Goal: Task Accomplishment & Management: Manage account settings

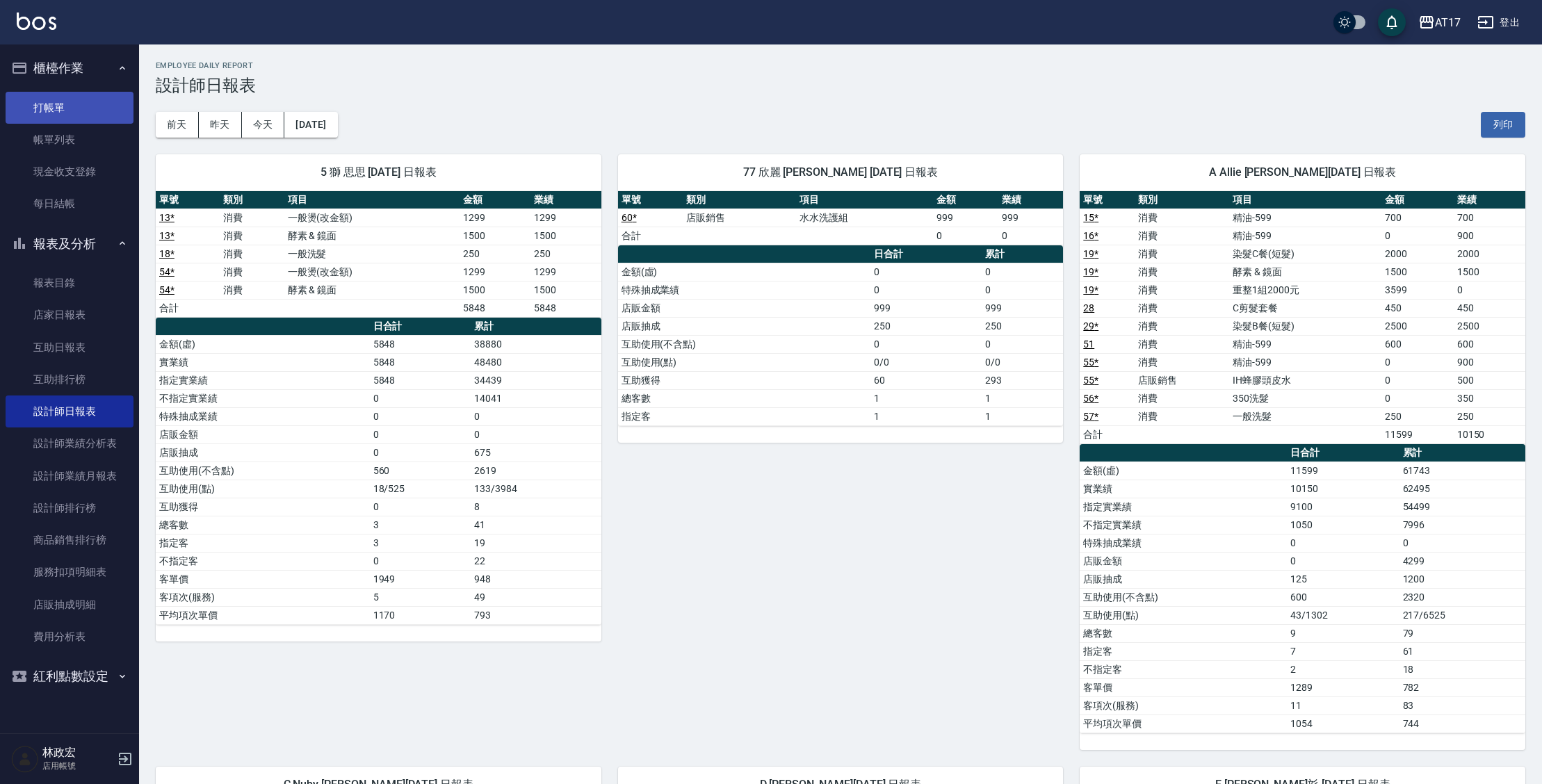
scroll to position [81, 0]
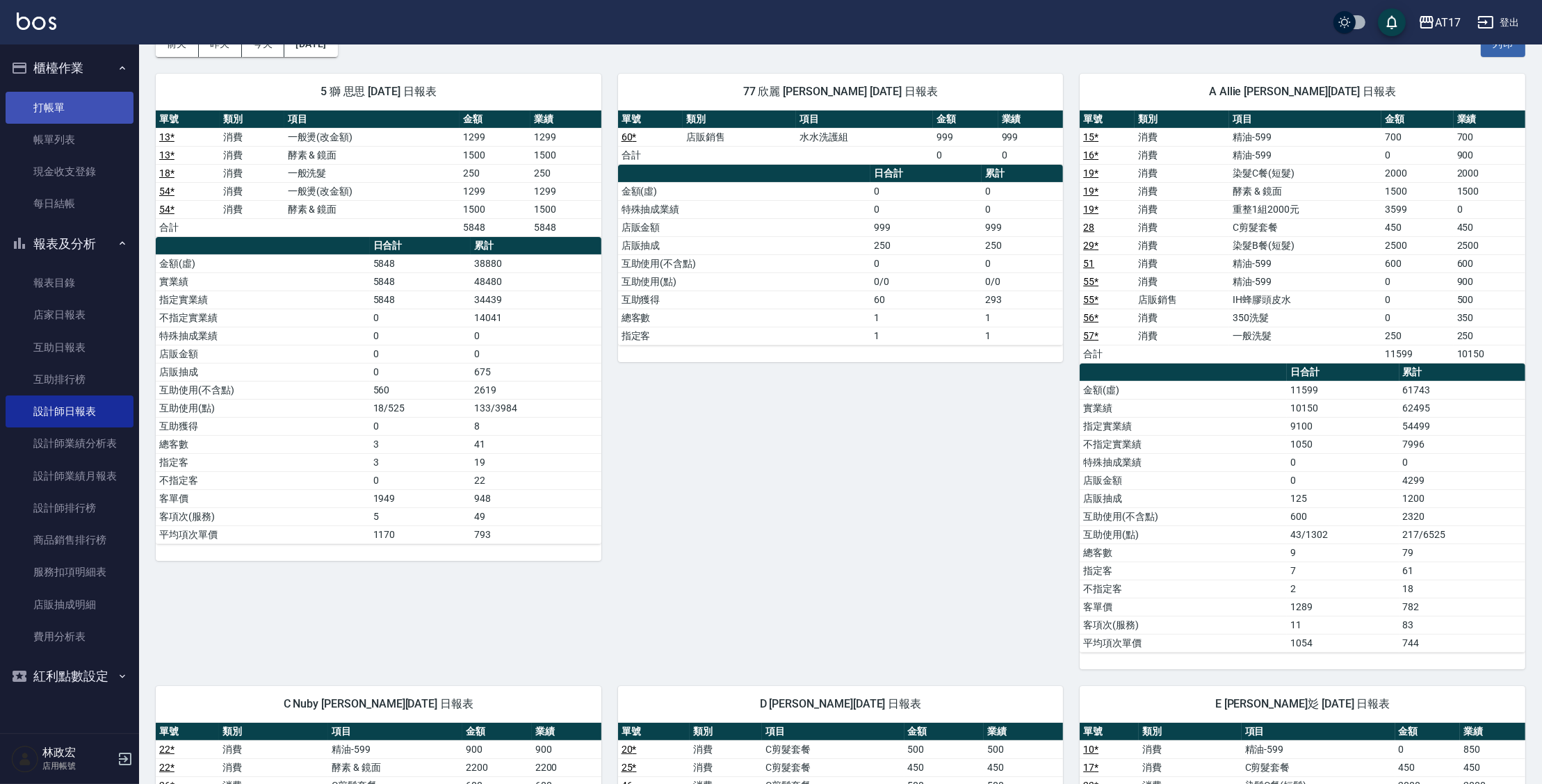
click at [52, 106] on link "打帳單" at bounding box center [69, 108] width 128 height 32
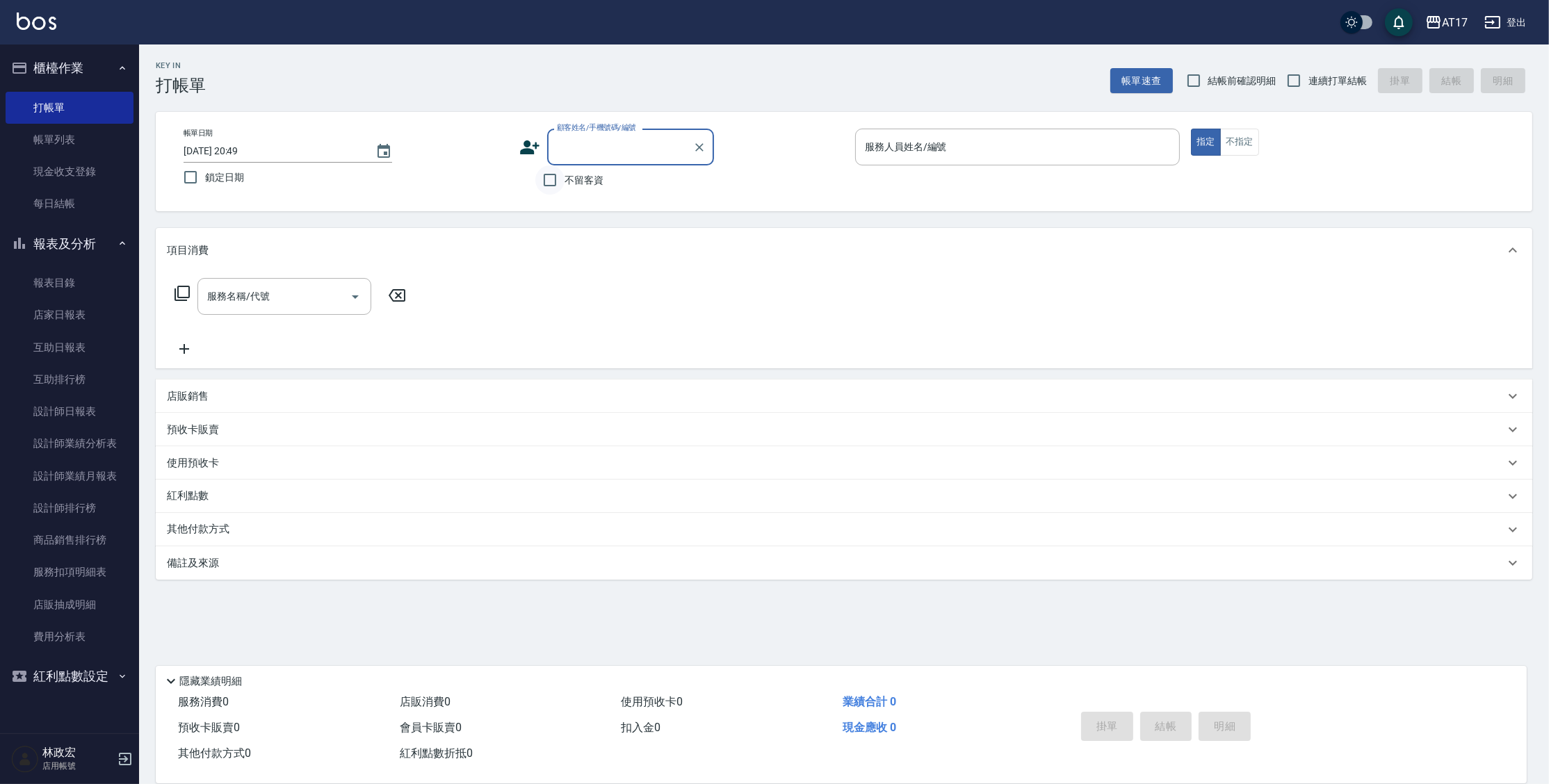
click at [552, 178] on input "不留客資" at bounding box center [549, 180] width 29 height 29
checkbox input "true"
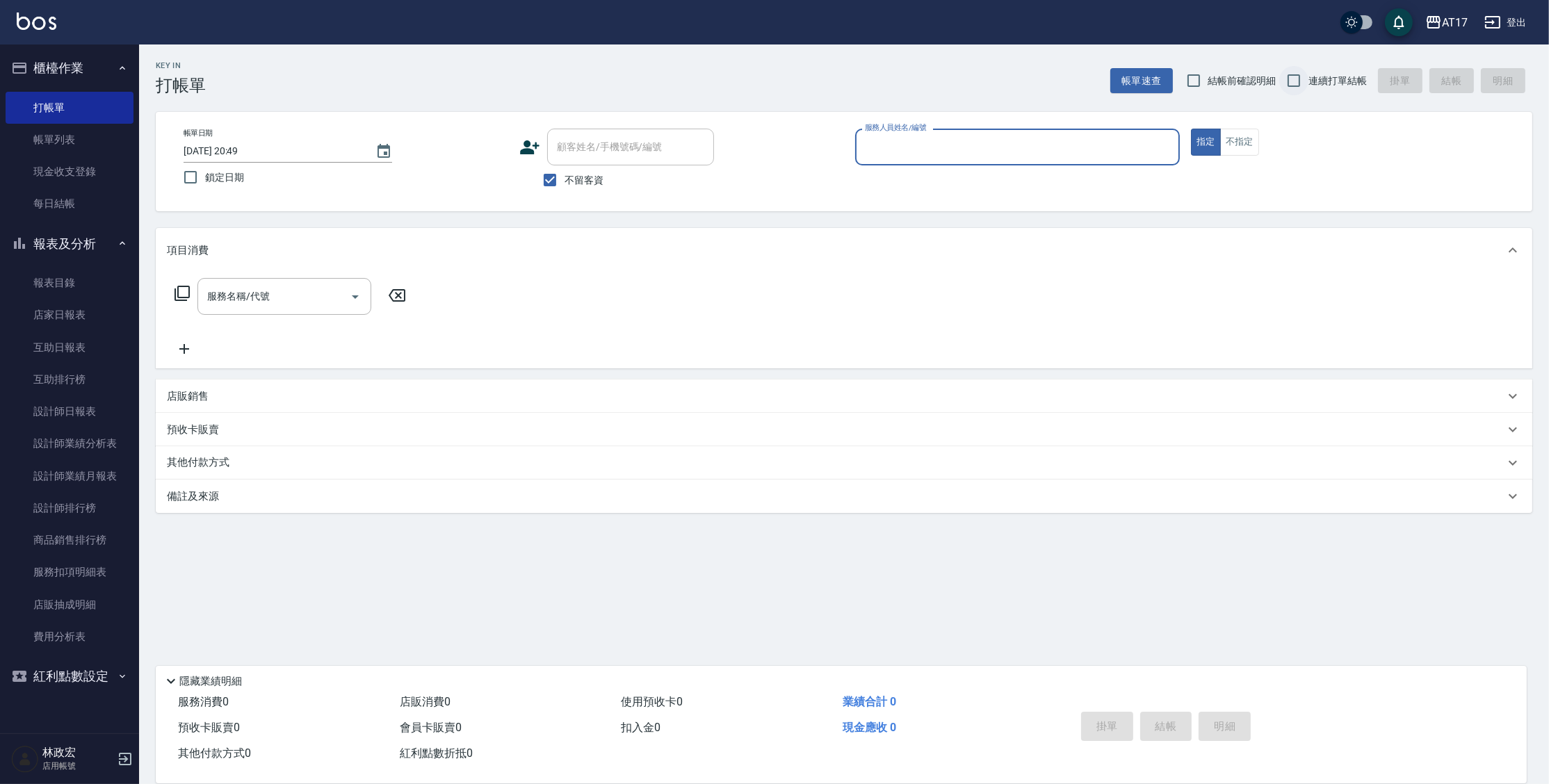
click at [1299, 73] on input "連續打單結帳" at bounding box center [1293, 81] width 29 height 29
checkbox input "true"
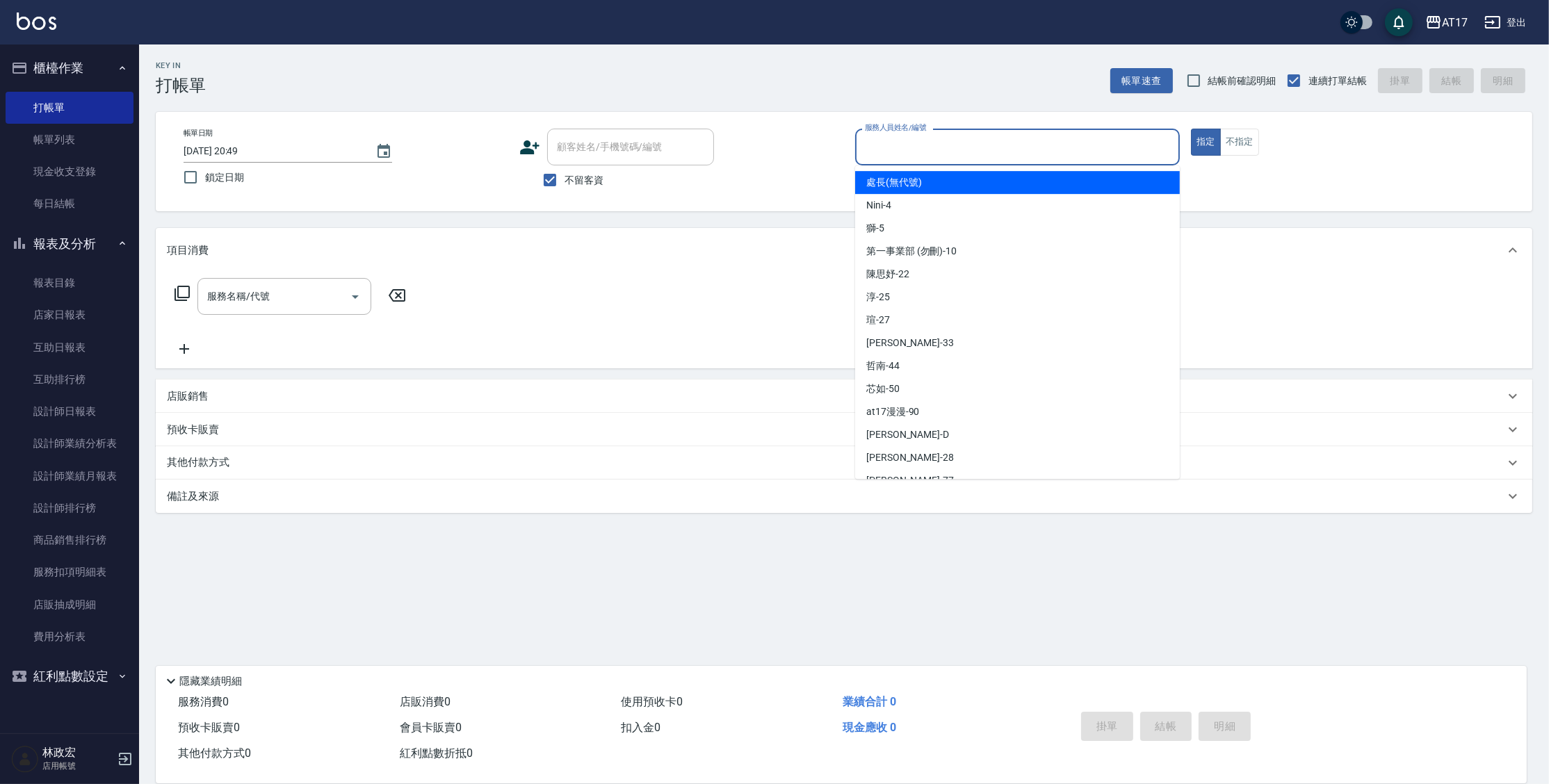
drag, startPoint x: 1102, startPoint y: 151, endPoint x: 1100, endPoint y: 125, distance: 26.1
click at [1102, 150] on input "服務人員姓名/編號" at bounding box center [1017, 147] width 312 height 24
type input "ㄏ"
click at [1191, 129] on button "指定" at bounding box center [1206, 143] width 30 height 27
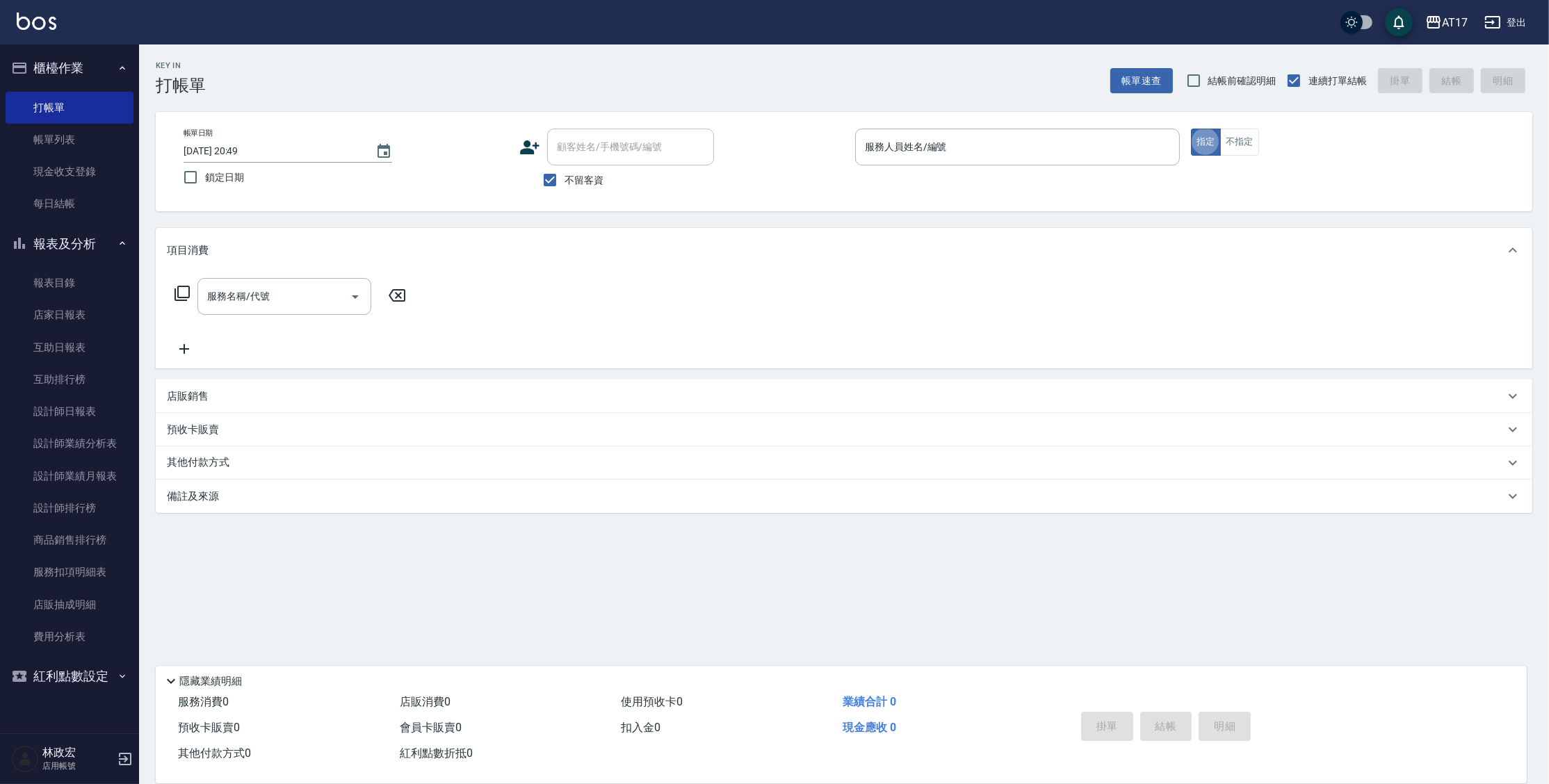
type button "true"
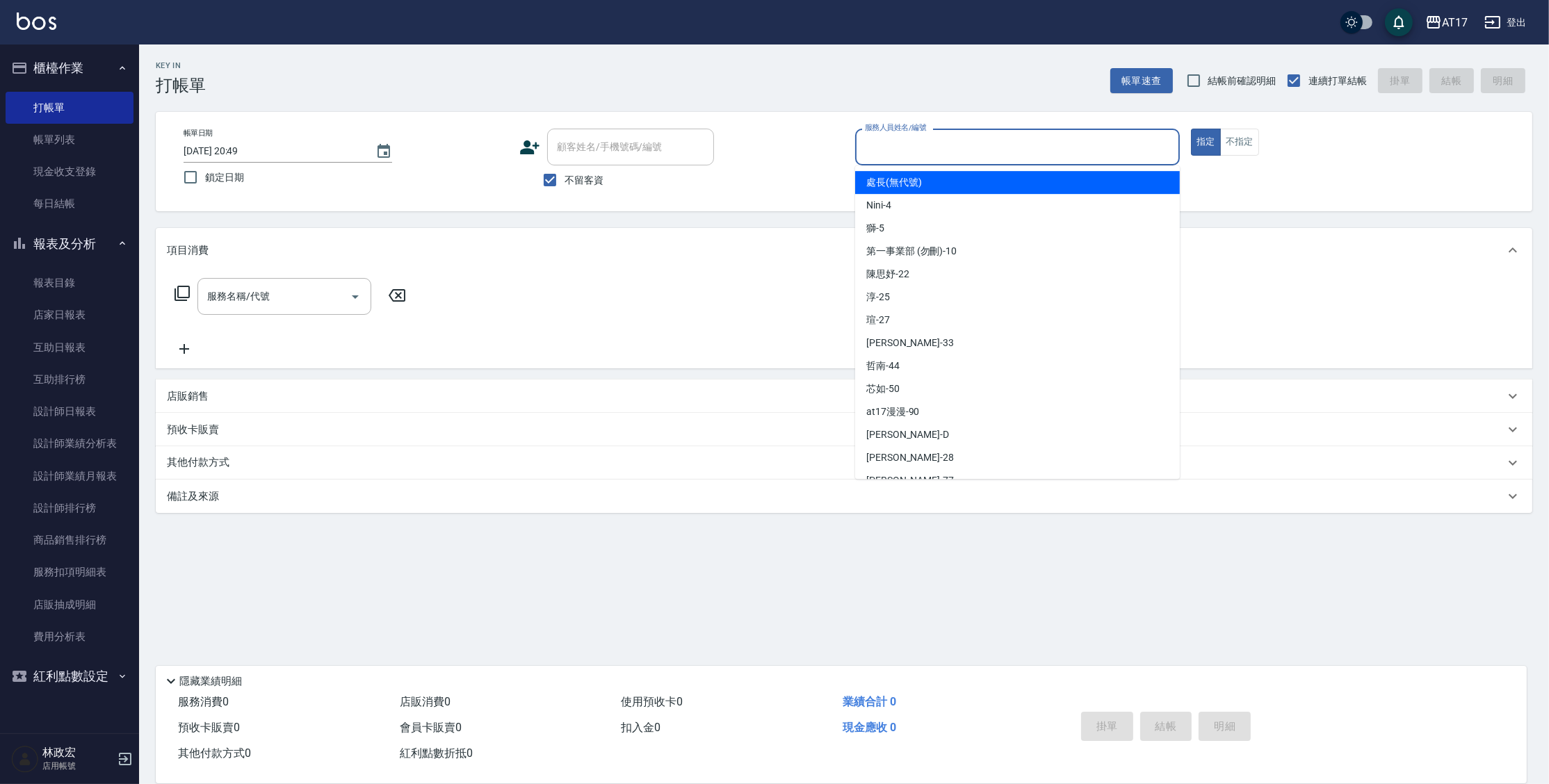
click at [903, 156] on input "服務人員姓名/編號" at bounding box center [1017, 147] width 312 height 24
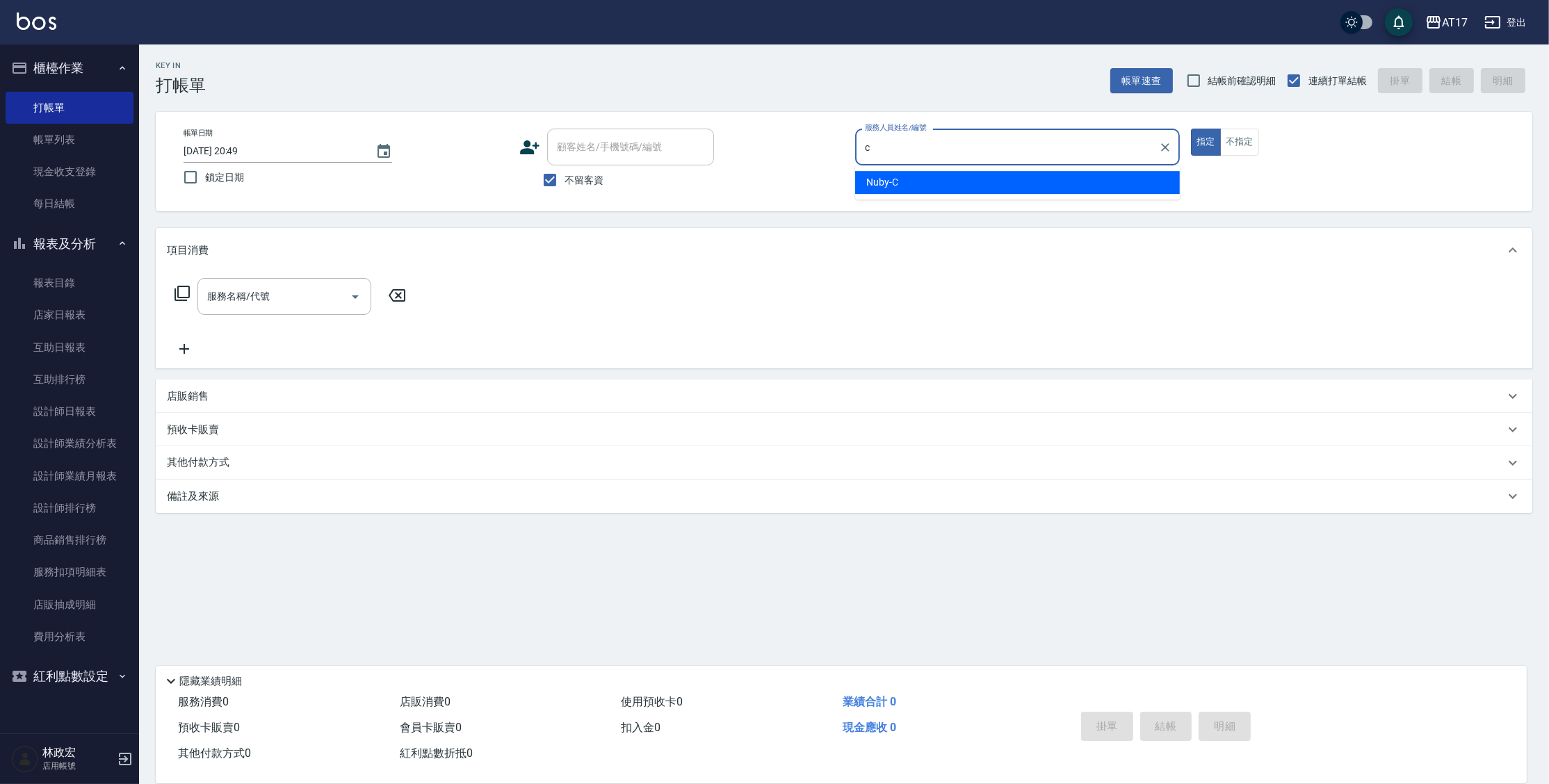
type input "Nuby-C"
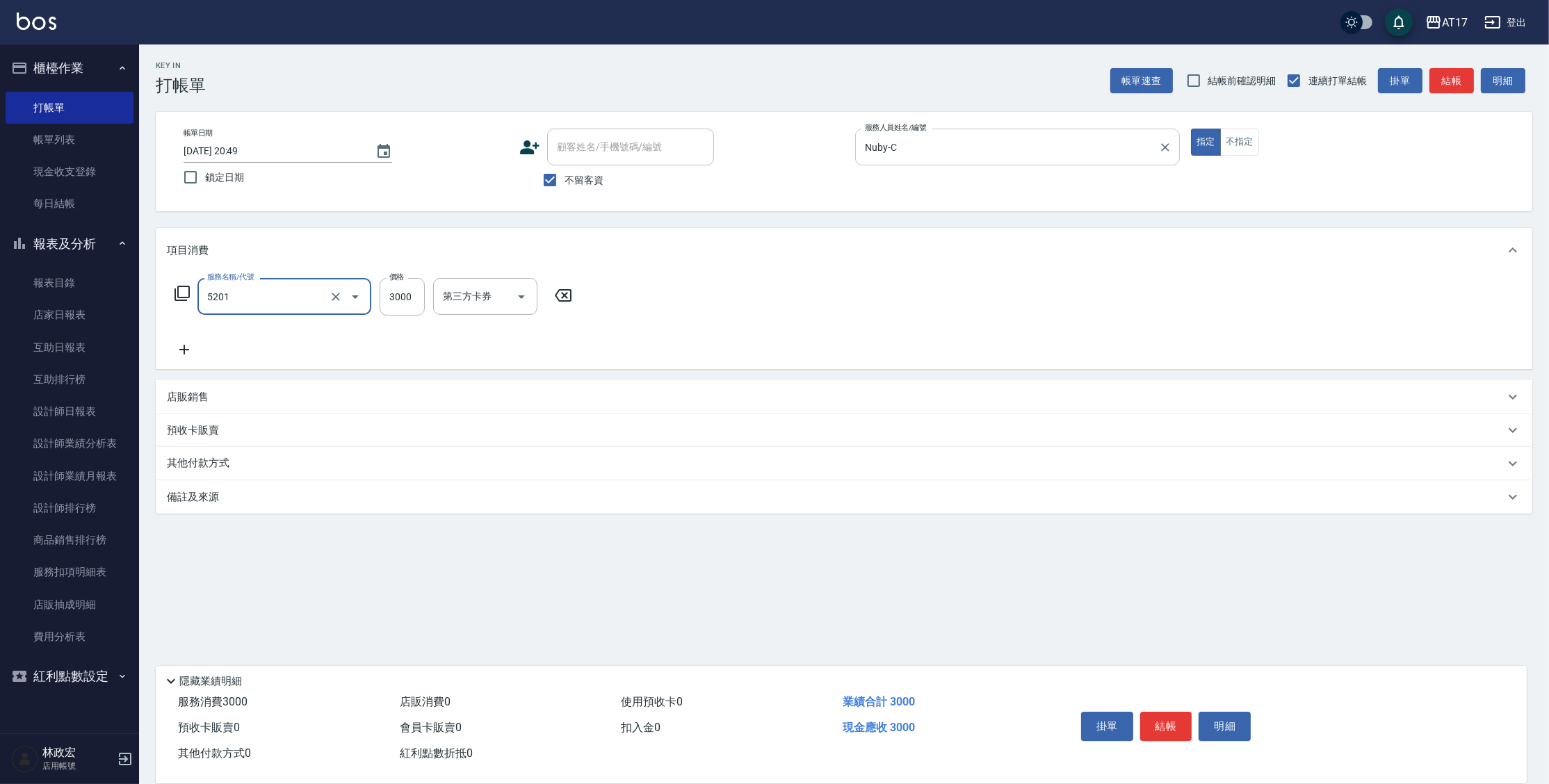
type input "染髮A餐(短髮)(5201)"
click at [340, 292] on icon "Clear" at bounding box center [336, 297] width 14 height 14
type input "染髮C餐(短髮)(5203)"
type input "Winne-W"
type input "Nuby-C"
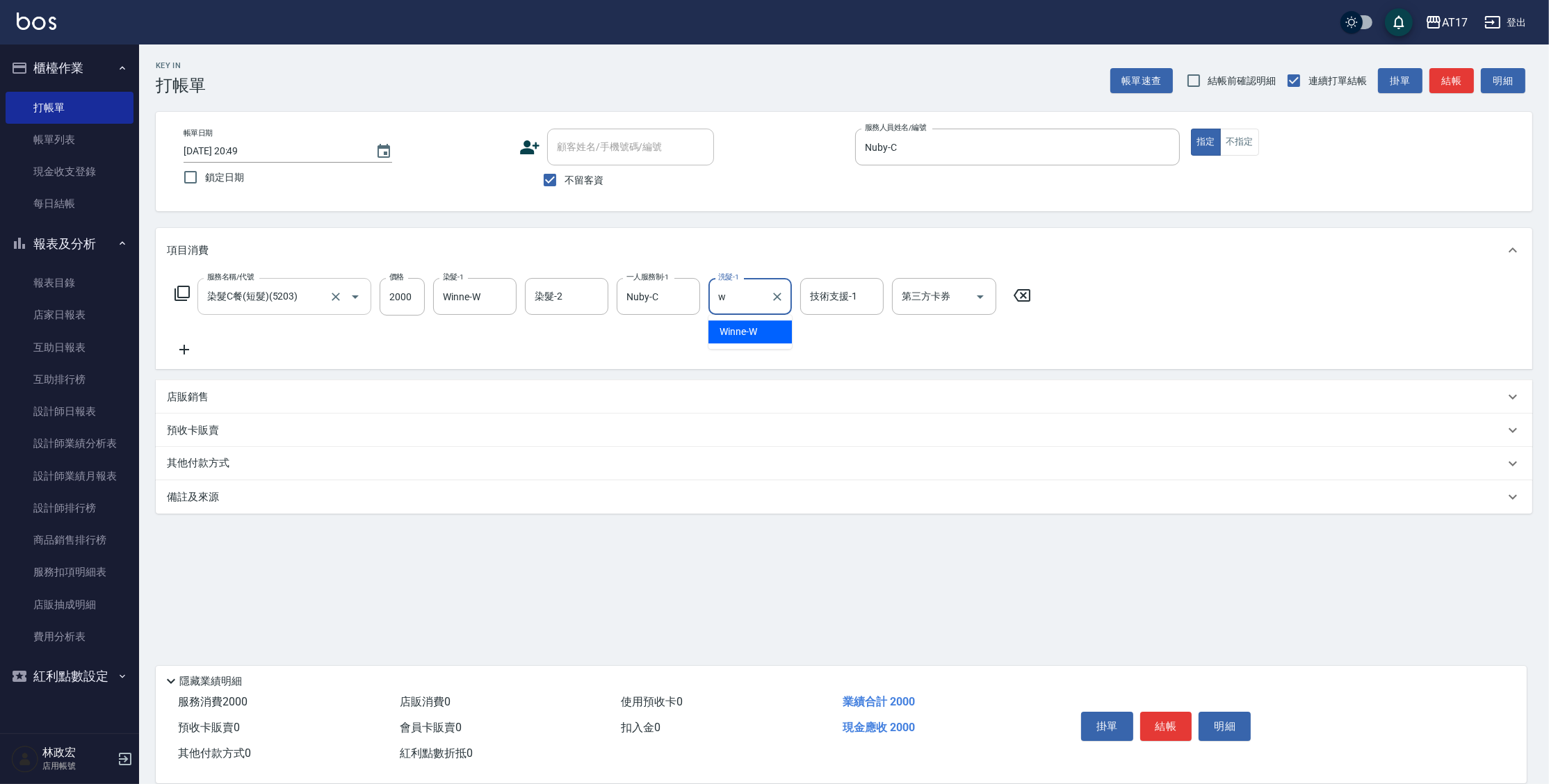
type input "Winne-W"
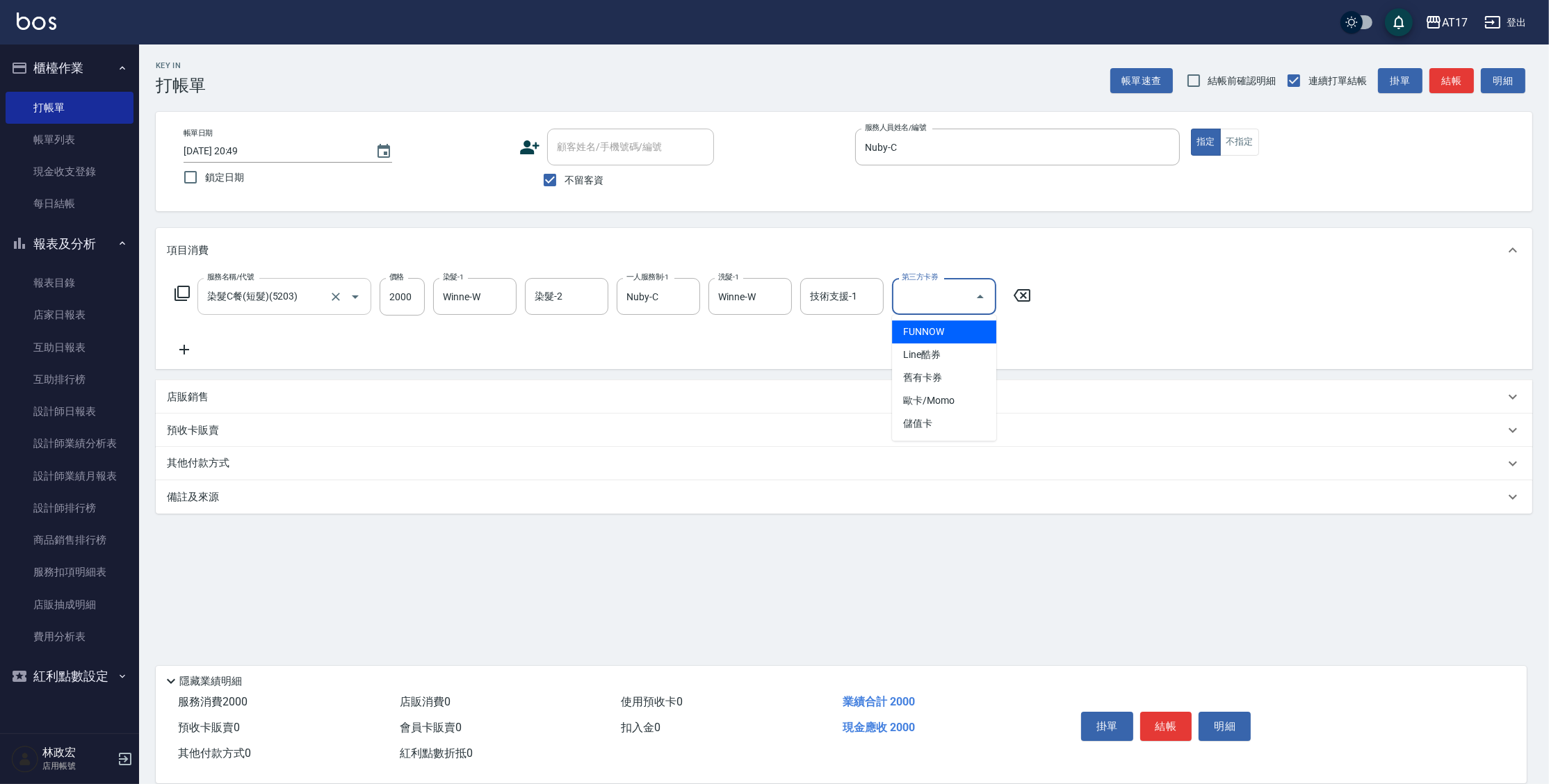
type input "儲值卡"
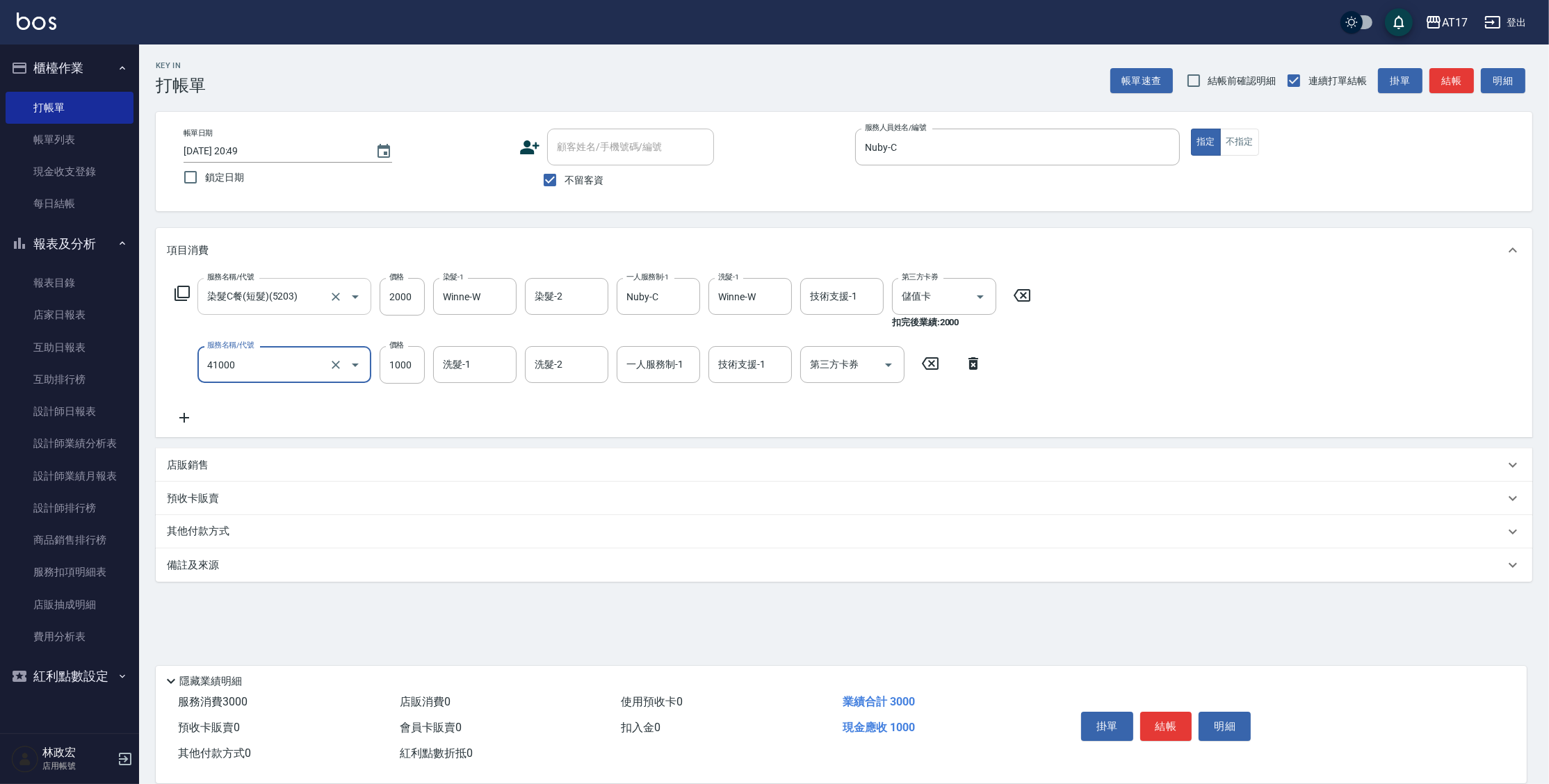
type input "酵素 & 鏡面(41000)"
type input "1100"
type input "Winne-W"
type input "Nuby-C"
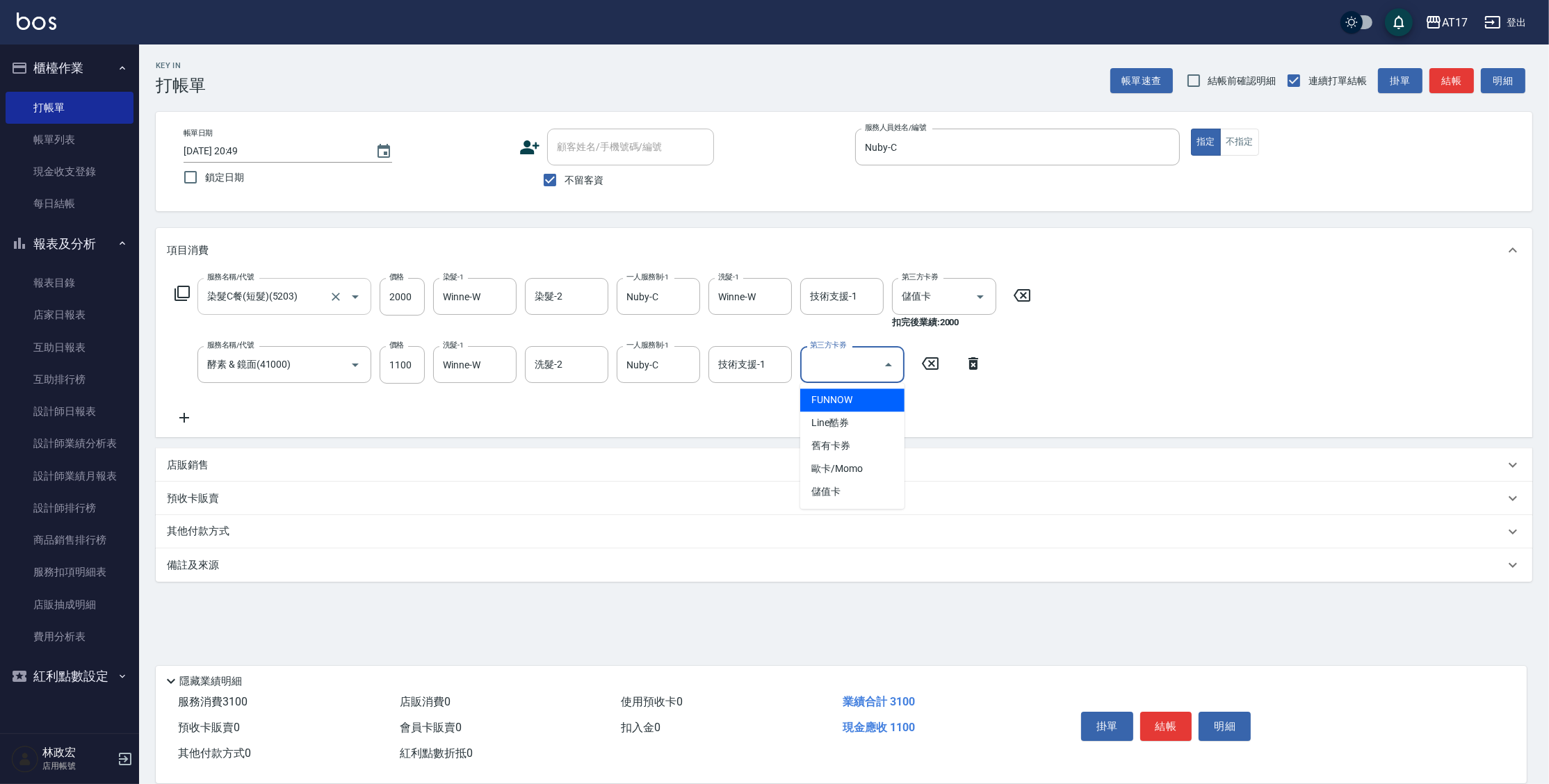
type input "儲值卡"
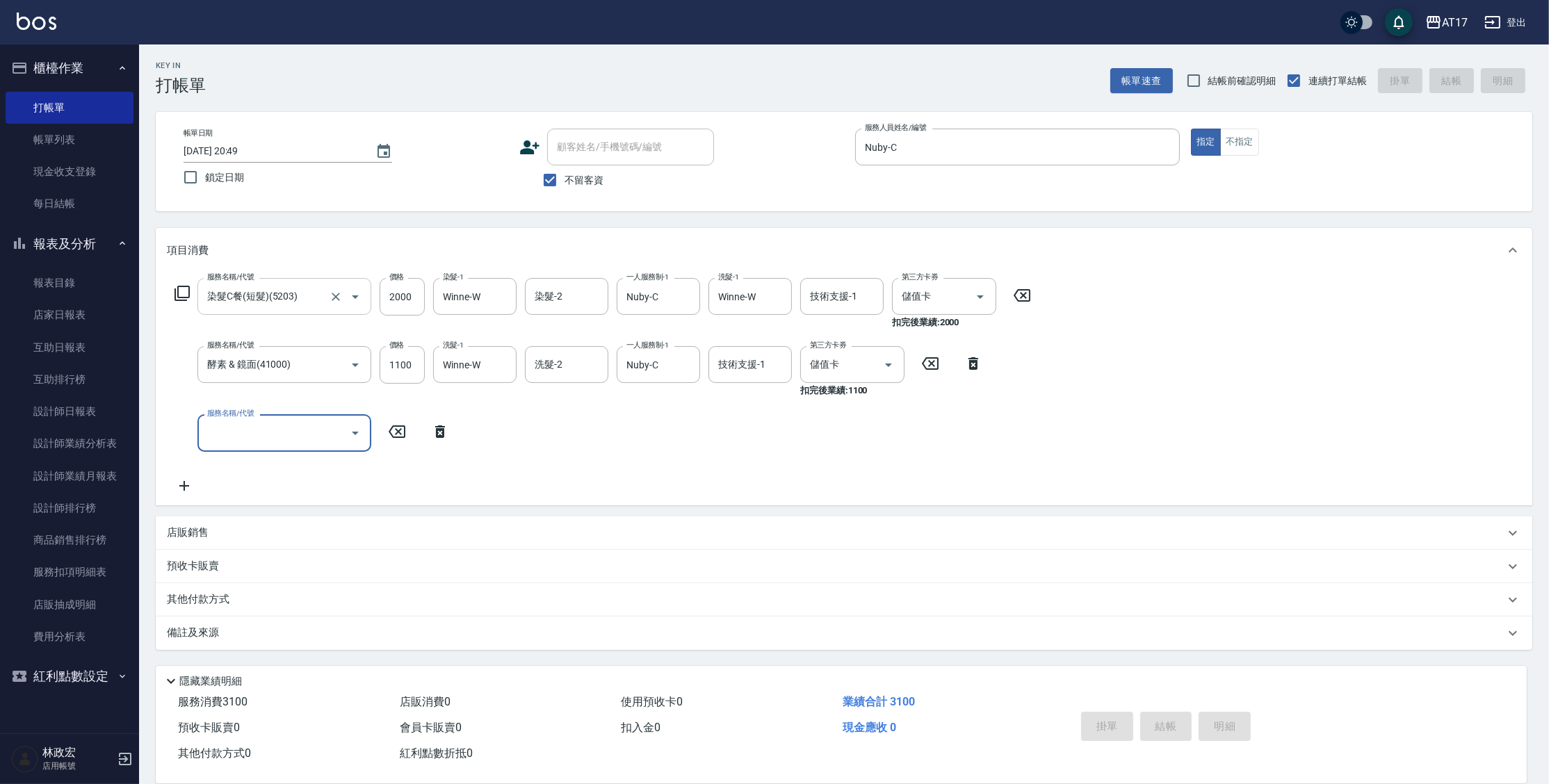
type input "5"
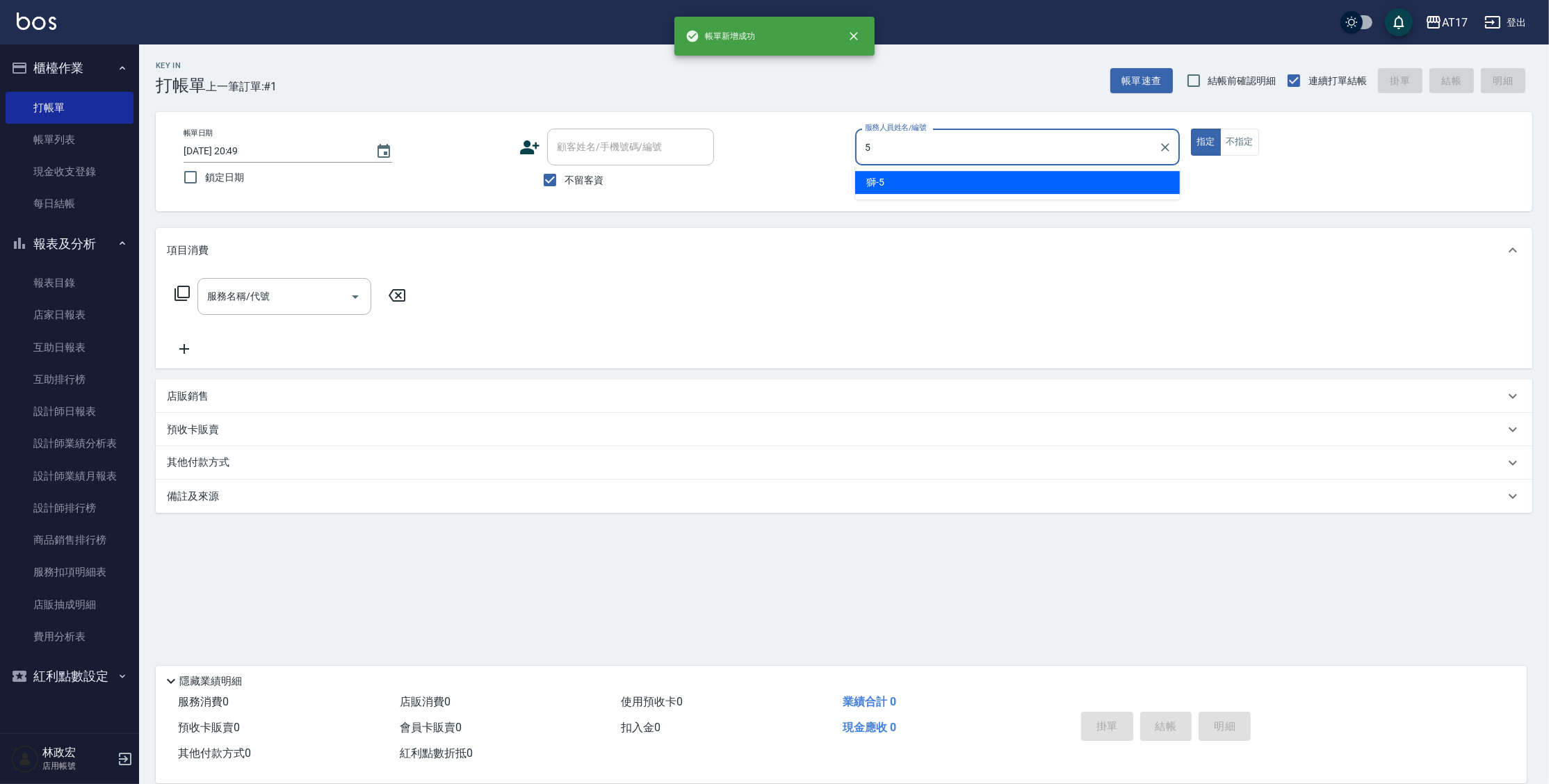
type input "獅-5"
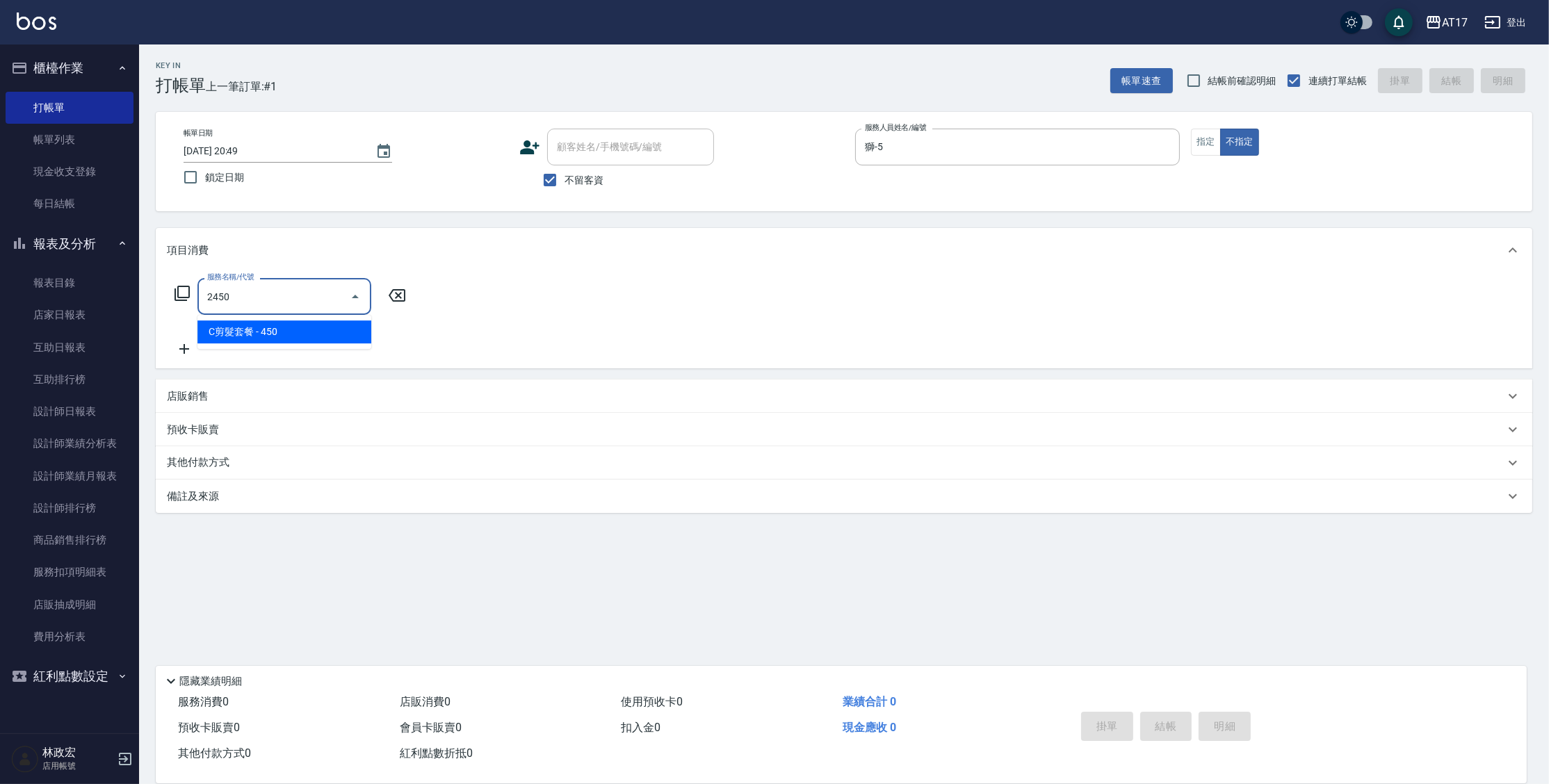
type input "C剪髮套餐(2450)"
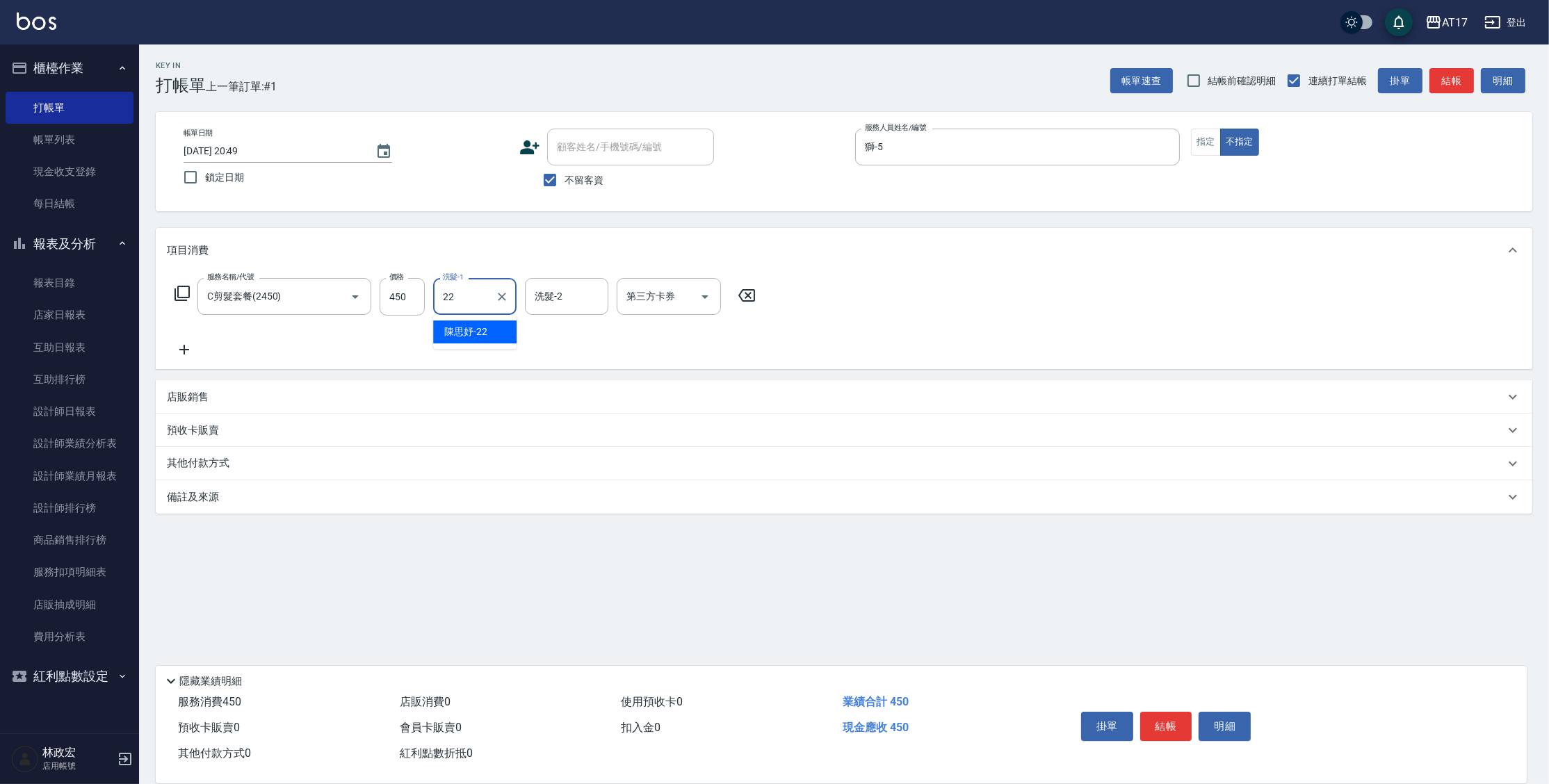
type input "陳思妤-22"
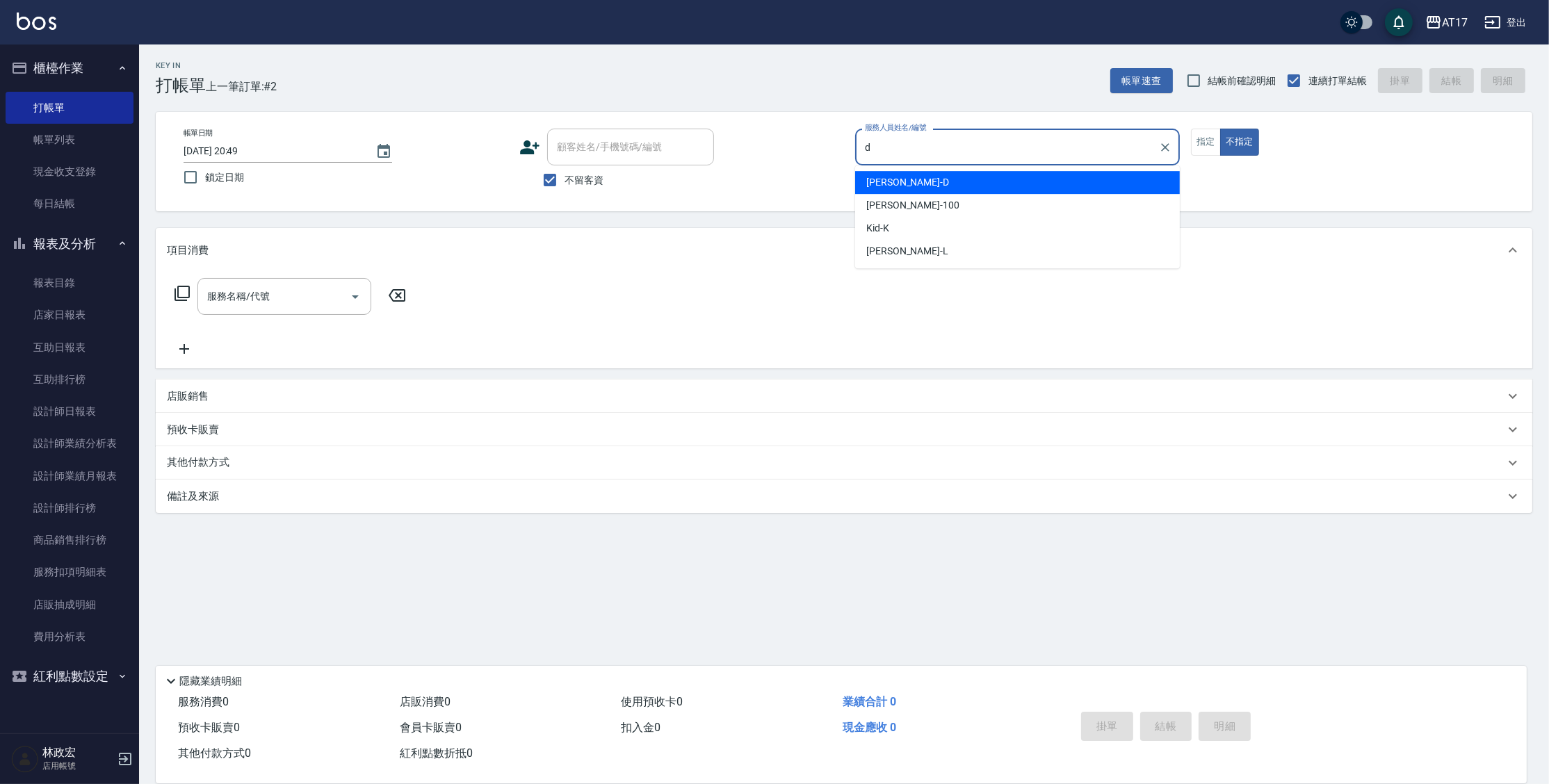
type input "[PERSON_NAME]-D"
type button "false"
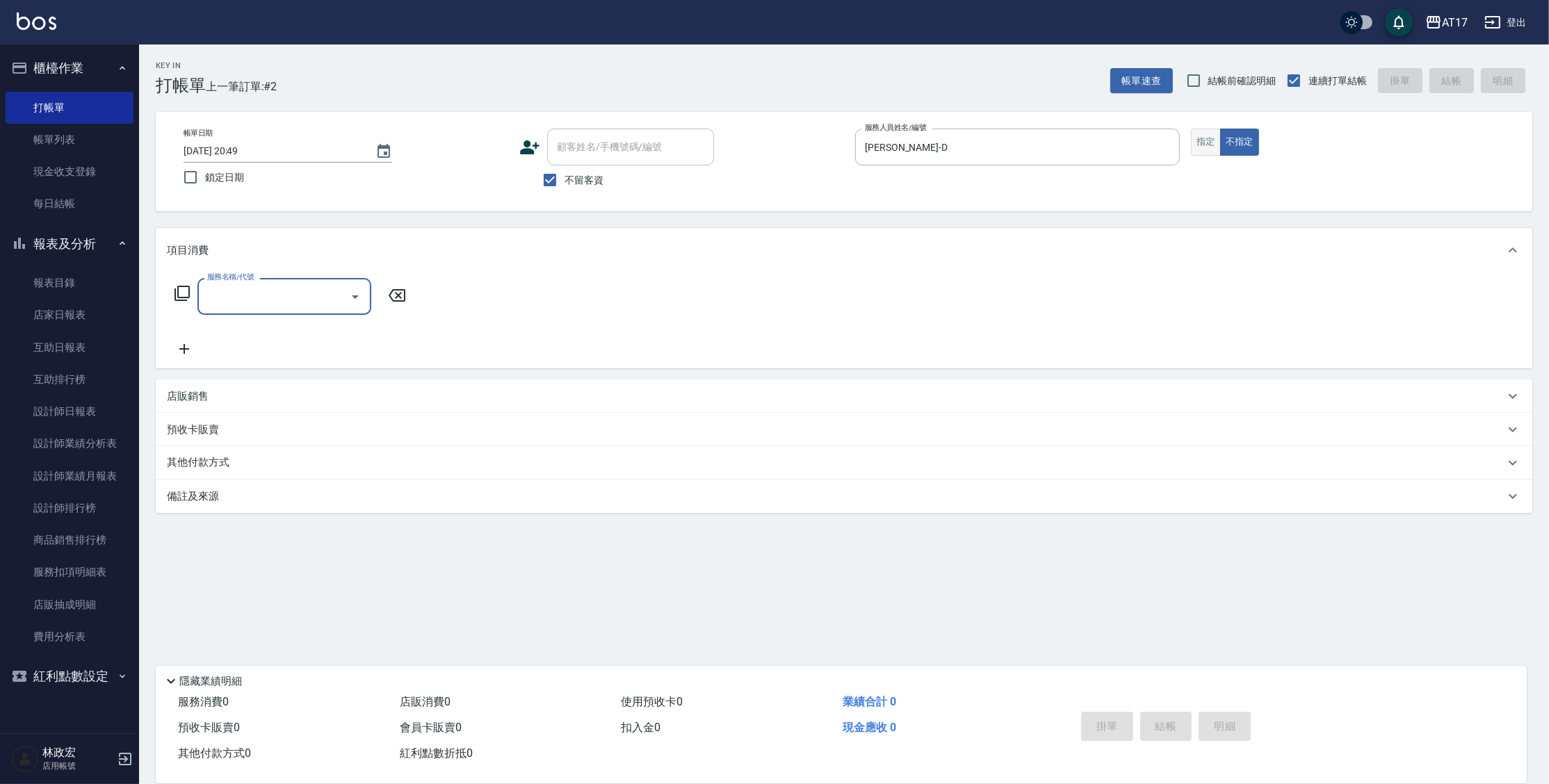
click at [1207, 137] on button "指定" at bounding box center [1206, 143] width 30 height 27
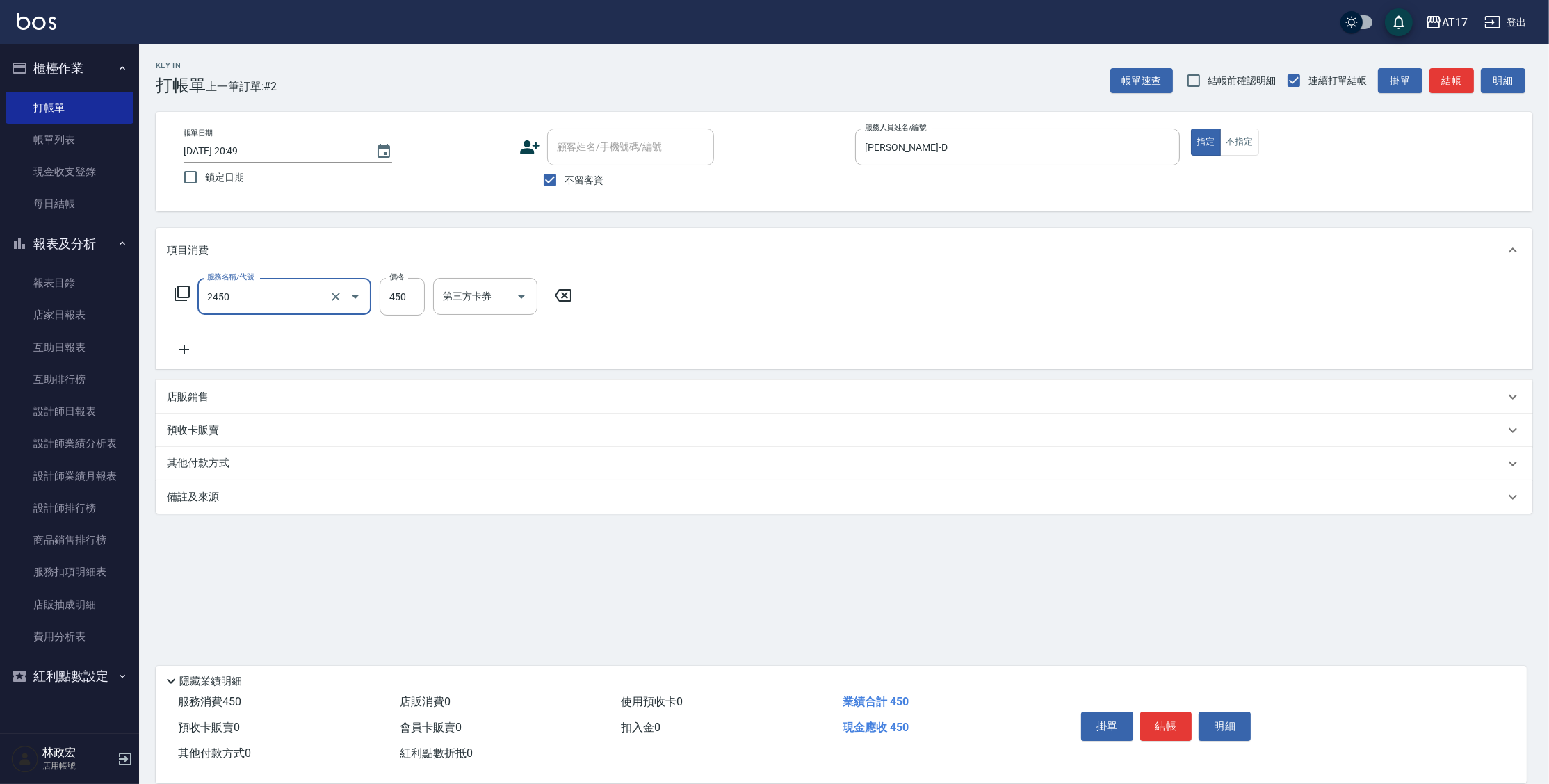
type input "C剪髮套餐(2450)"
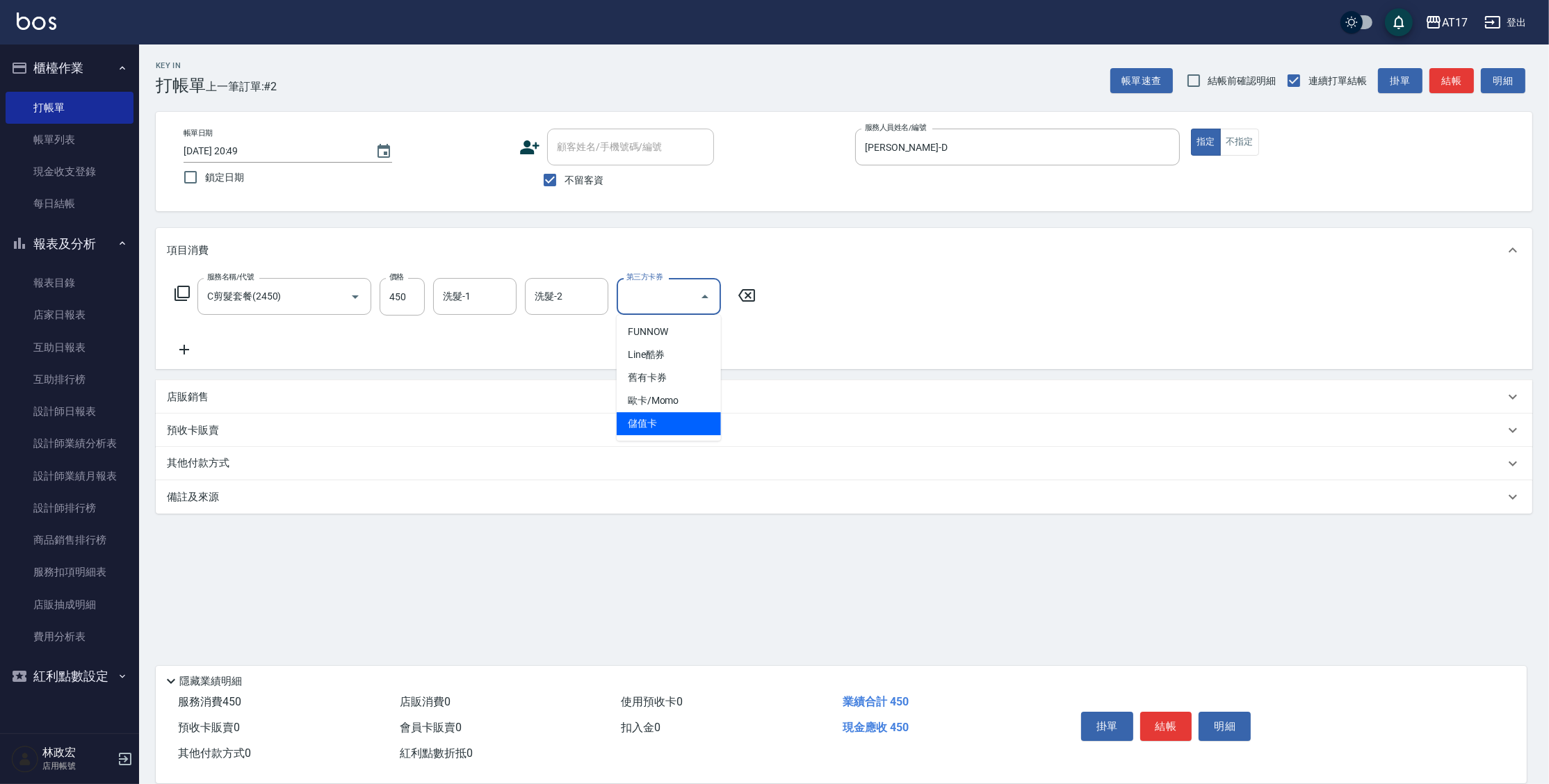
type input "儲值卡"
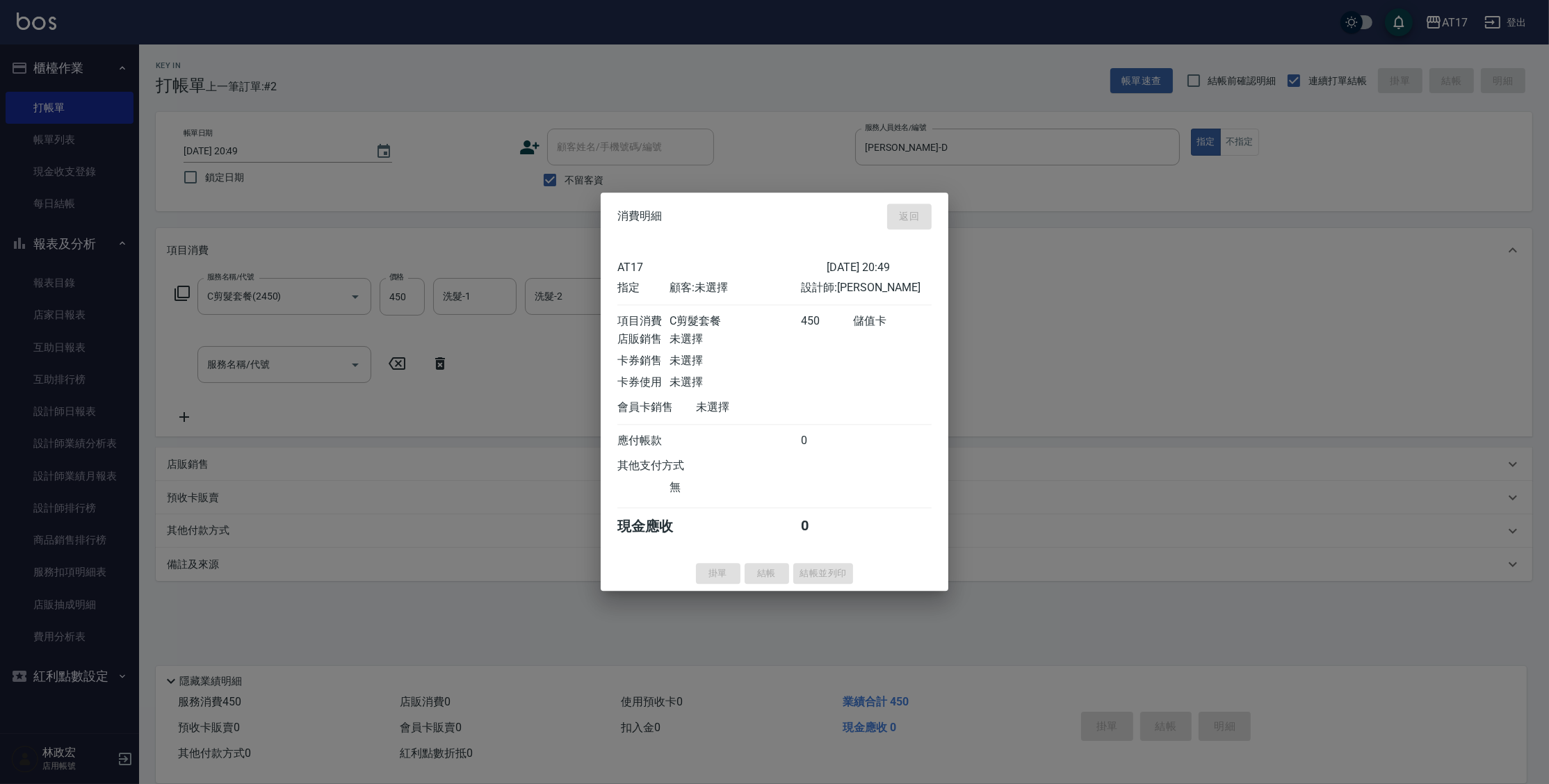
type input "[DATE] 20:50"
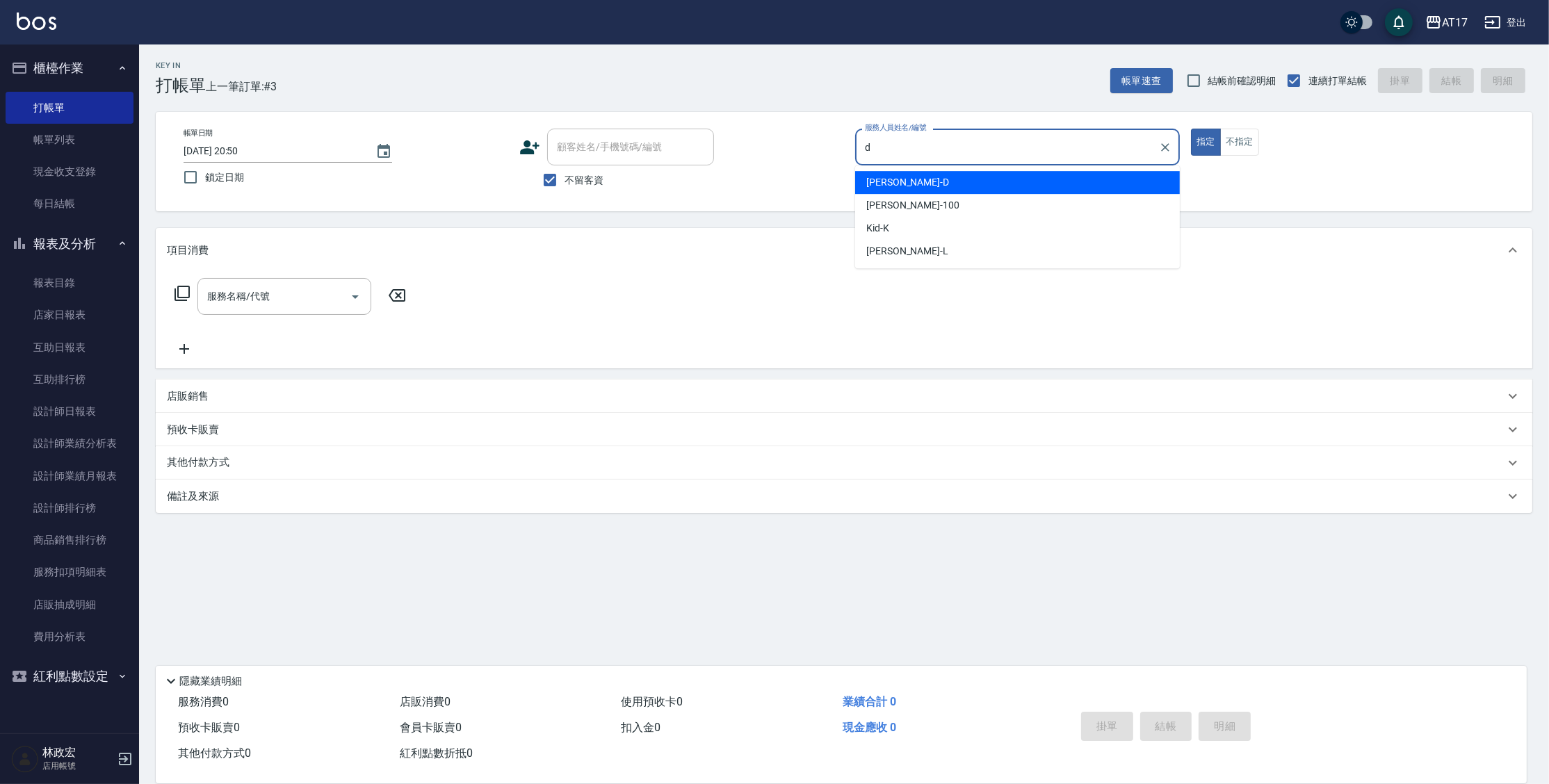
type input "[PERSON_NAME]-D"
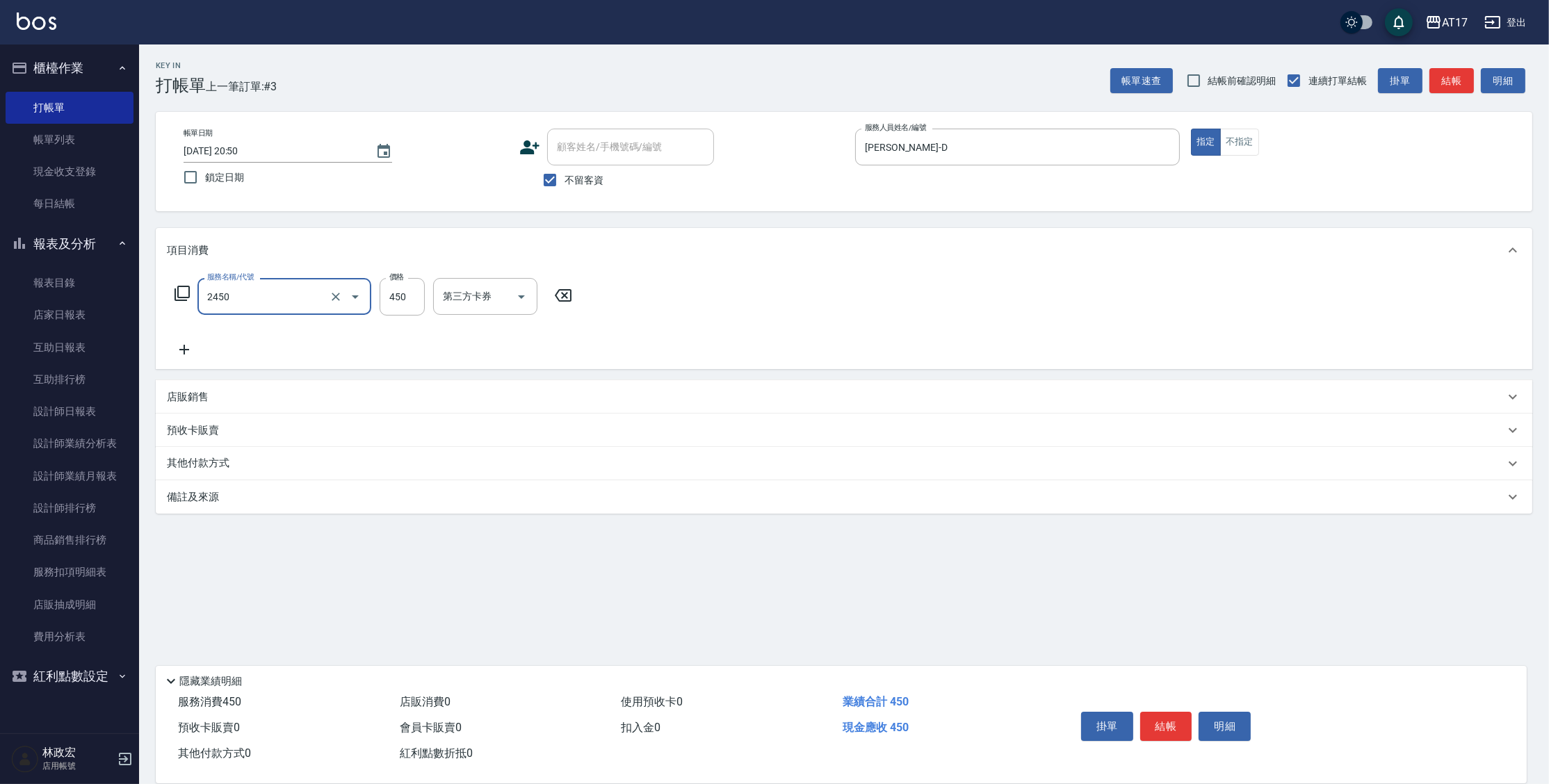
type input "C剪髮套餐(2450)"
type input "陳思妤-22"
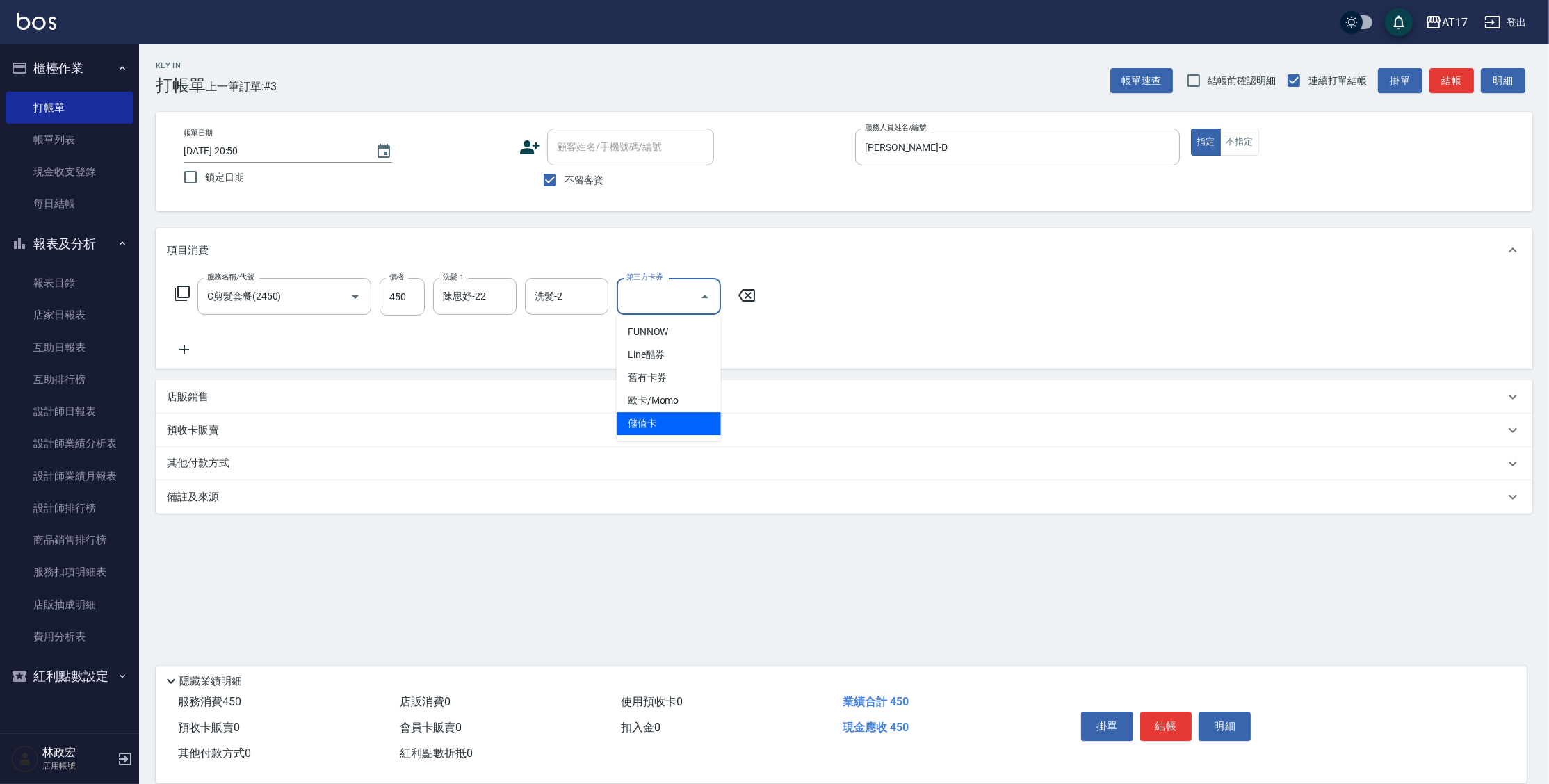
type input "儲值卡"
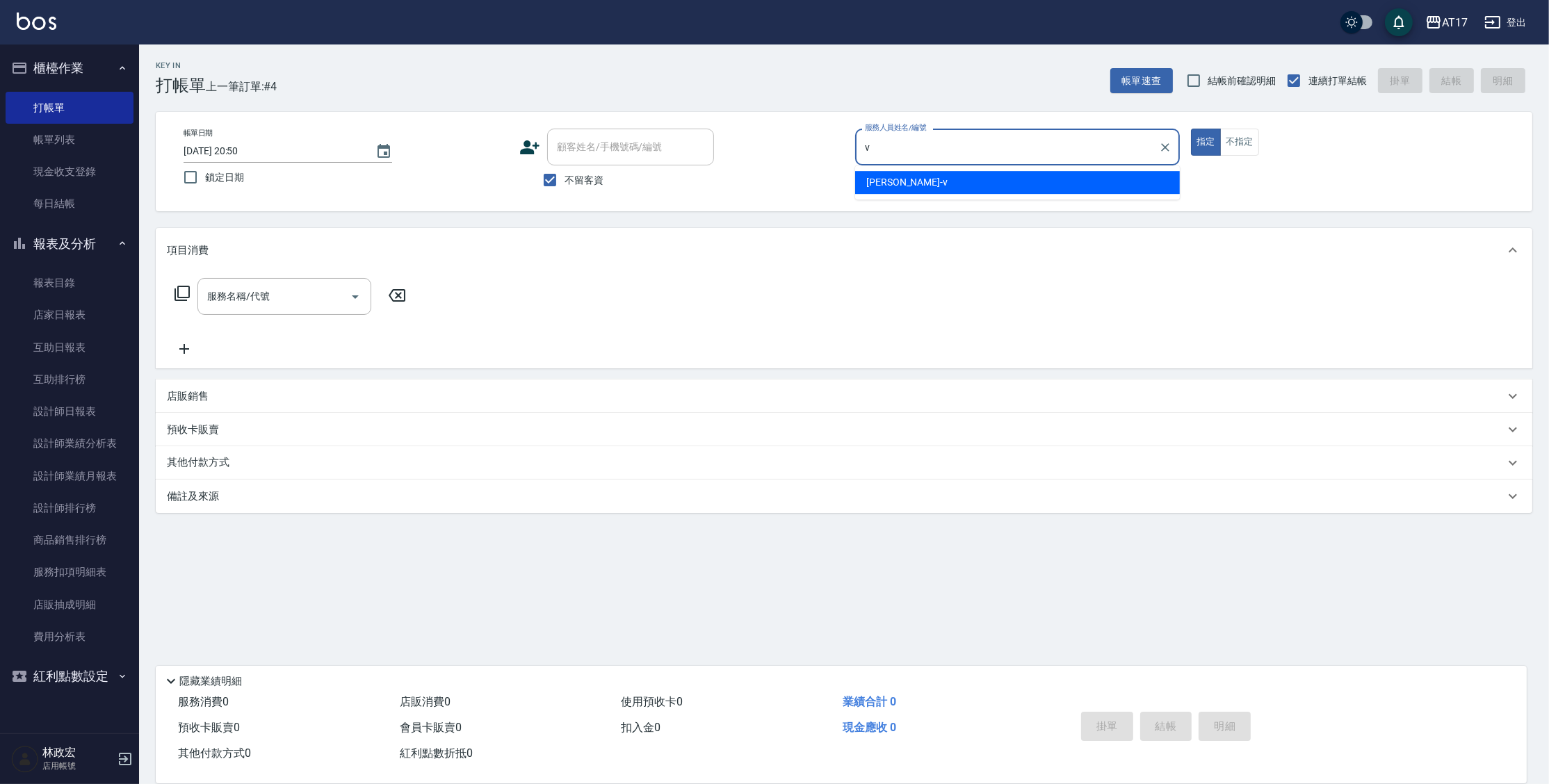
type input "[PERSON_NAME]-v"
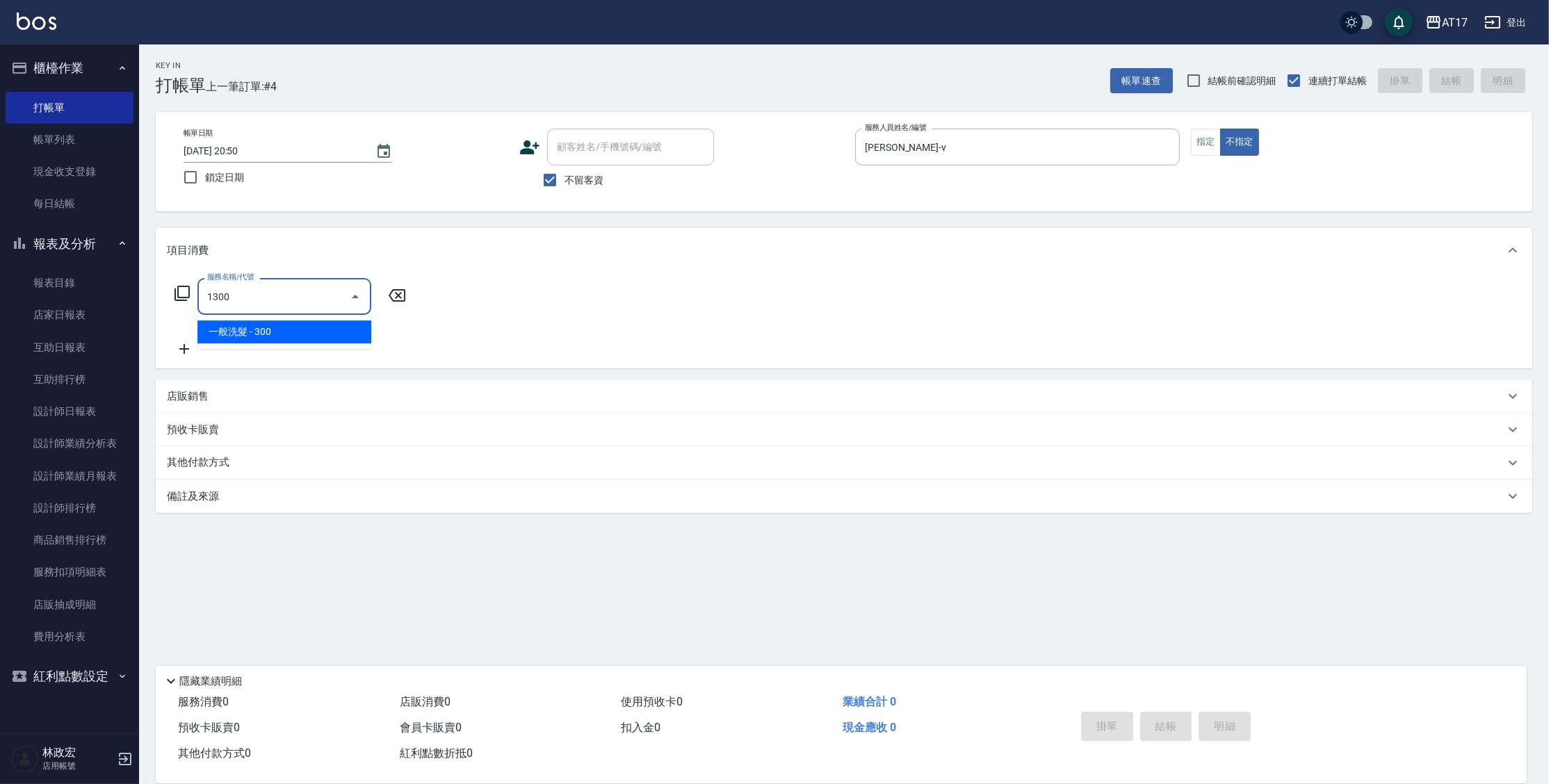
type input "一般洗髮(1300)"
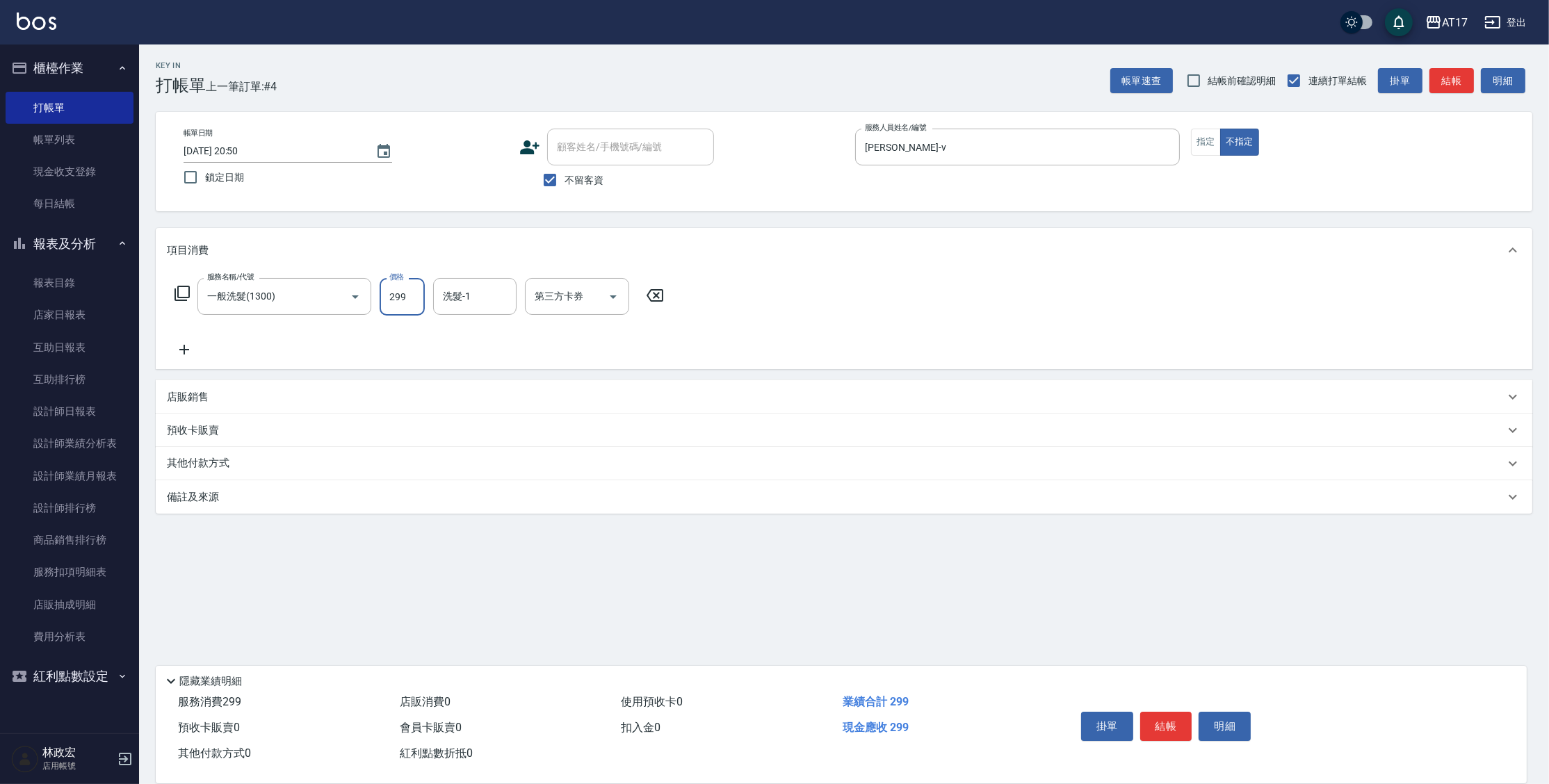
type input "299"
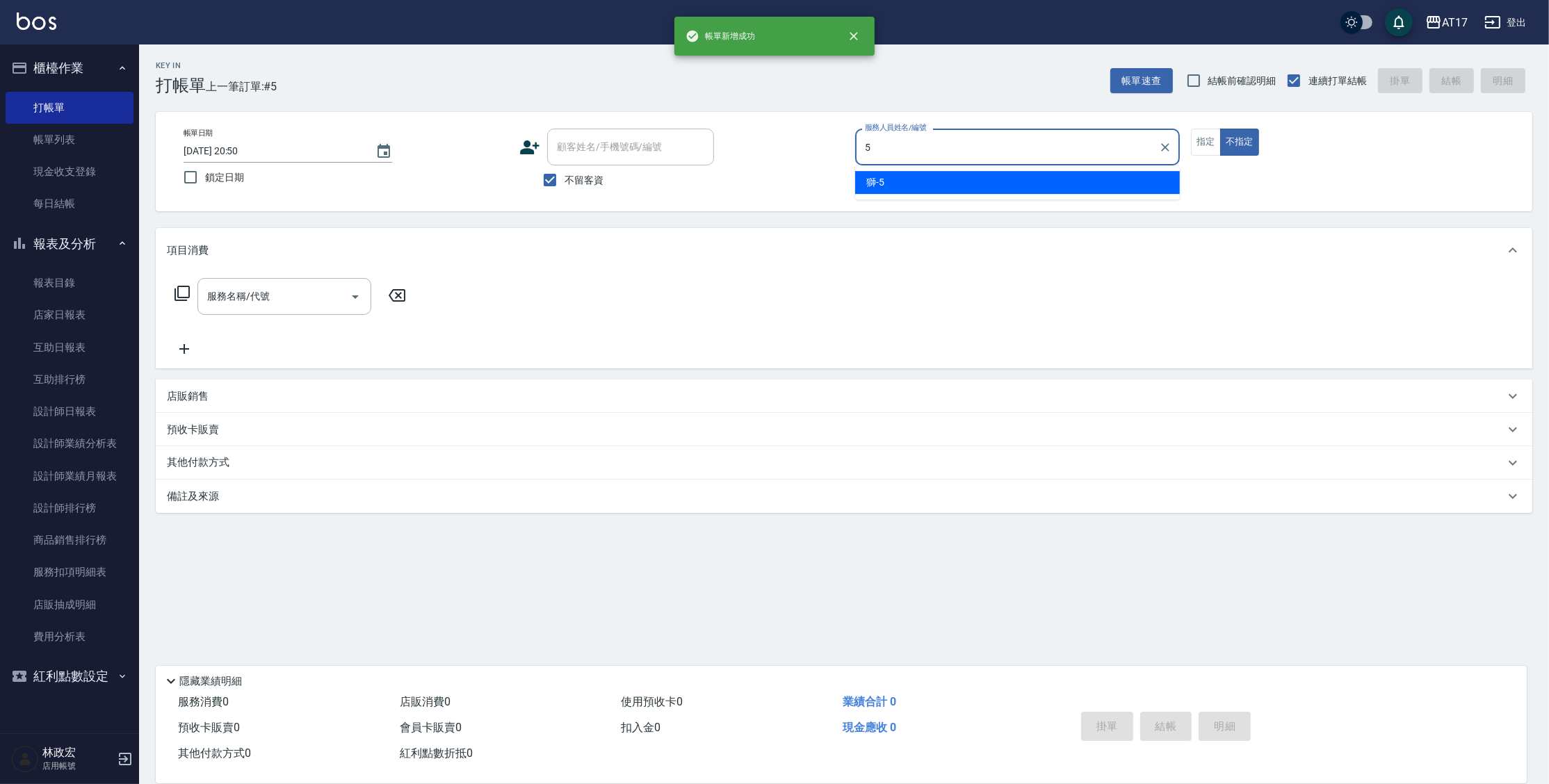
type input "獅-5"
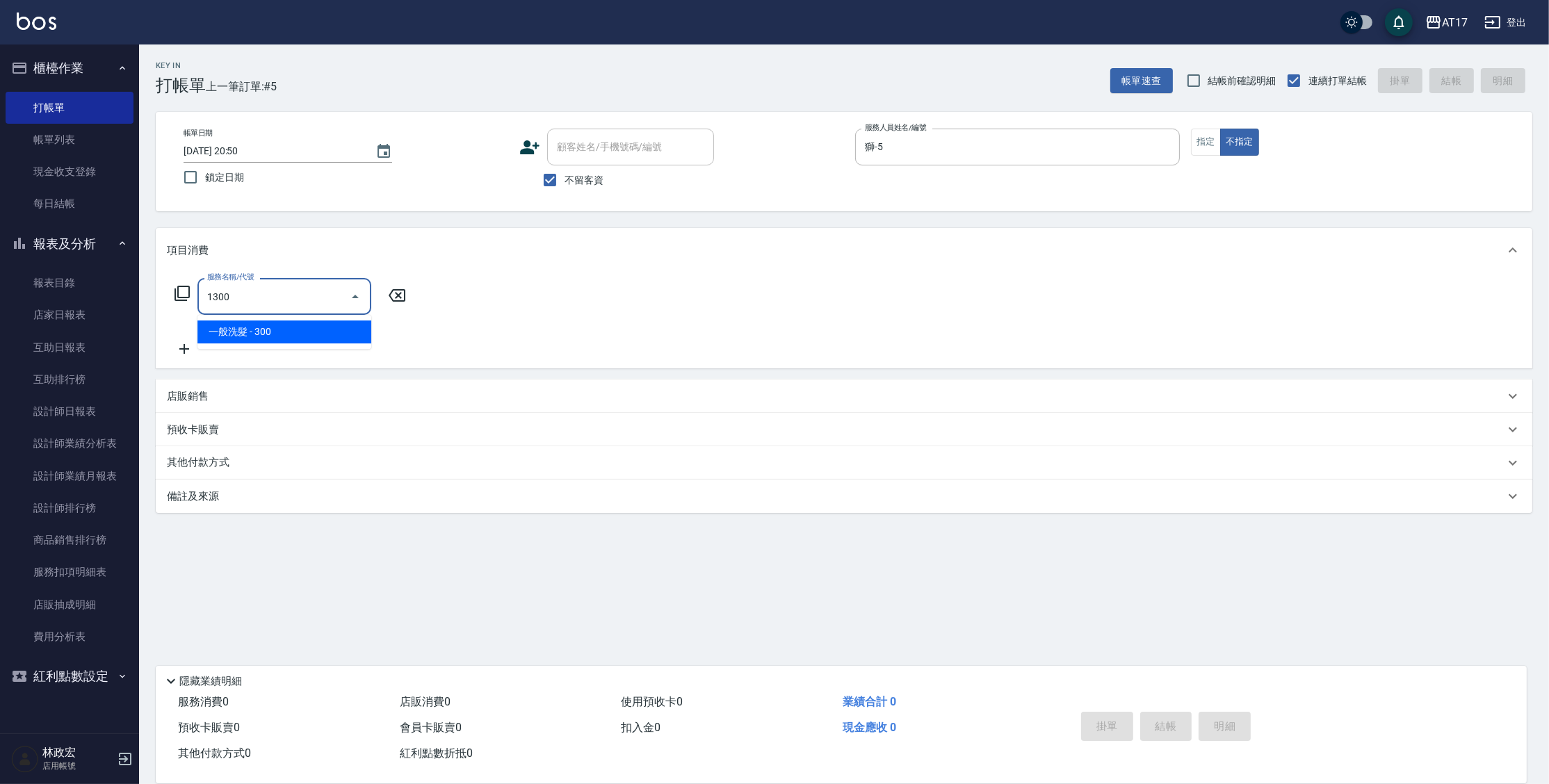
type input "一般洗髮(1300)"
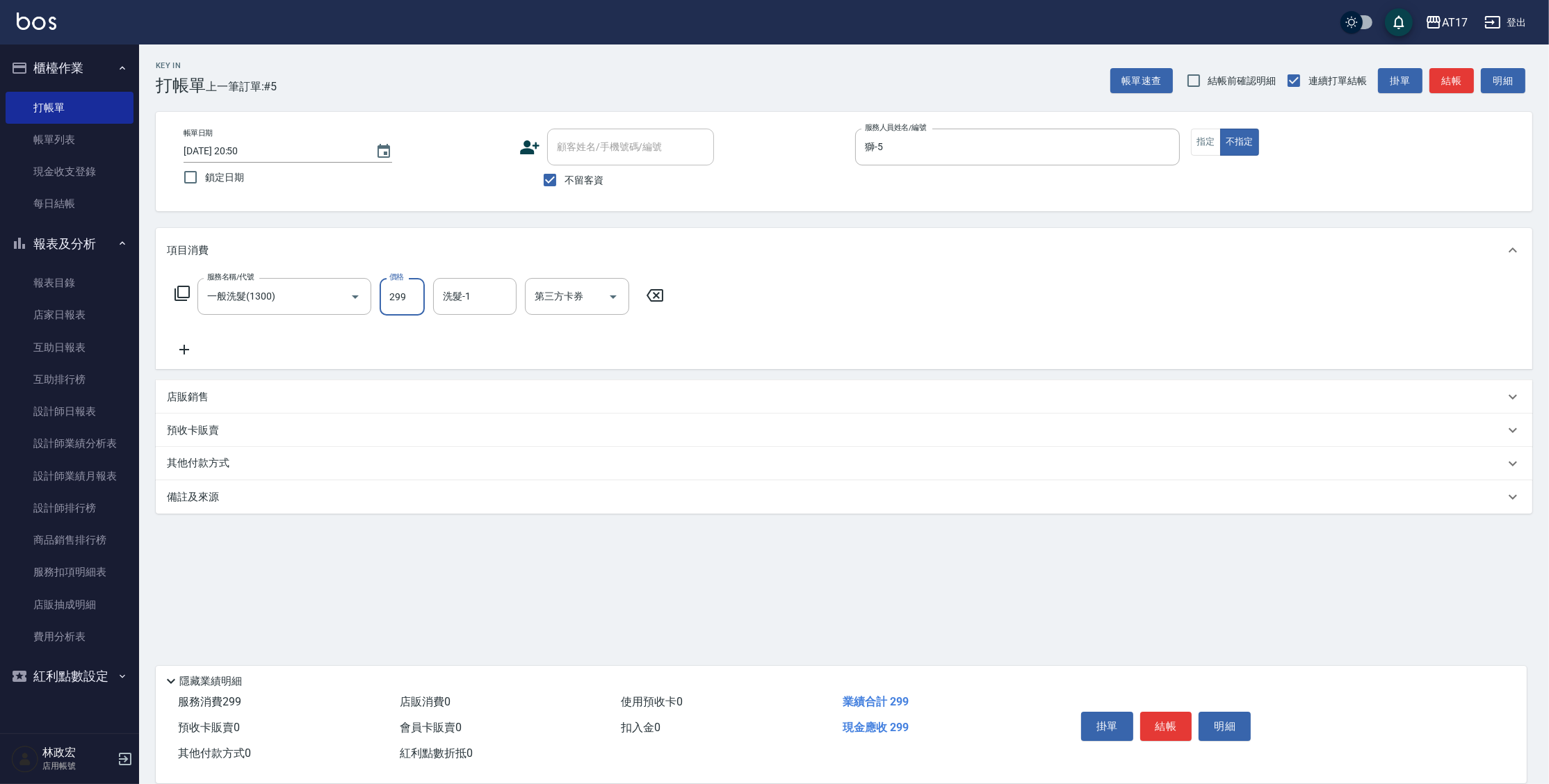
type input "299"
type input "[PERSON_NAME]-27"
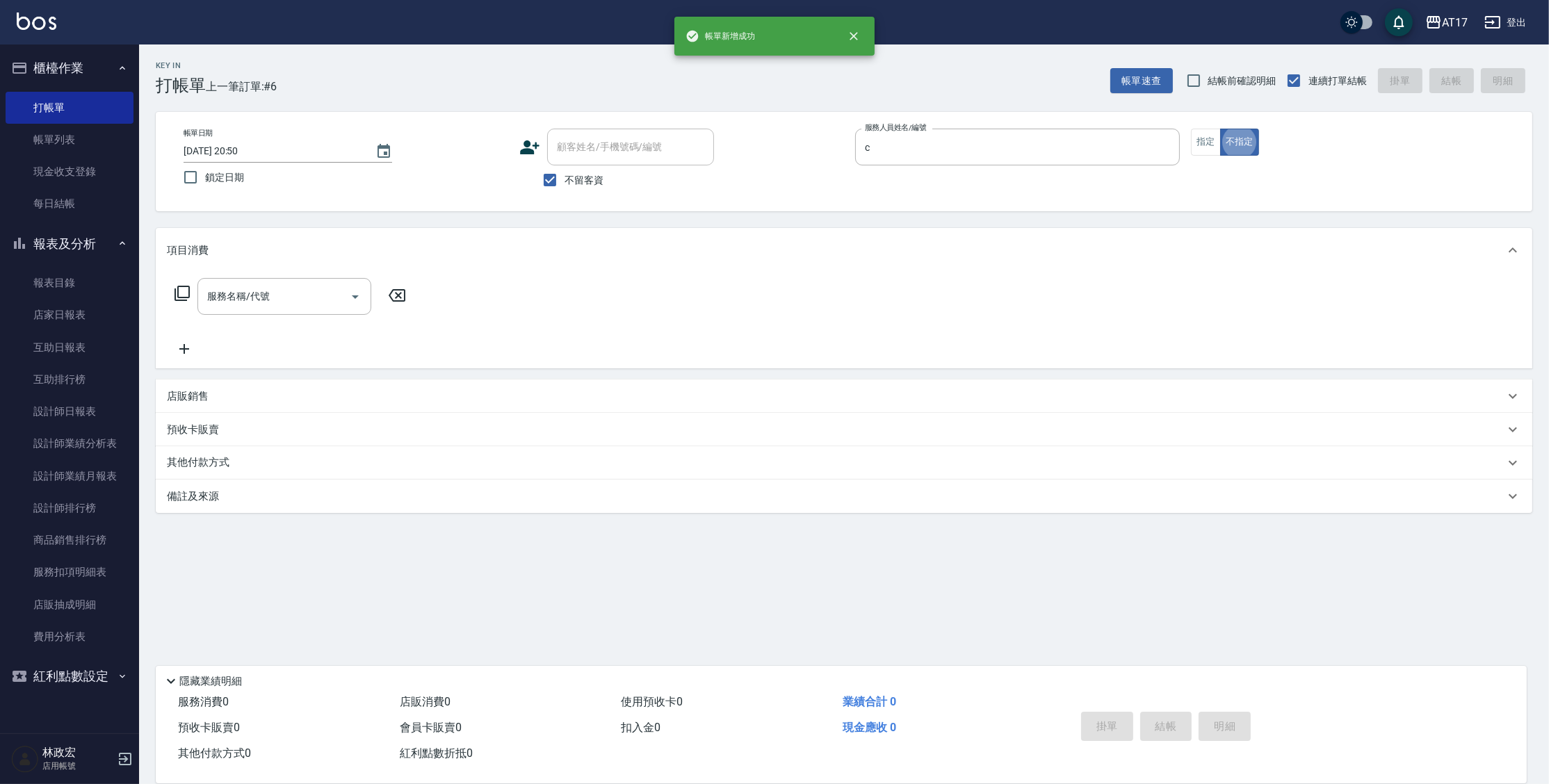
type input "Nuby-C"
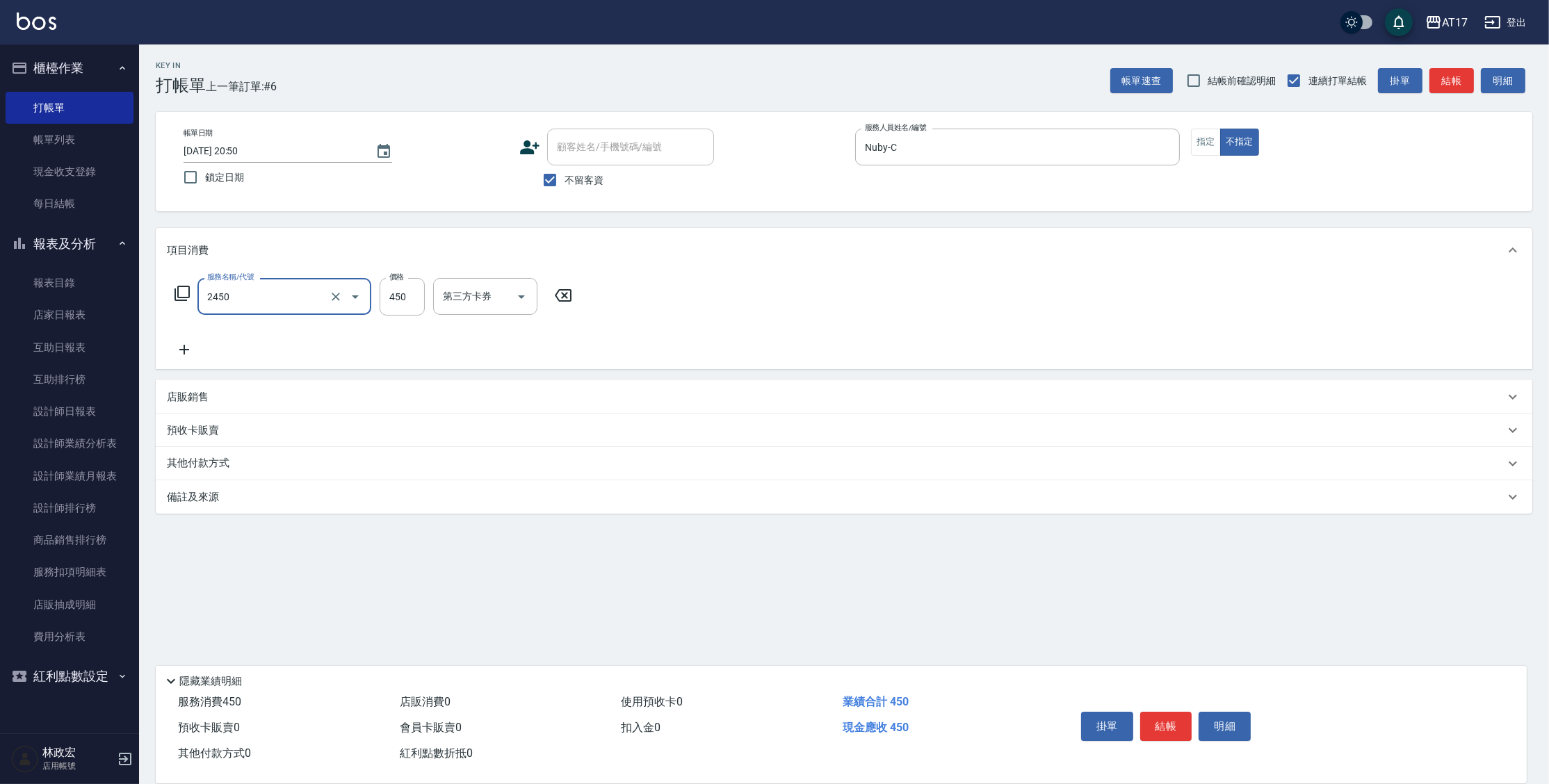
type input "C剪髮套餐(2450)"
type input "600"
type input "Winne-W"
click at [1217, 141] on button "指定" at bounding box center [1206, 143] width 30 height 27
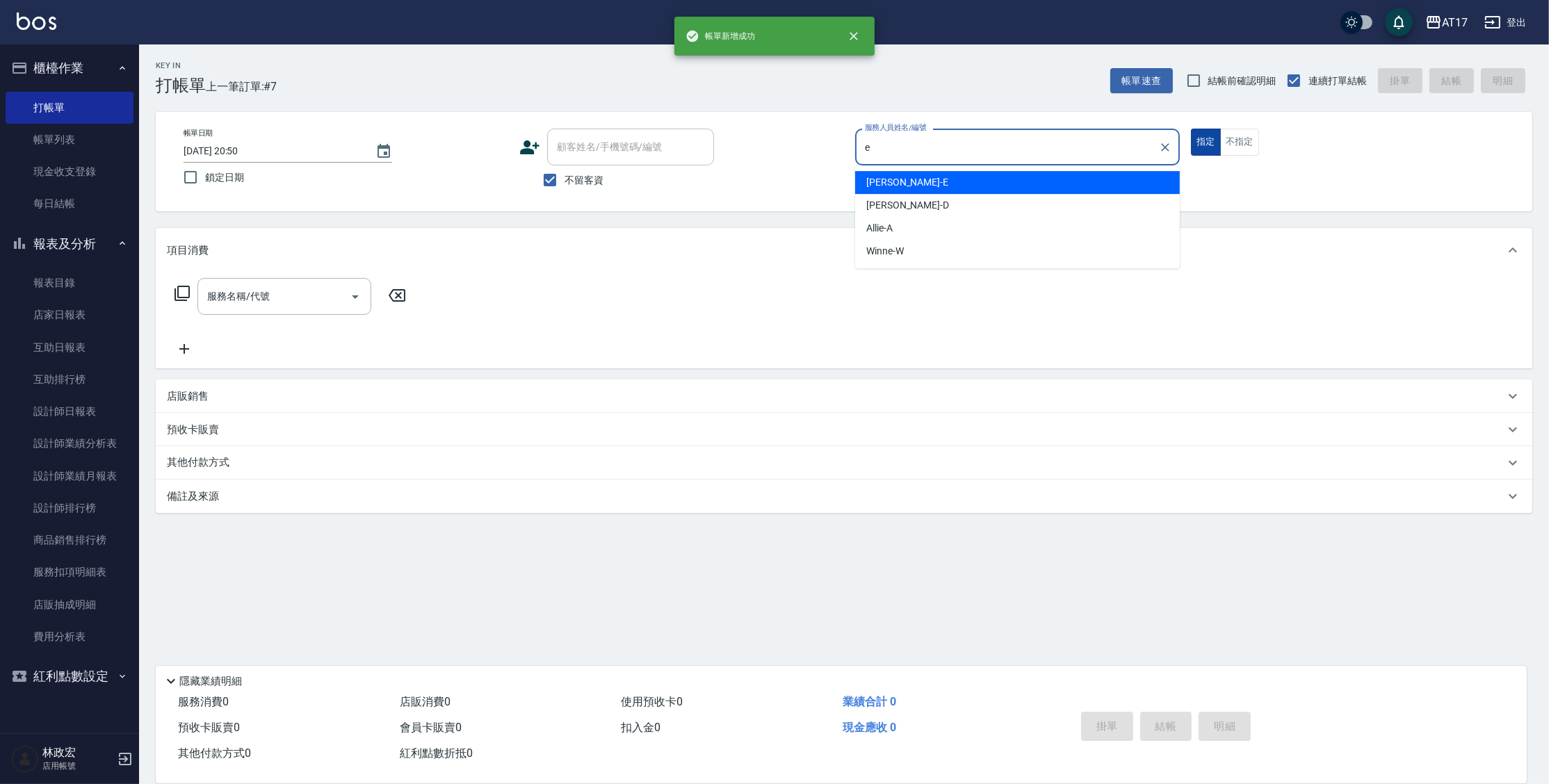
type input "[PERSON_NAME]-E"
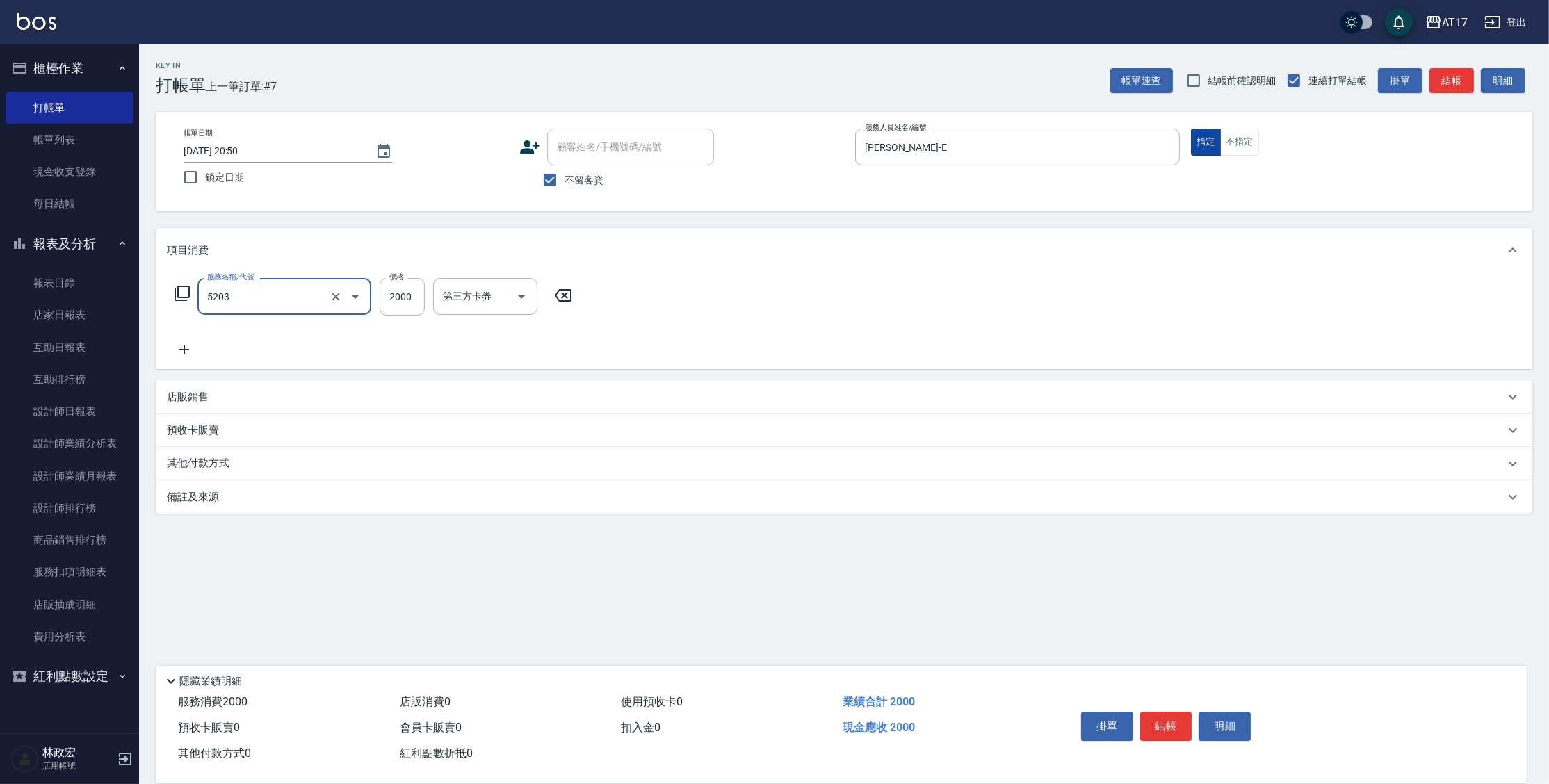
type input "染髮C餐(短髮)(5203)"
type input "Winne-W"
type input "Nuby-C"
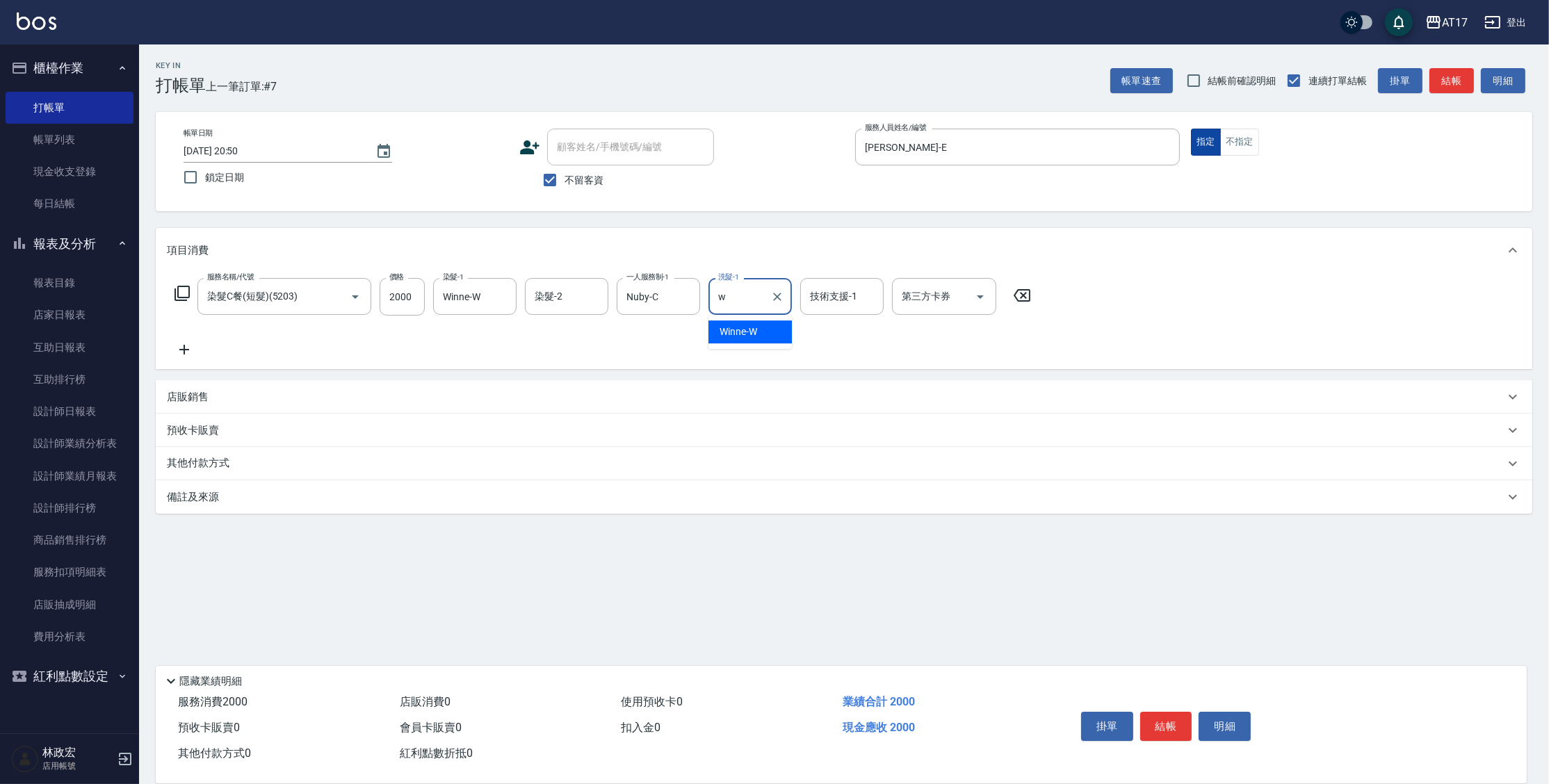
type input "Winne-W"
click at [504, 299] on icon "Clear" at bounding box center [502, 297] width 14 height 14
type input "[PERSON_NAME]-27"
type input "N"
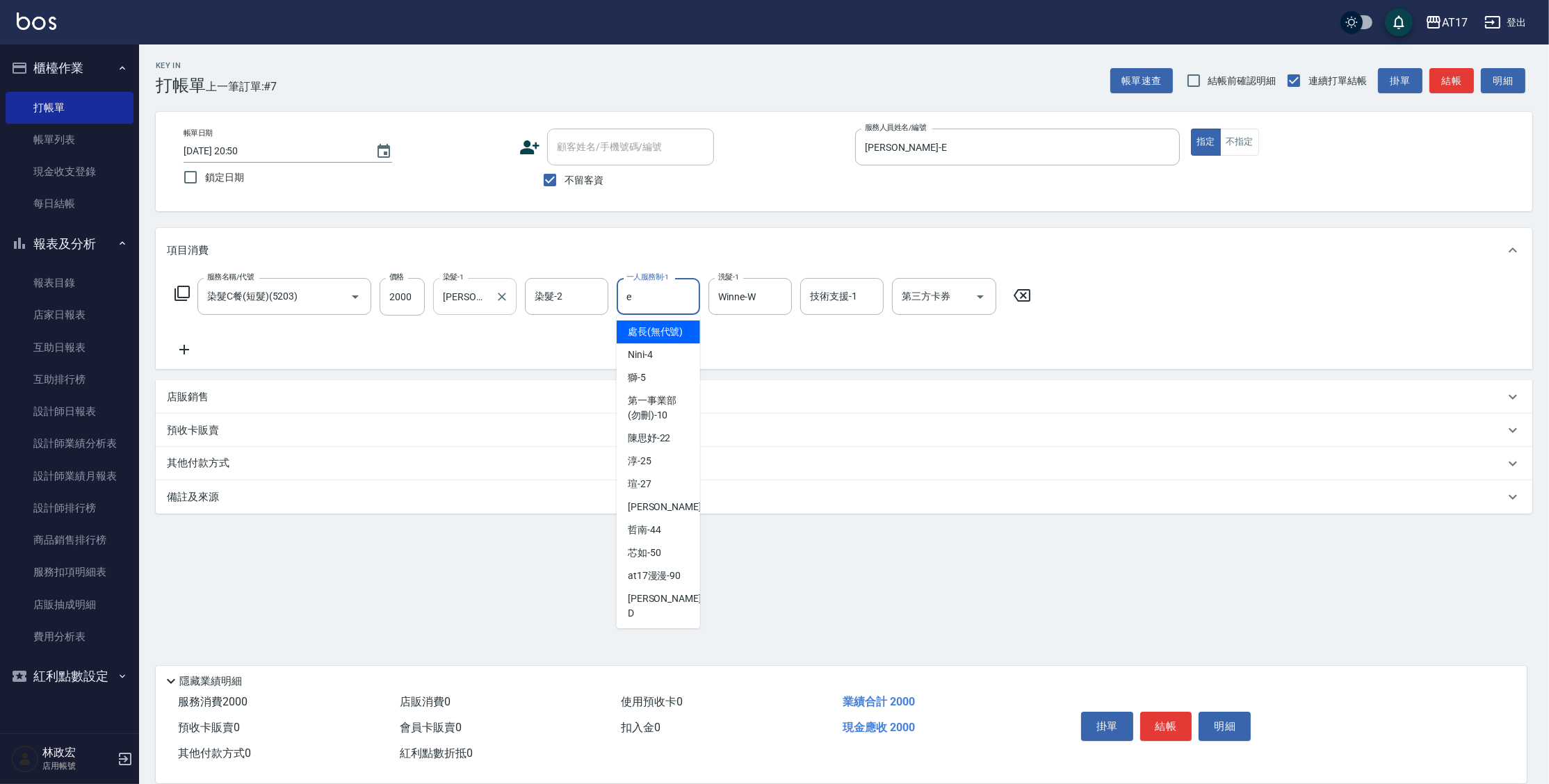
type input "[PERSON_NAME]-E"
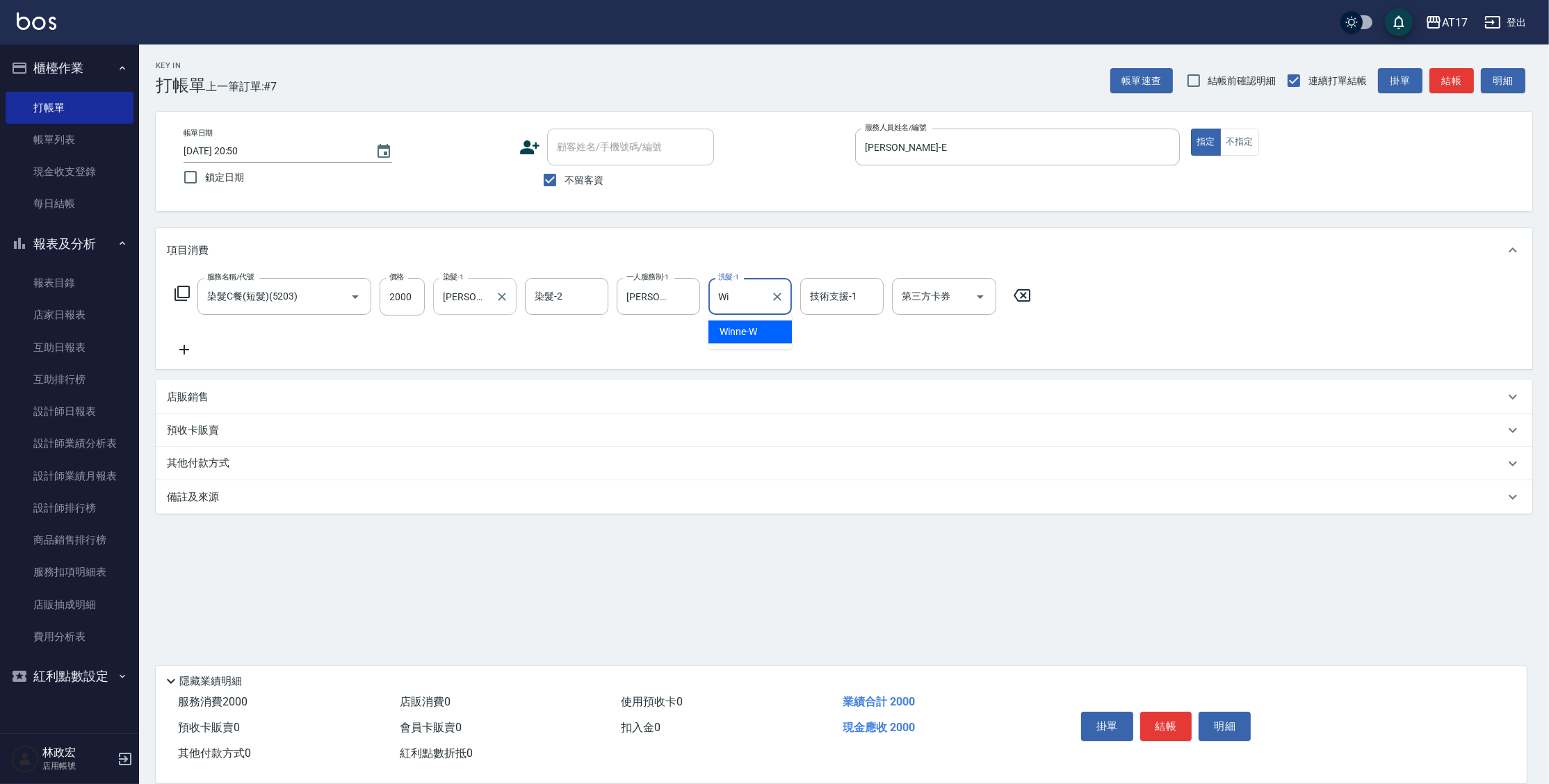
type input "W"
type input "[PERSON_NAME]-27"
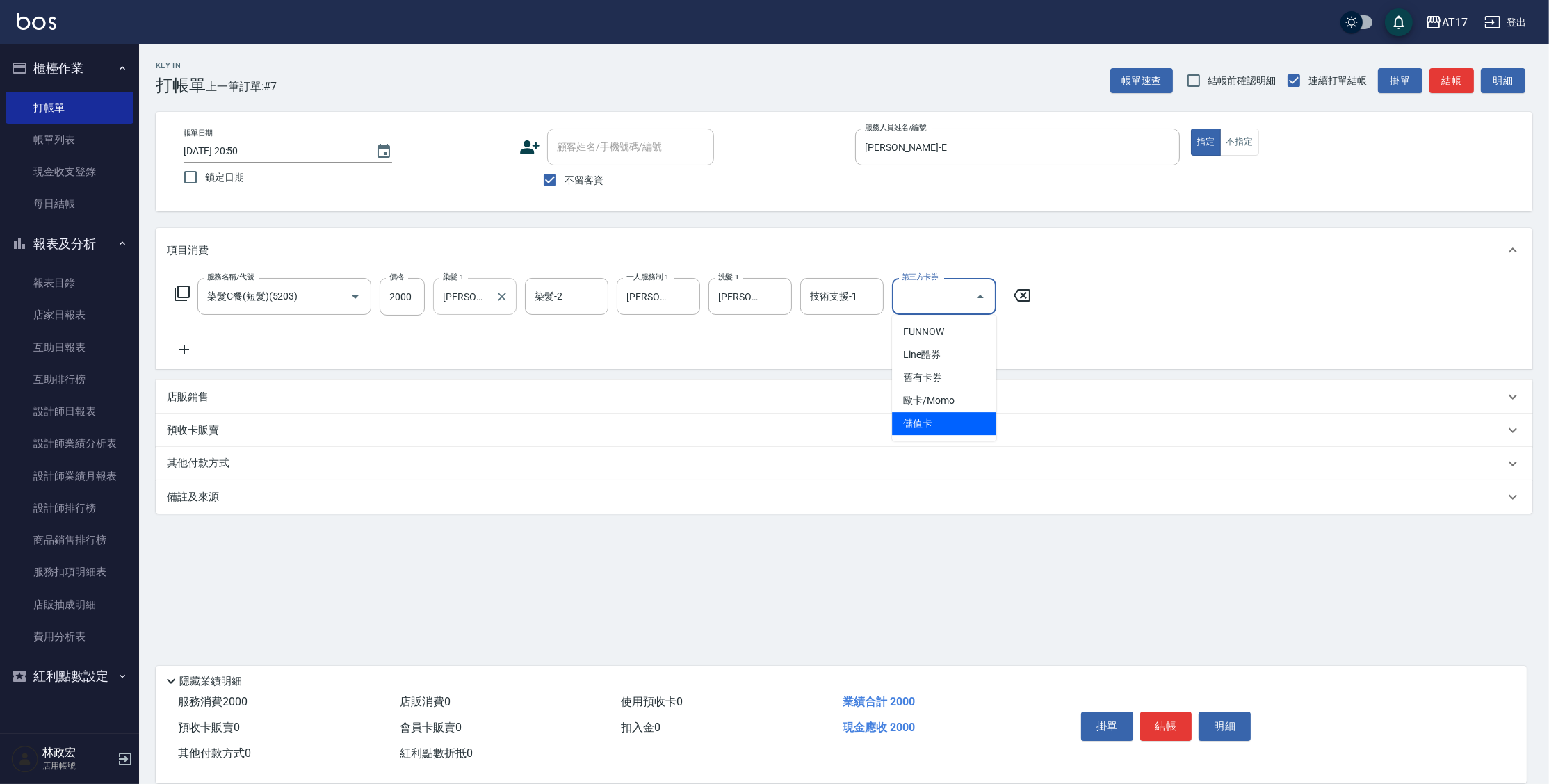
type input "儲值卡"
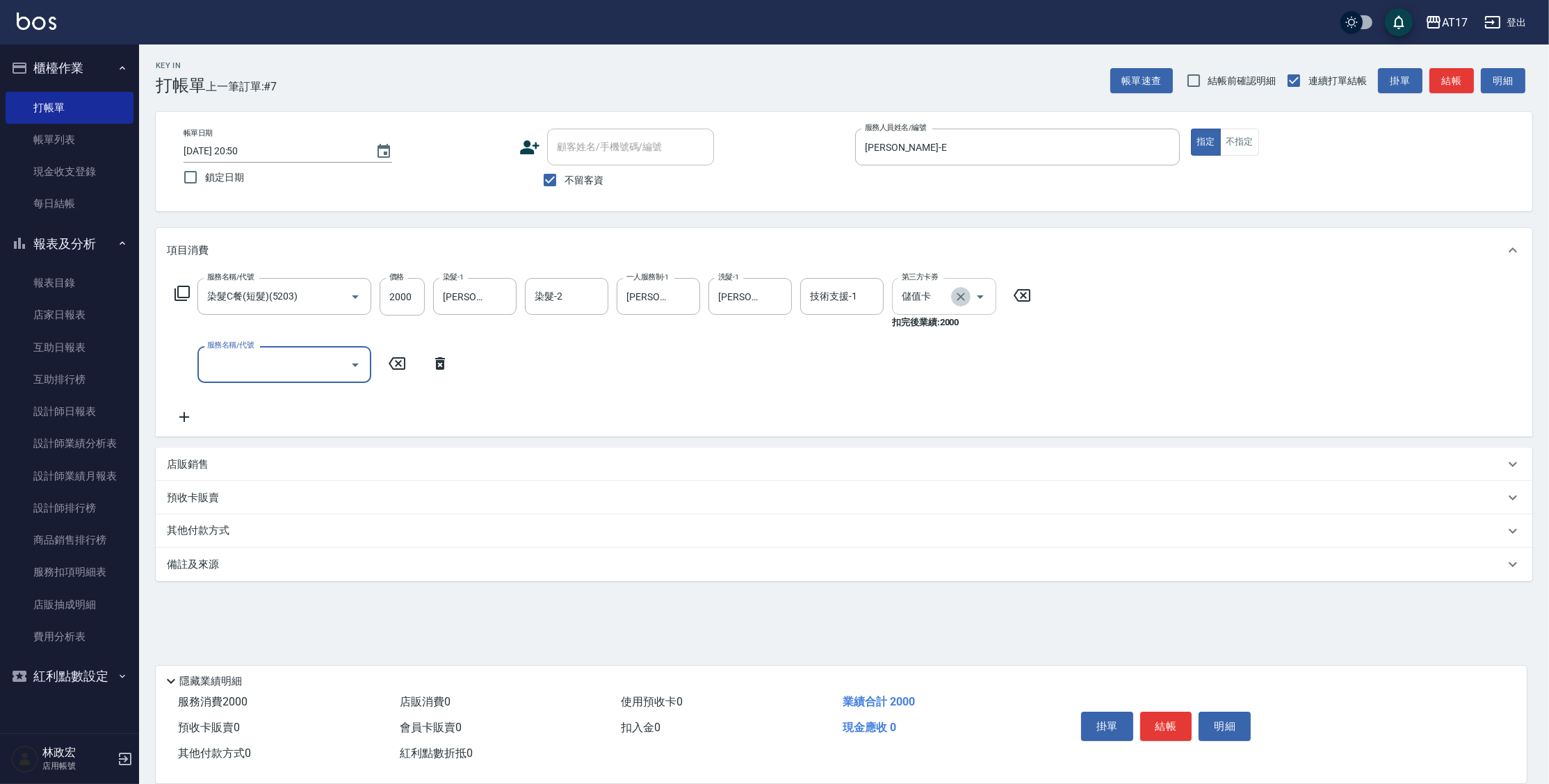
drag, startPoint x: 956, startPoint y: 300, endPoint x: 957, endPoint y: 292, distance: 8.1
click at [956, 300] on icon "Clear" at bounding box center [961, 297] width 14 height 14
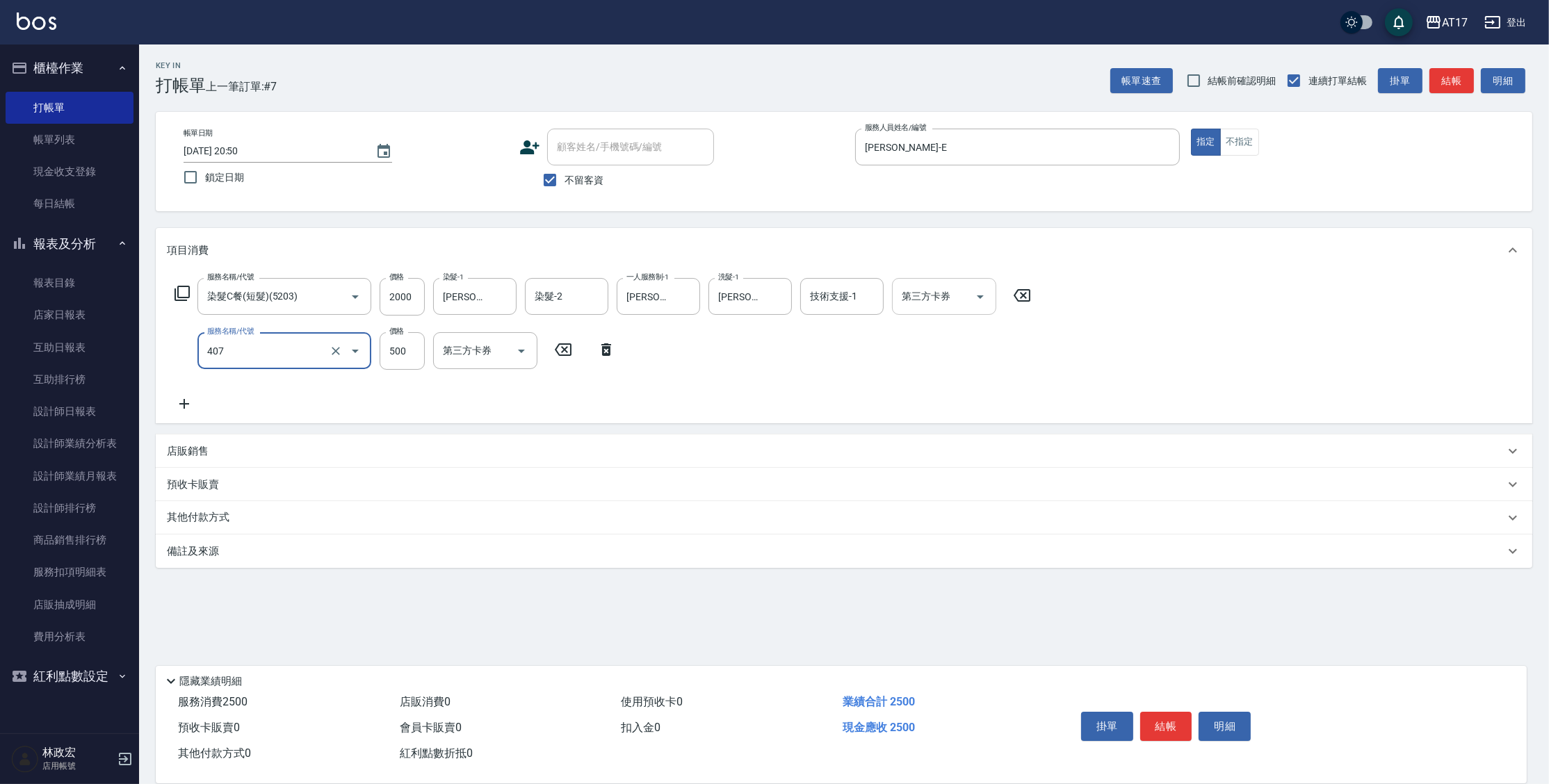
type input "500護(407)"
type input "500"
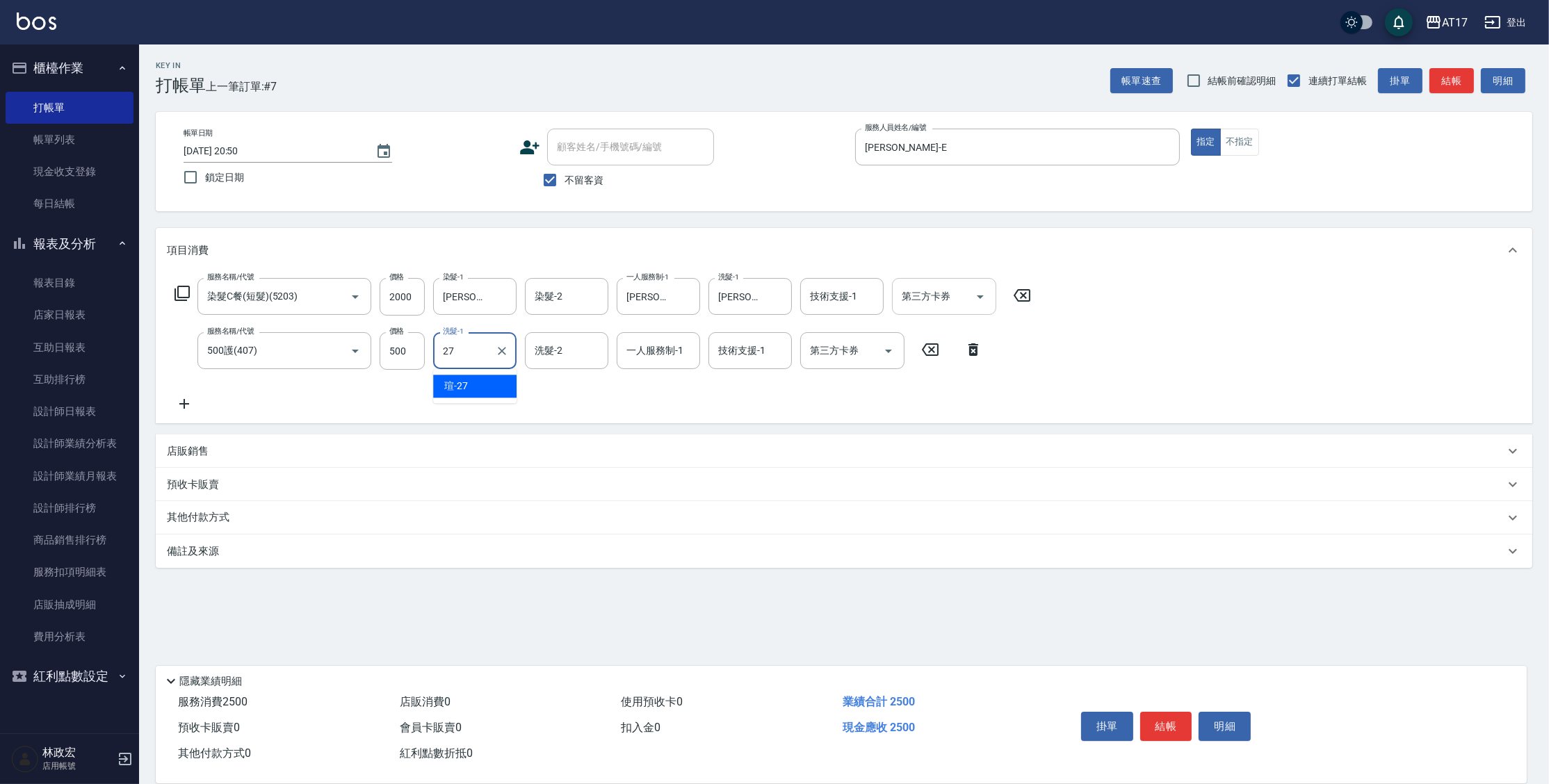
type input "[PERSON_NAME]-27"
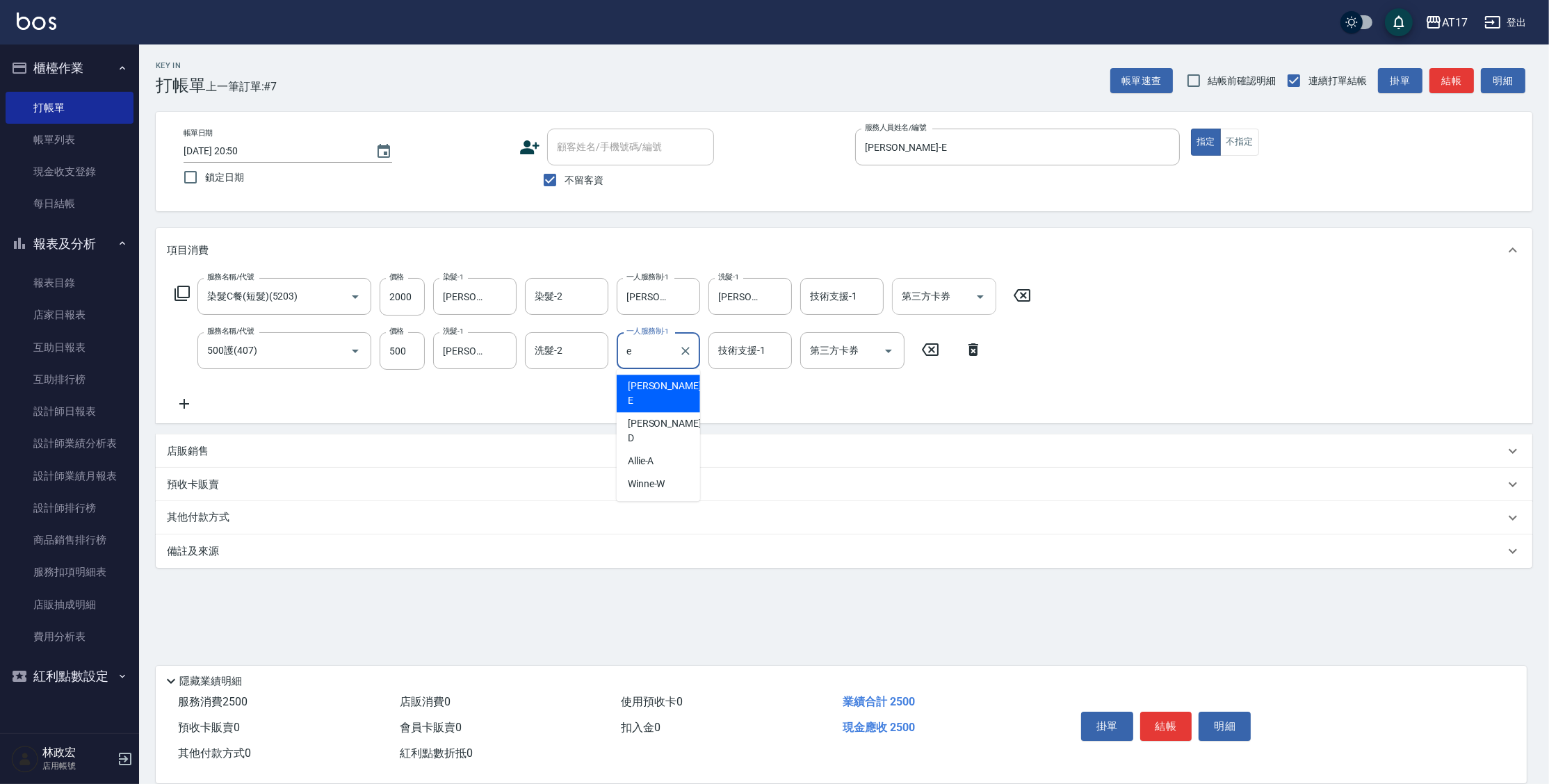
type input "[PERSON_NAME]-E"
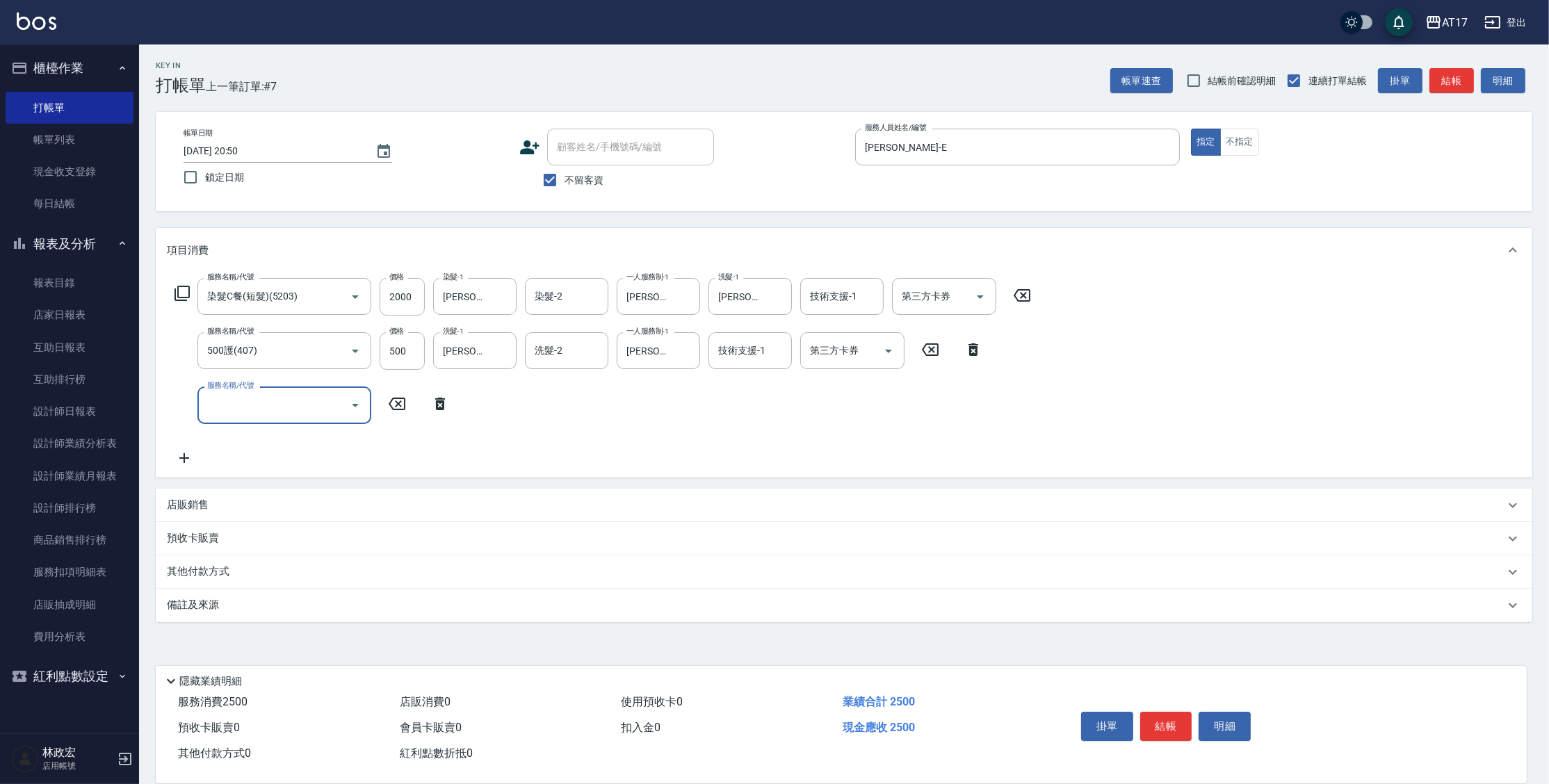
click at [192, 508] on p "店販銷售" at bounding box center [188, 504] width 42 height 14
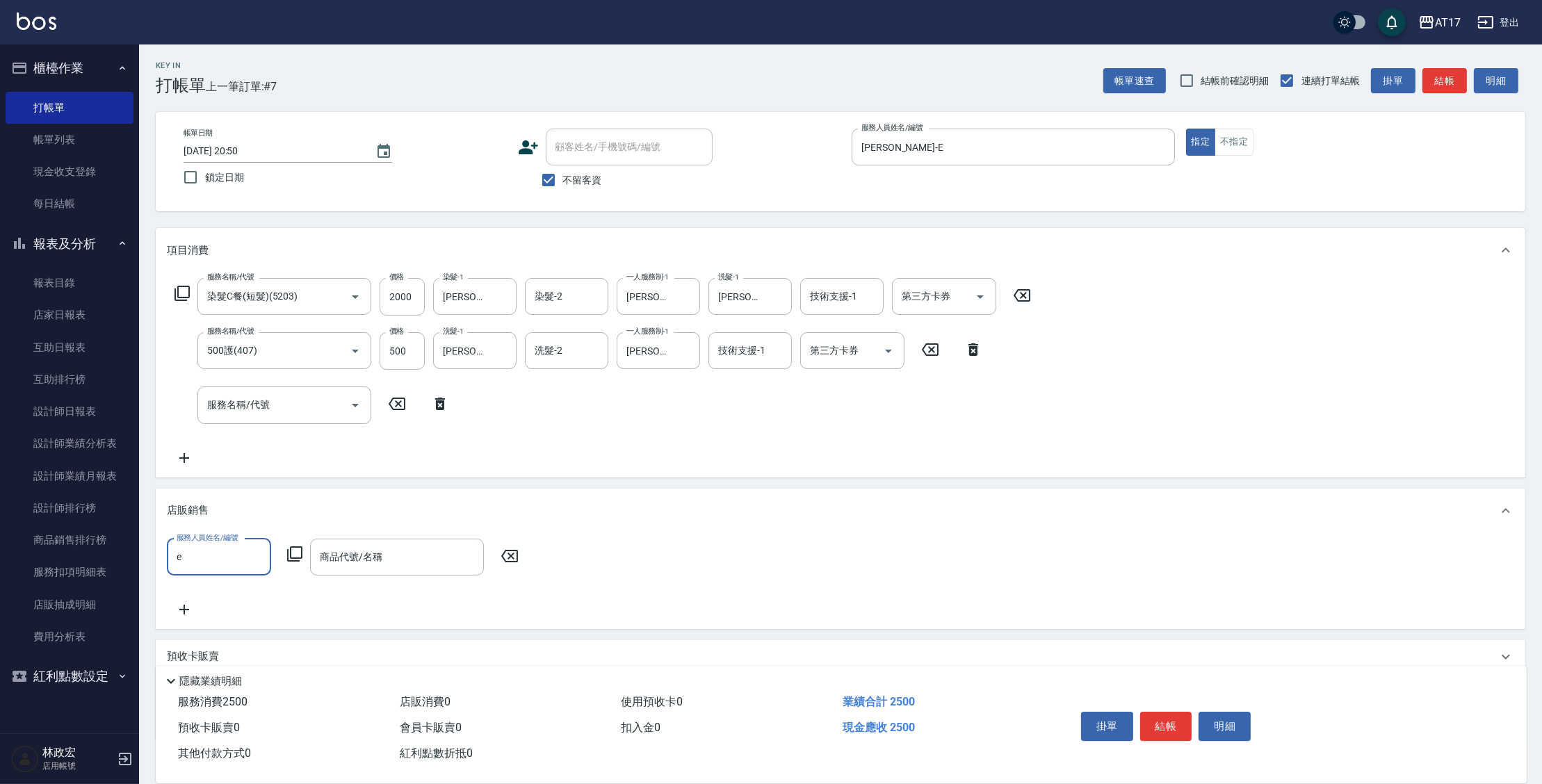
type input "[PERSON_NAME]-E"
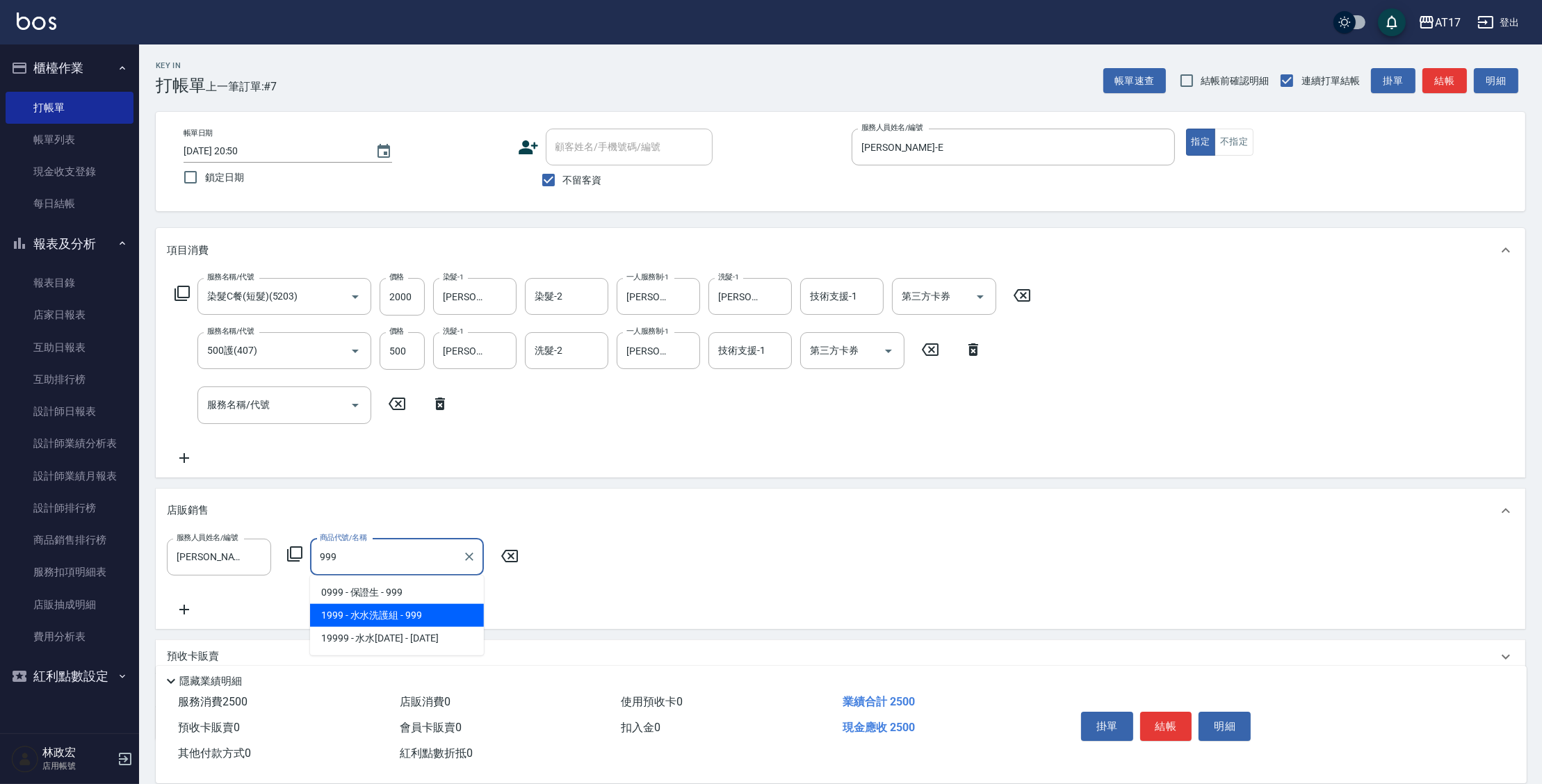
type input "水水洗護組"
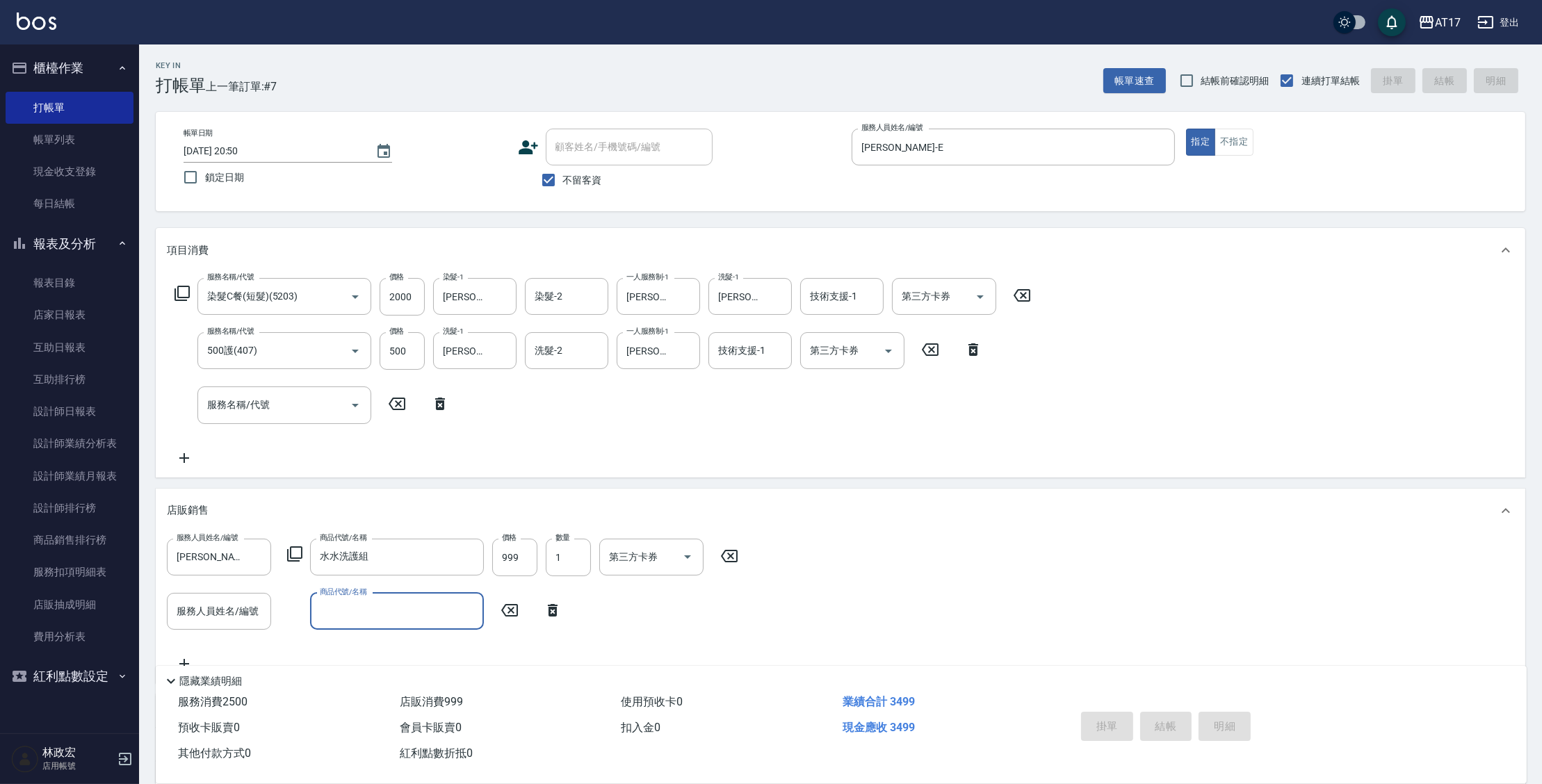
type input "[DATE] 20:51"
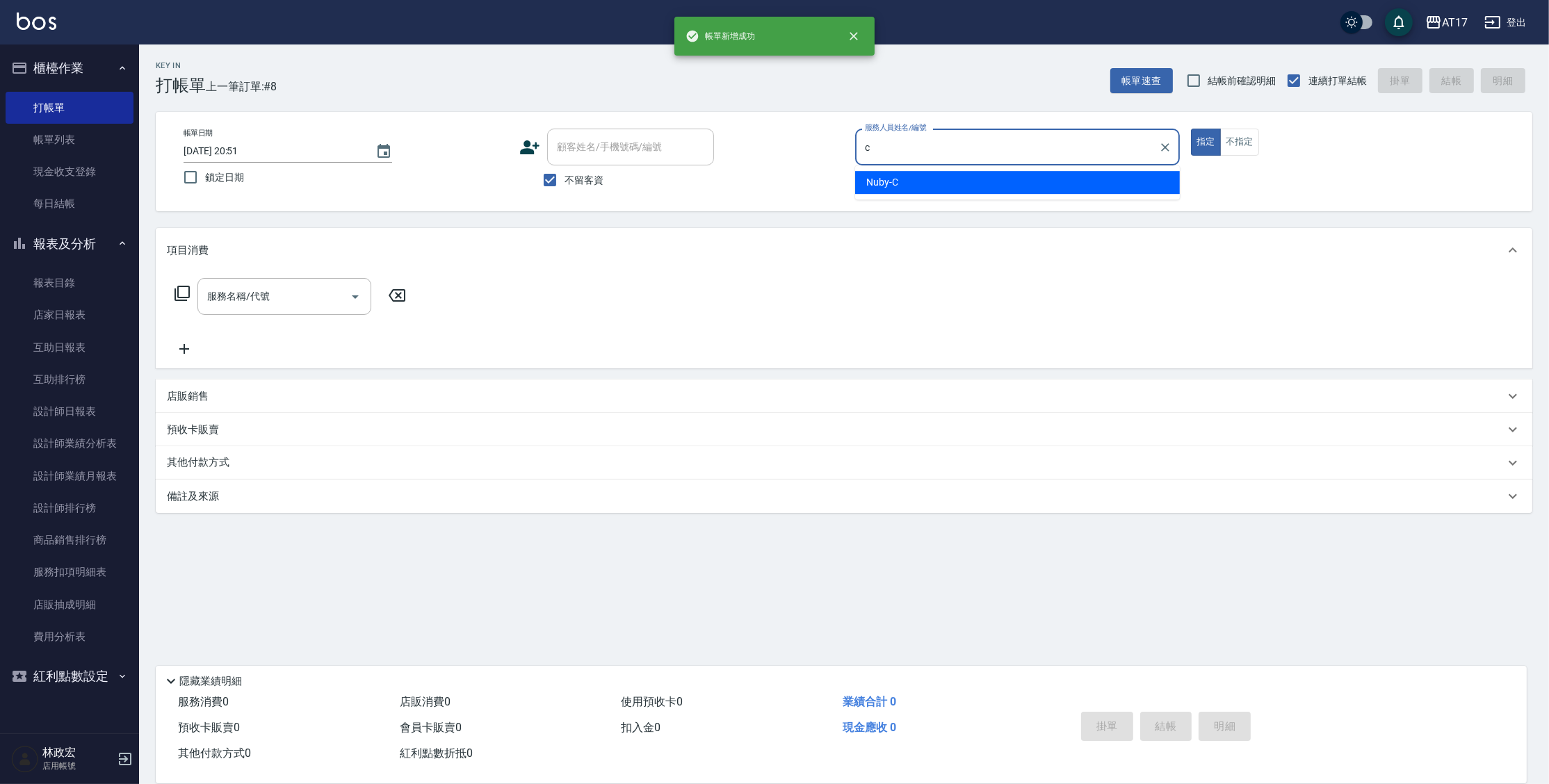
type input "Nuby-C"
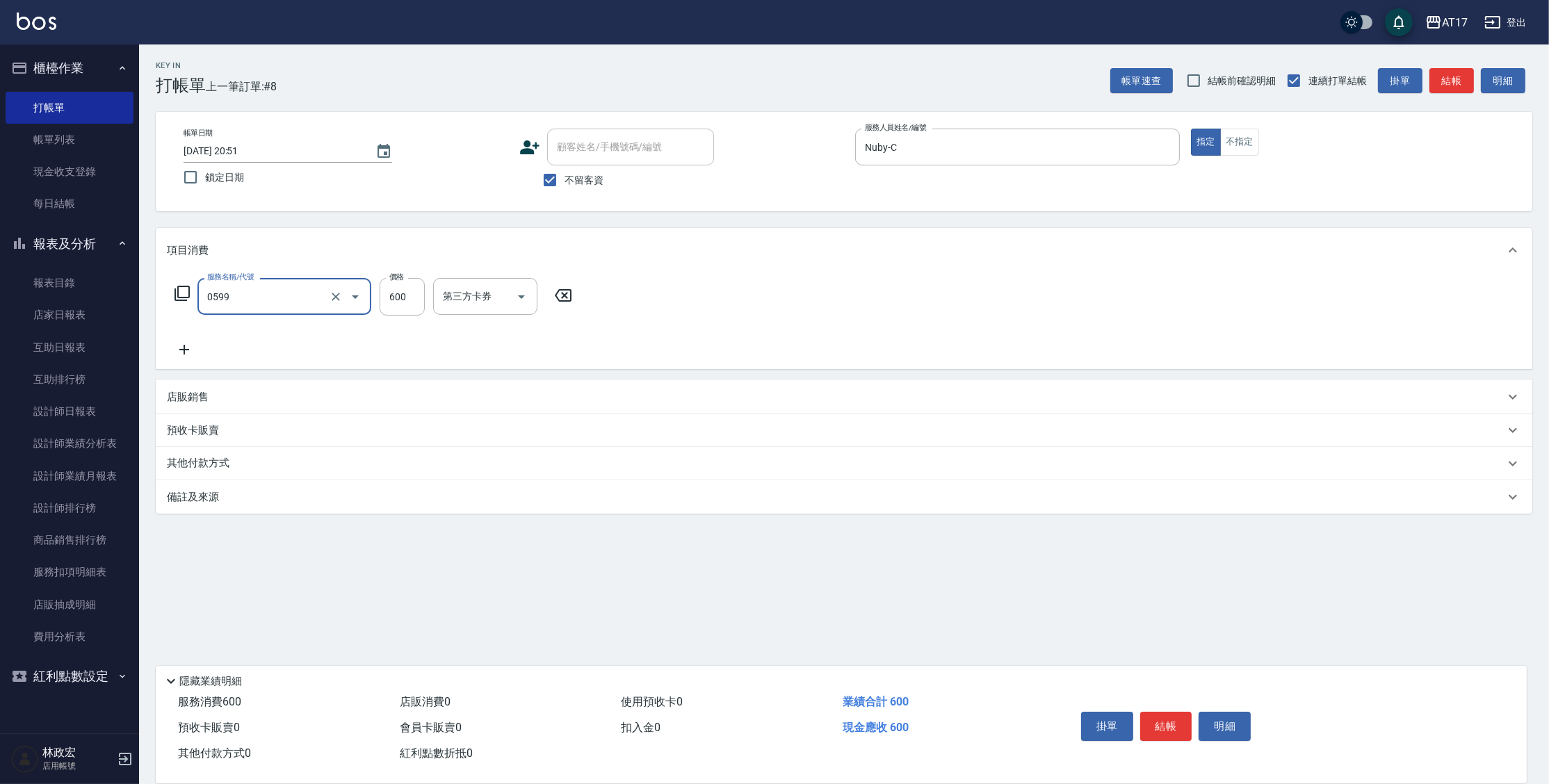
type input "精油-599(0599)"
type input "Winne-W"
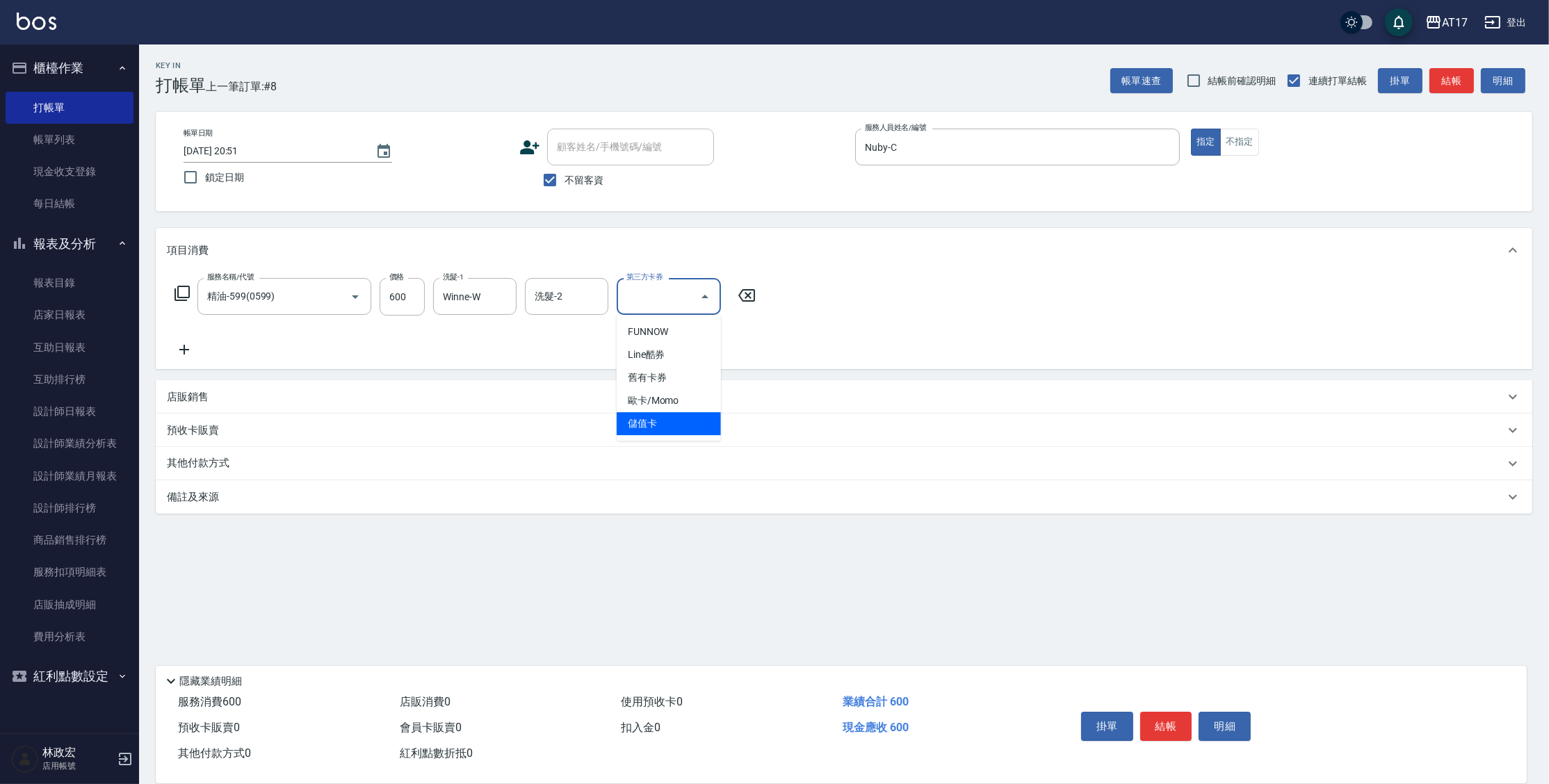
type input "儲值卡"
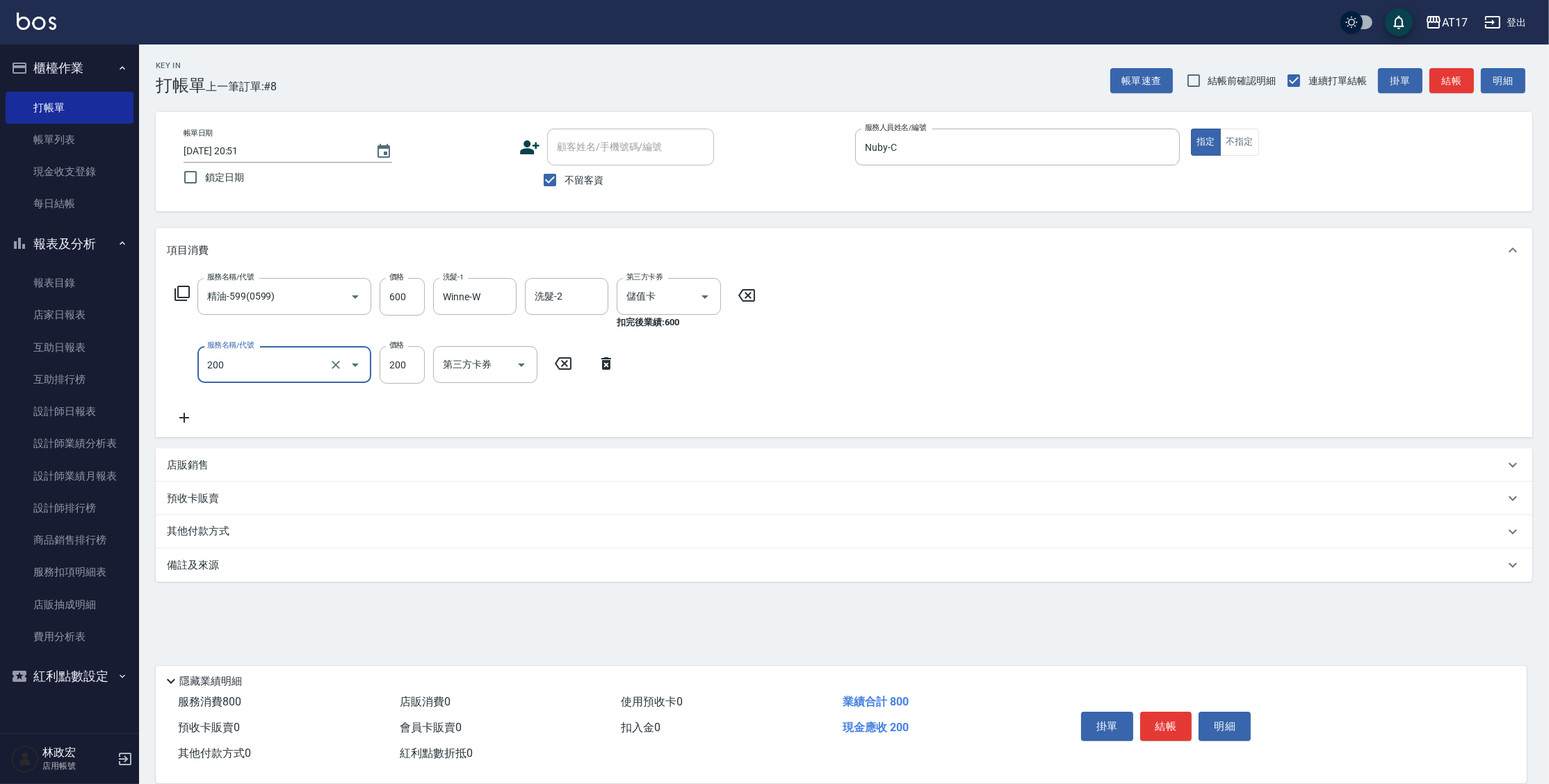
type input "剪髮(200)"
type input "400"
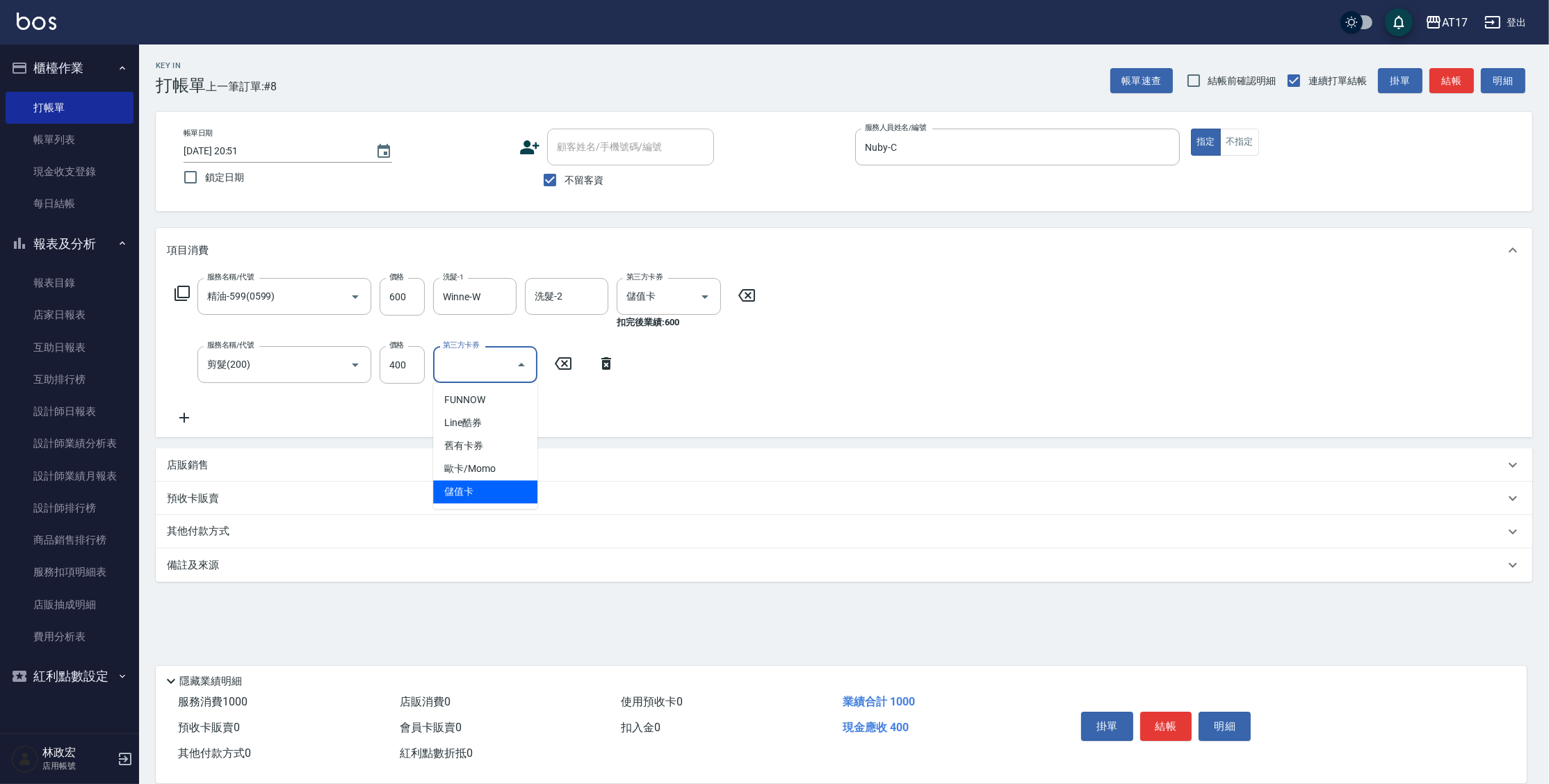
type input "儲值卡"
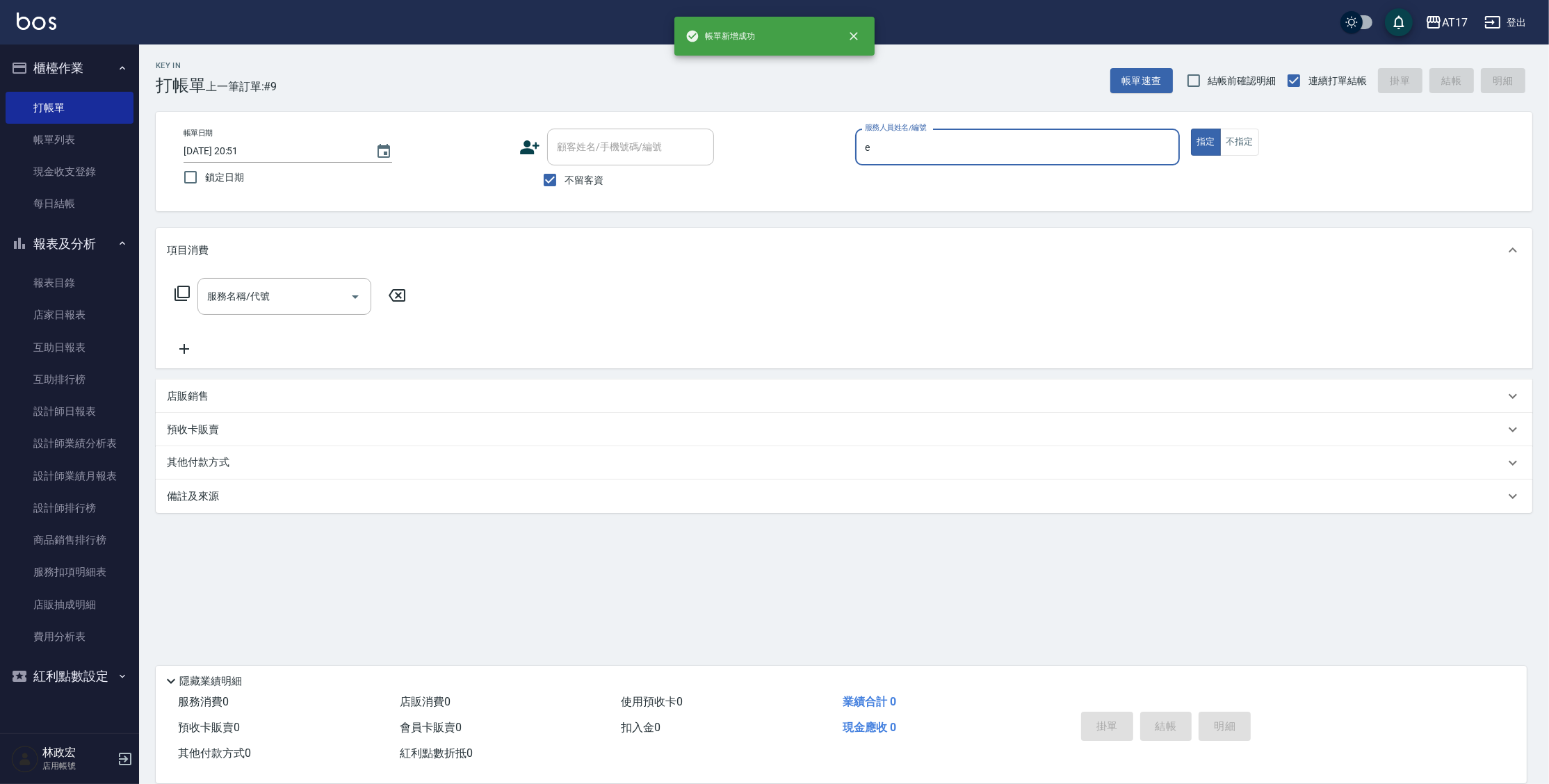
type input "[PERSON_NAME]-E"
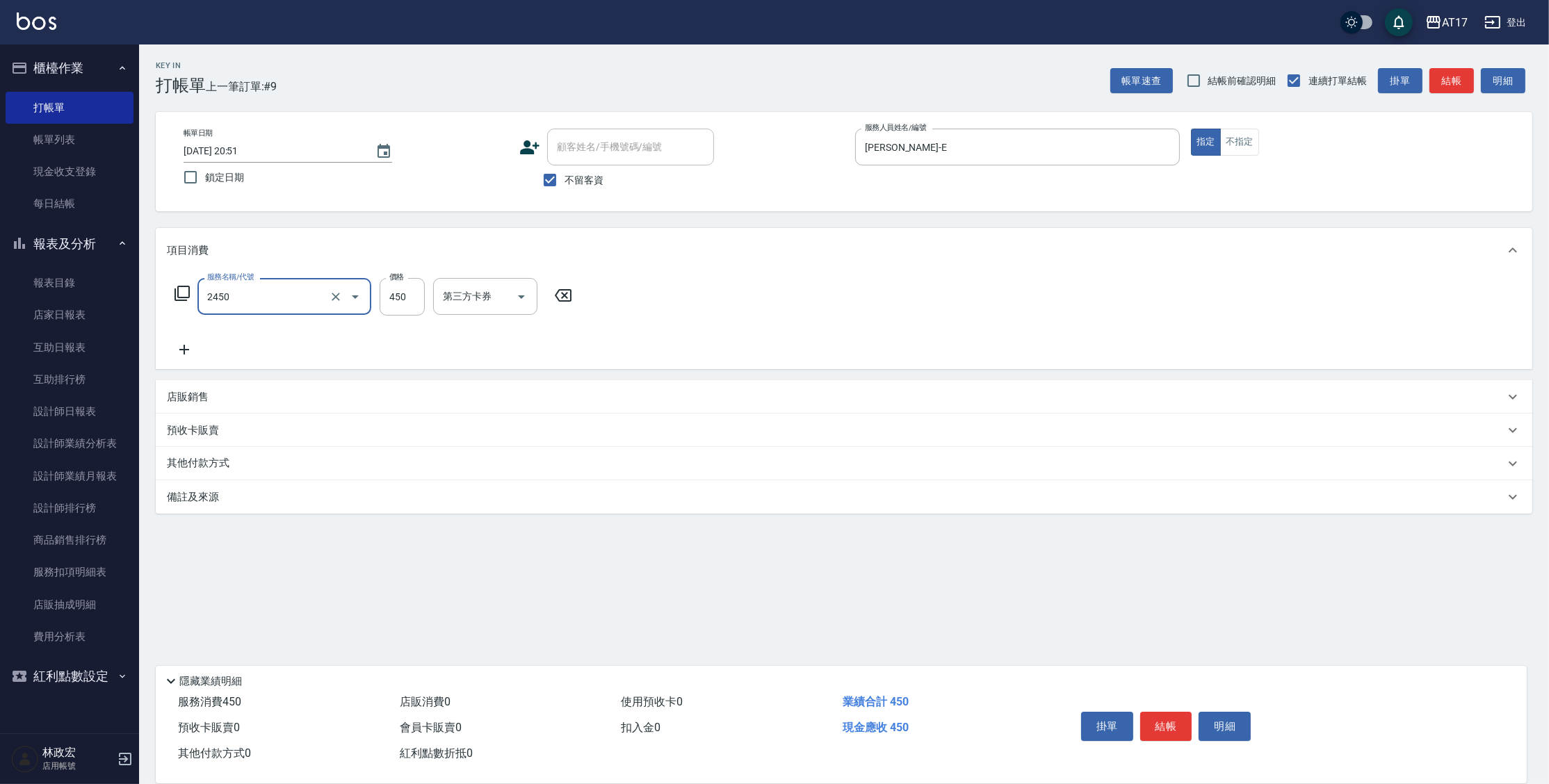
type input "C剪髮套餐(2450)"
type input "[PERSON_NAME]-27"
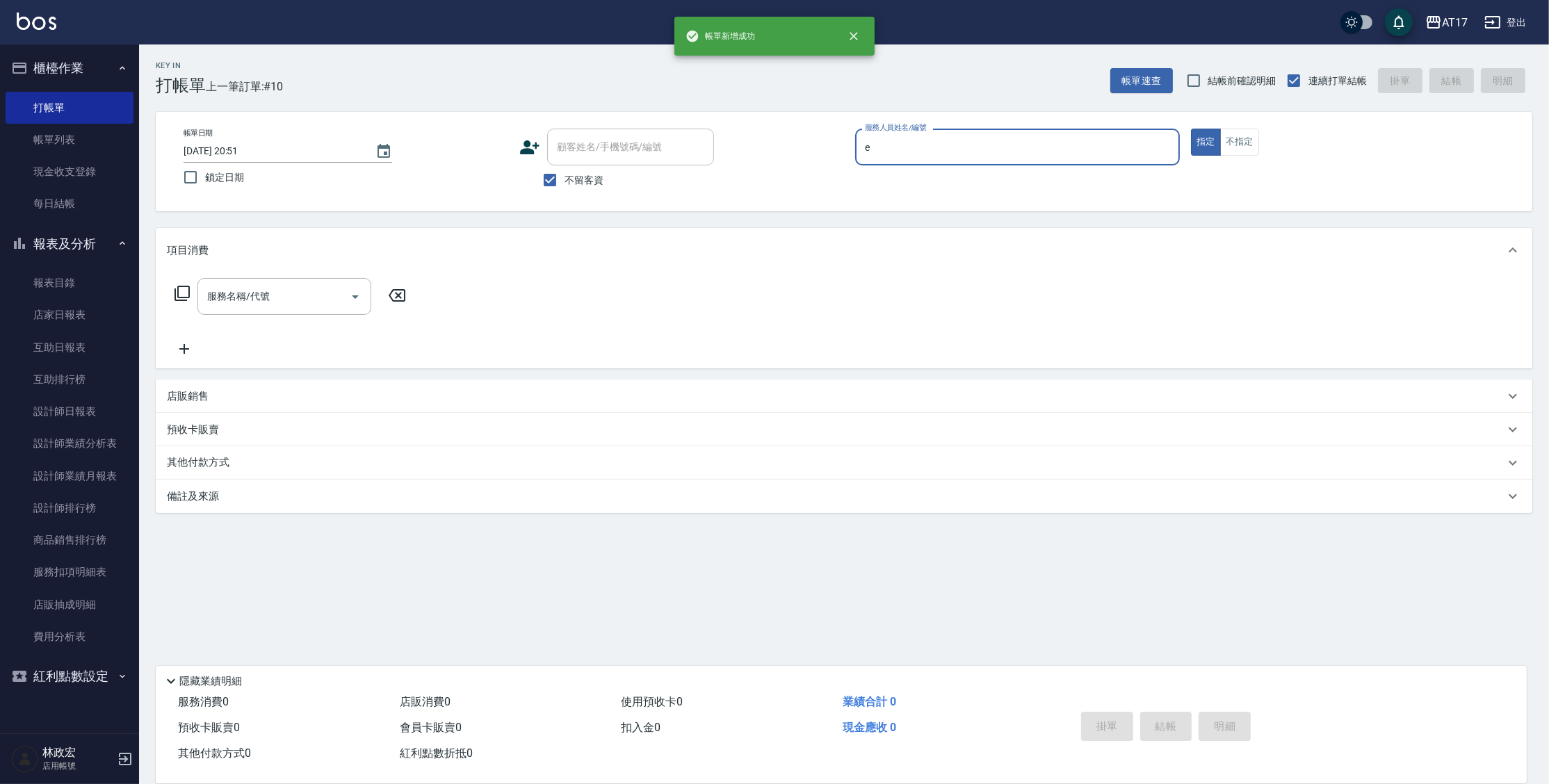
type input "[PERSON_NAME]-E"
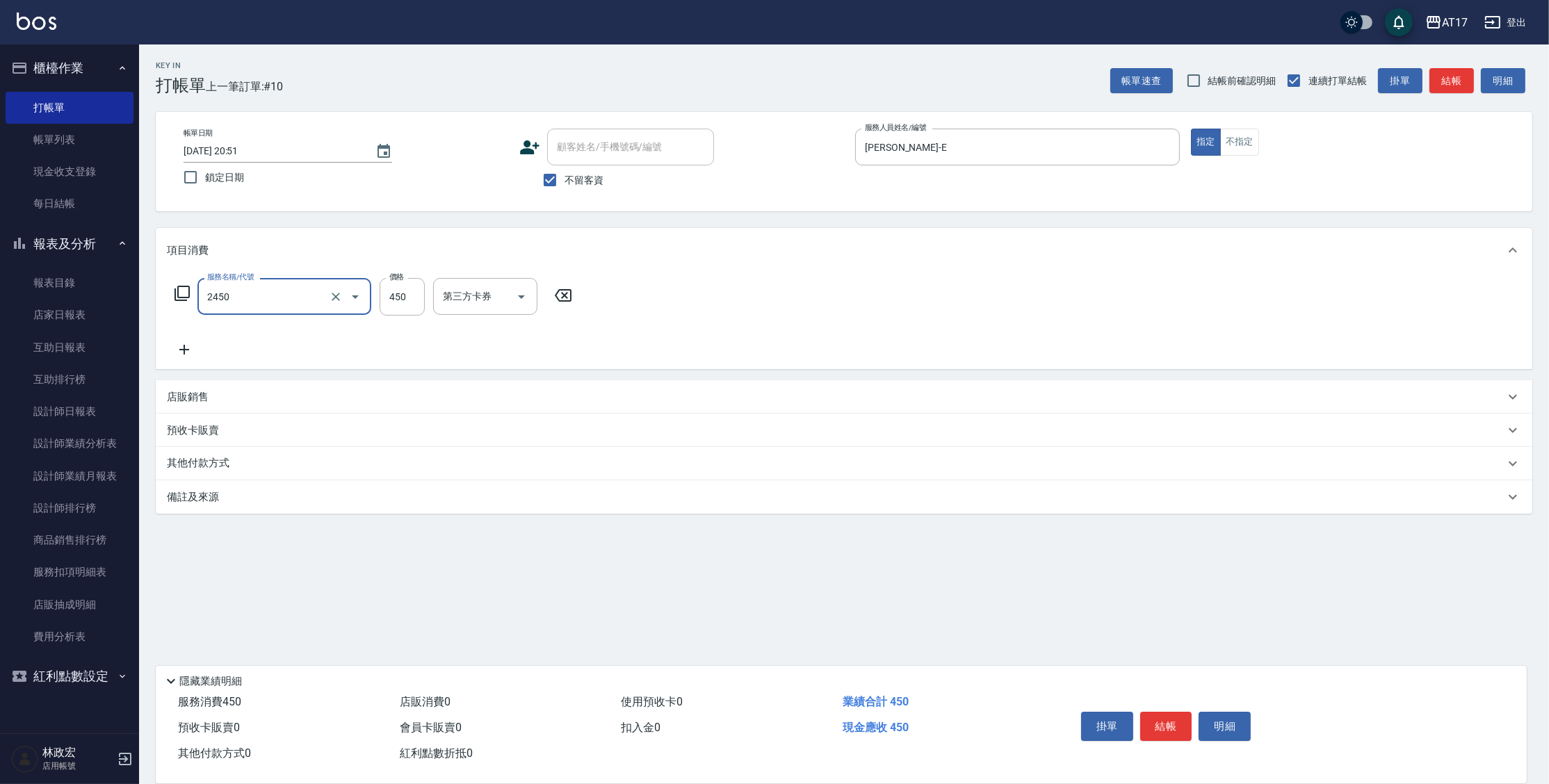
type input "C剪髮套餐(2450)"
type input "陳思妤-22"
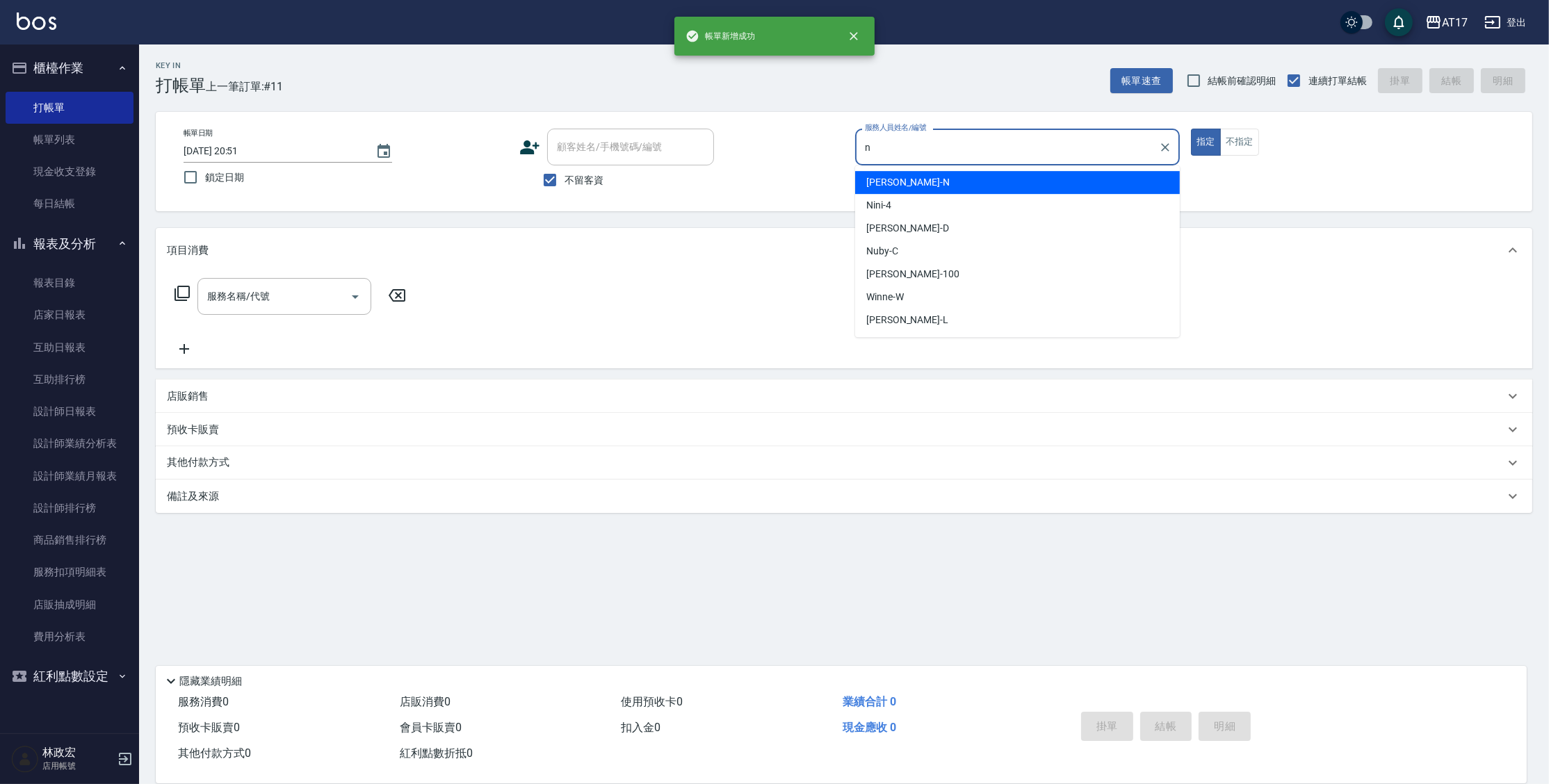
type input "[PERSON_NAME]-N"
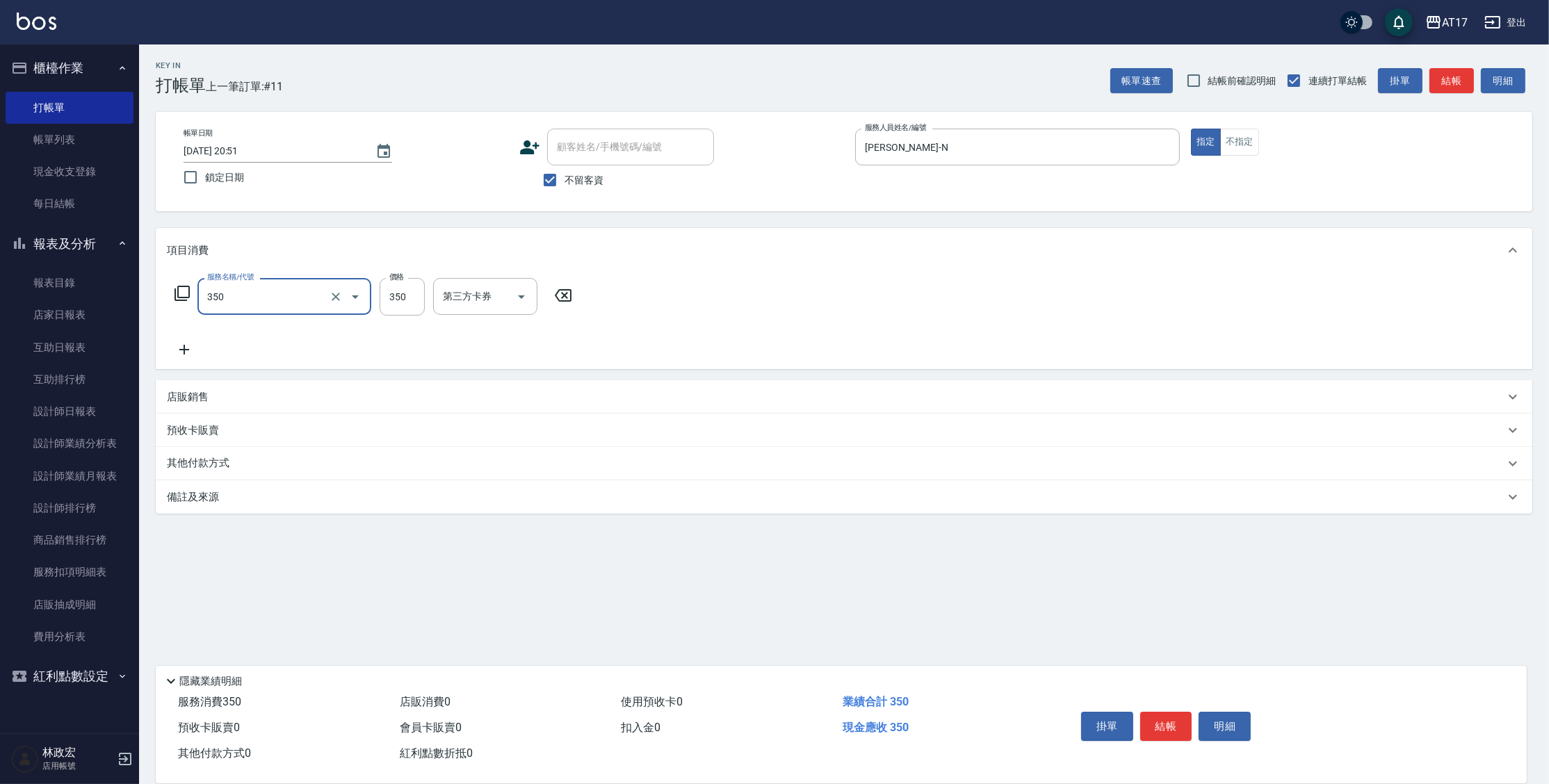
type input "350洗髮(350)"
type input "400"
type input "欣麗-77"
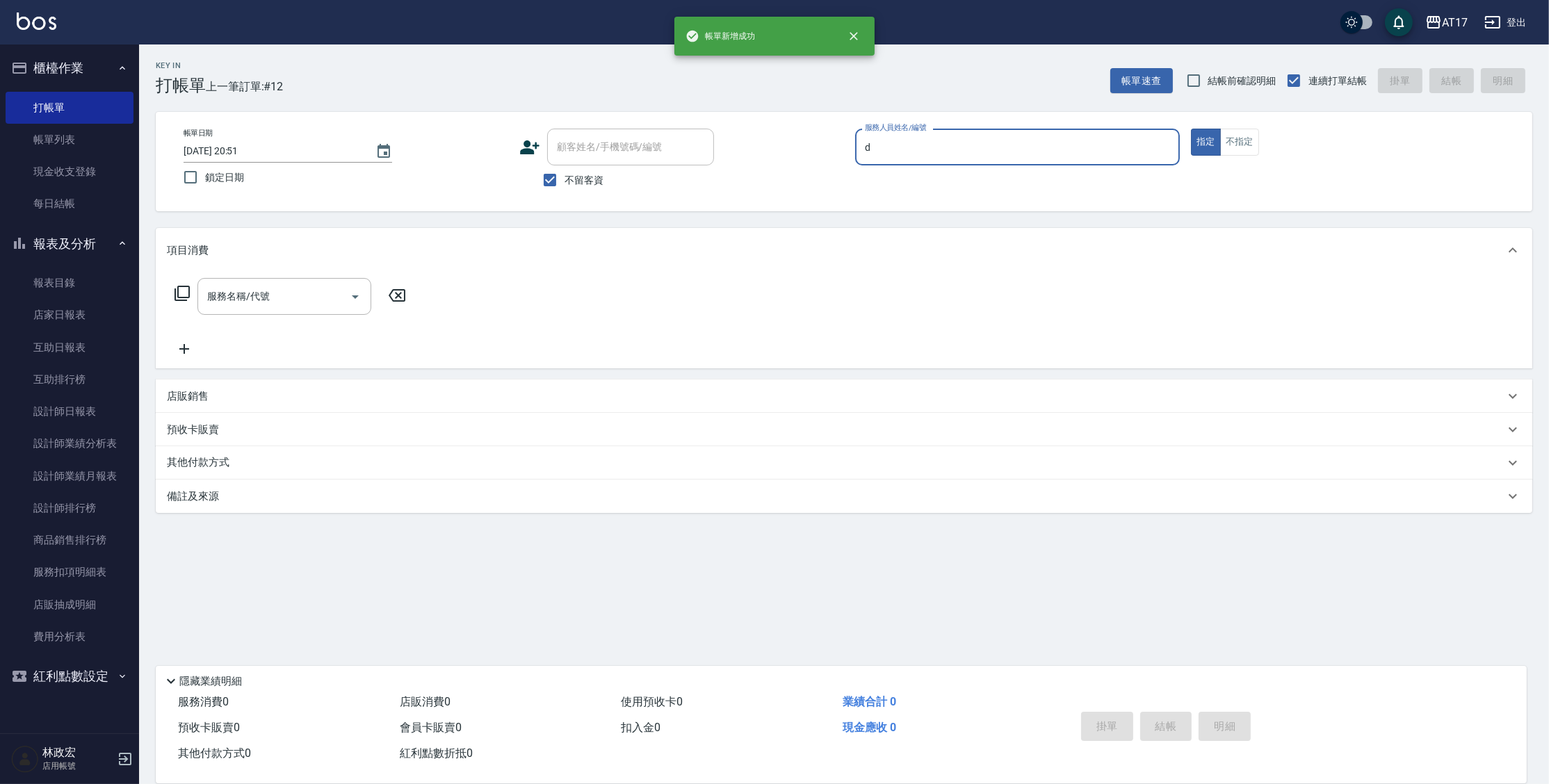
type input "[PERSON_NAME]-D"
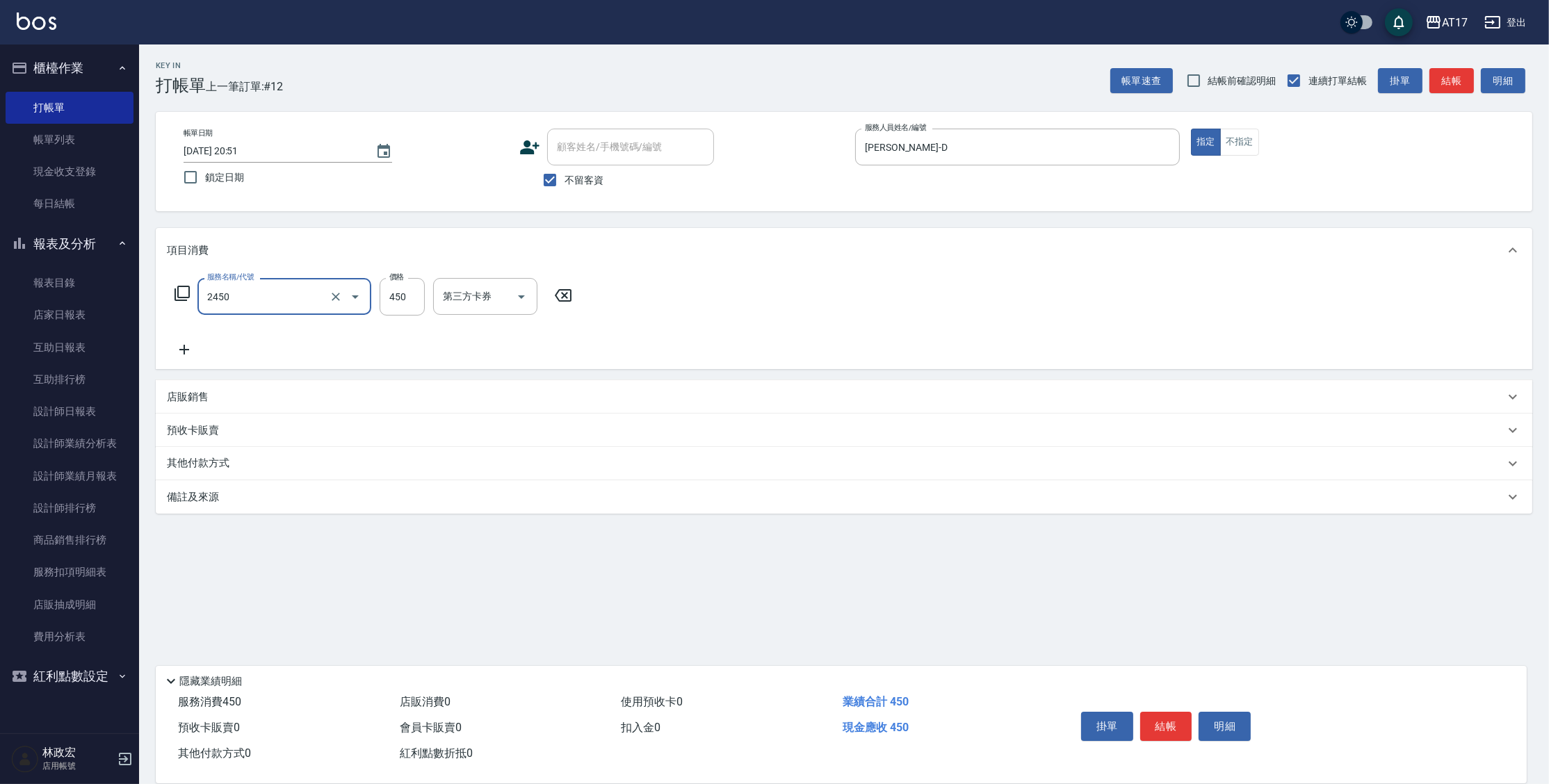
type input "C剪髮套餐(2450)"
type input "欣麗-77"
drag, startPoint x: 1233, startPoint y: 146, endPoint x: 1226, endPoint y: 137, distance: 11.4
click at [1233, 146] on button "不指定" at bounding box center [1239, 143] width 39 height 27
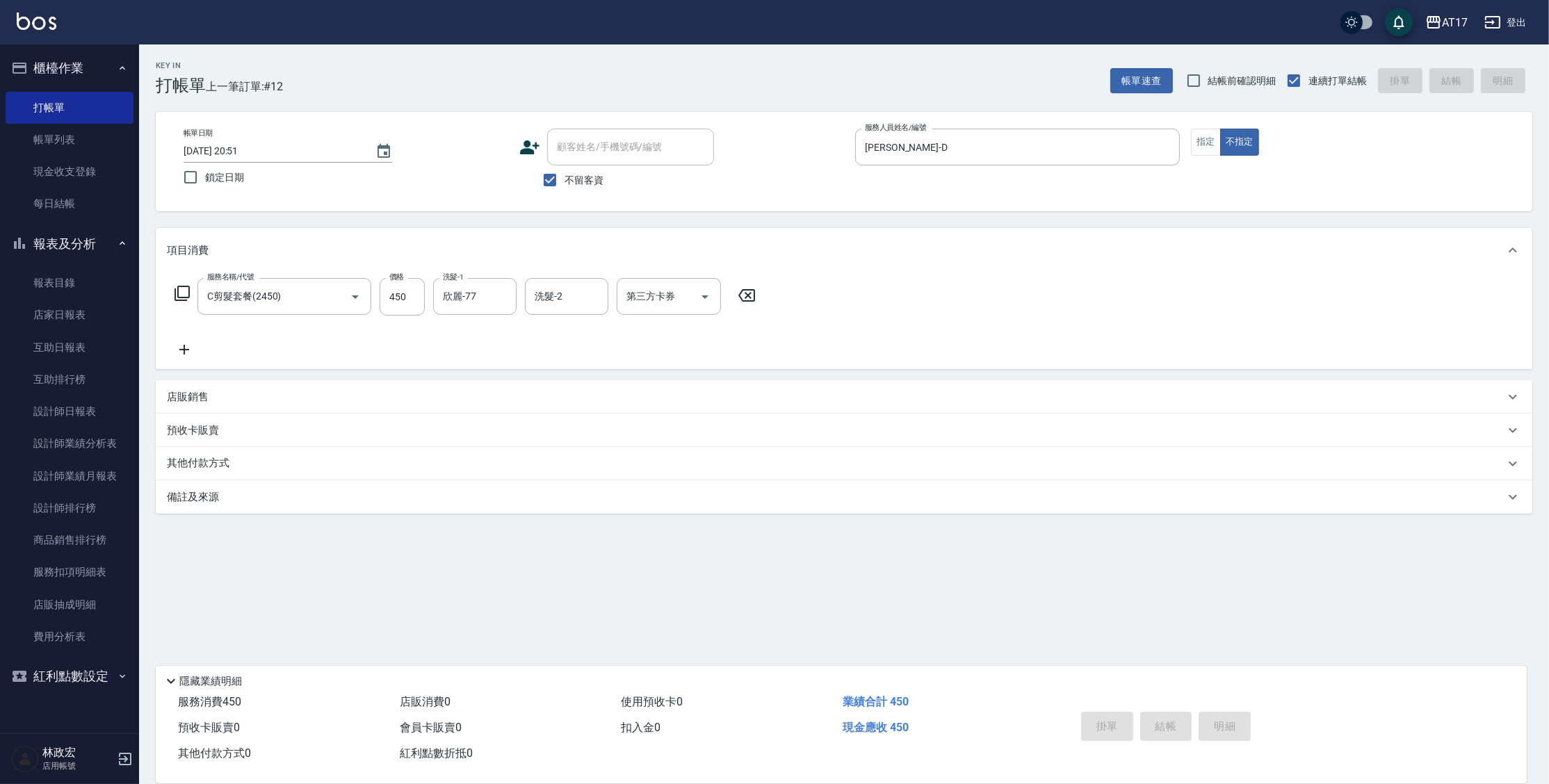
type input "[DATE] 20:52"
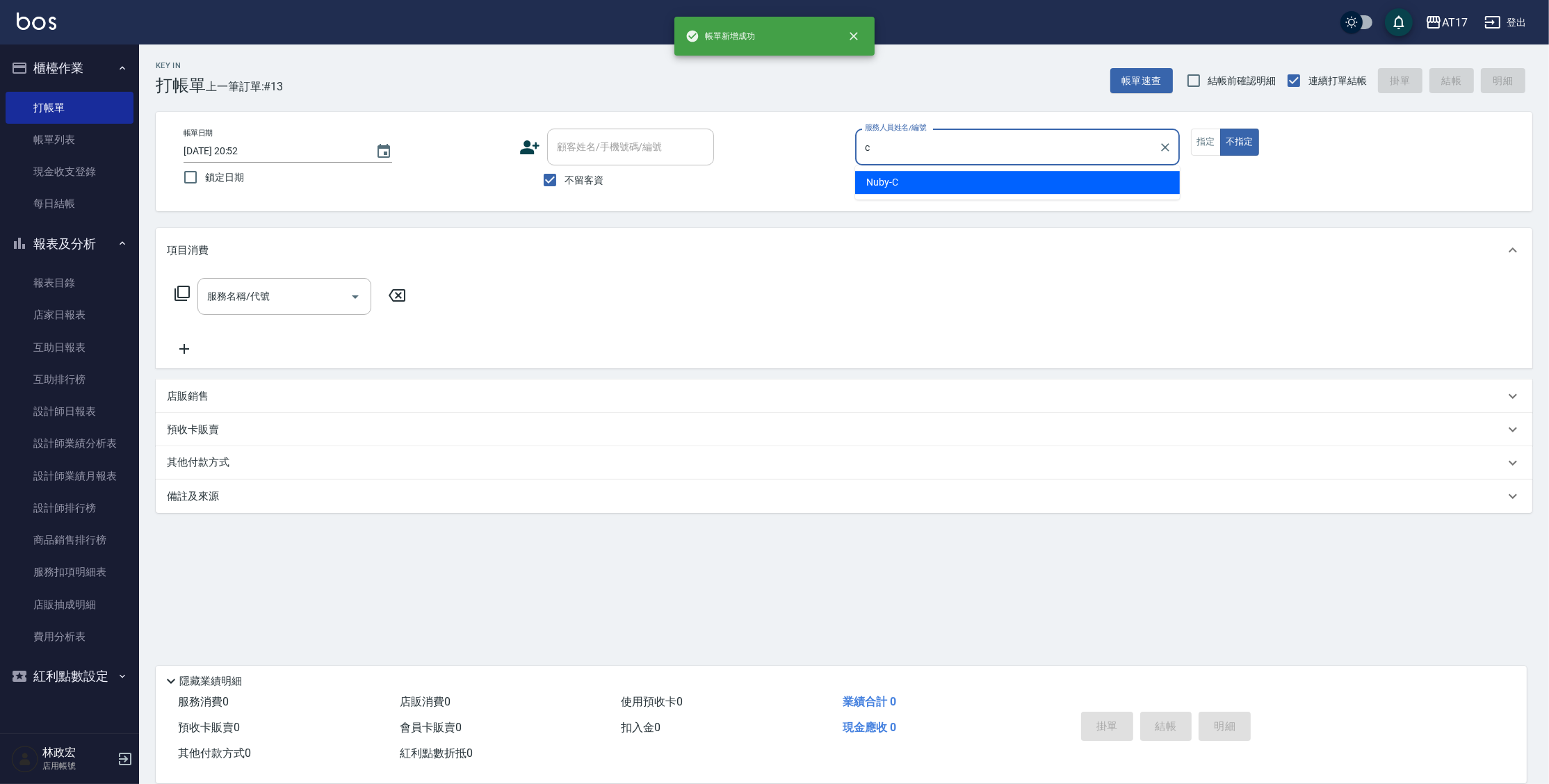
type input "Nuby-C"
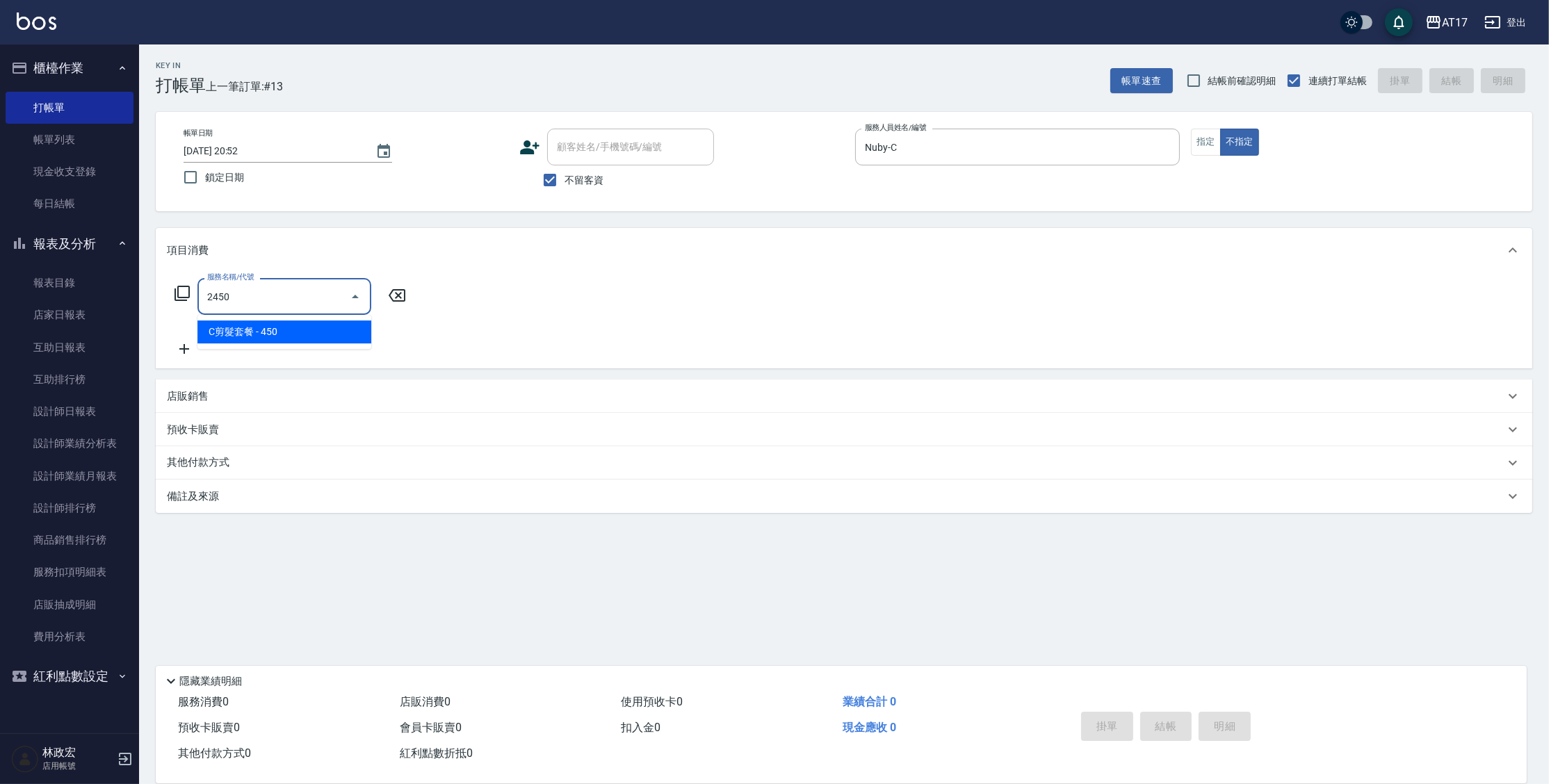
type input "C剪髮套餐(2450)"
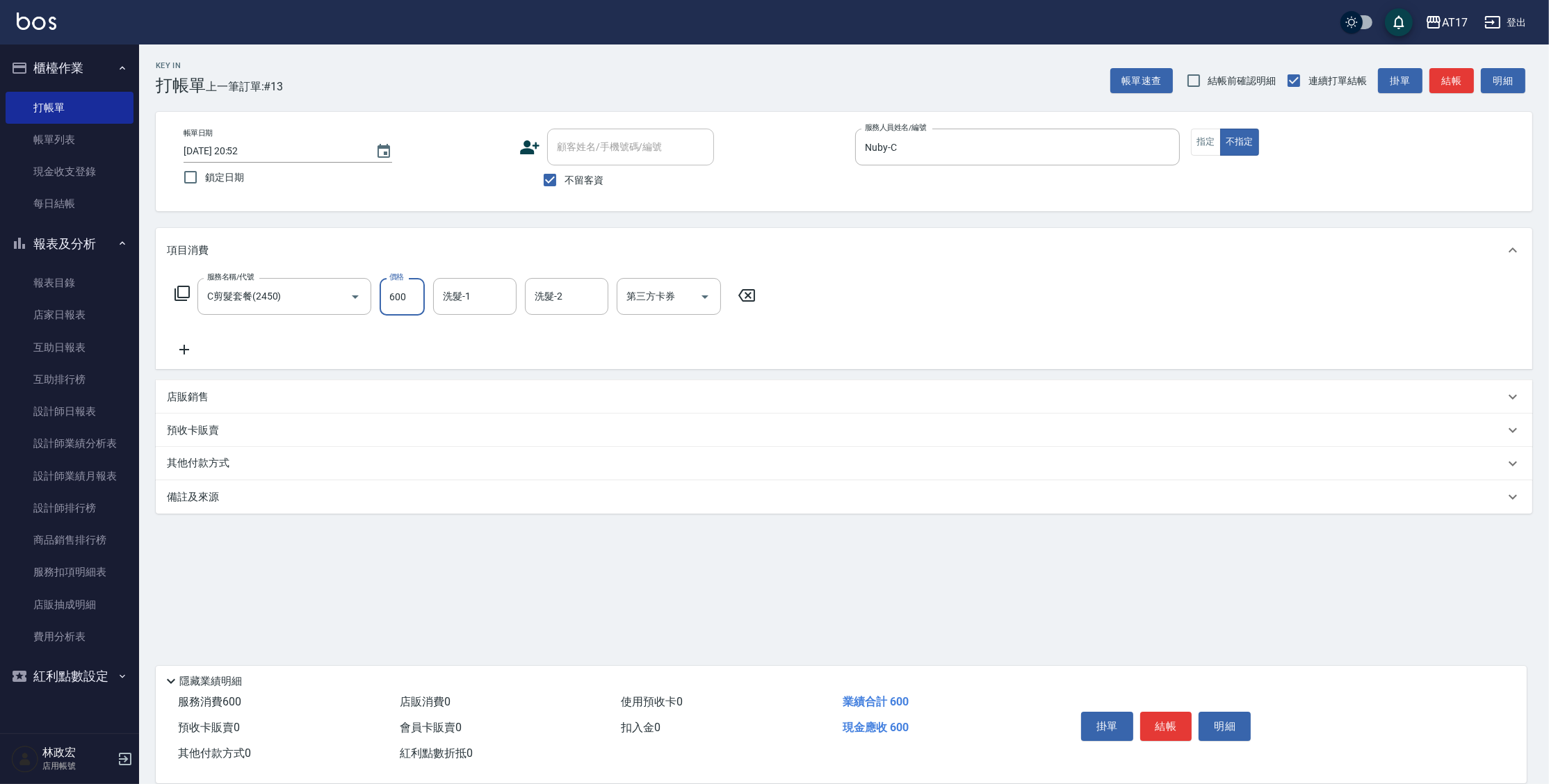
type input "600"
type input "Winne-W"
type input "儲值卡"
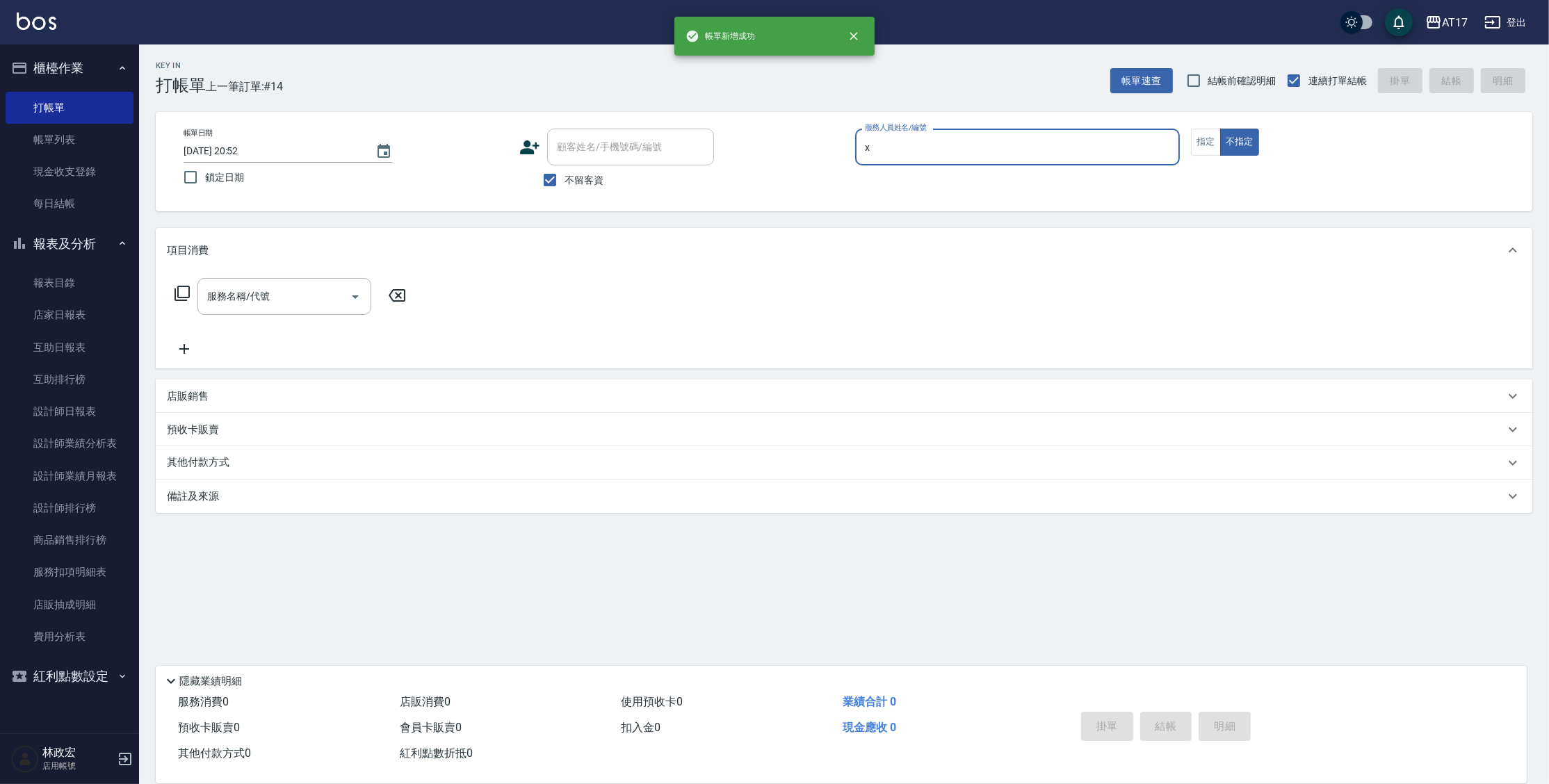
type input "x"
click at [1220, 129] on button "不指定" at bounding box center [1239, 143] width 39 height 27
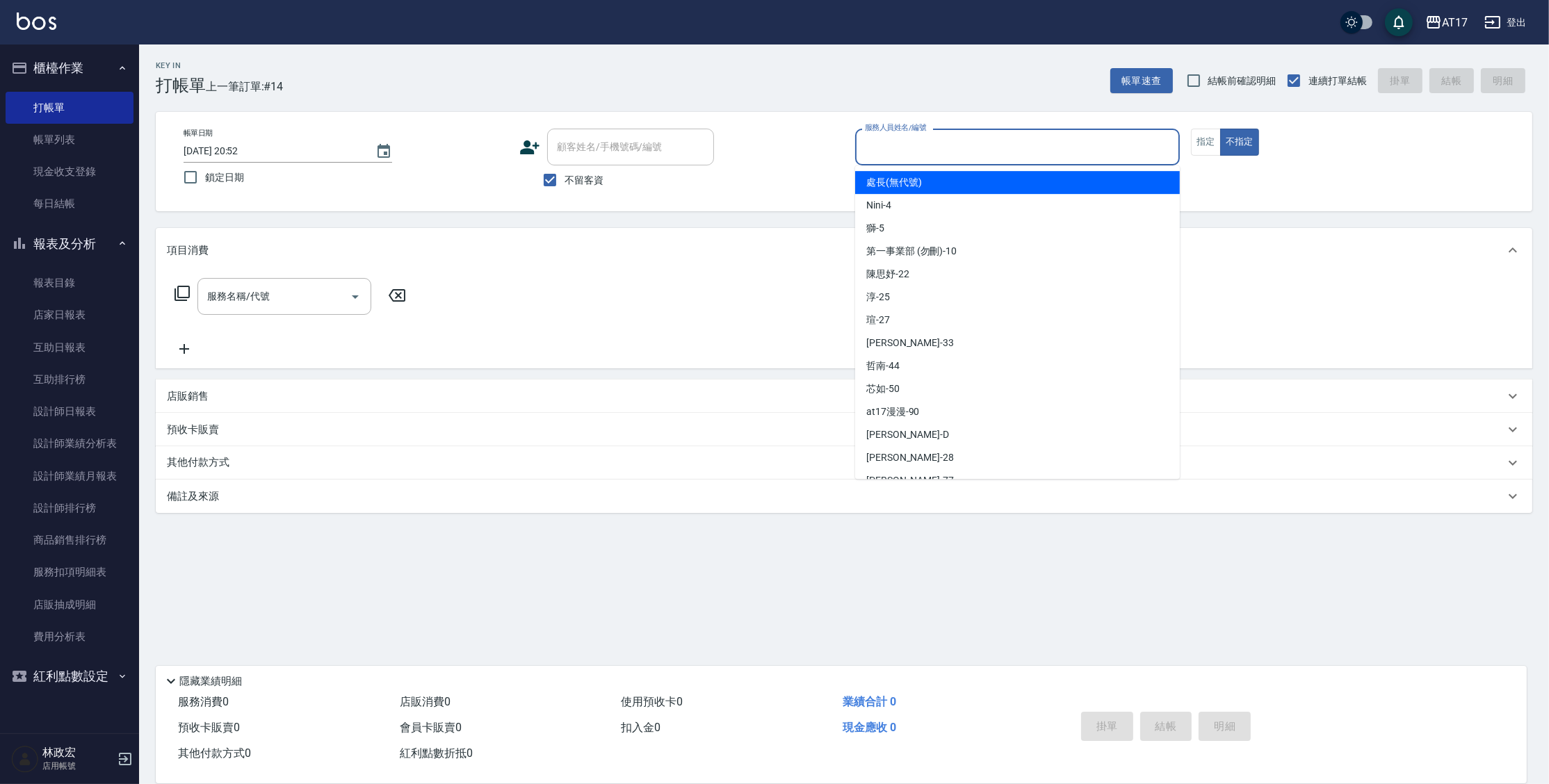
drag, startPoint x: 903, startPoint y: 143, endPoint x: 903, endPoint y: 153, distance: 10.0
click at [903, 149] on input "服務人員姓名/編號" at bounding box center [1017, 147] width 312 height 24
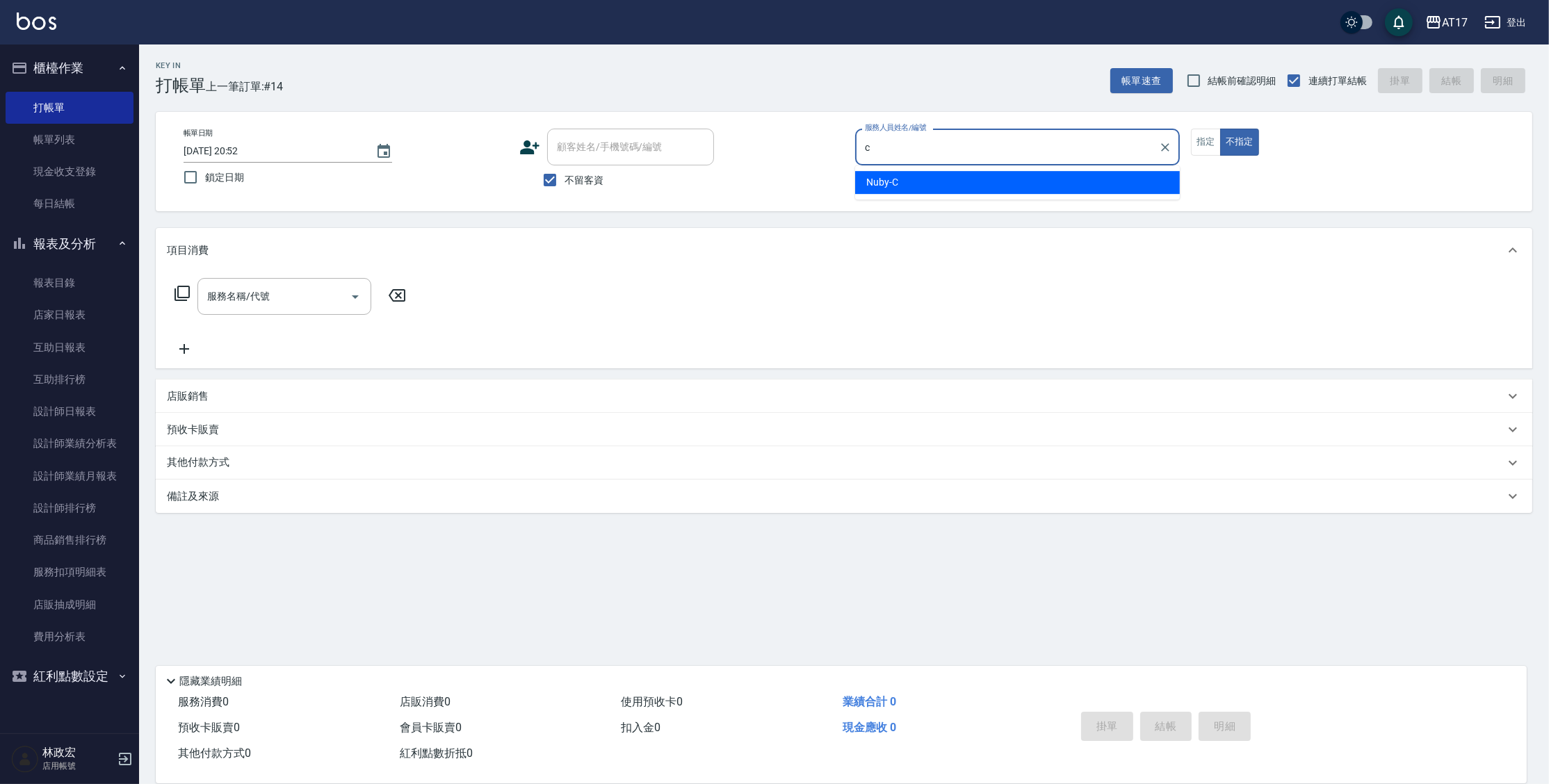
type input "Nuby-C"
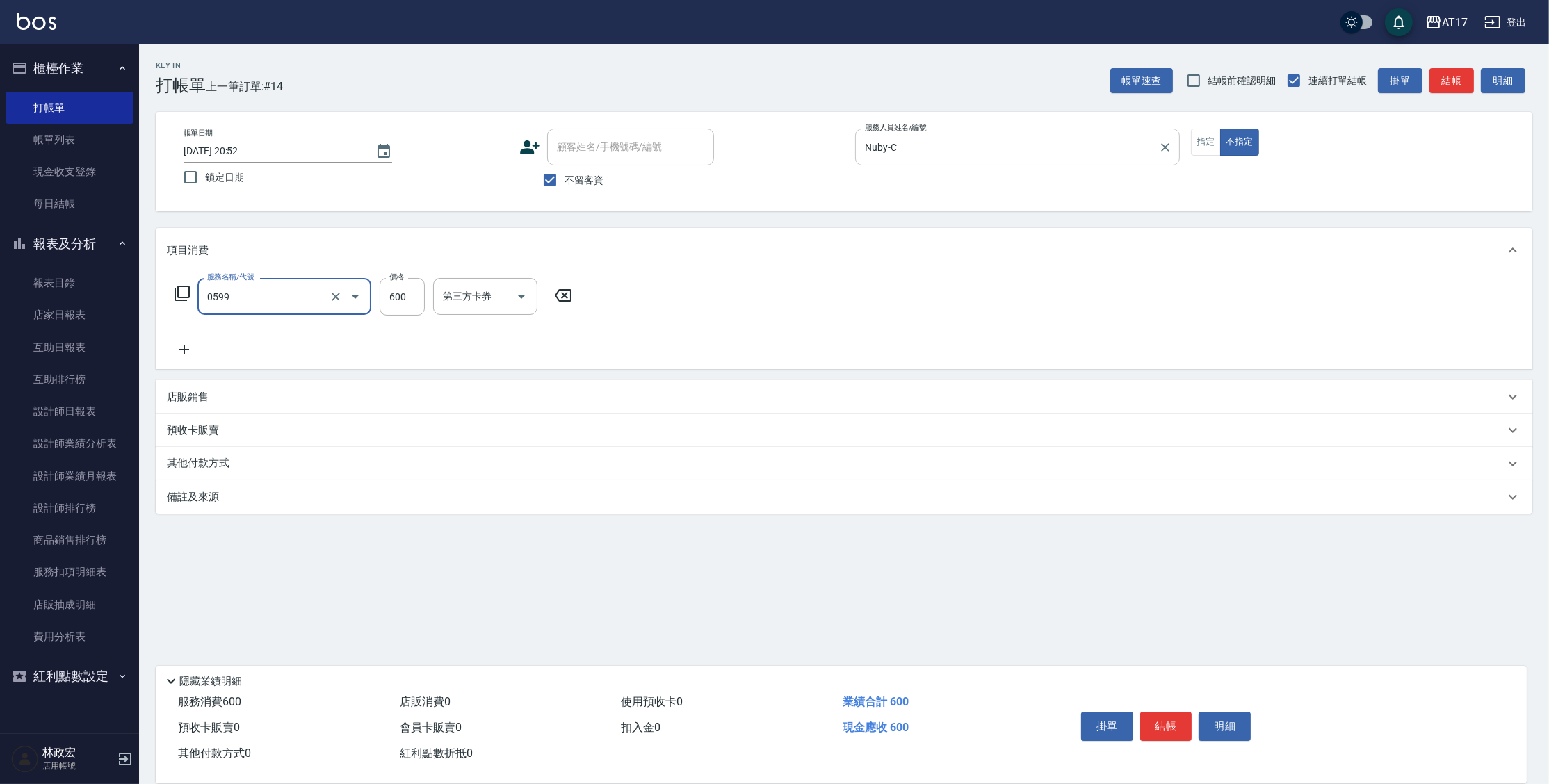
type input "精油-599(0599)"
click at [407, 298] on input "600" at bounding box center [401, 296] width 45 height 37
type input "900"
type input "Winne-W"
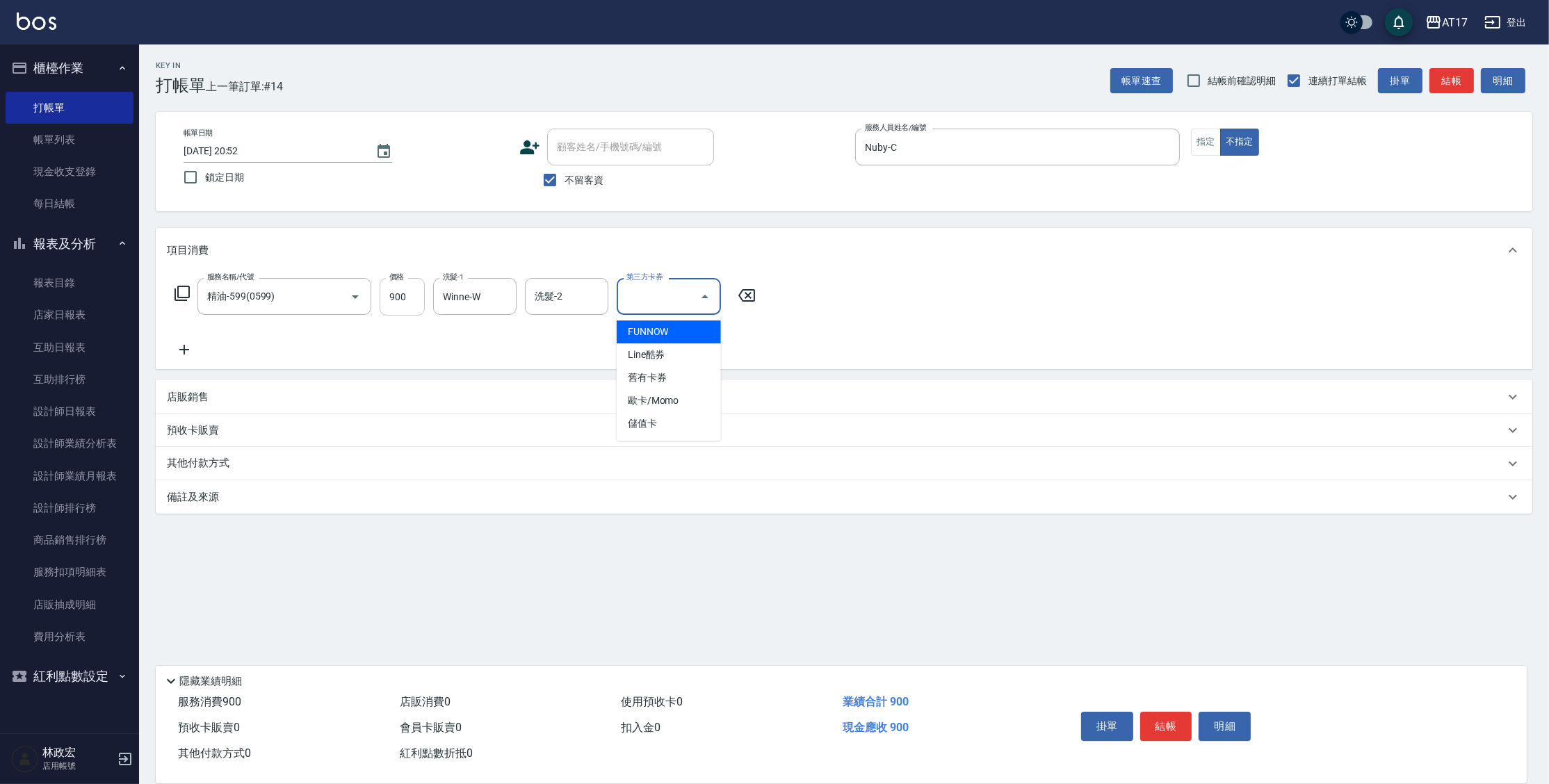
type input "儲值卡"
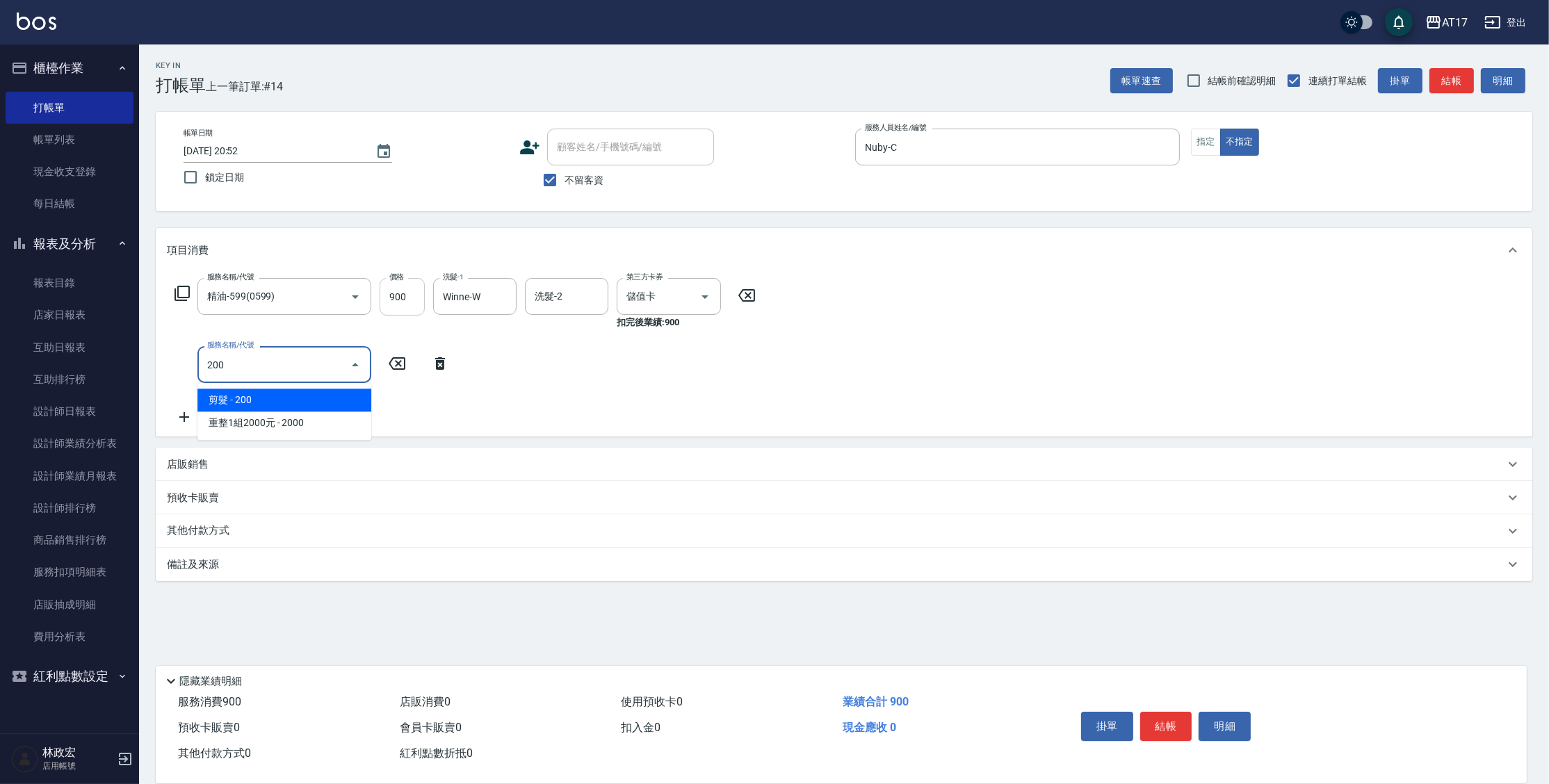
type input "剪髮(200)"
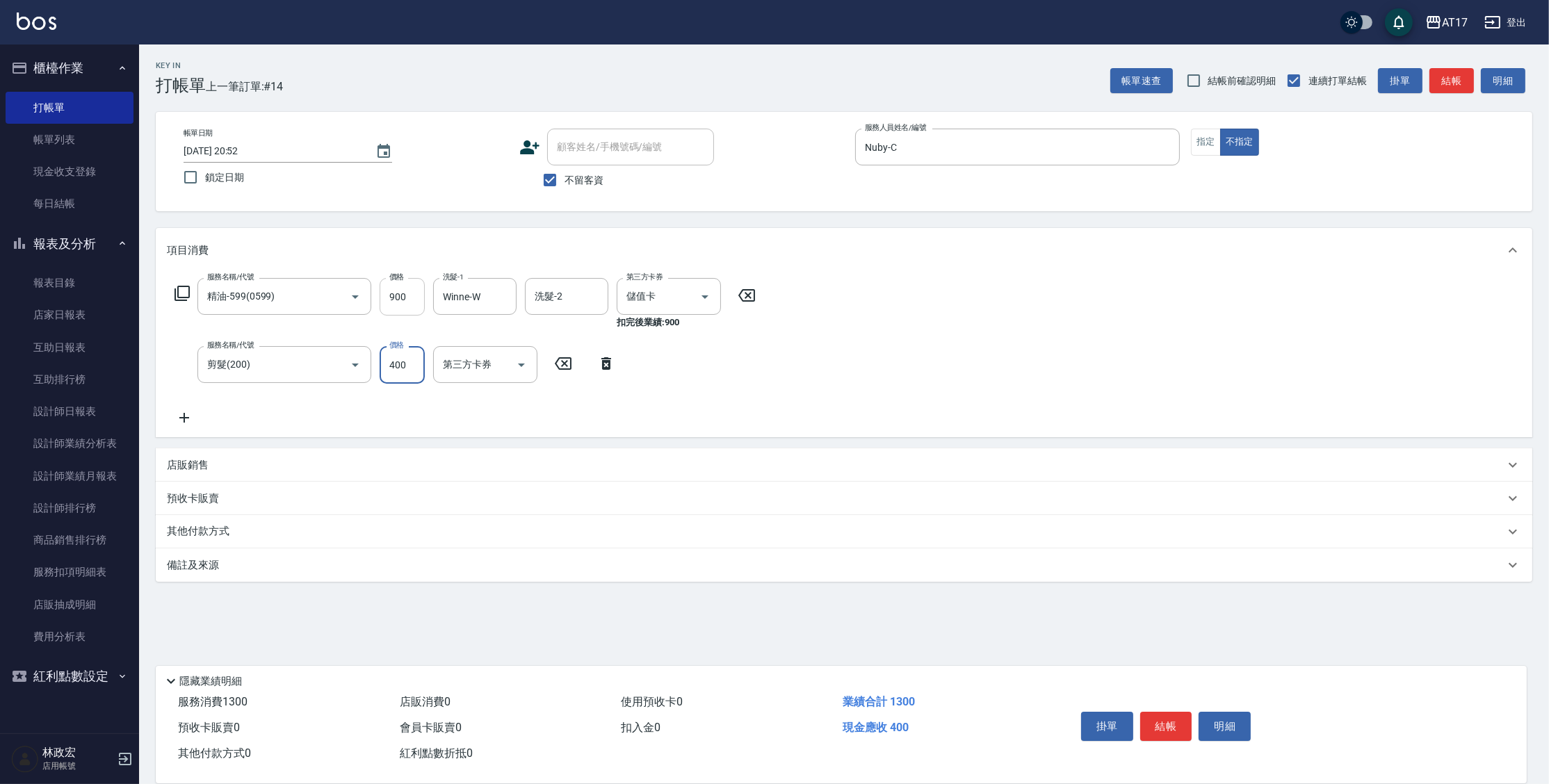
type input "400"
type input "儲值卡"
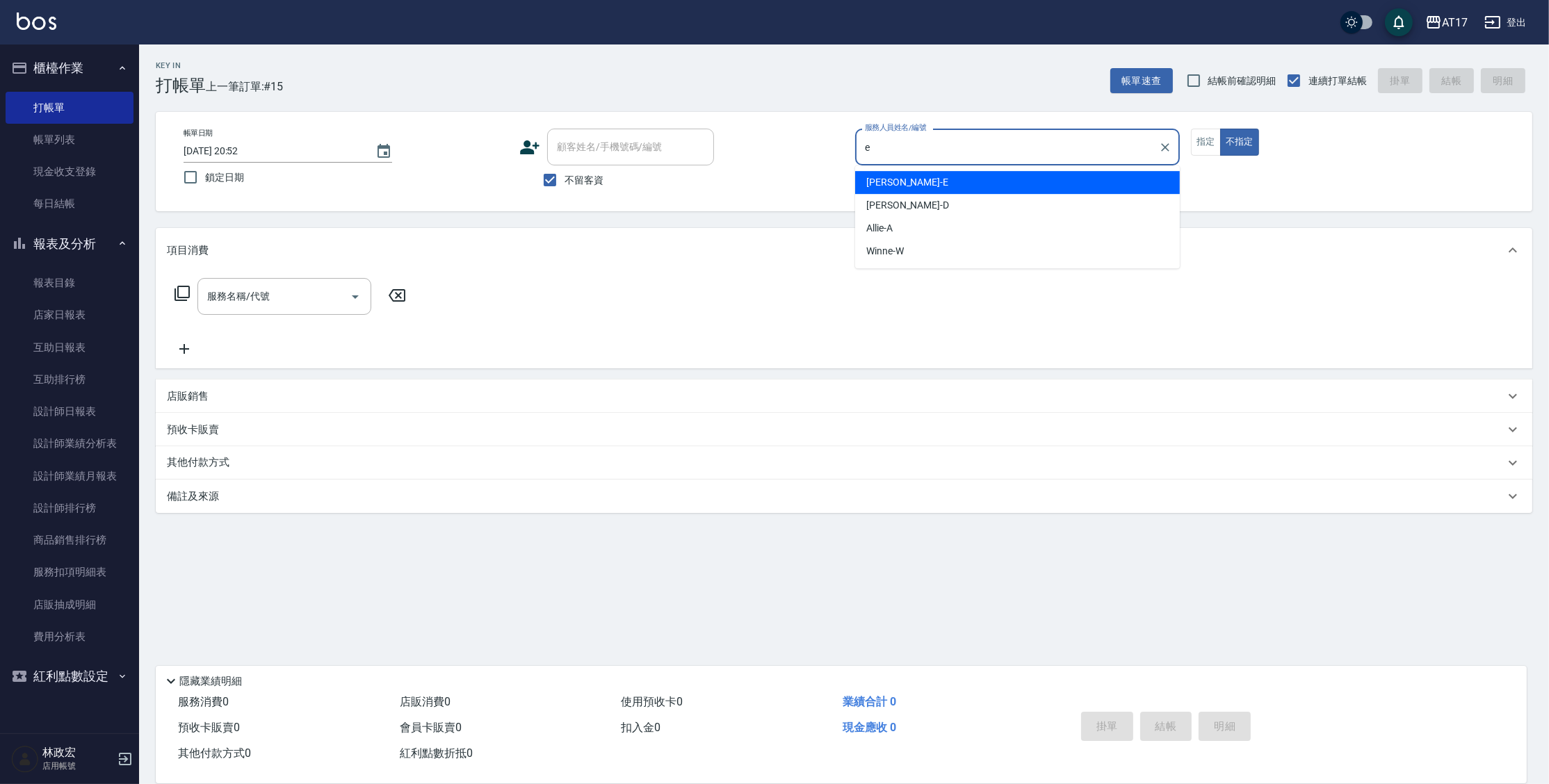
type input "[PERSON_NAME]-E"
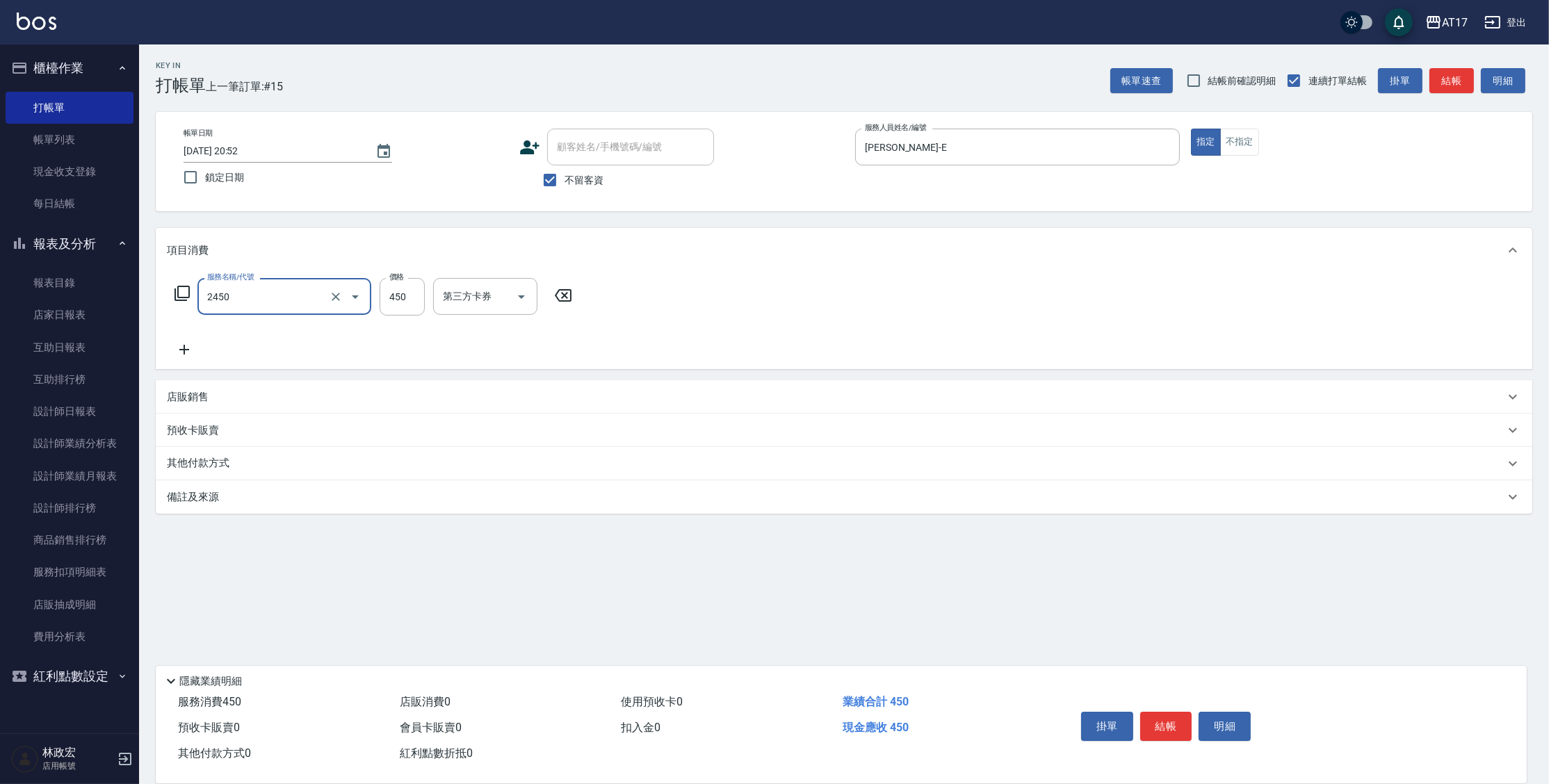
type input "C剪髮套餐(2450)"
type input "[PERSON_NAME]-27"
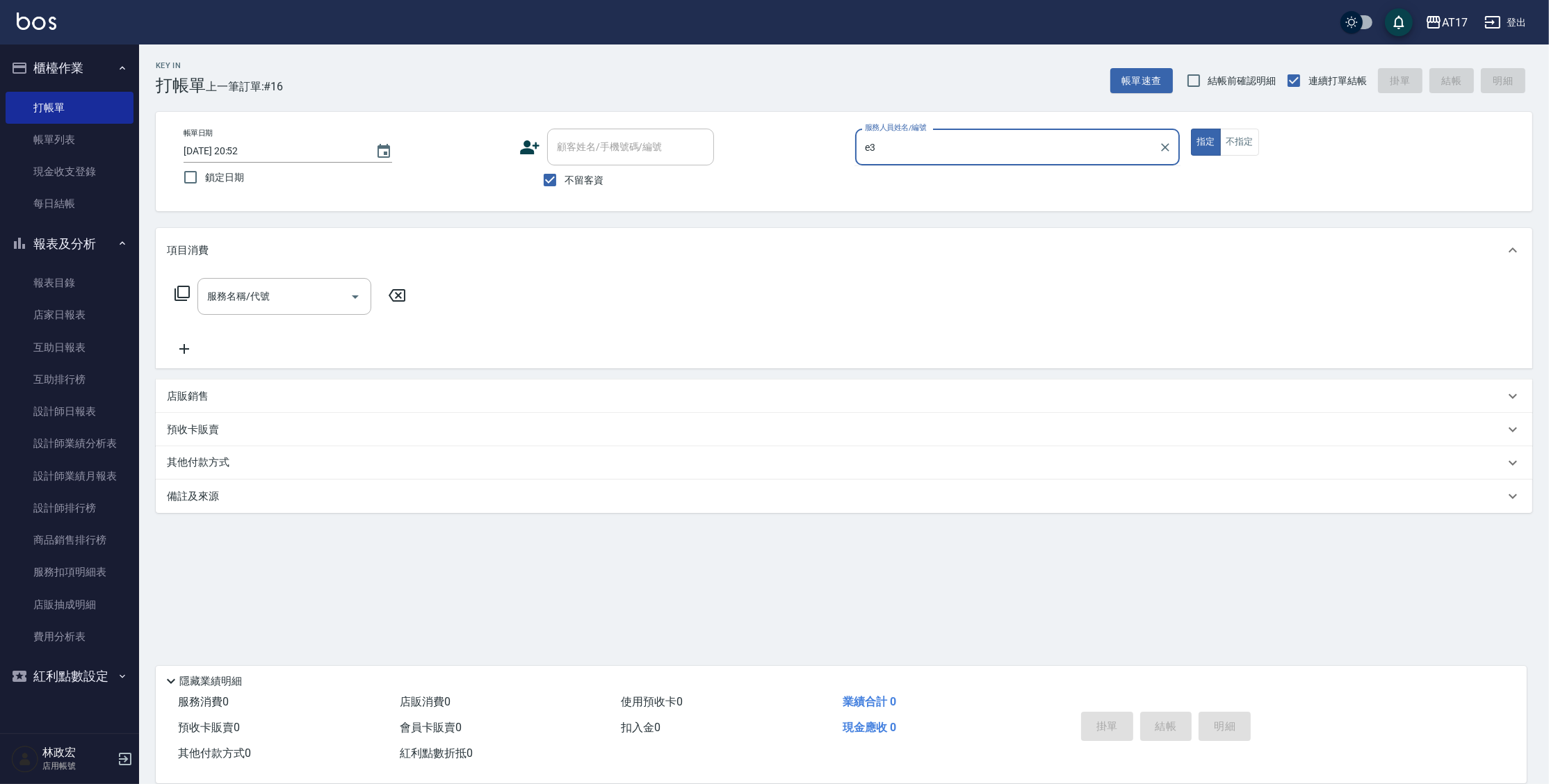
type input "e3"
click at [1191, 129] on button "指定" at bounding box center [1206, 143] width 30 height 27
click at [919, 156] on input "服務人員姓名/編號" at bounding box center [1017, 147] width 312 height 24
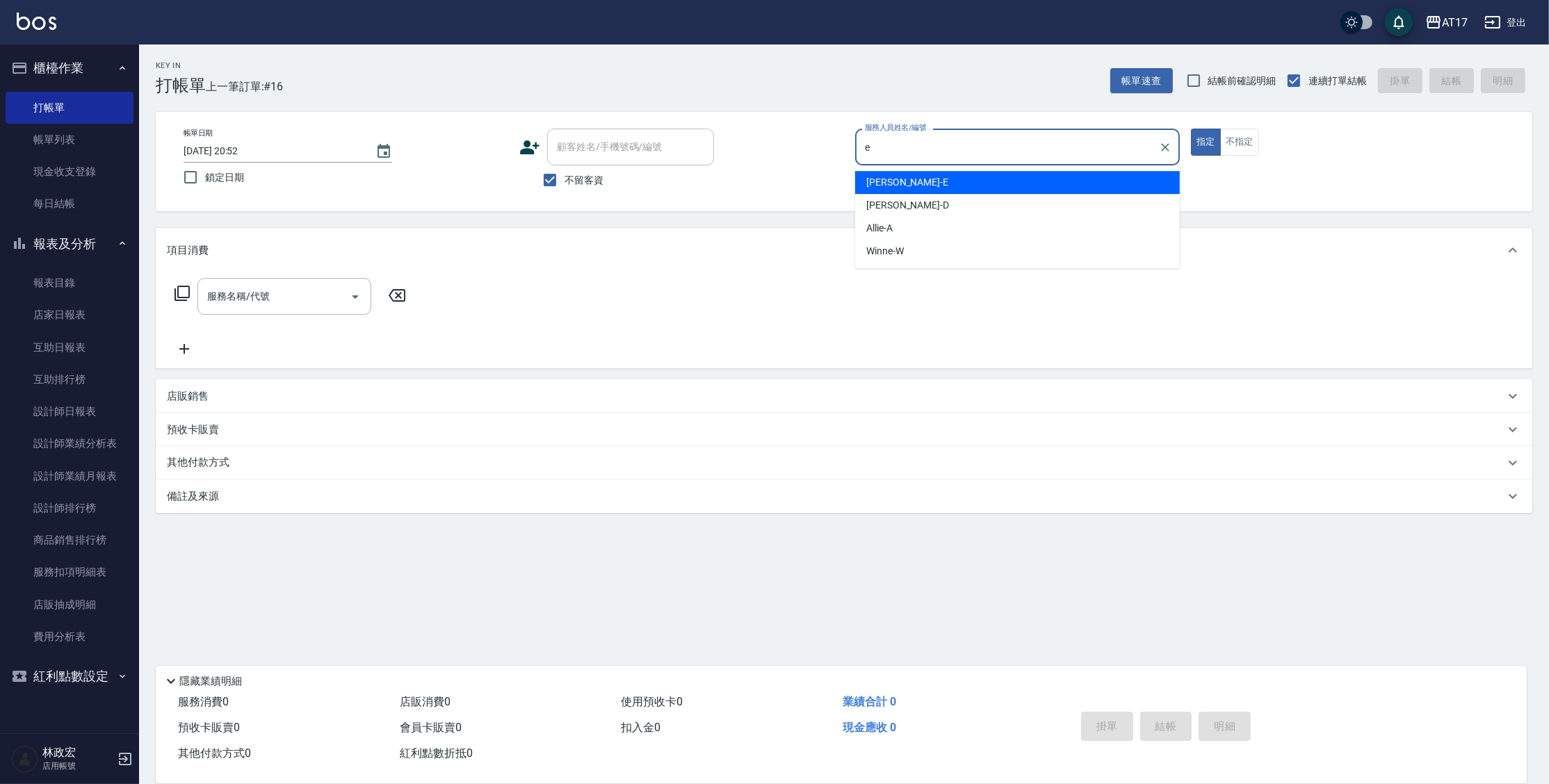
type input "[PERSON_NAME]-E"
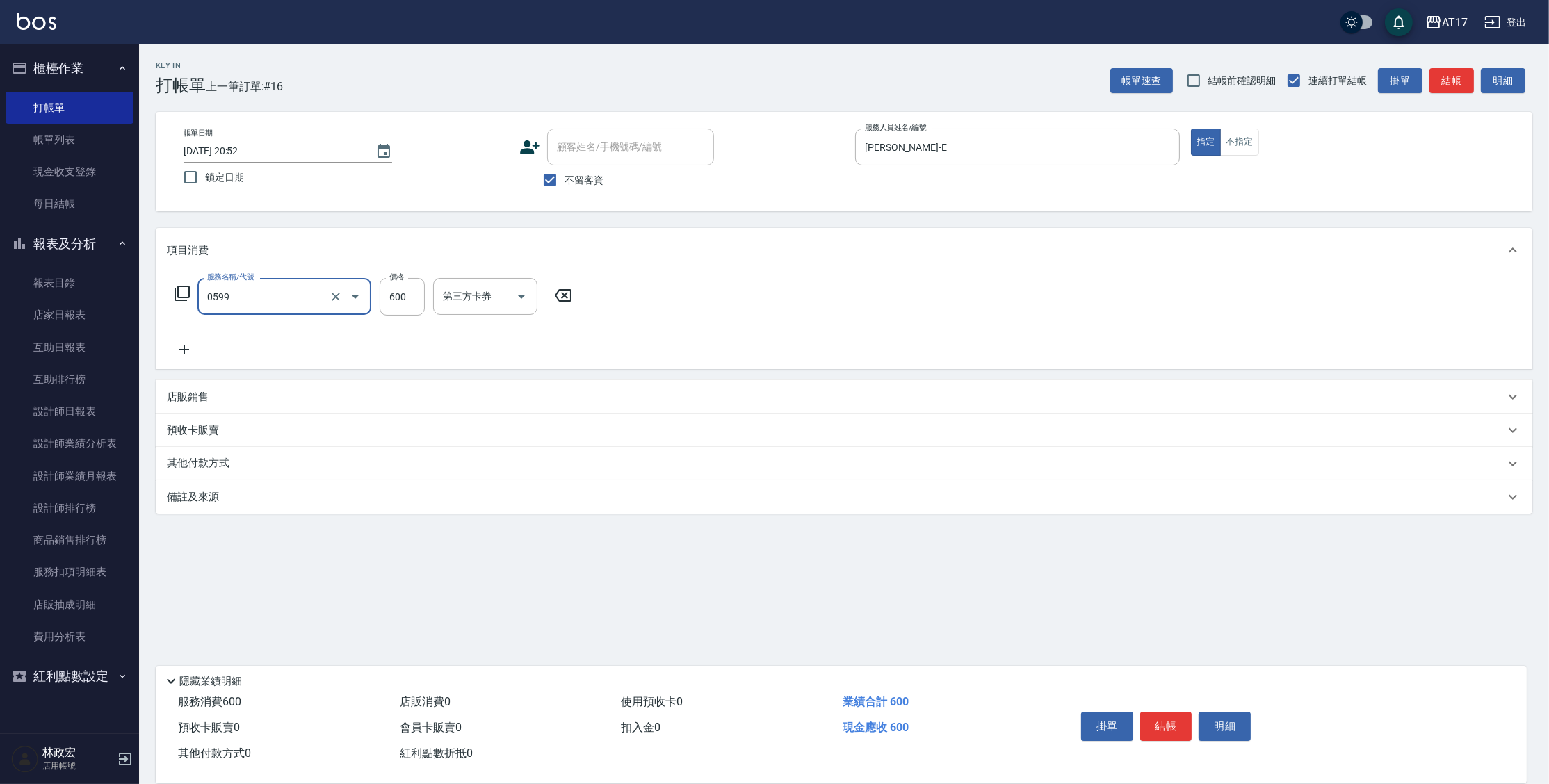
type input "精油-599(0599)"
type input "500"
type input "[PERSON_NAME]-27"
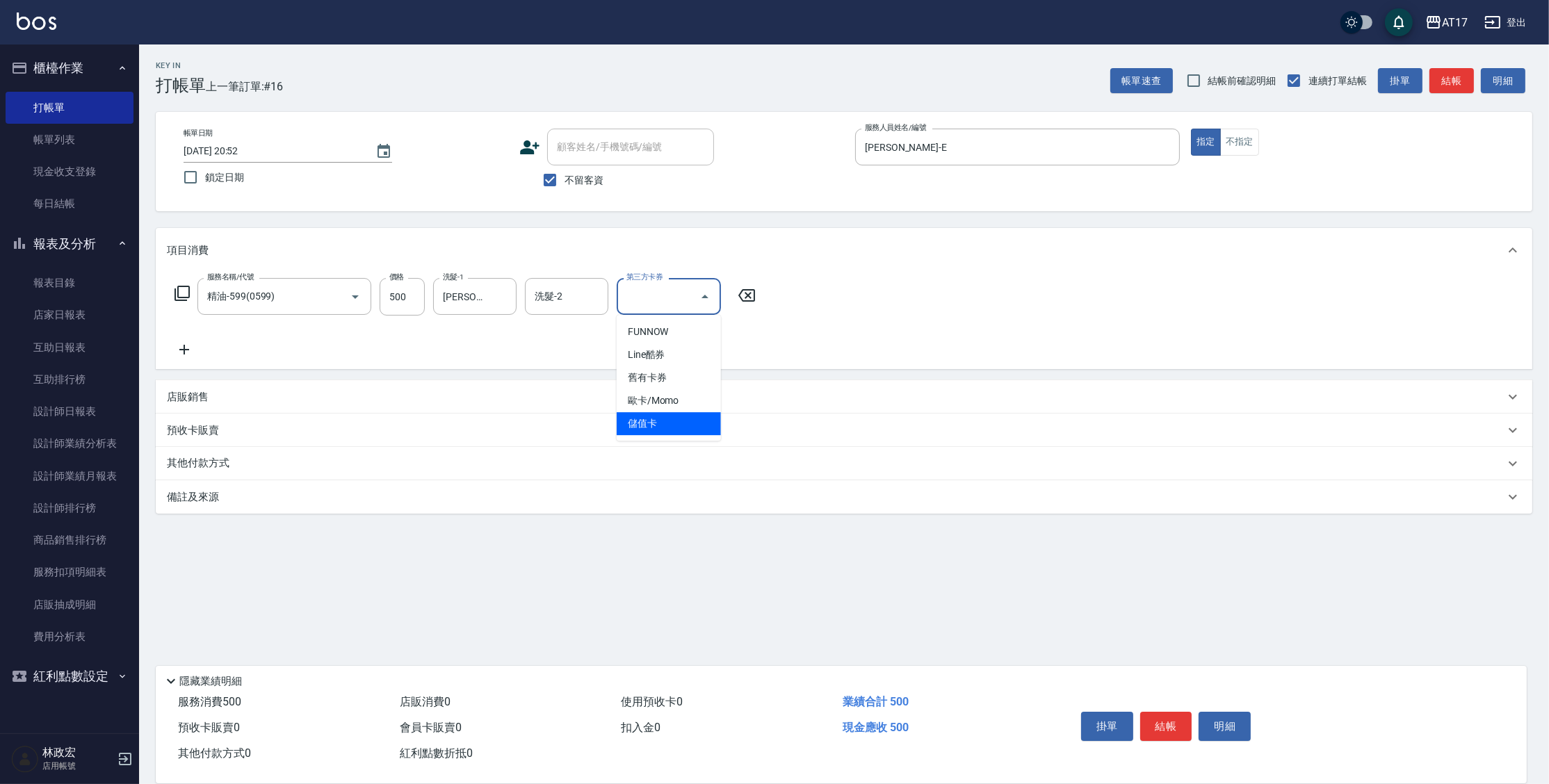
type input "儲值卡"
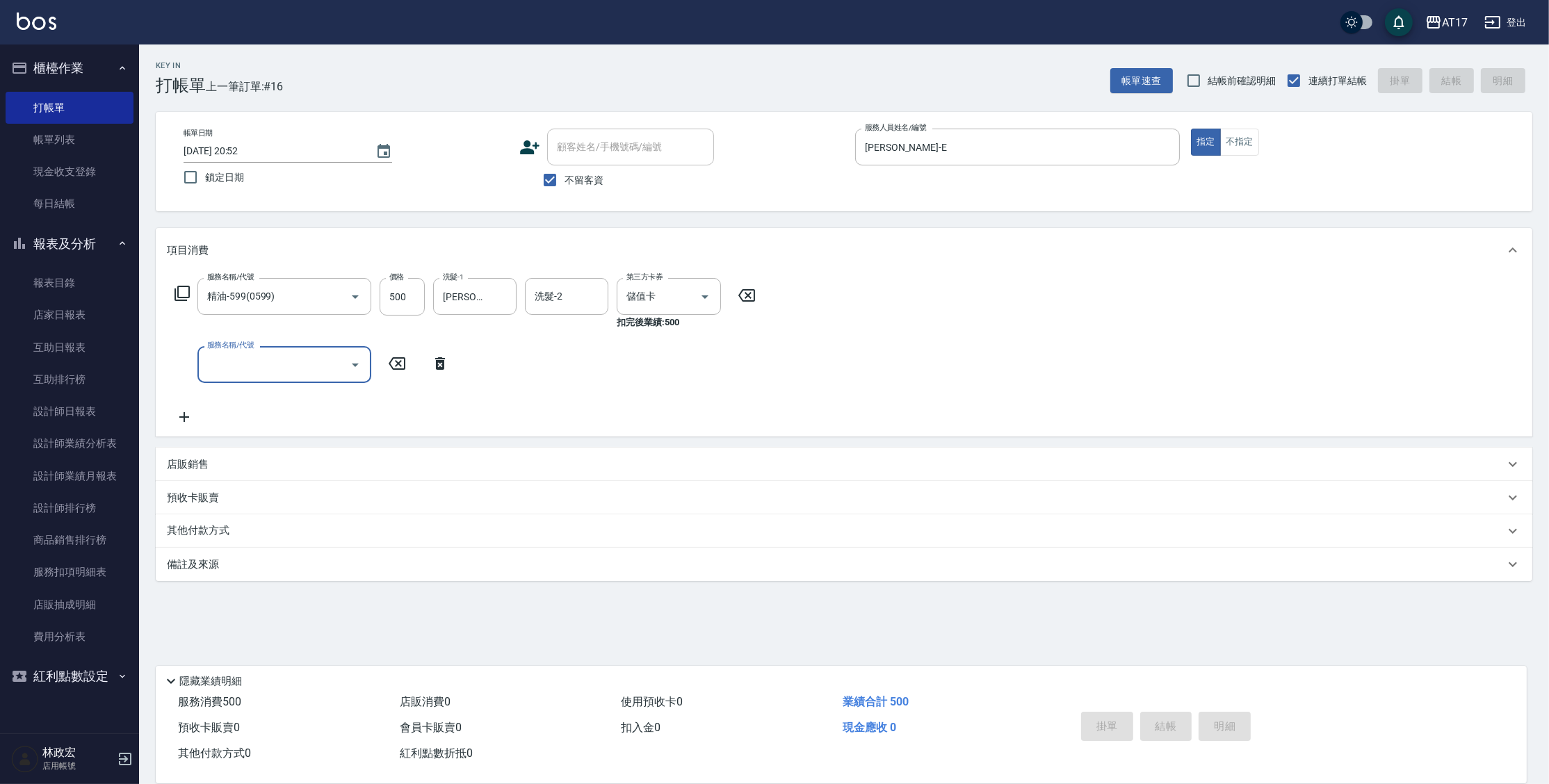
type input "[DATE] 20:56"
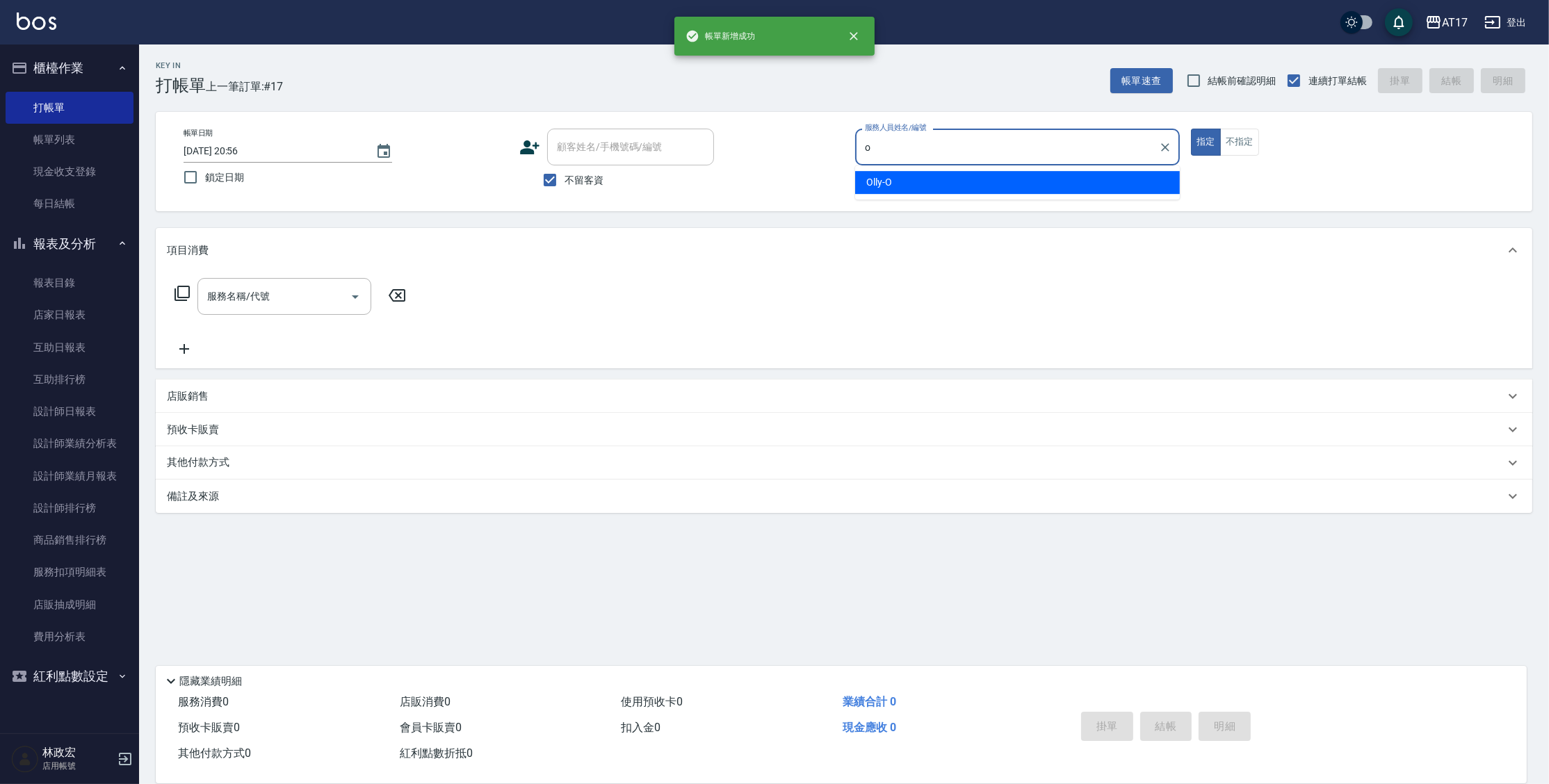
type input "Olly-O"
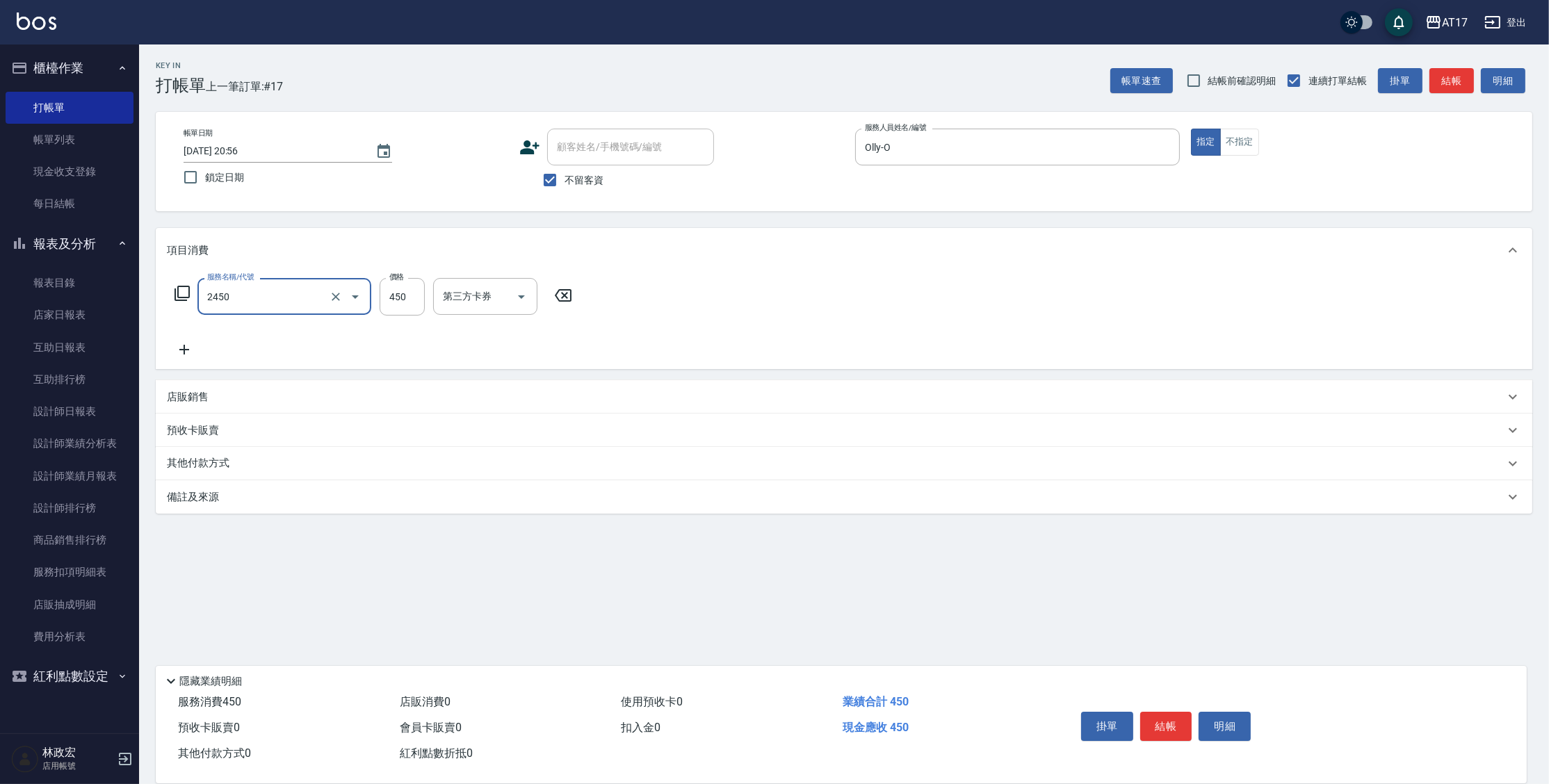
type input "C剪髮套餐(2450)"
click at [401, 303] on input "450" at bounding box center [401, 296] width 45 height 37
type input "500"
type input "[PERSON_NAME]-55"
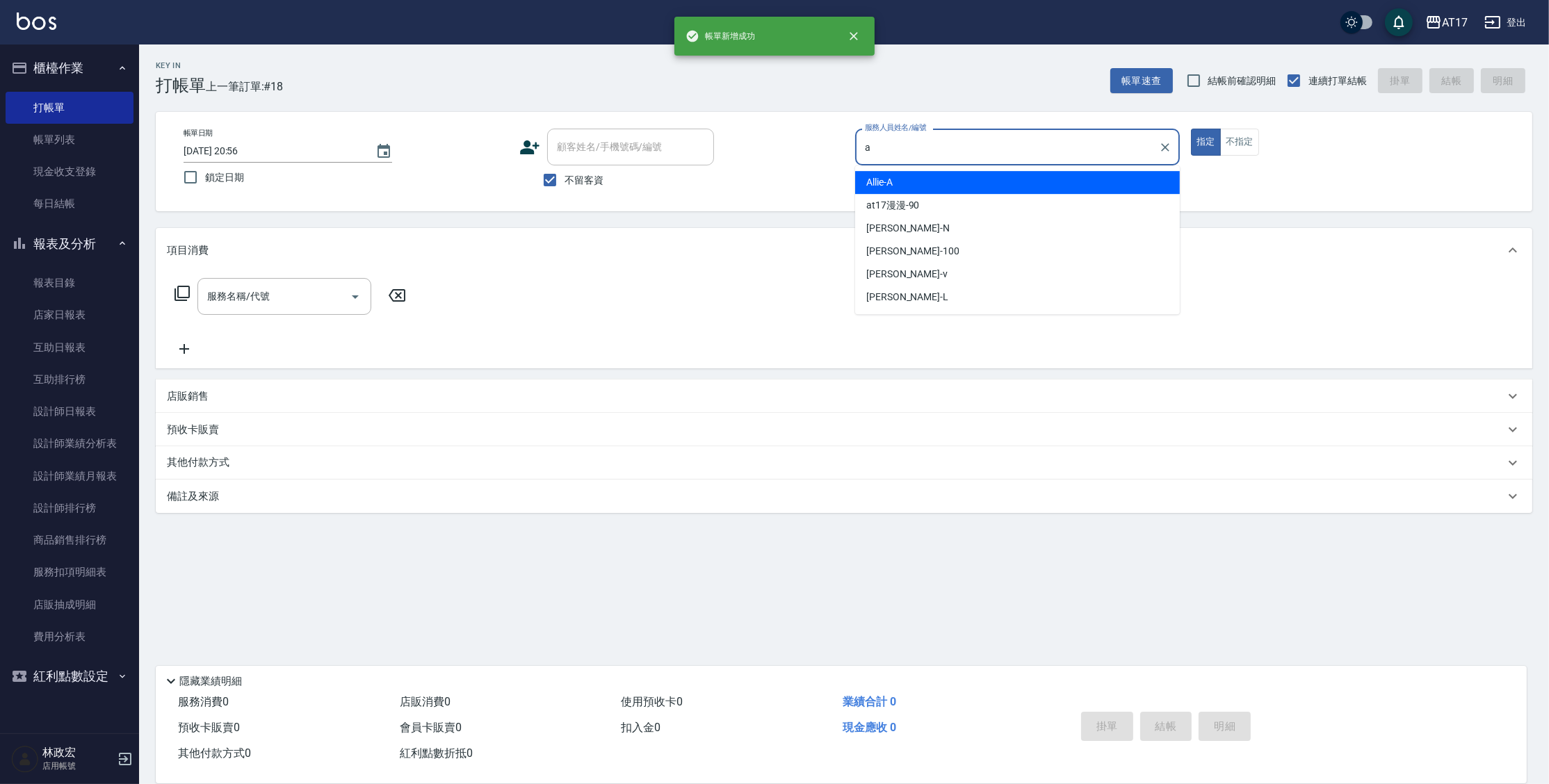
type input "Allie-A"
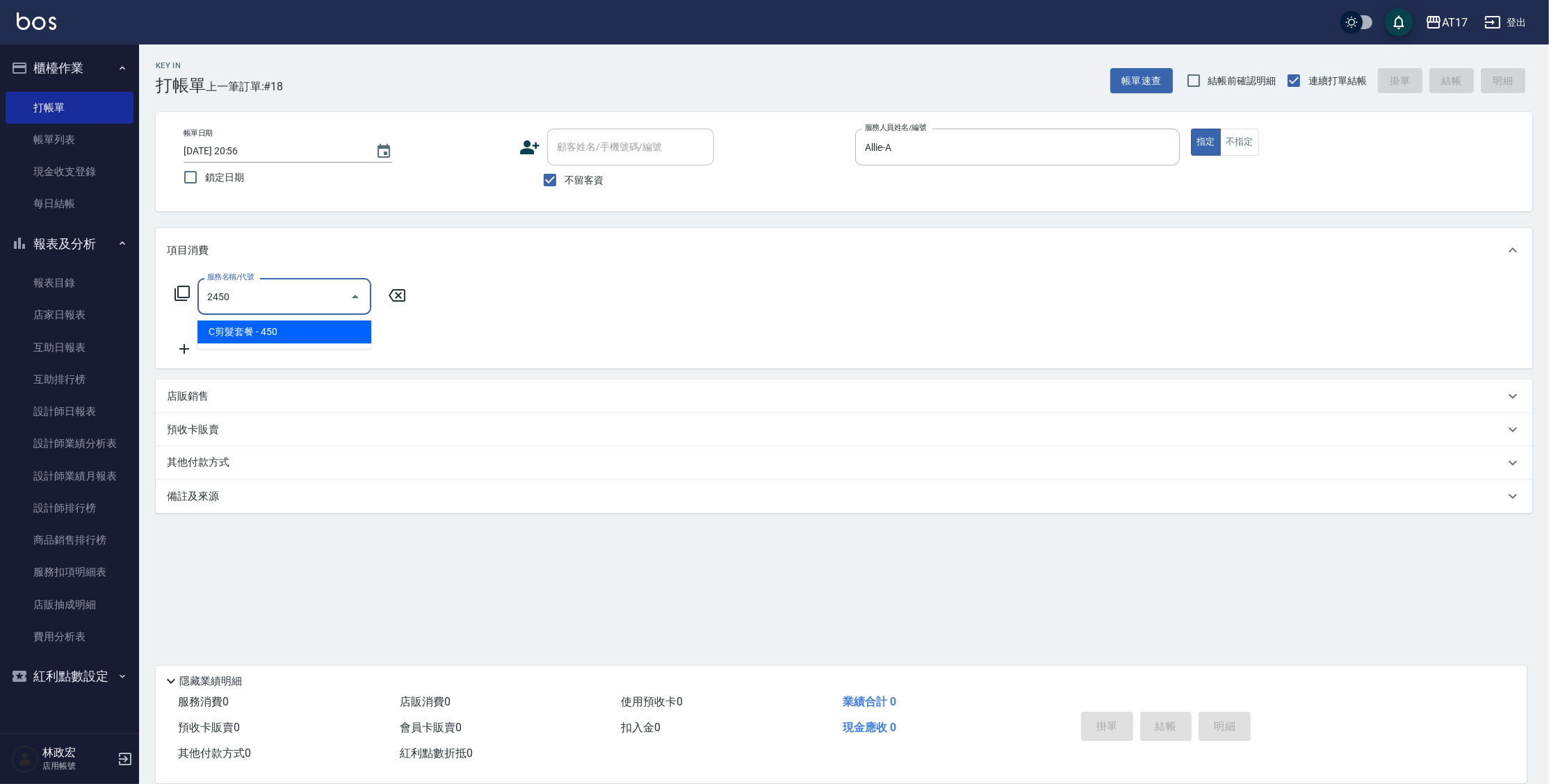
type input "C剪髮套餐(2450)"
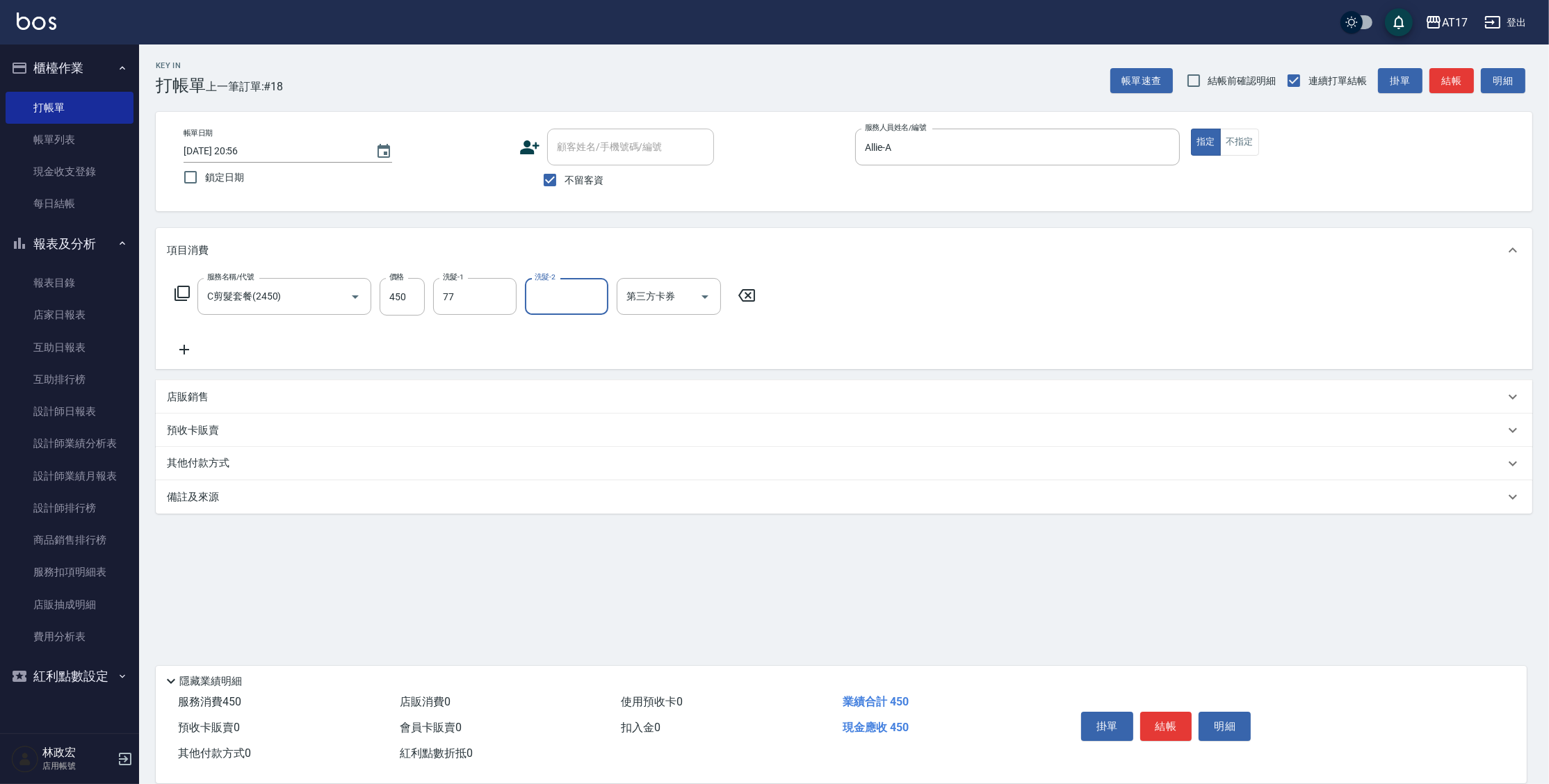
type input "欣麗-77"
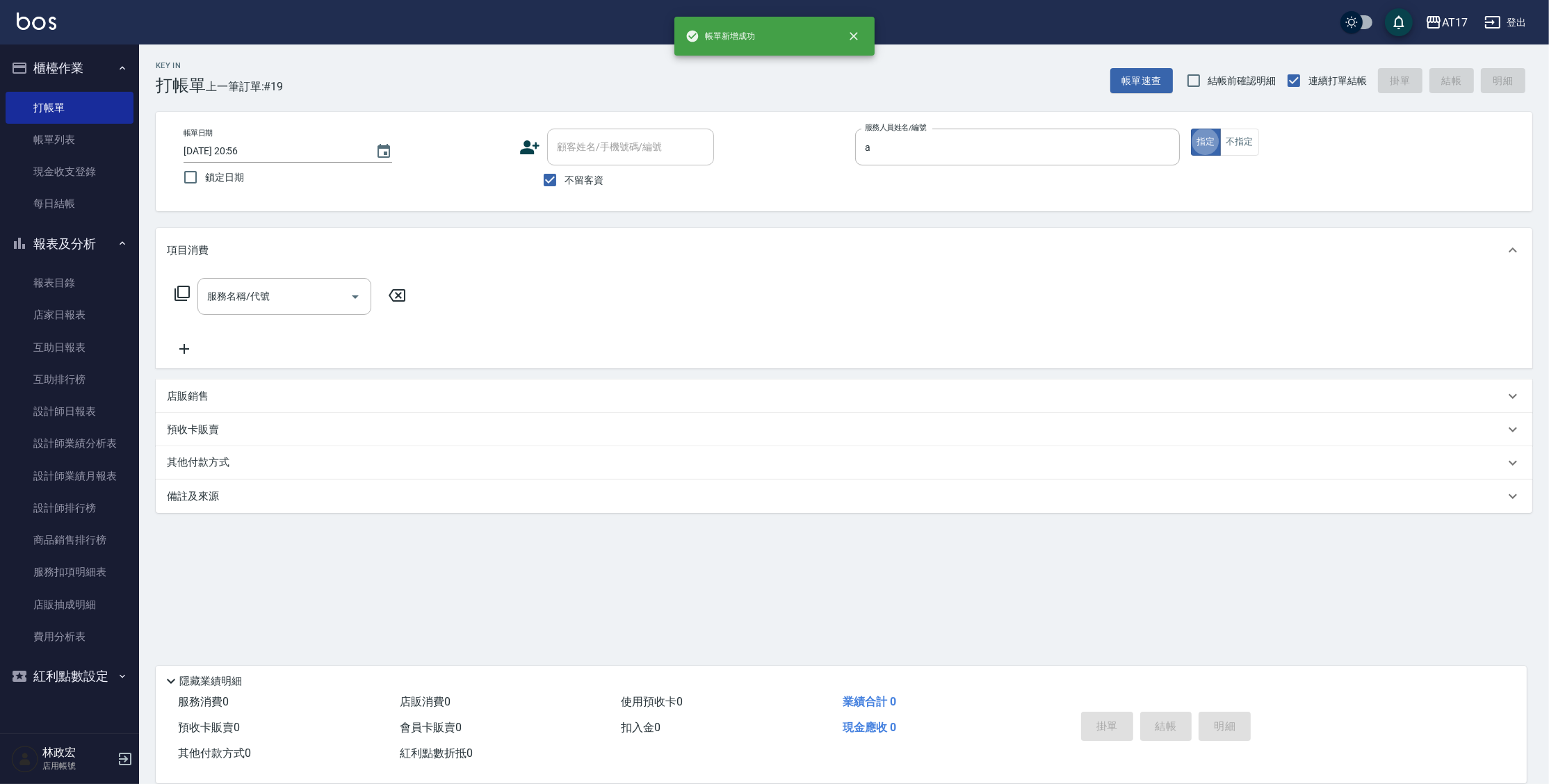
type input "Allie-A"
type input "剪髮(200)"
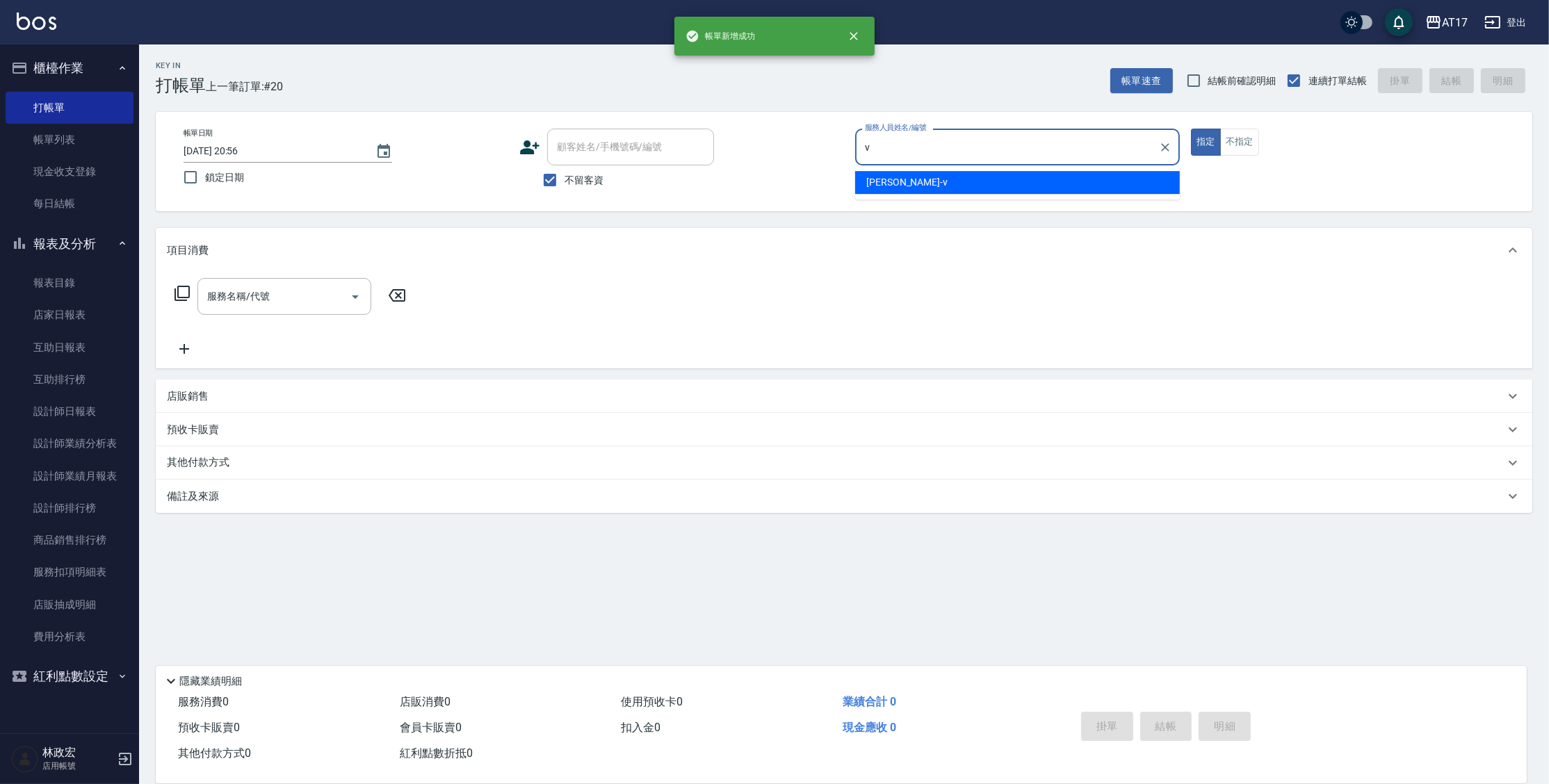
type input "[PERSON_NAME]-v"
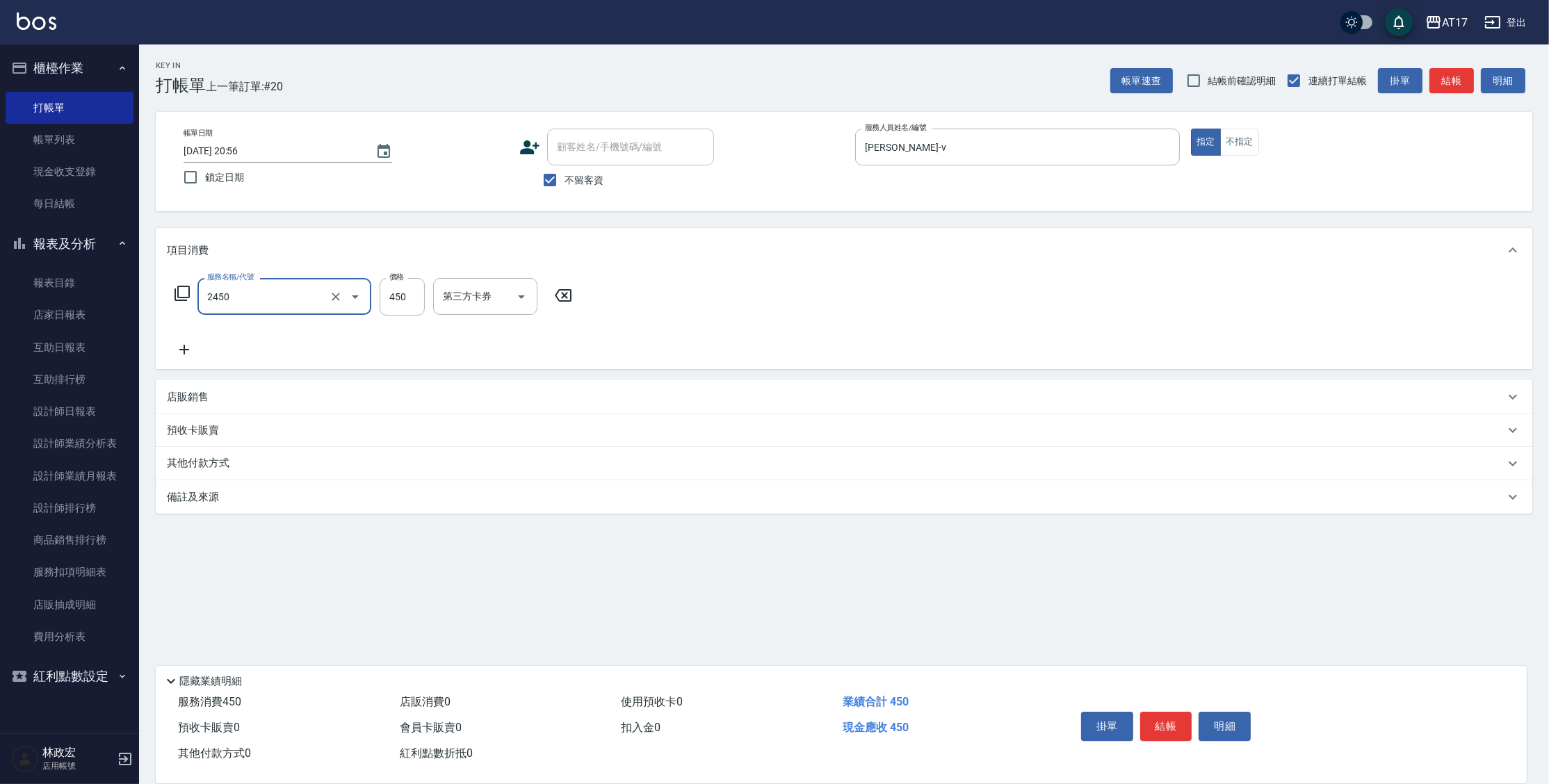
type input "C剪髮套餐(2450)"
type input "450"
type input "陳思妤-22"
drag, startPoint x: 1222, startPoint y: 143, endPoint x: 1229, endPoint y: 118, distance: 26.0
click at [1222, 143] on button "不指定" at bounding box center [1239, 143] width 39 height 27
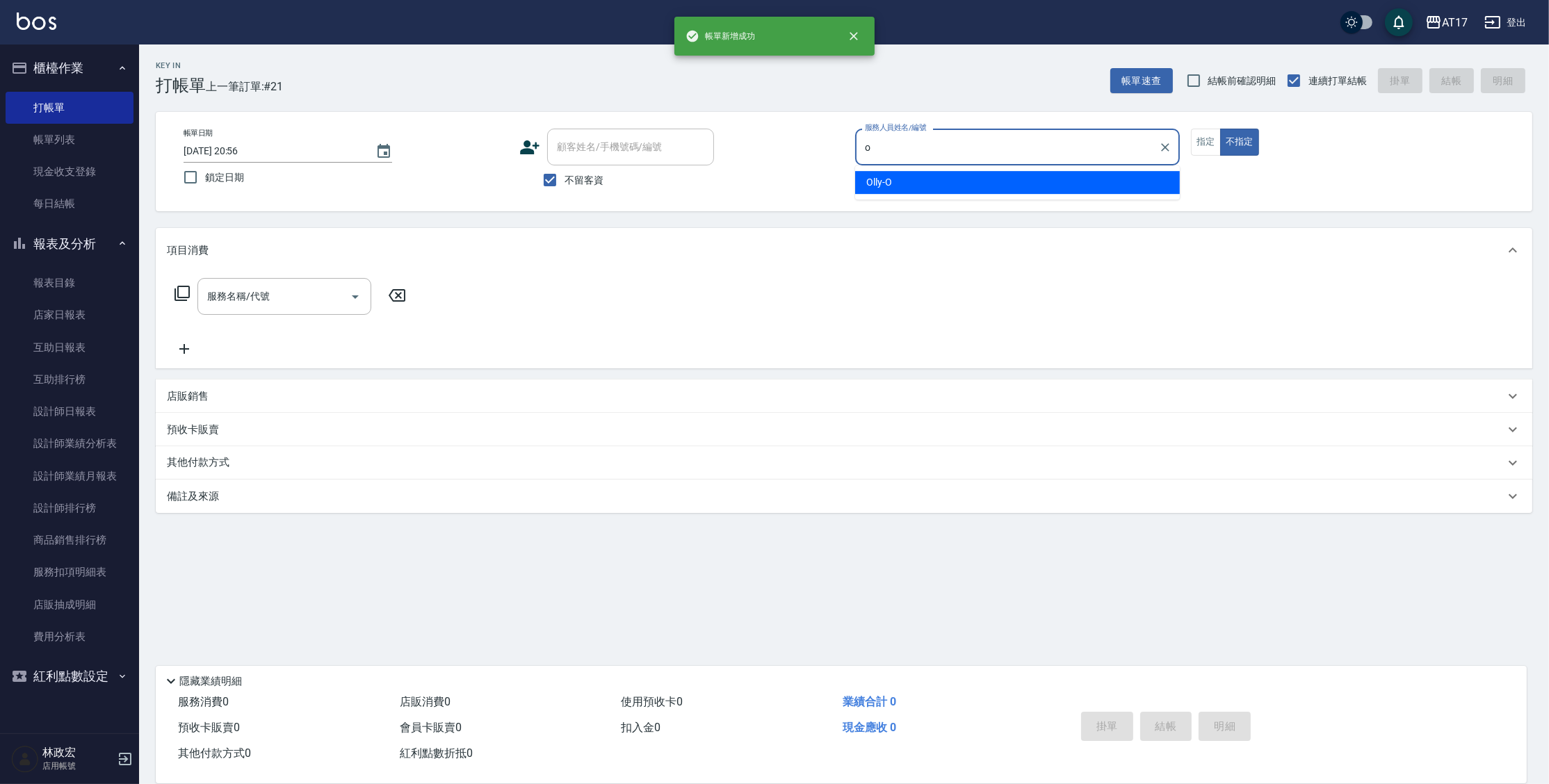
type input "Olly-O"
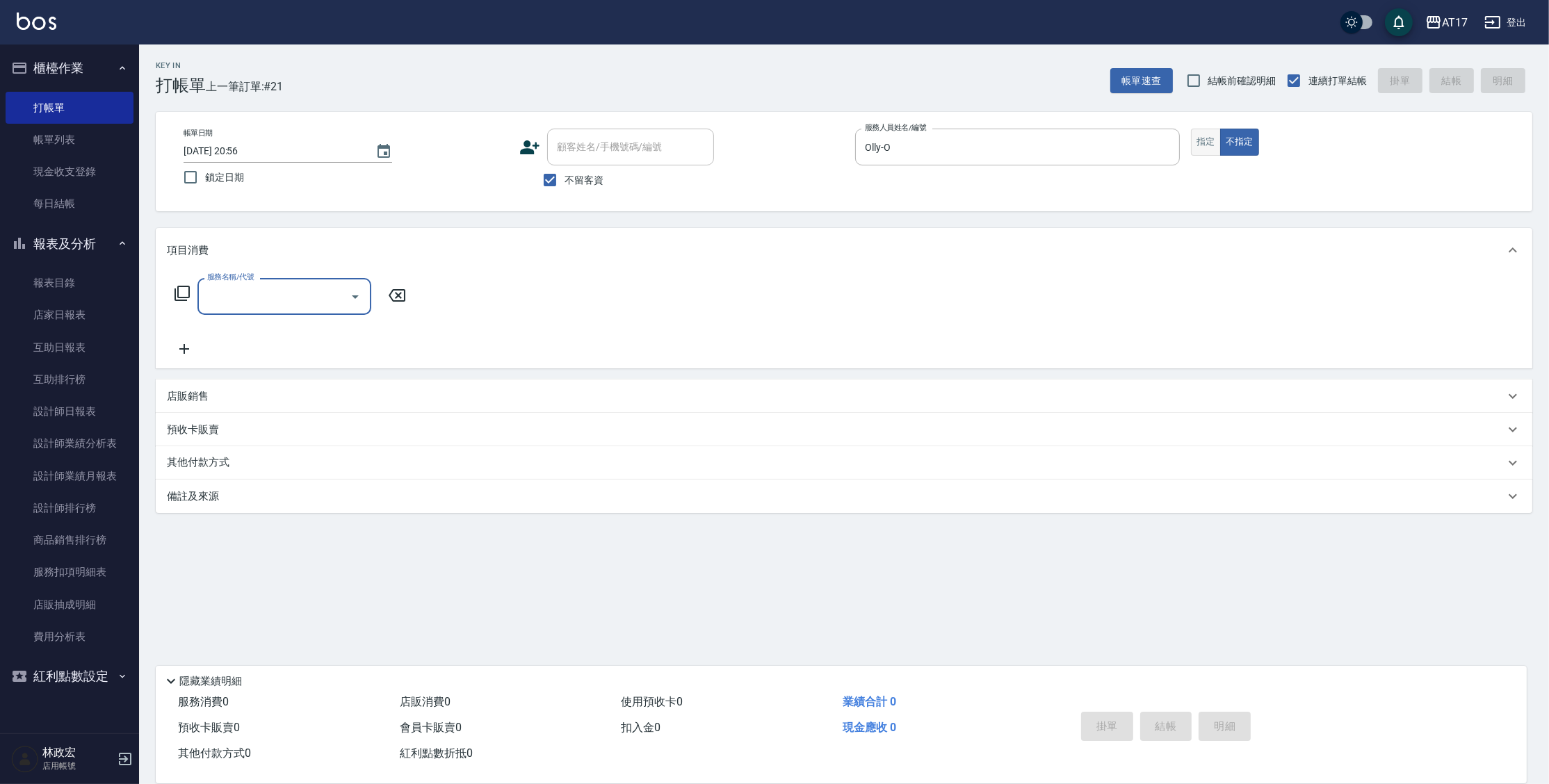
click at [1196, 148] on button "指定" at bounding box center [1206, 143] width 30 height 27
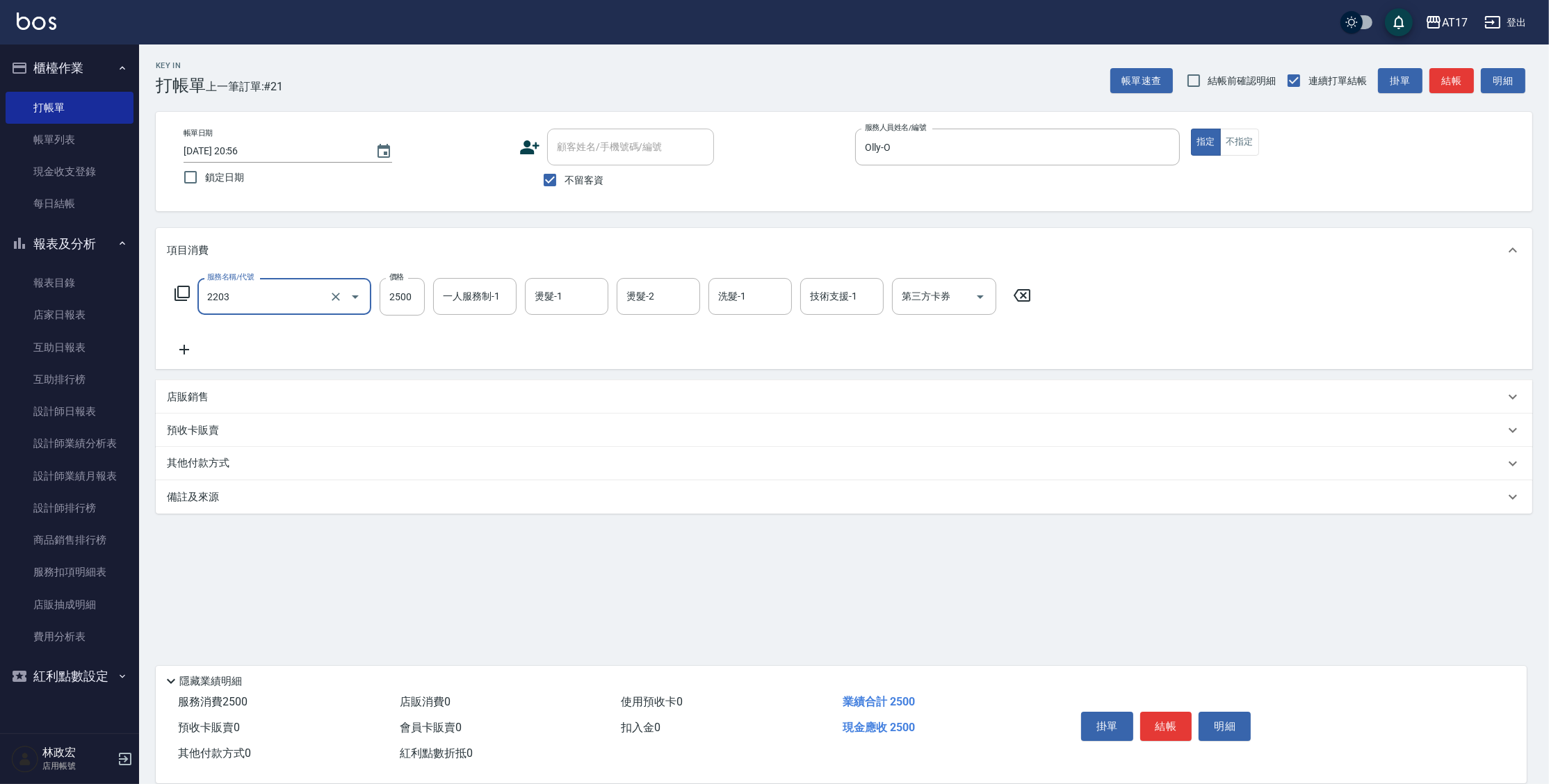
type input "燙髮C餐(短髮)(2203)"
type input "2000"
type input "Olly-O"
type input "[PERSON_NAME]-55"
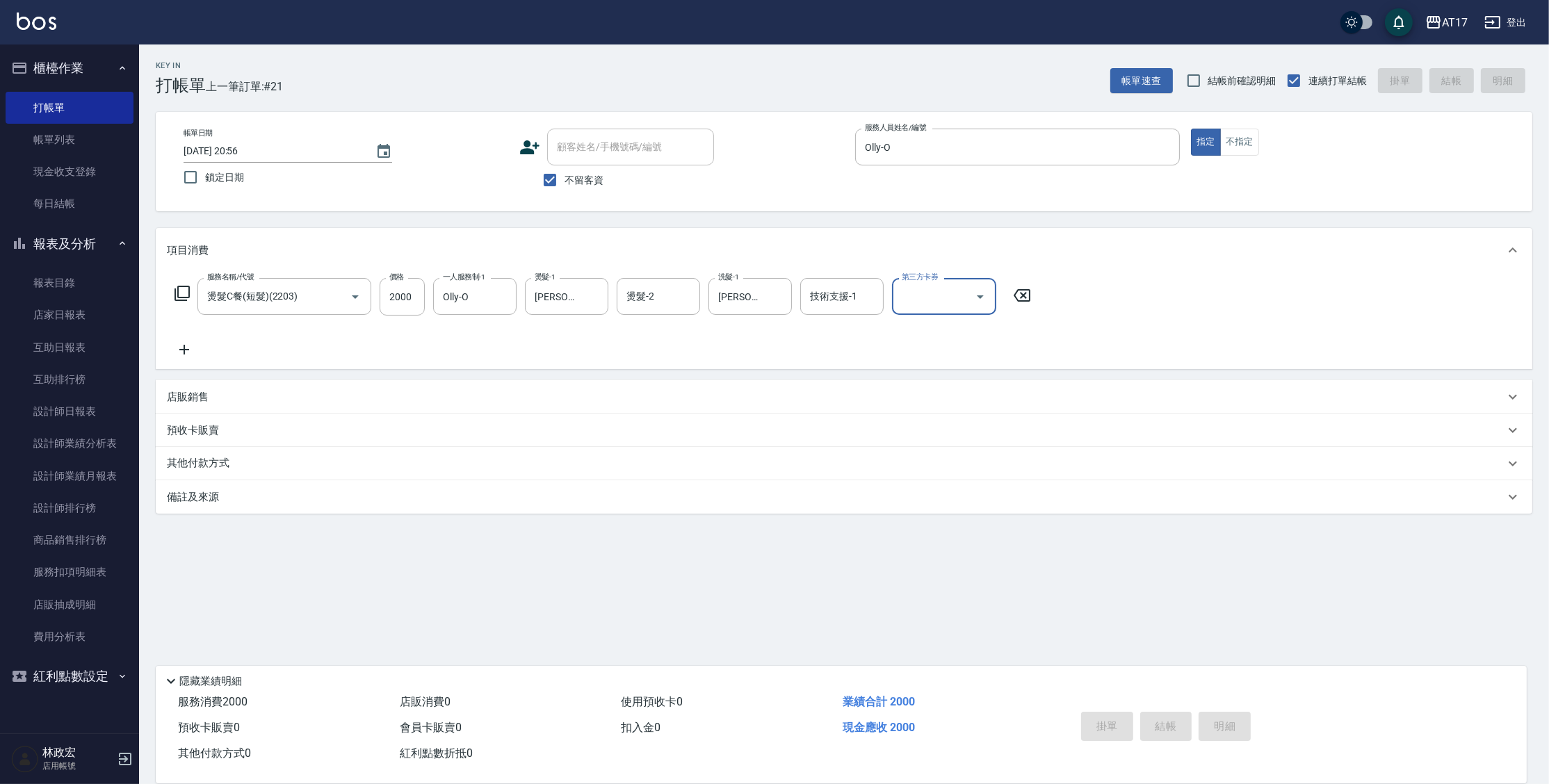
type input "[DATE] 20:57"
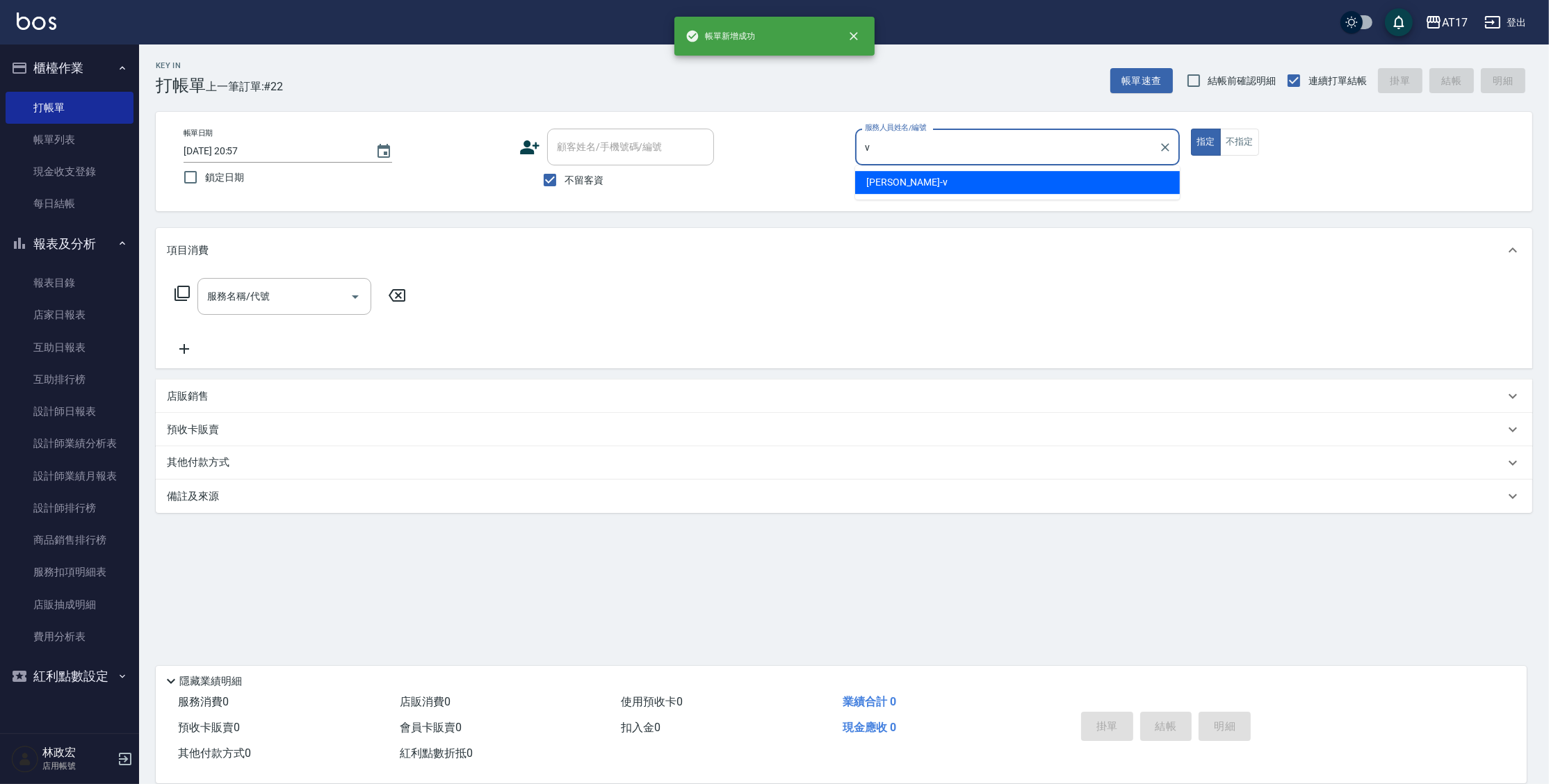
type input "[PERSON_NAME]-v"
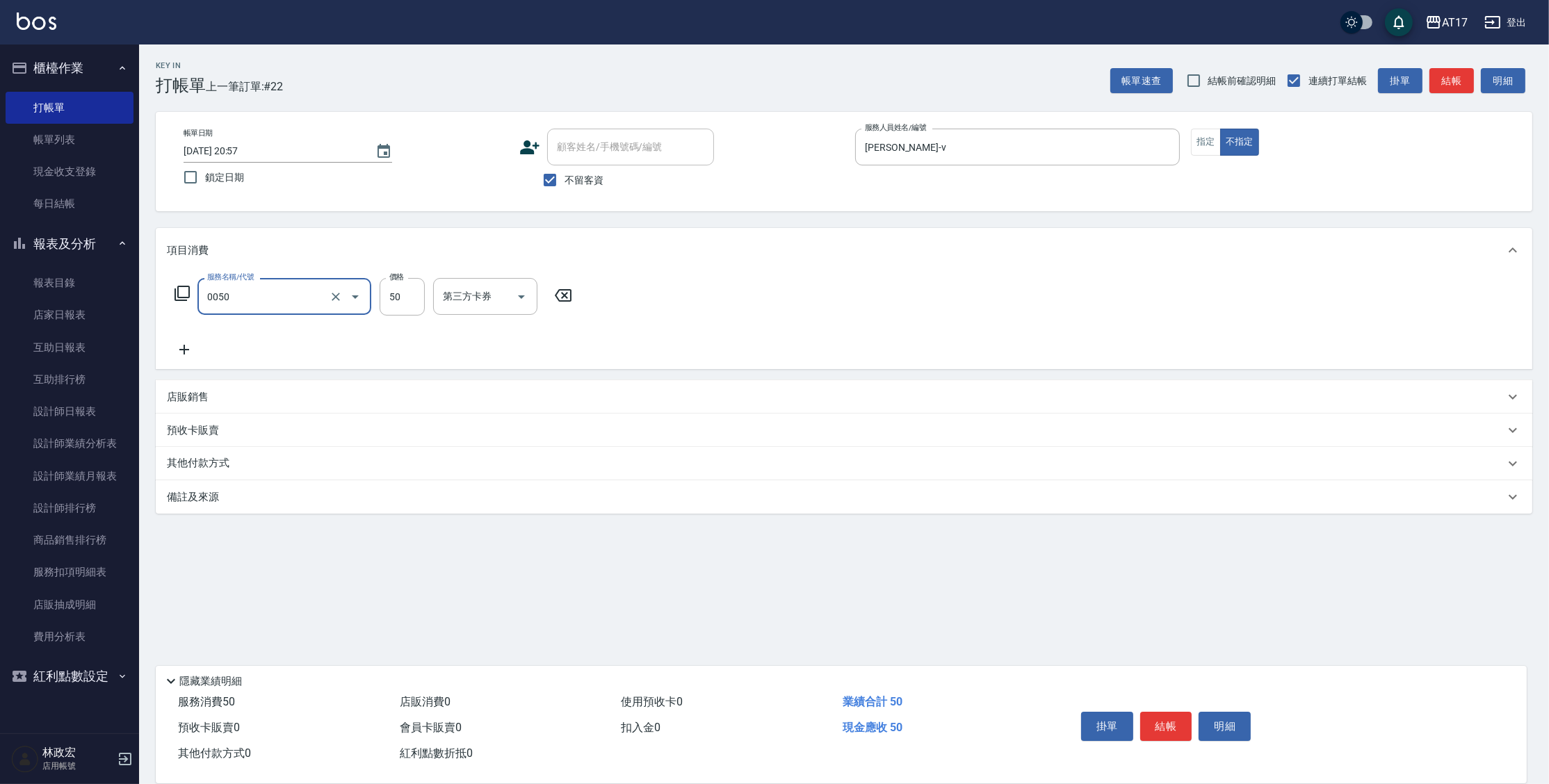
type input "剪瀏海(0050)"
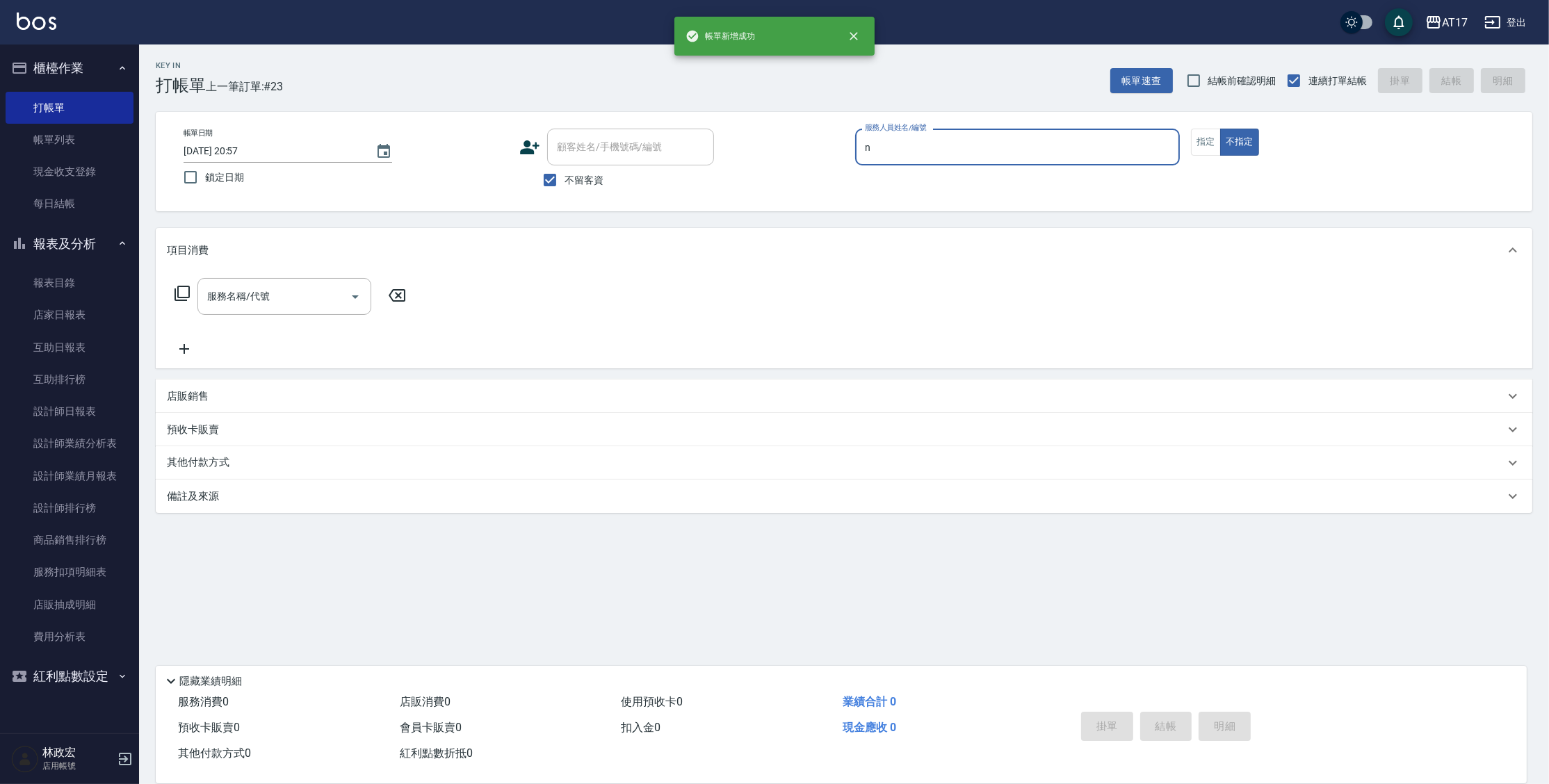
type input "[PERSON_NAME]-N"
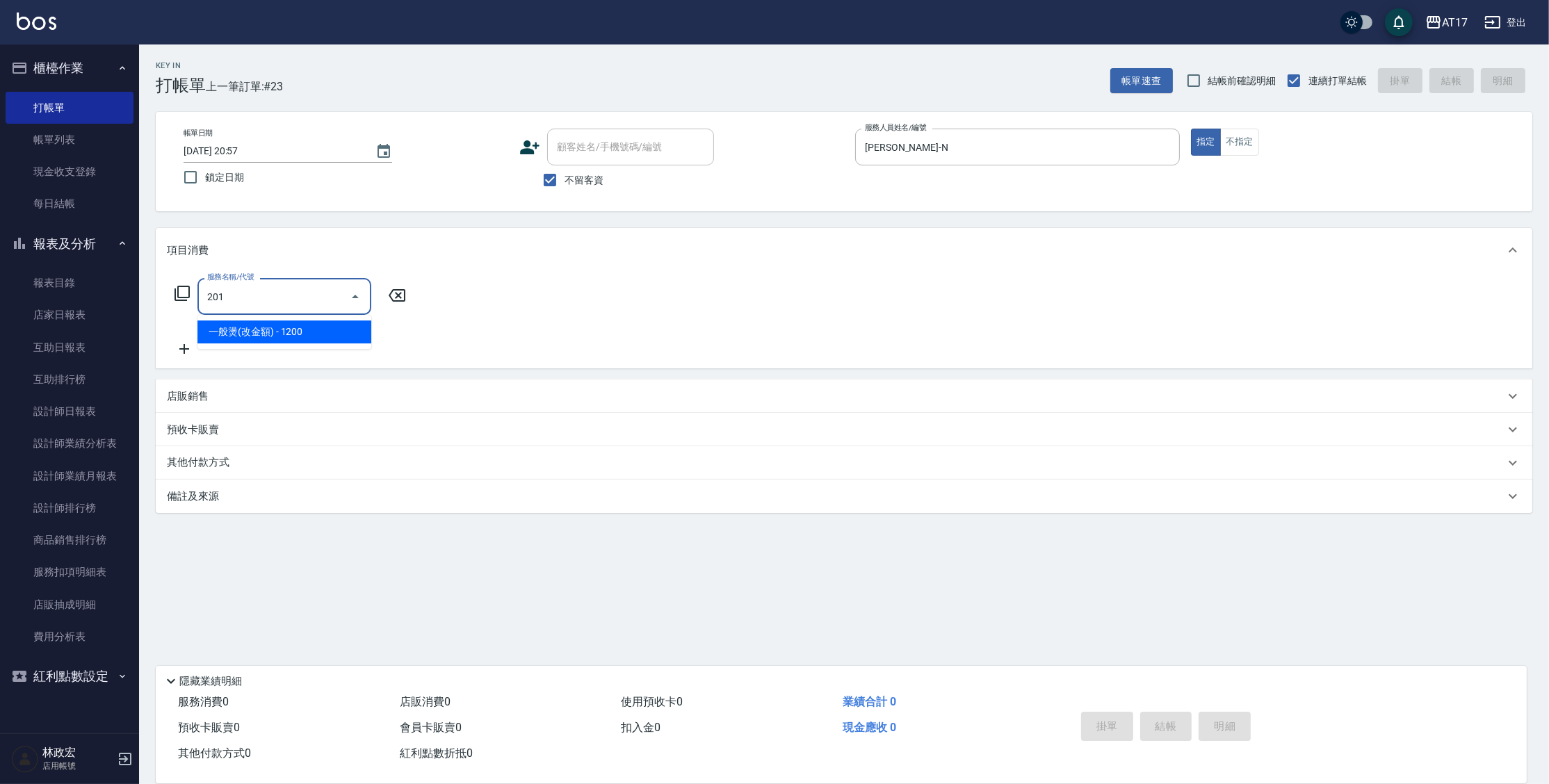
type input "一般燙(改金額)(201)"
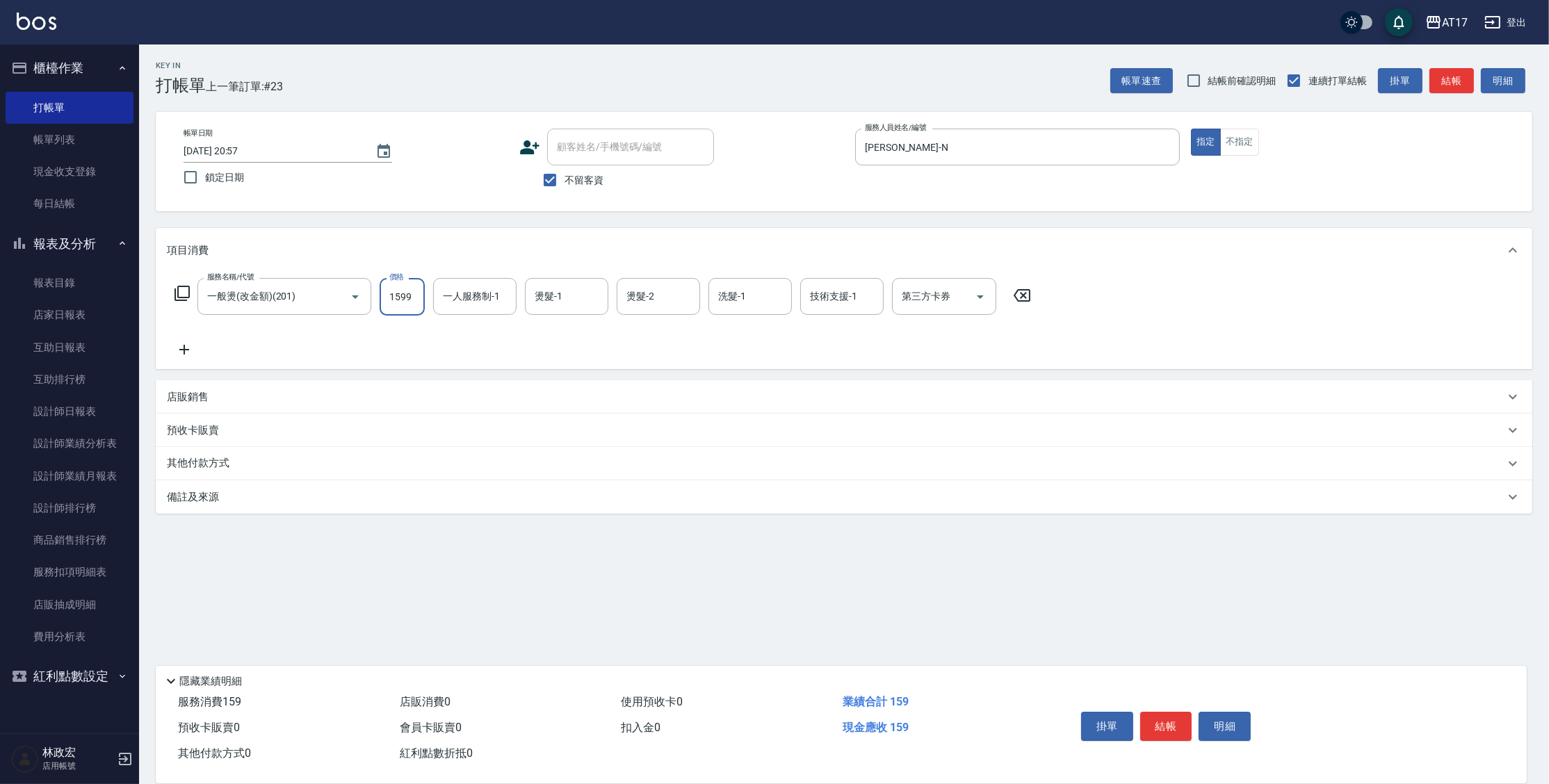
type input "1599"
type input "[PERSON_NAME]-N"
type input "欣麗-77"
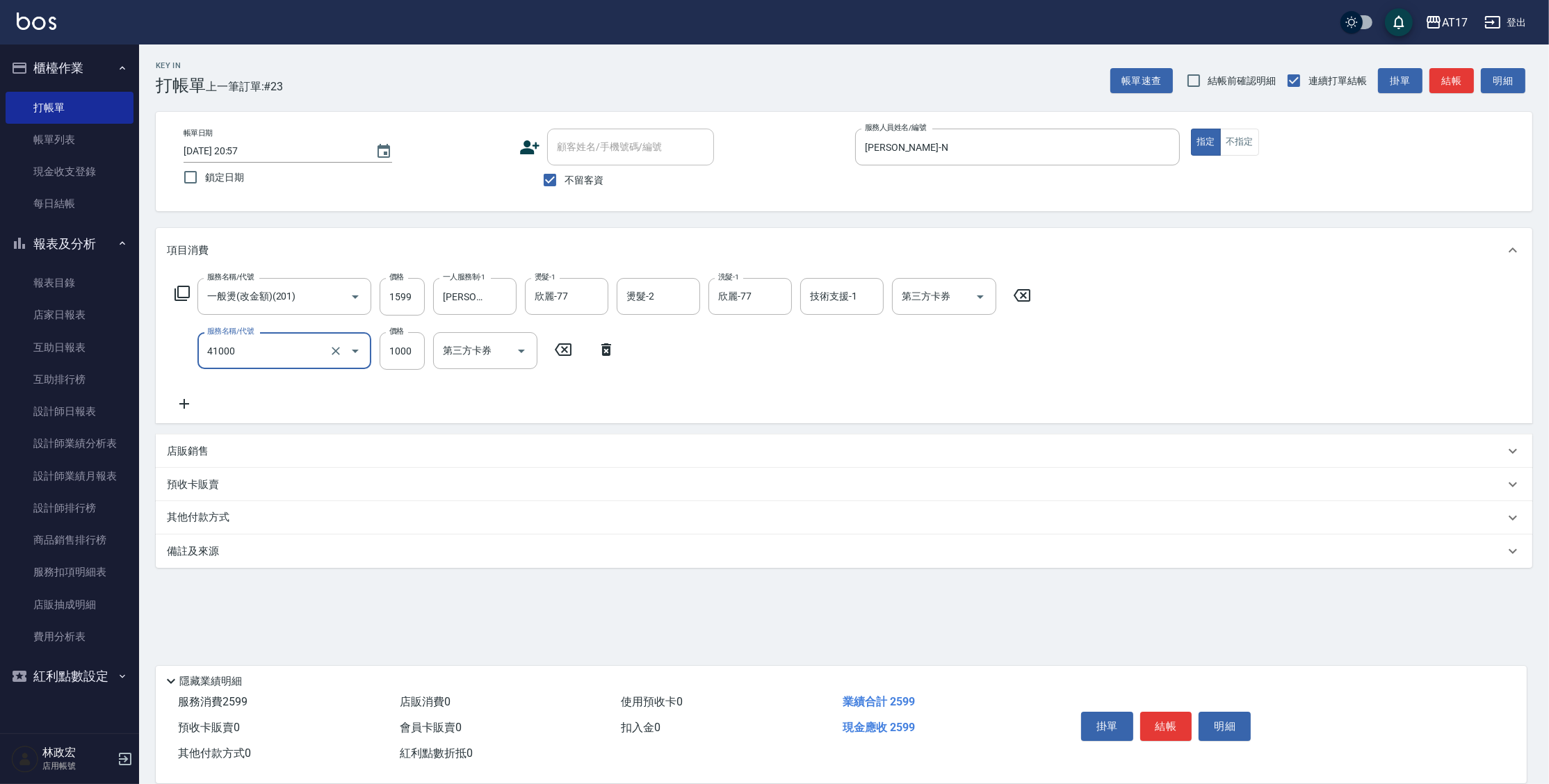
type input "酵素 & 鏡面(41000)"
type input "1500"
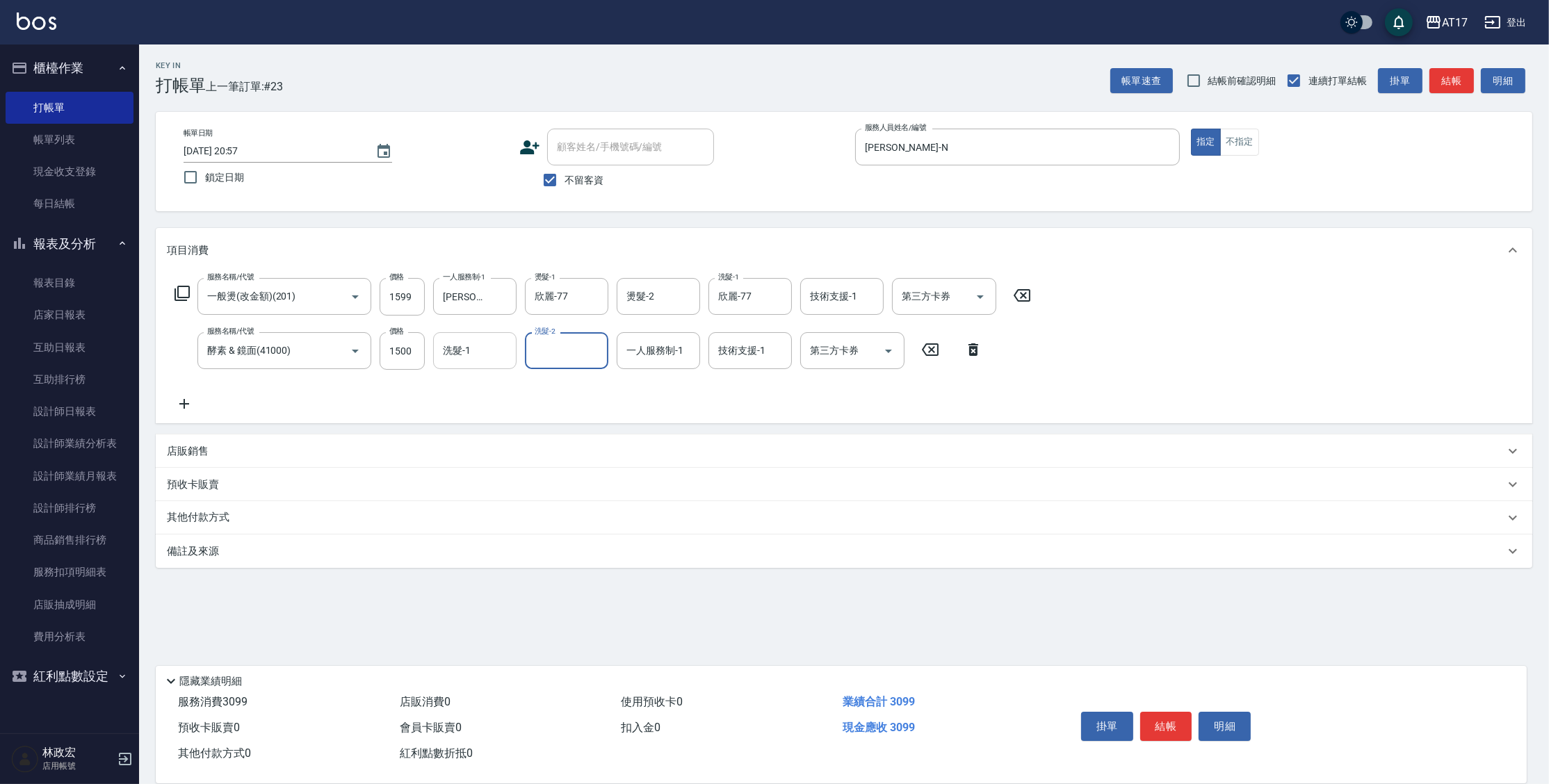
click at [453, 342] on div "洗髮-1 洗髮-1" at bounding box center [475, 350] width 83 height 37
type input "欣麗-77"
type input "b"
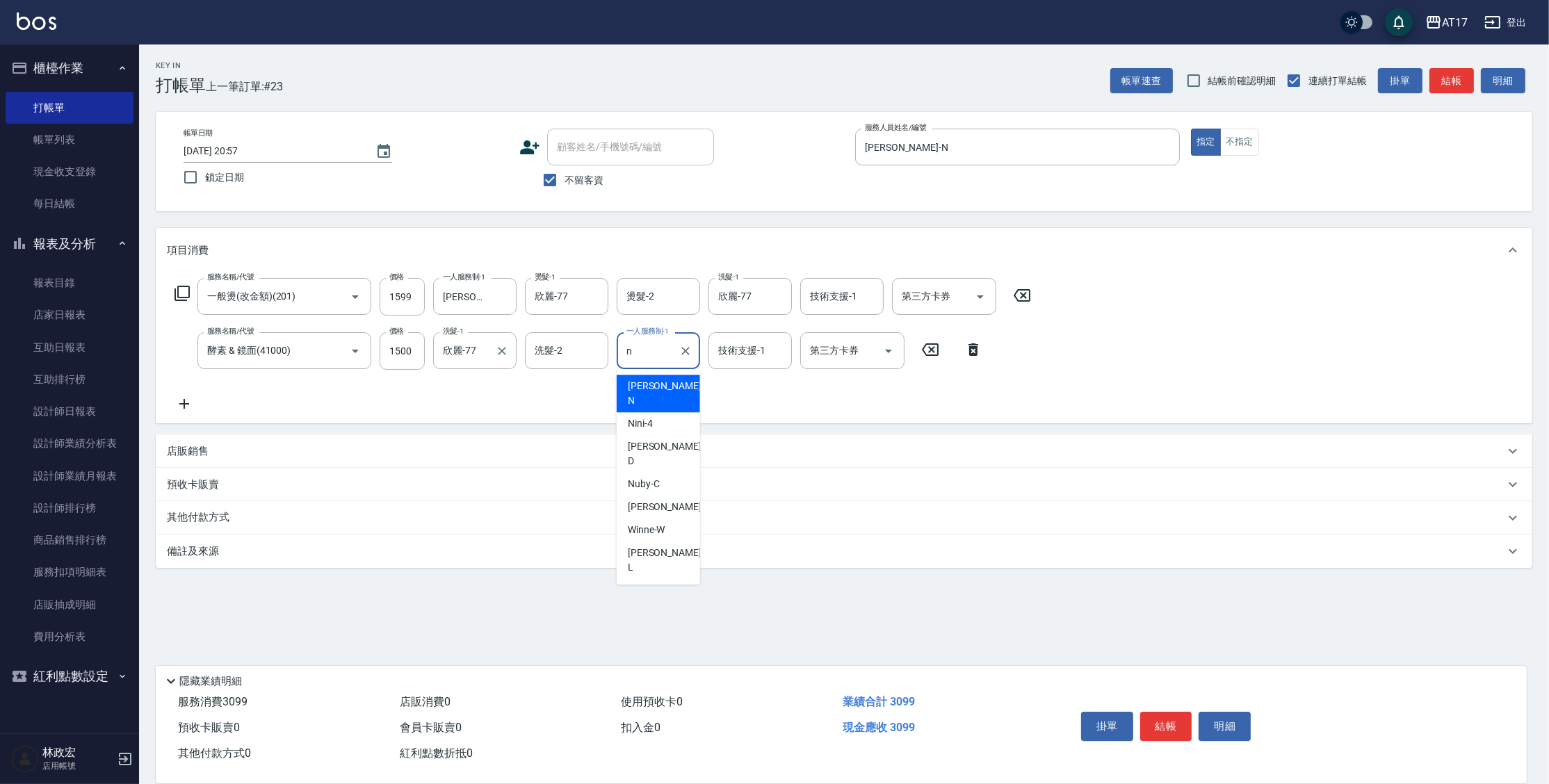
type input "[PERSON_NAME]-N"
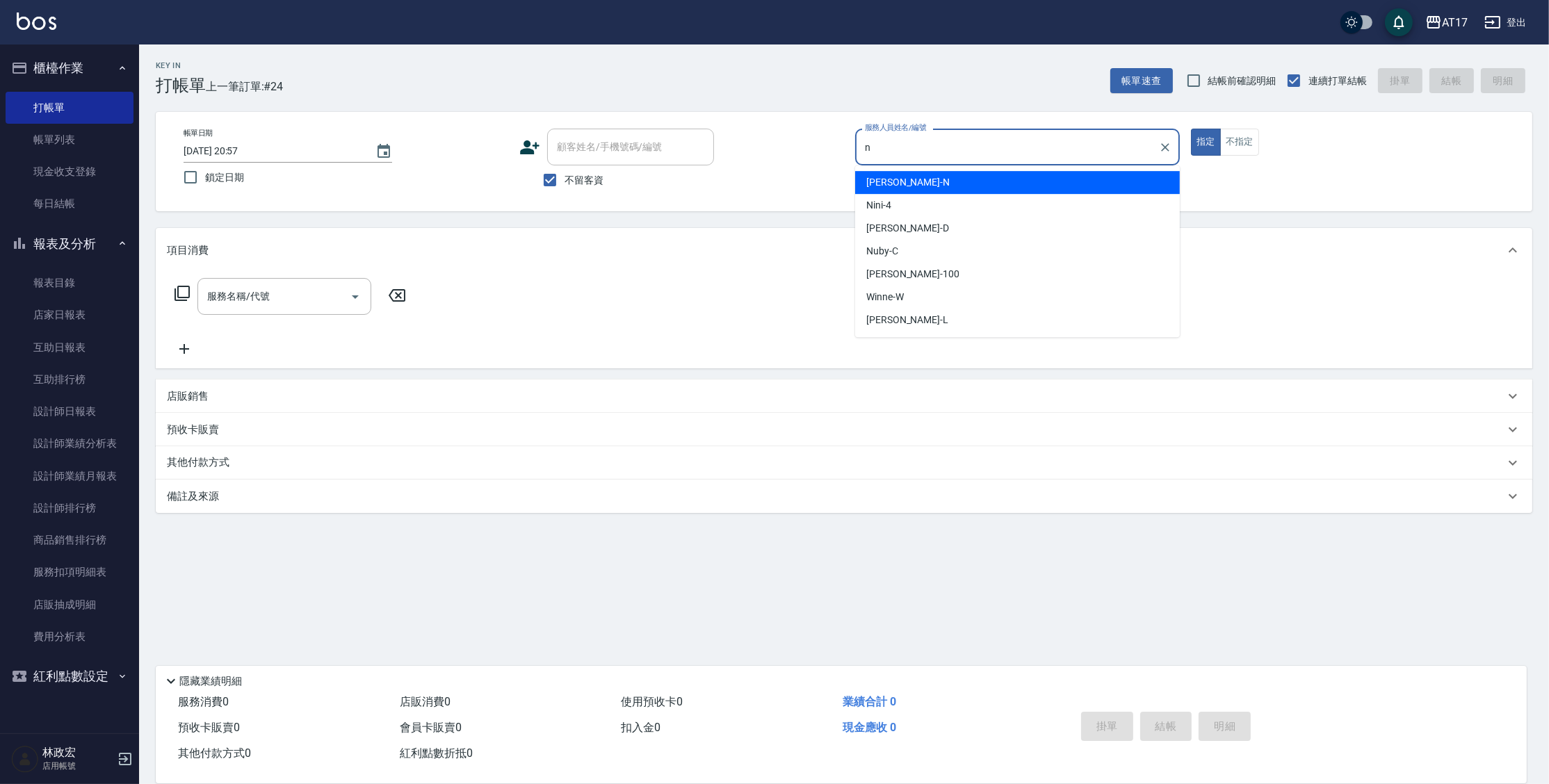
type input "[PERSON_NAME]-N"
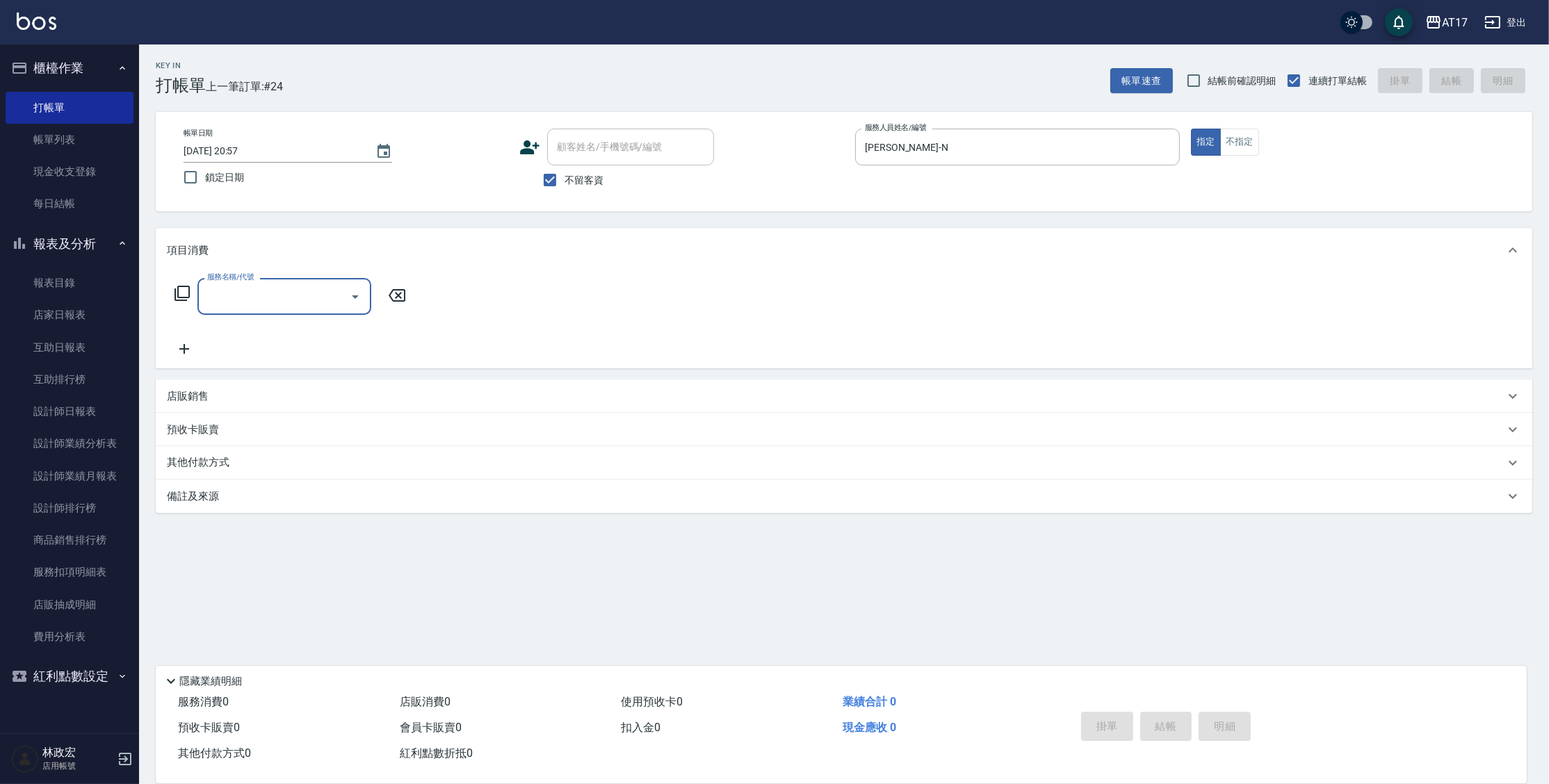
click at [192, 384] on div "店販銷售" at bounding box center [844, 396] width 1377 height 34
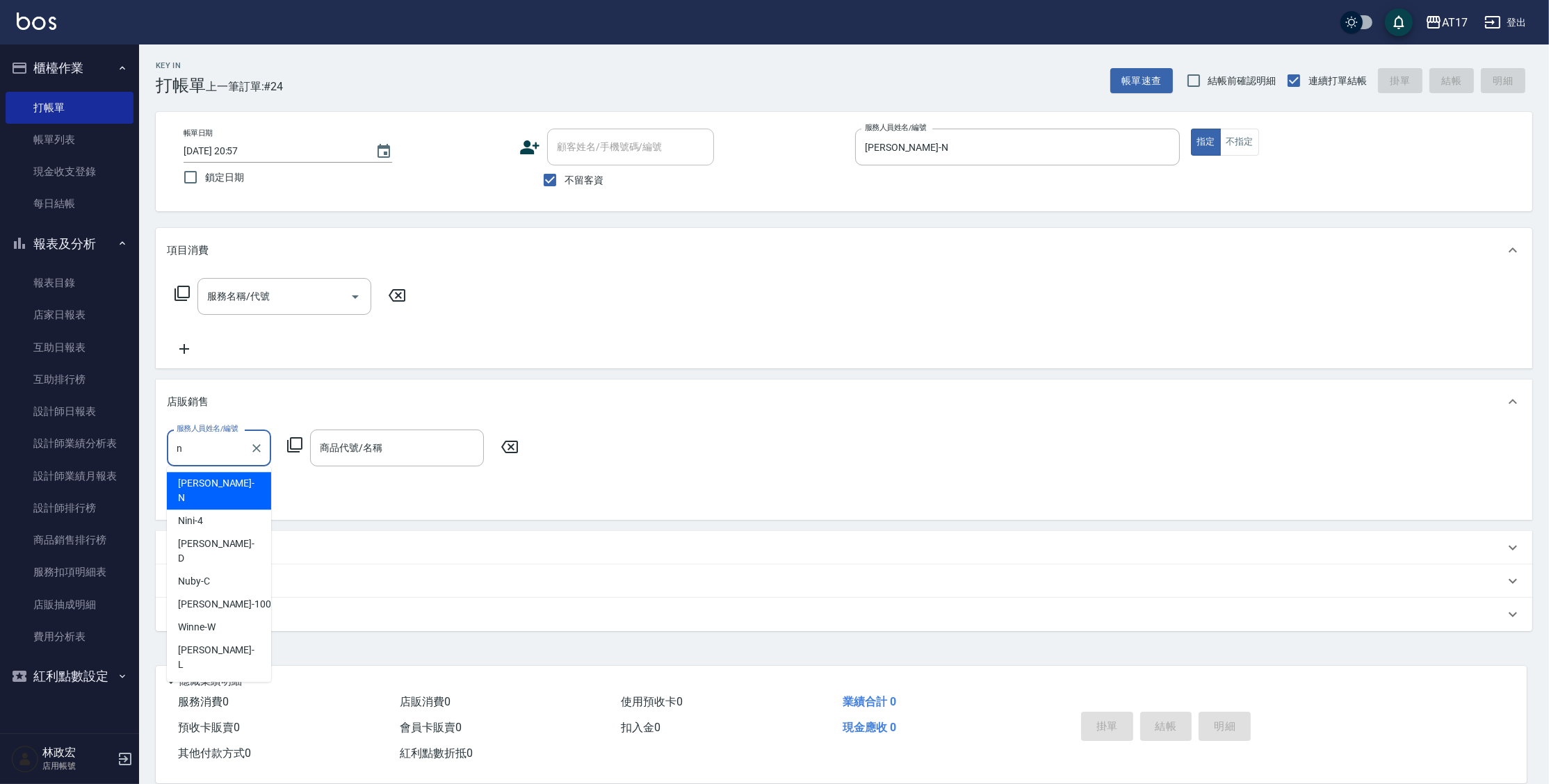
type input "[PERSON_NAME]-N"
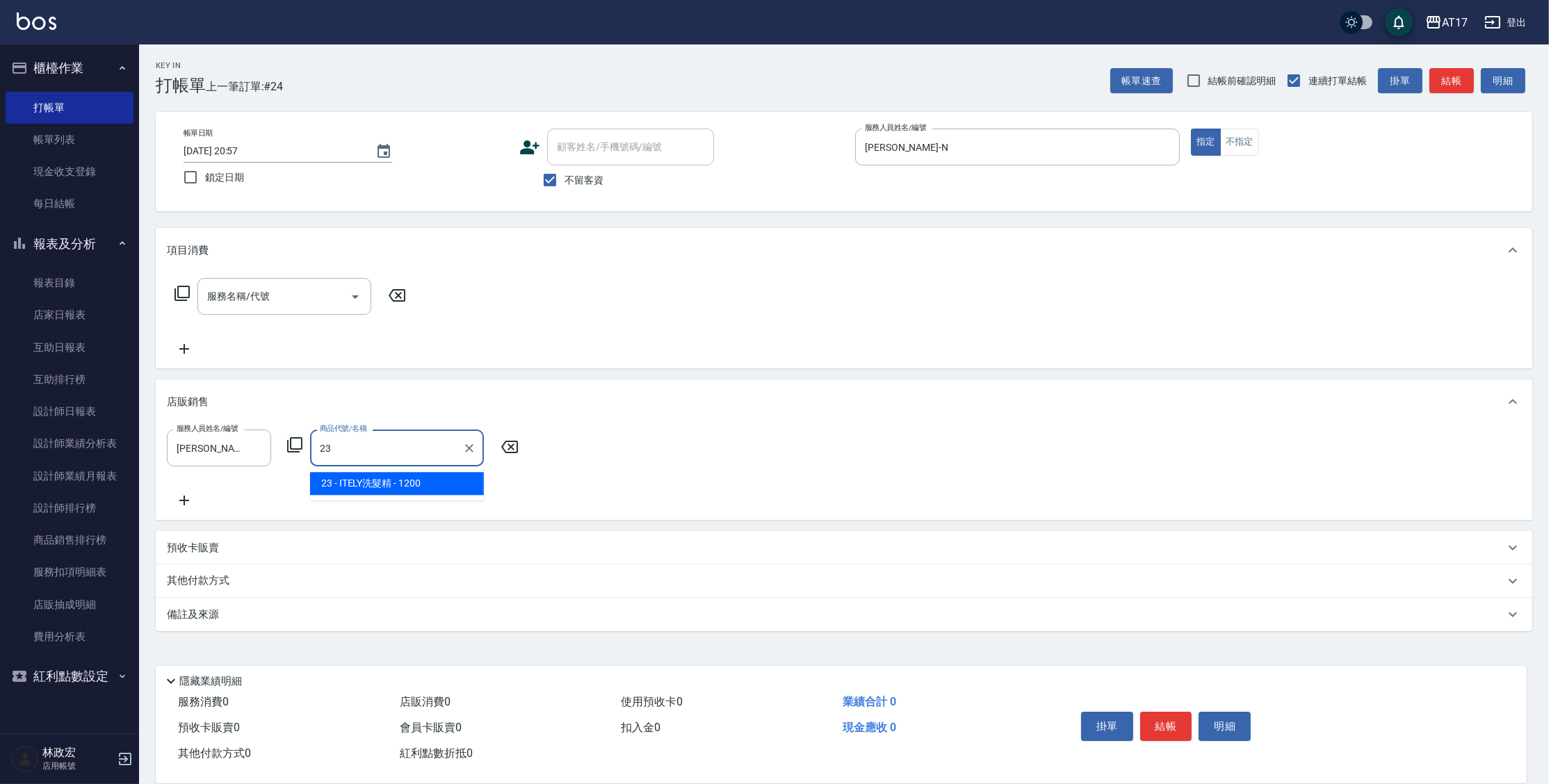
type input "ITELY洗髮精"
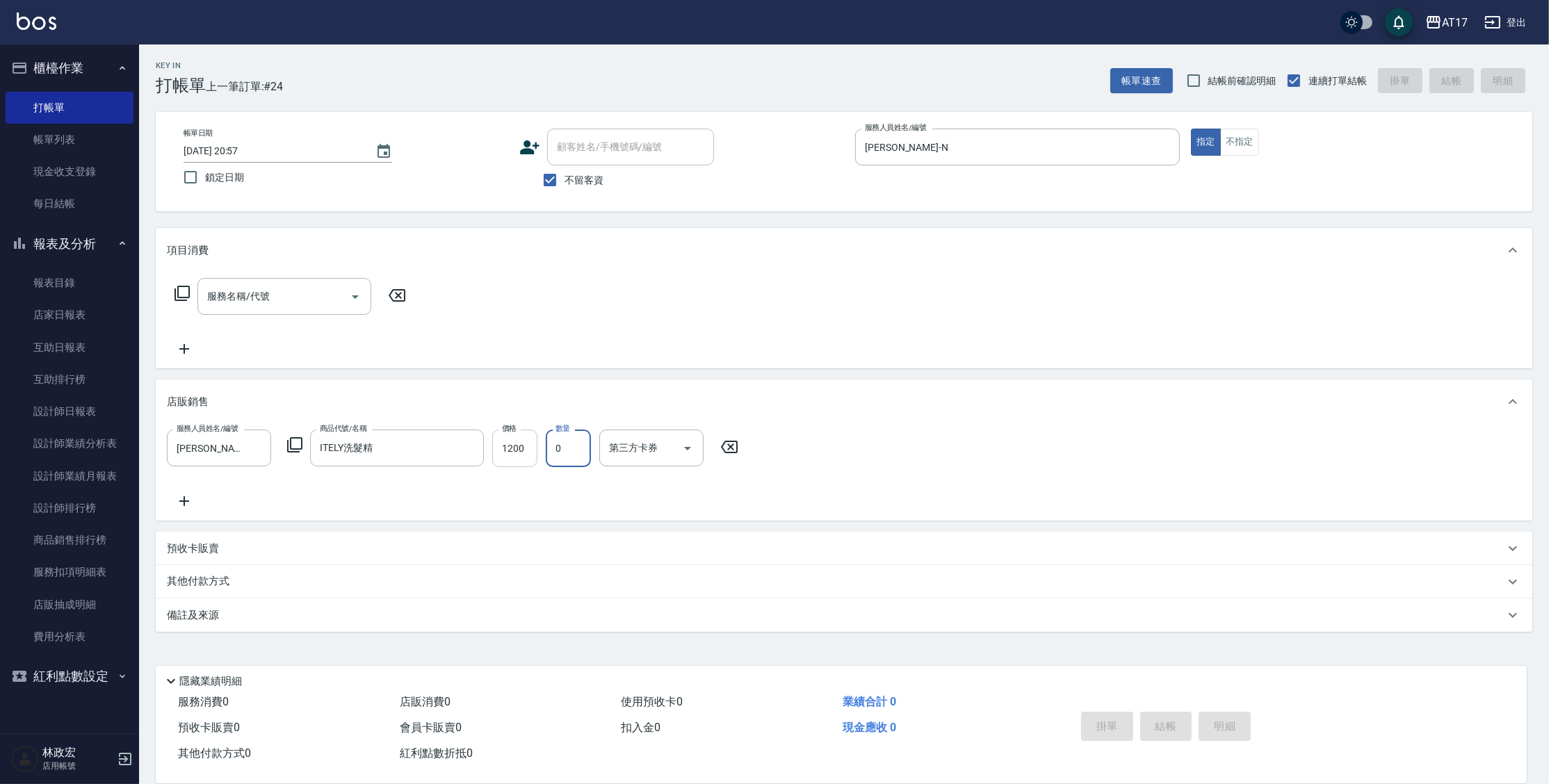
type input "0"
click at [533, 449] on input "1200" at bounding box center [514, 448] width 45 height 37
type input "1080"
click at [543, 454] on div "服務人員姓名/編號 [PERSON_NAME]-N 服務人員姓名/編號 商品代號/名稱 ITELY洗髮精 商品代號/名稱 價格 1080 價格 數量 0 數量…" at bounding box center [457, 448] width 580 height 37
click at [560, 451] on input "0" at bounding box center [568, 448] width 45 height 37
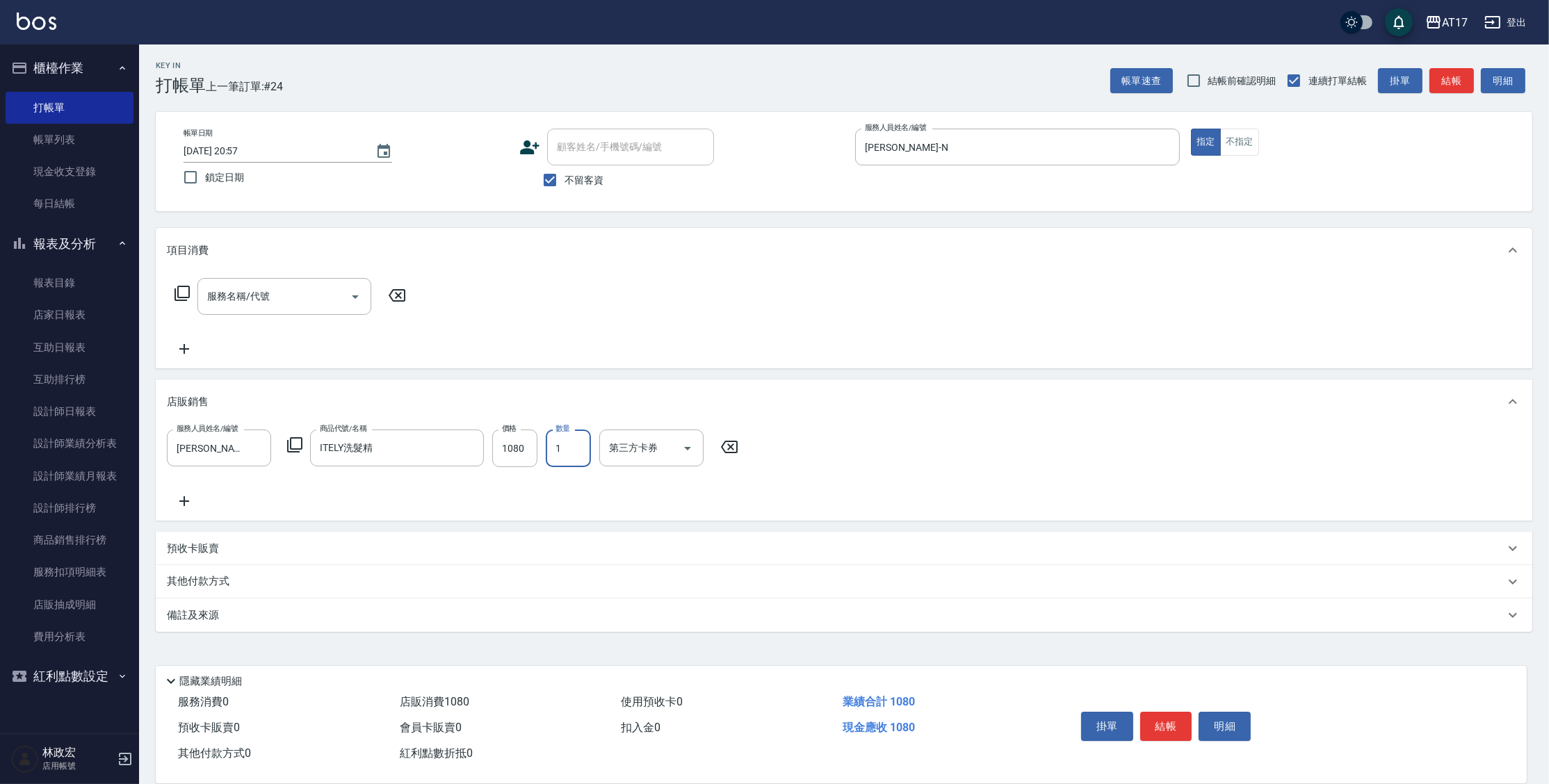
type input "1"
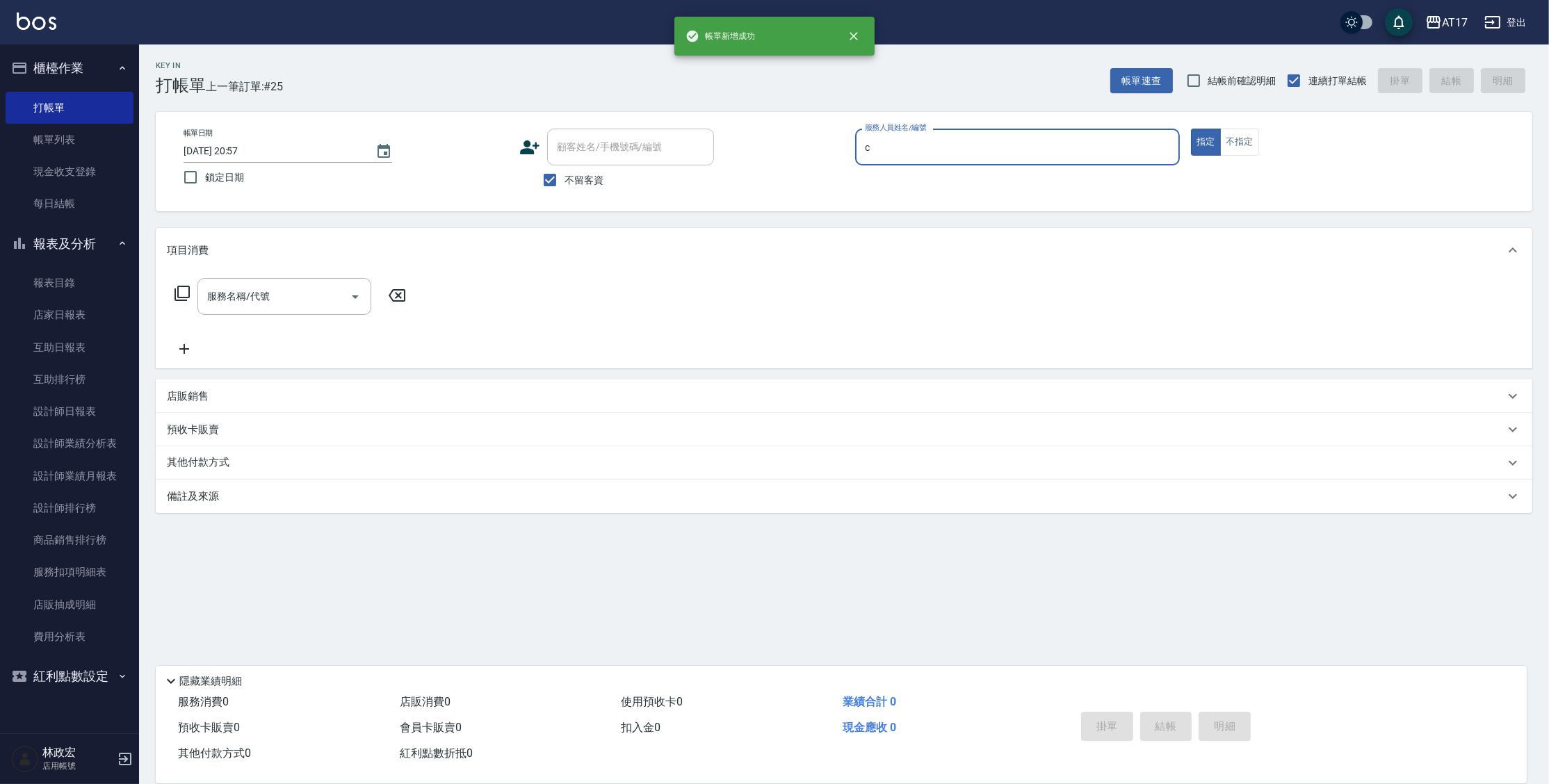
type input "Nuby-C"
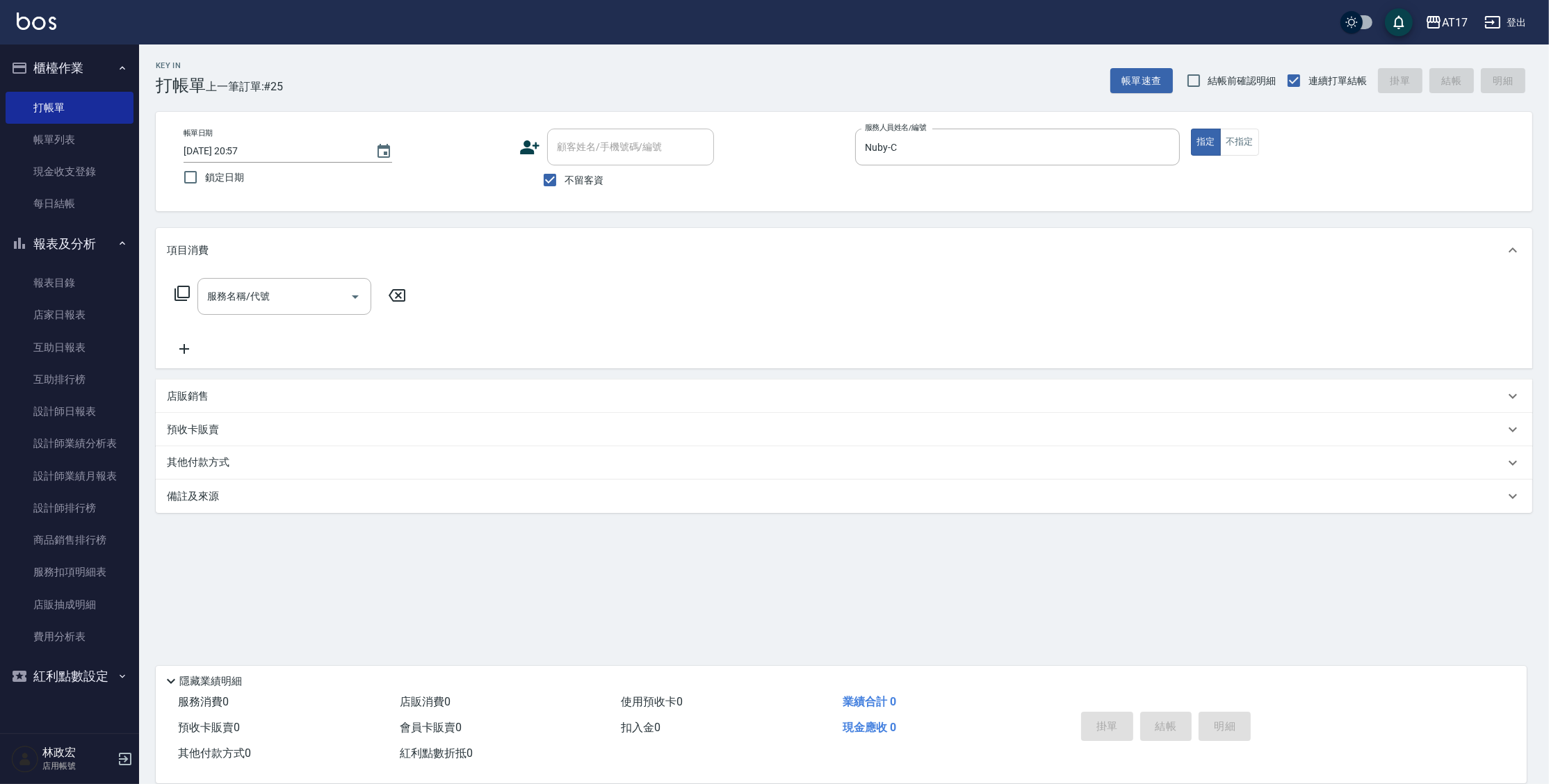
click at [182, 391] on p "店販銷售" at bounding box center [188, 396] width 42 height 14
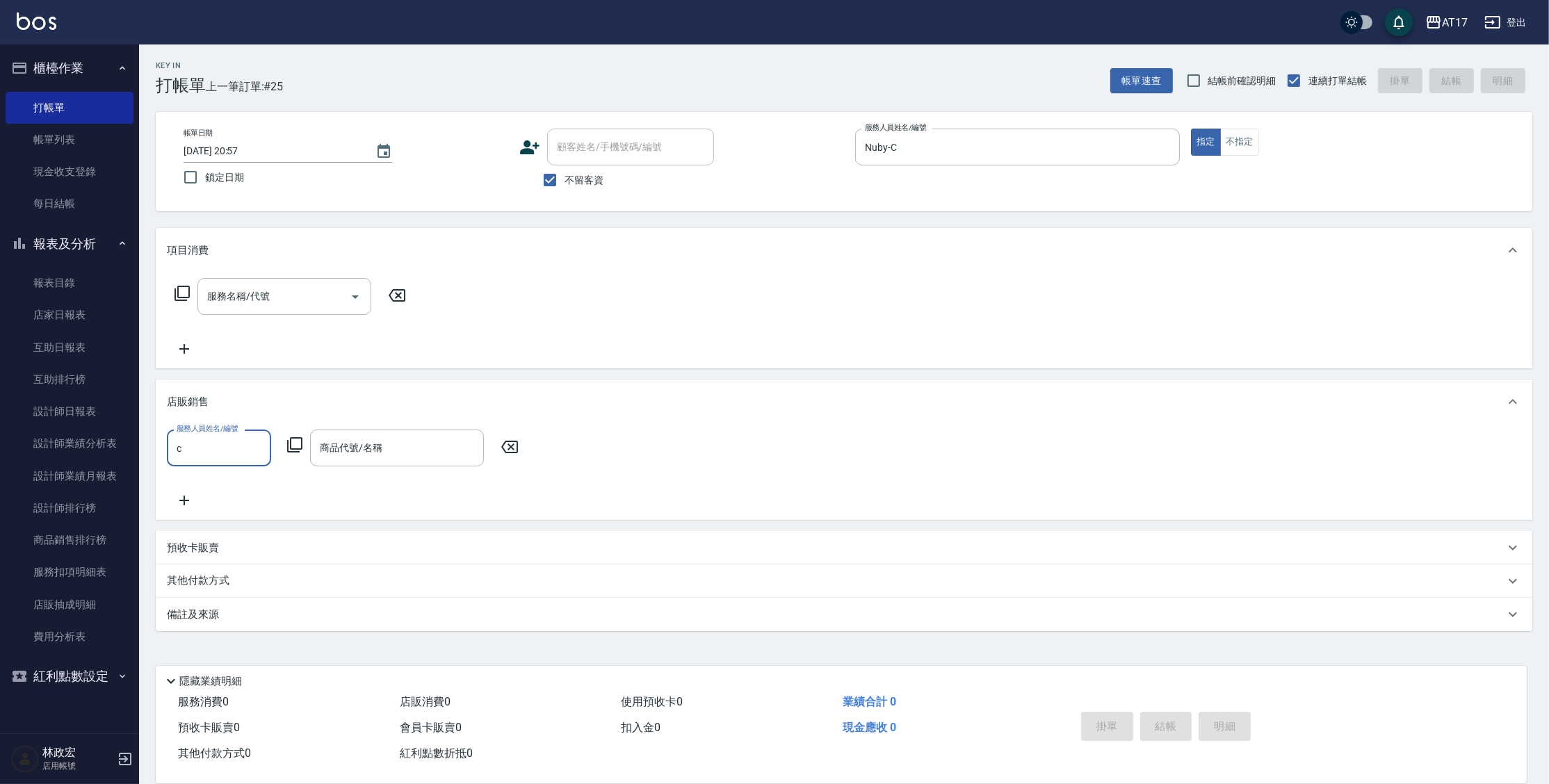
type input "Nuby-C"
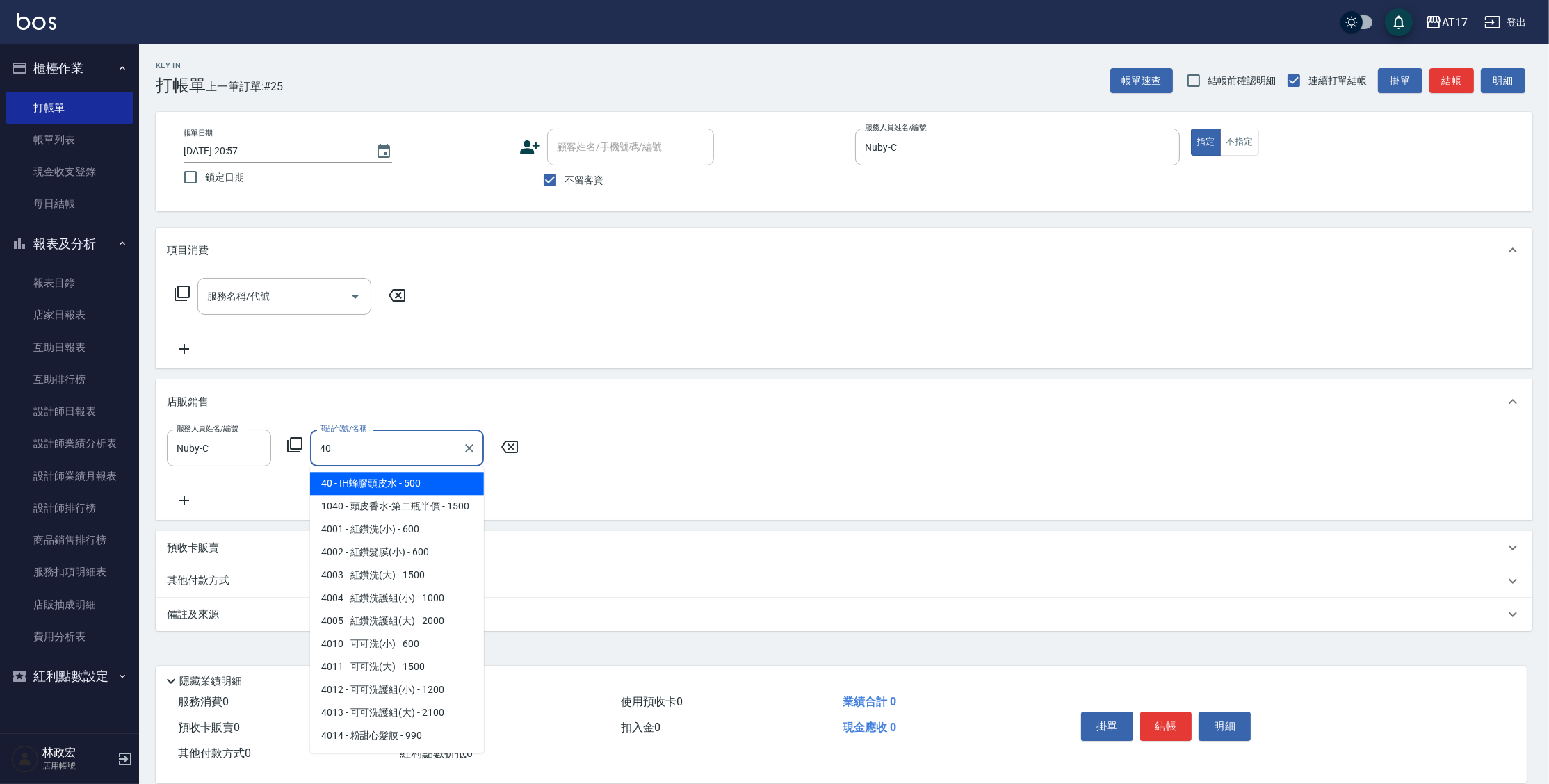
type input "IH蜂膠頭皮水"
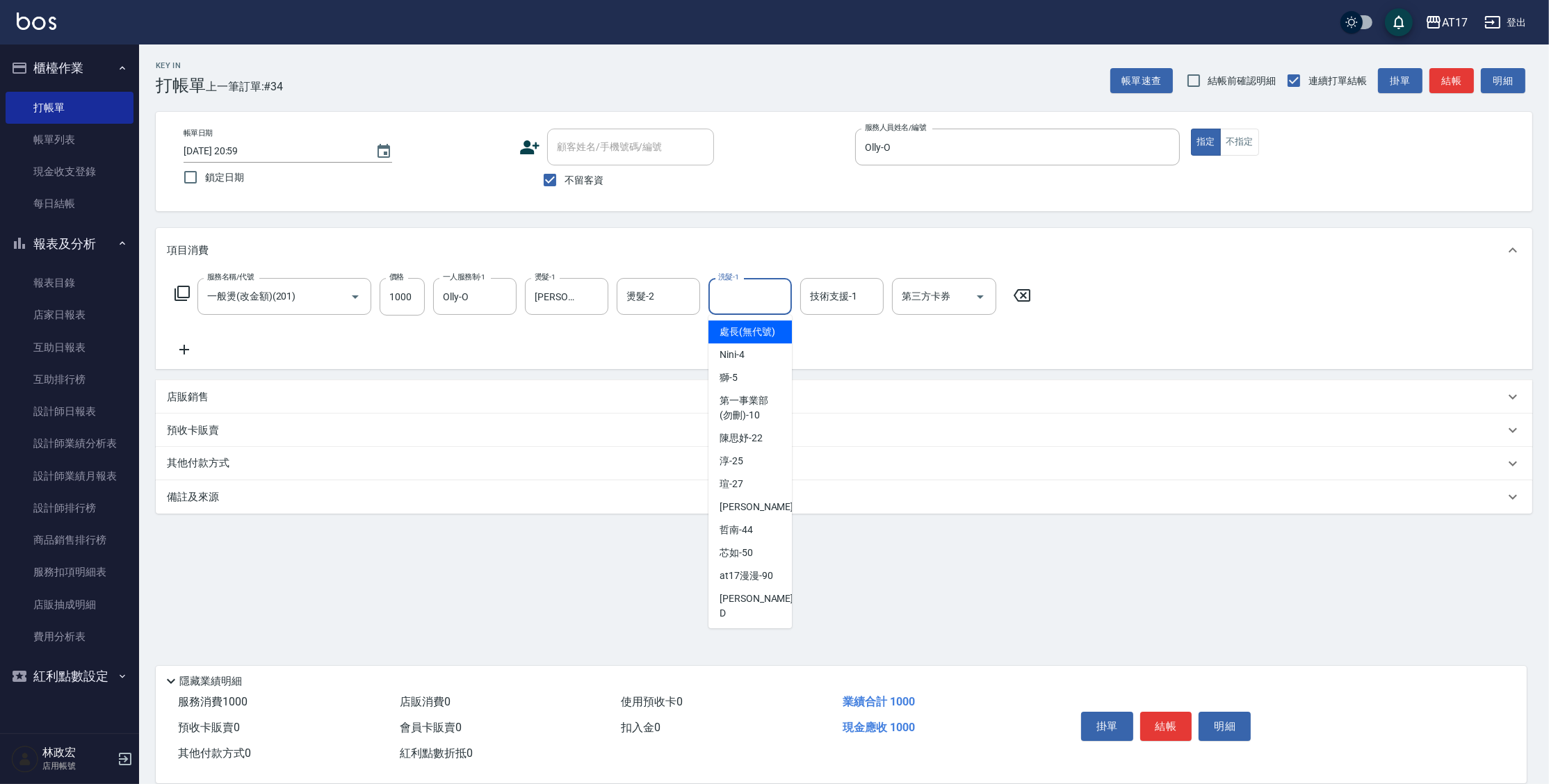
click at [746, 300] on input "洗髮-1" at bounding box center [750, 297] width 71 height 24
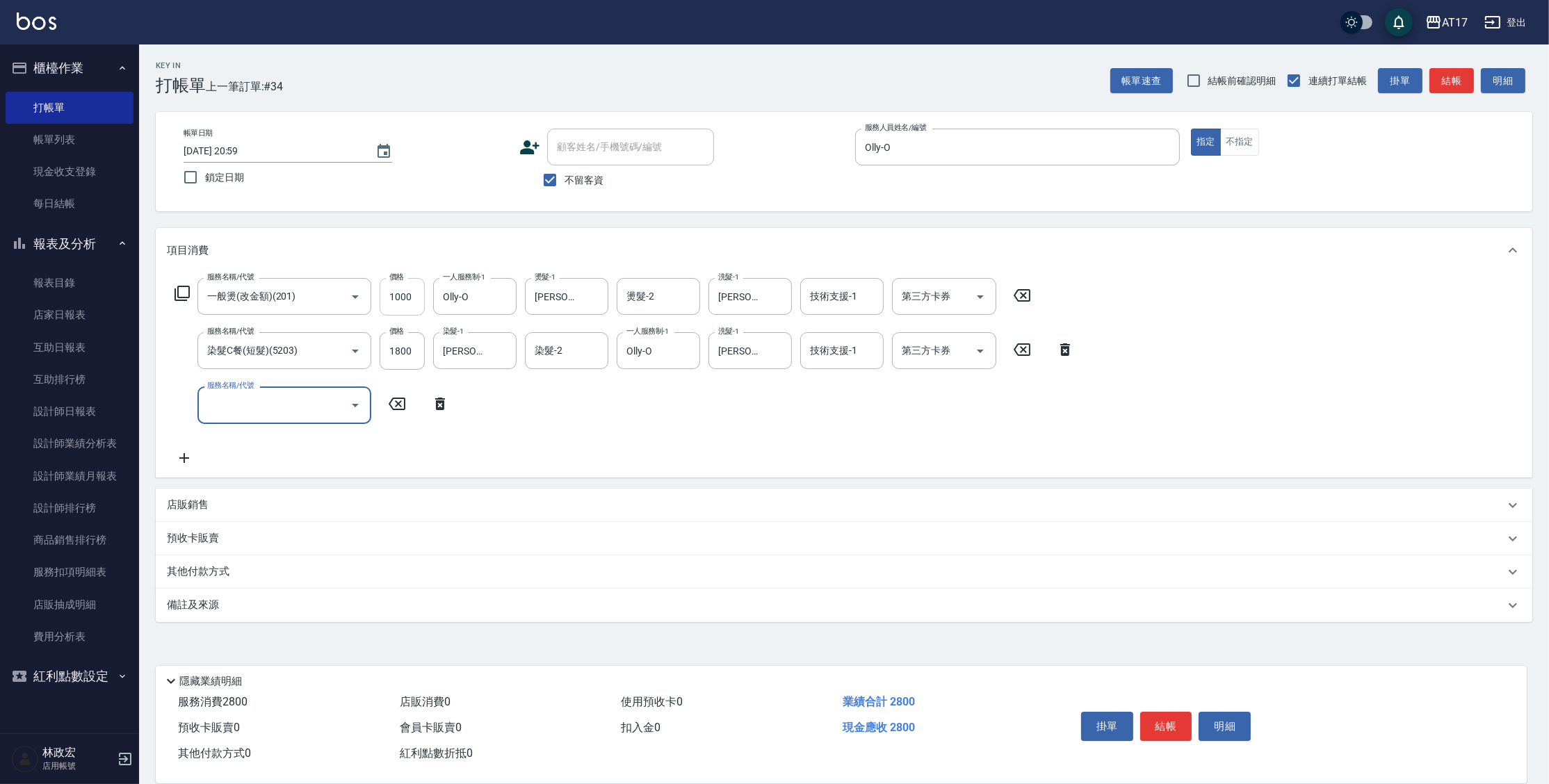
click at [403, 295] on input "1000" at bounding box center [401, 296] width 45 height 37
click at [338, 293] on icon "Clear" at bounding box center [336, 297] width 8 height 8
click at [333, 292] on icon "Clear" at bounding box center [336, 297] width 14 height 14
click at [331, 296] on icon "Clear" at bounding box center [336, 297] width 14 height 14
click at [414, 294] on input "888" at bounding box center [401, 296] width 45 height 37
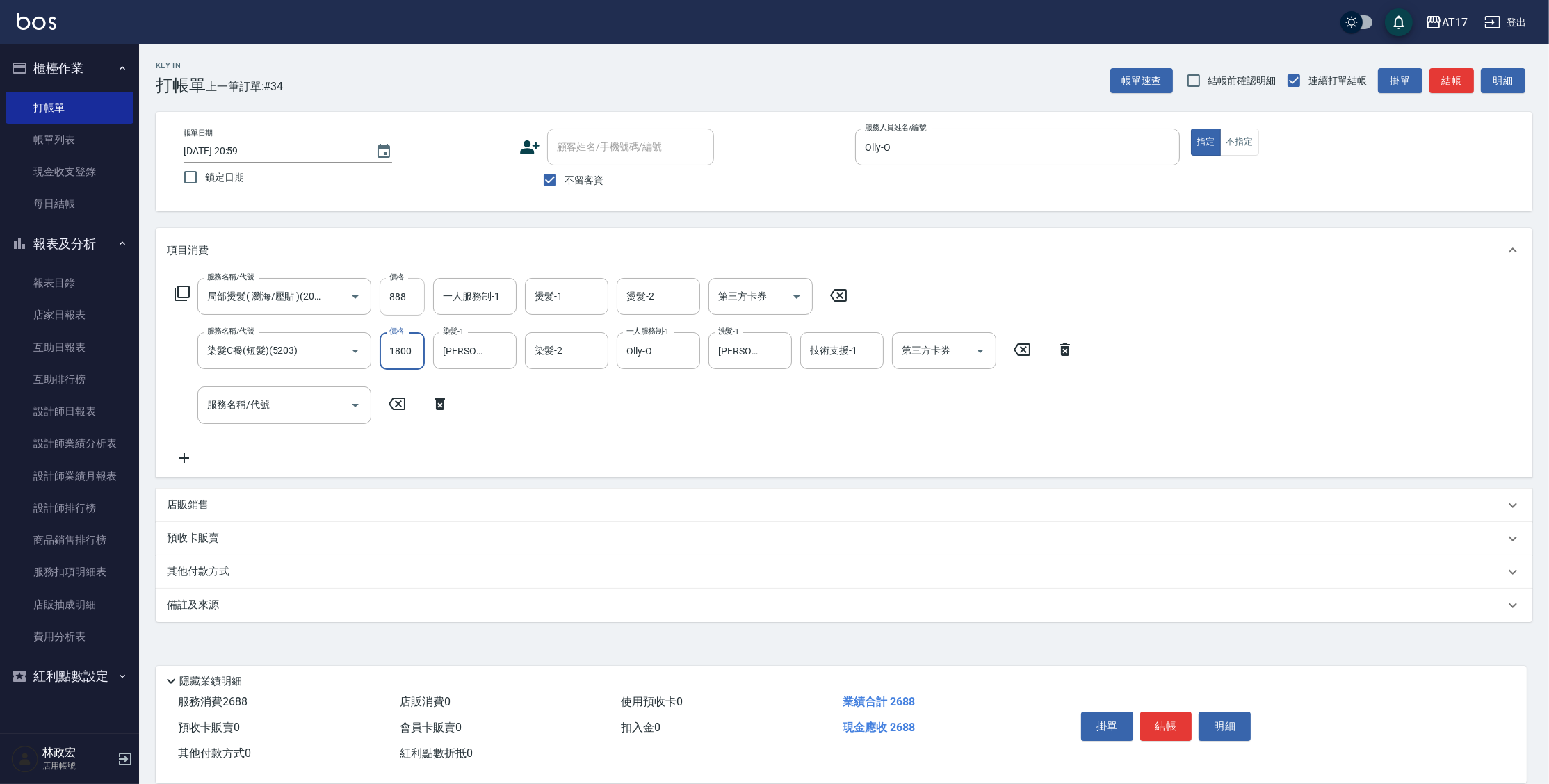
click at [417, 295] on input "888" at bounding box center [401, 296] width 45 height 37
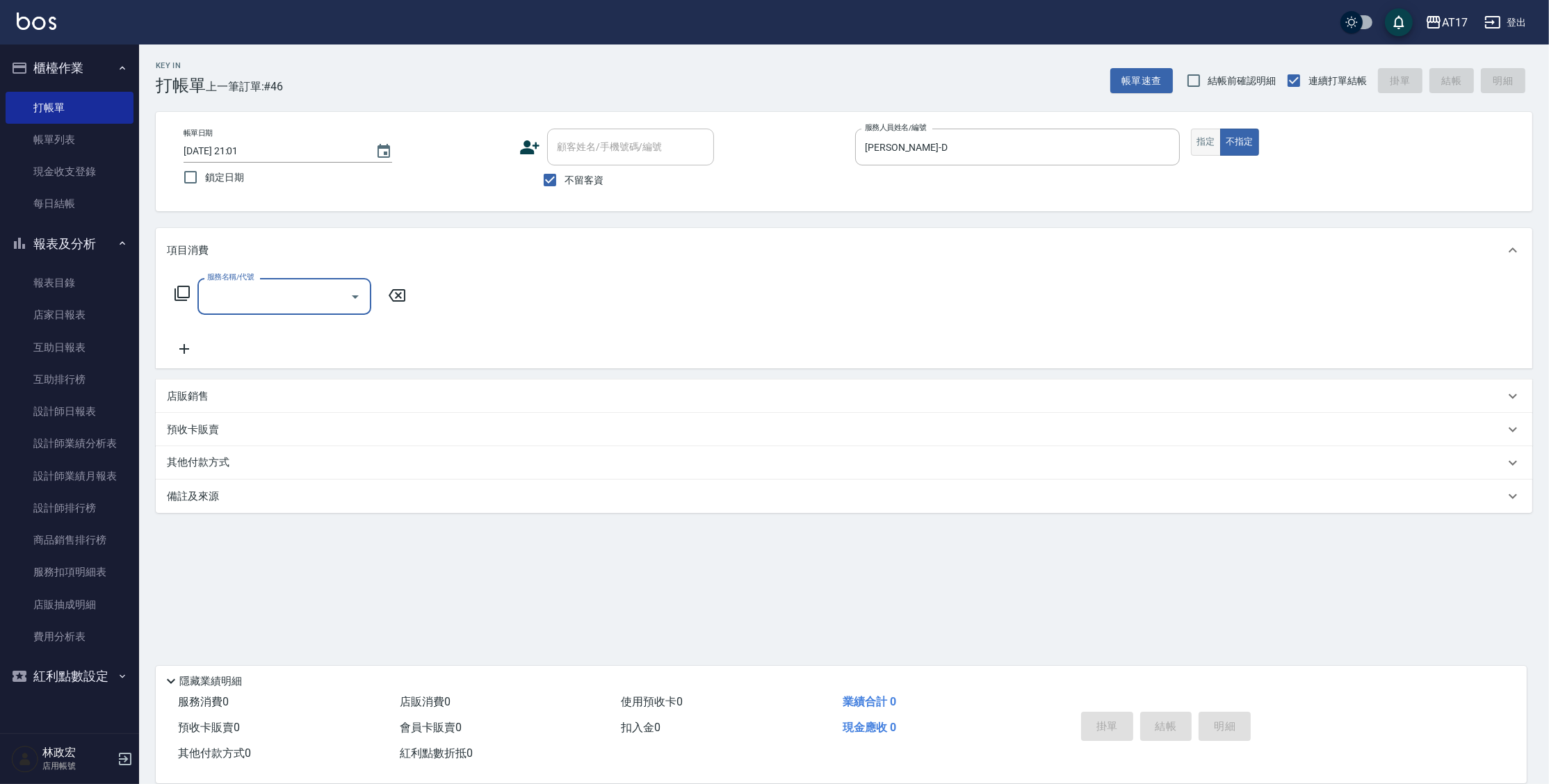
click at [1196, 144] on button "指定" at bounding box center [1206, 143] width 30 height 27
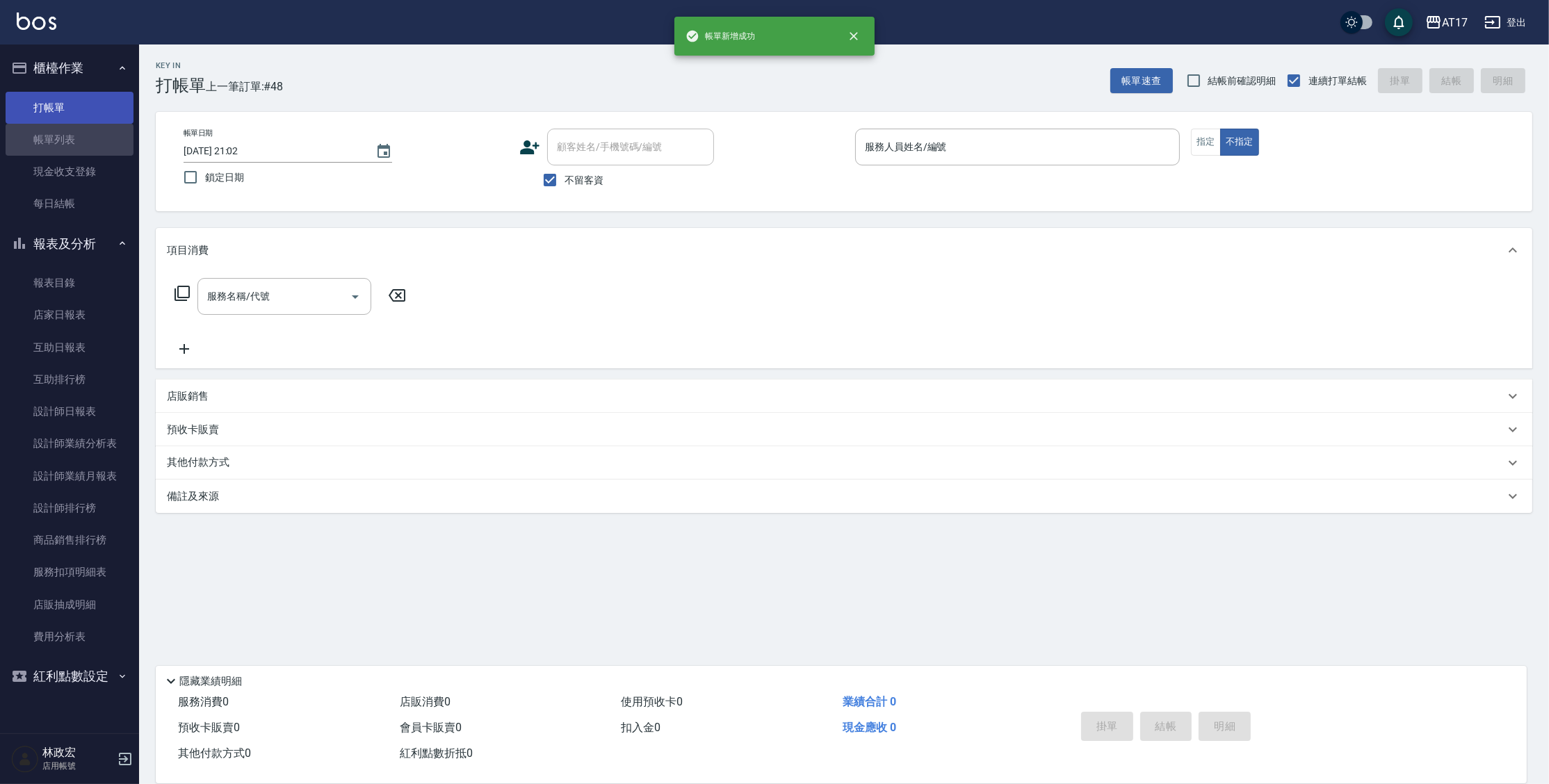
drag, startPoint x: 98, startPoint y: 136, endPoint x: 96, endPoint y: 114, distance: 22.1
click at [98, 136] on link "帳單列表" at bounding box center [69, 140] width 128 height 32
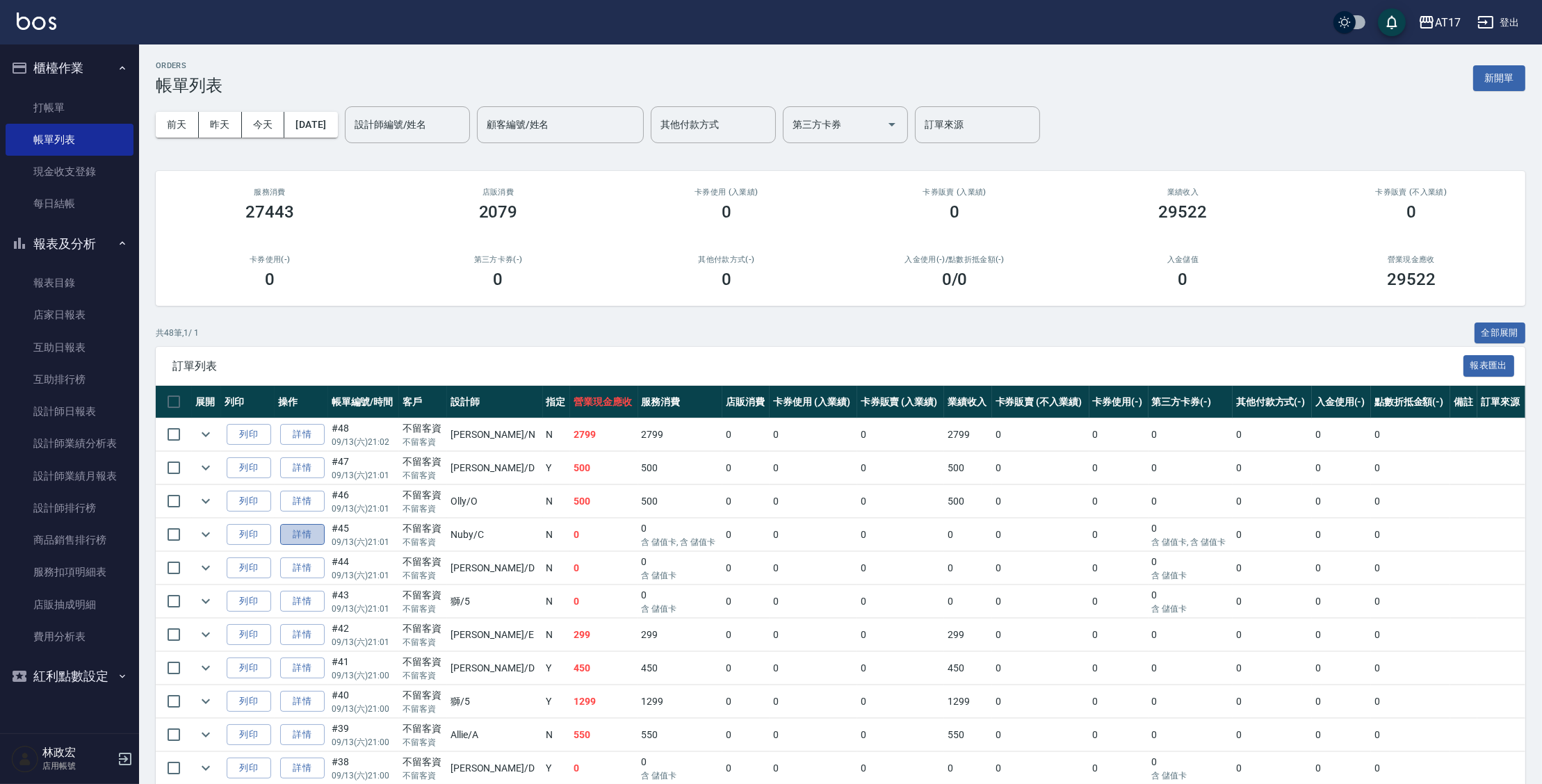
click at [312, 540] on link "詳情" at bounding box center [302, 535] width 44 height 21
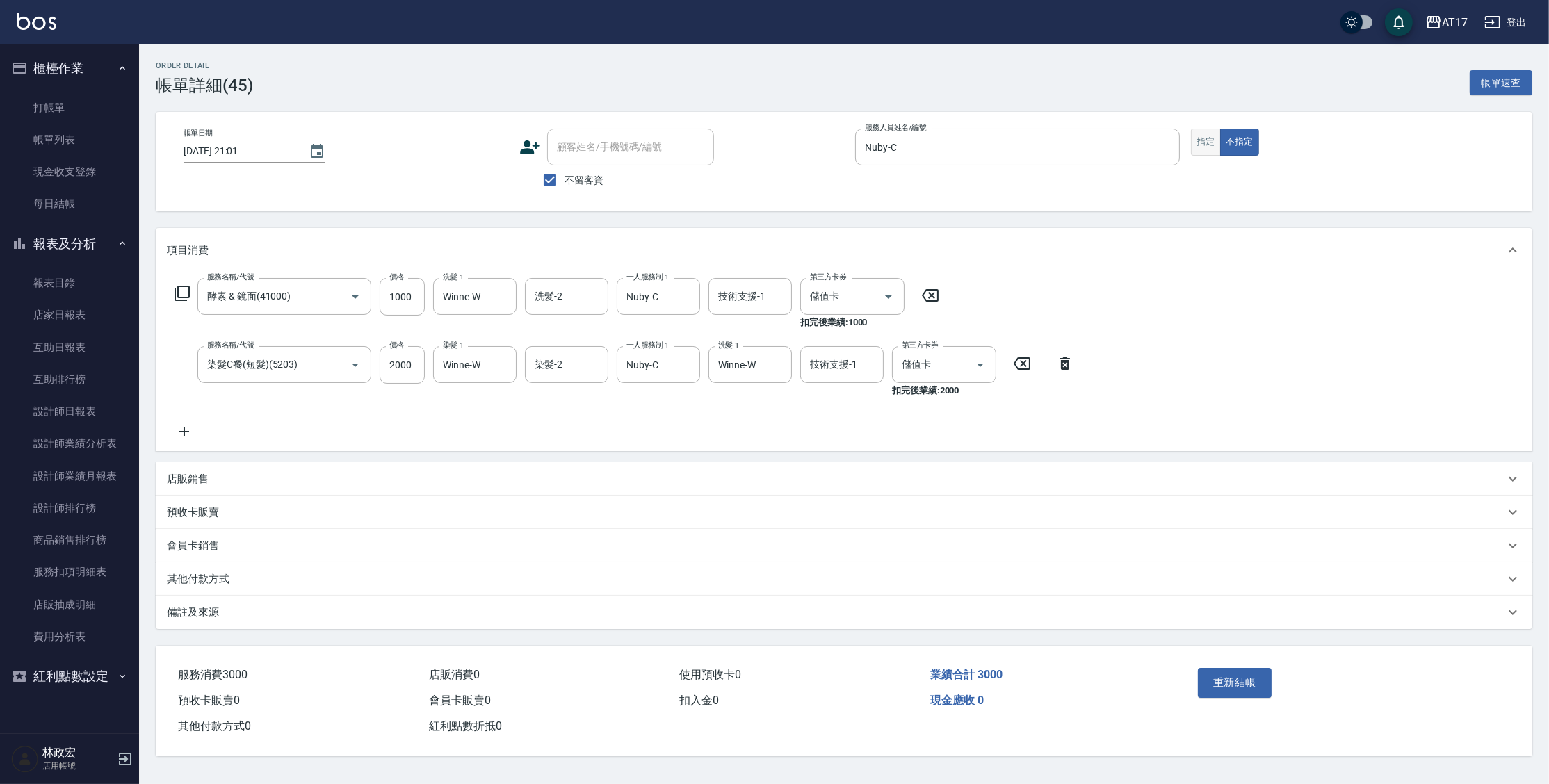
click at [1205, 149] on button "指定" at bounding box center [1206, 143] width 30 height 27
click at [1239, 684] on button "重新結帳" at bounding box center [1235, 682] width 74 height 29
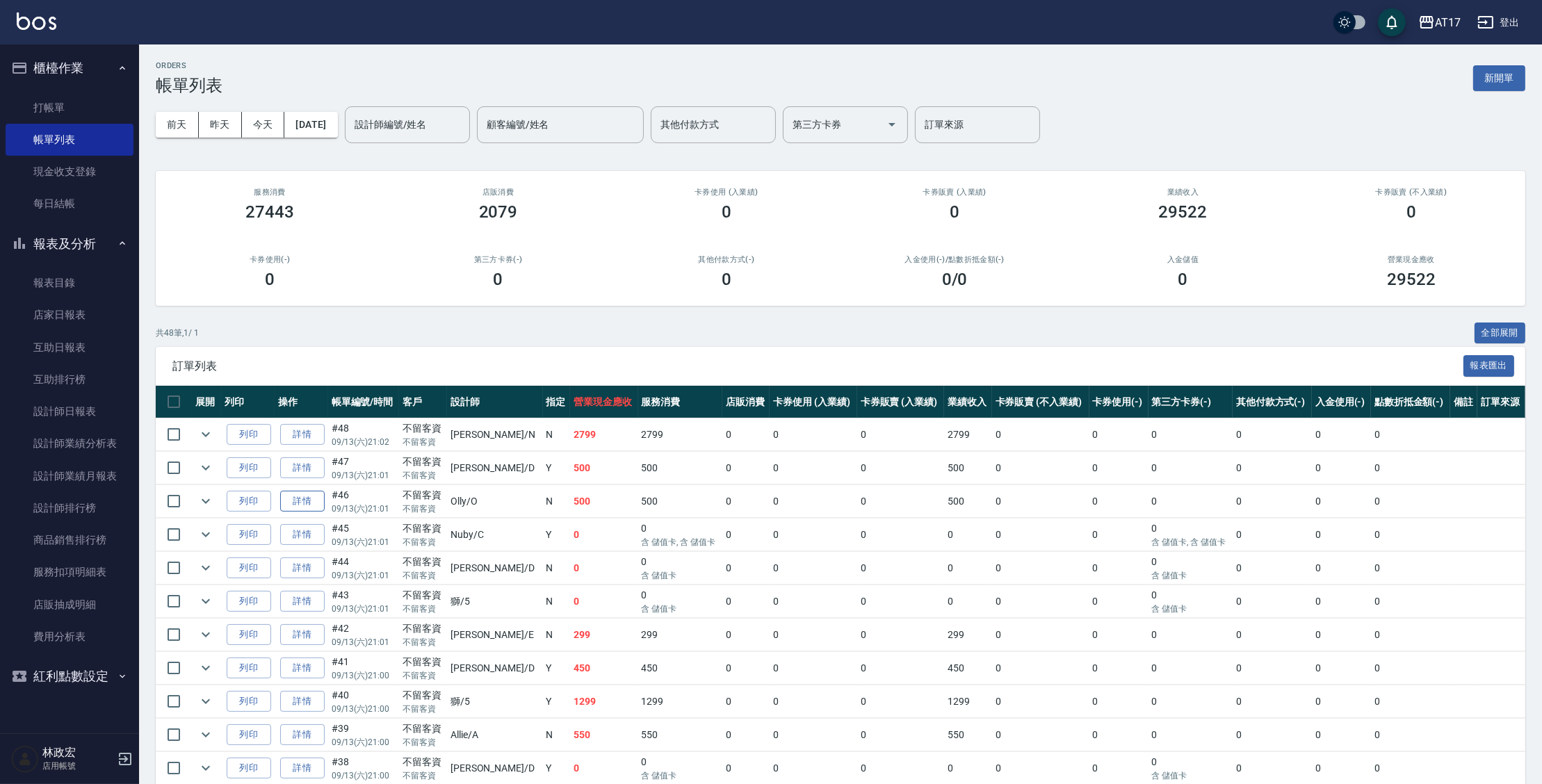
click at [314, 497] on link "詳情" at bounding box center [302, 501] width 44 height 21
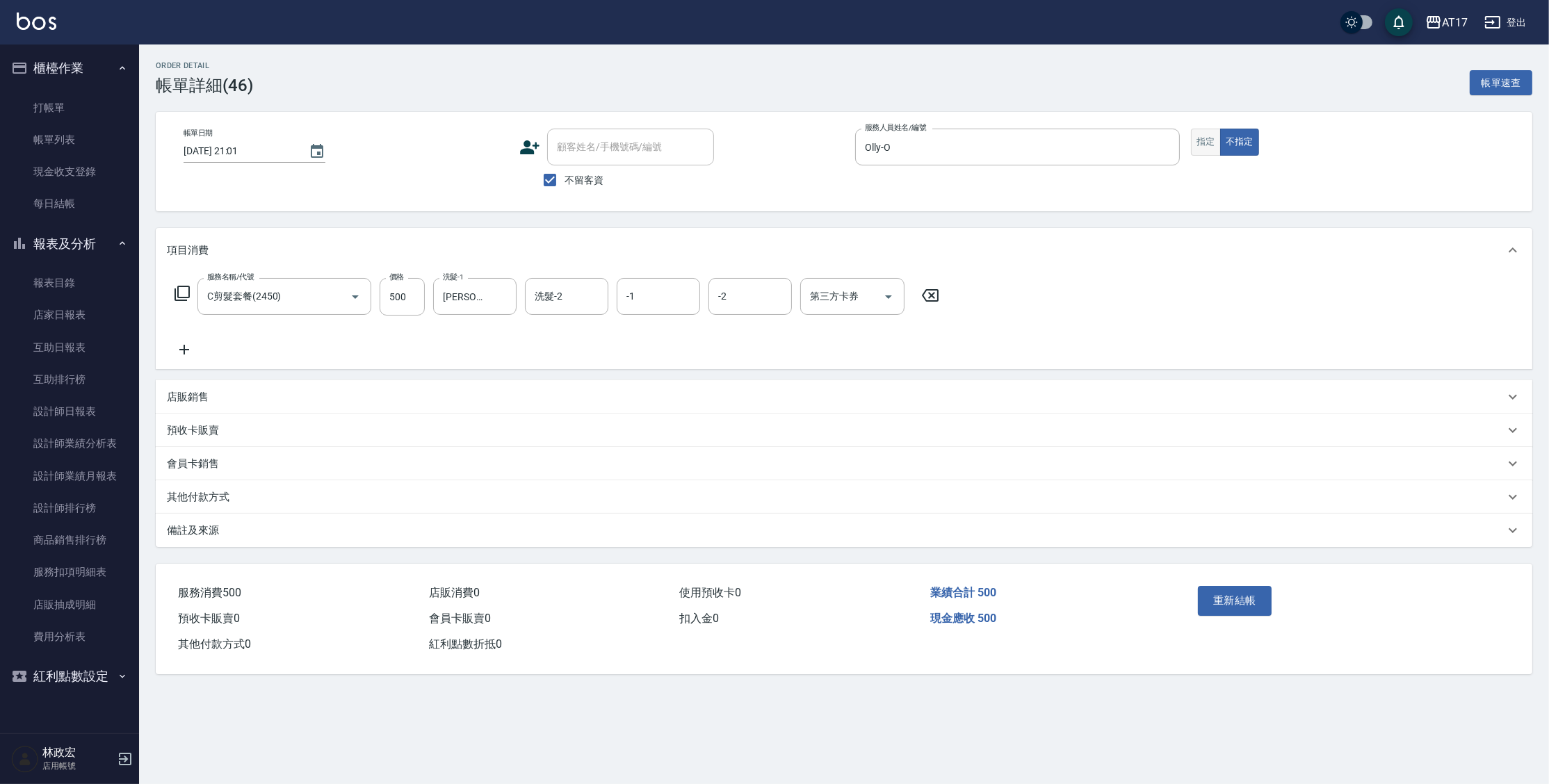
click at [1203, 137] on button "指定" at bounding box center [1206, 143] width 30 height 27
click at [1238, 602] on button "重新結帳" at bounding box center [1235, 600] width 74 height 29
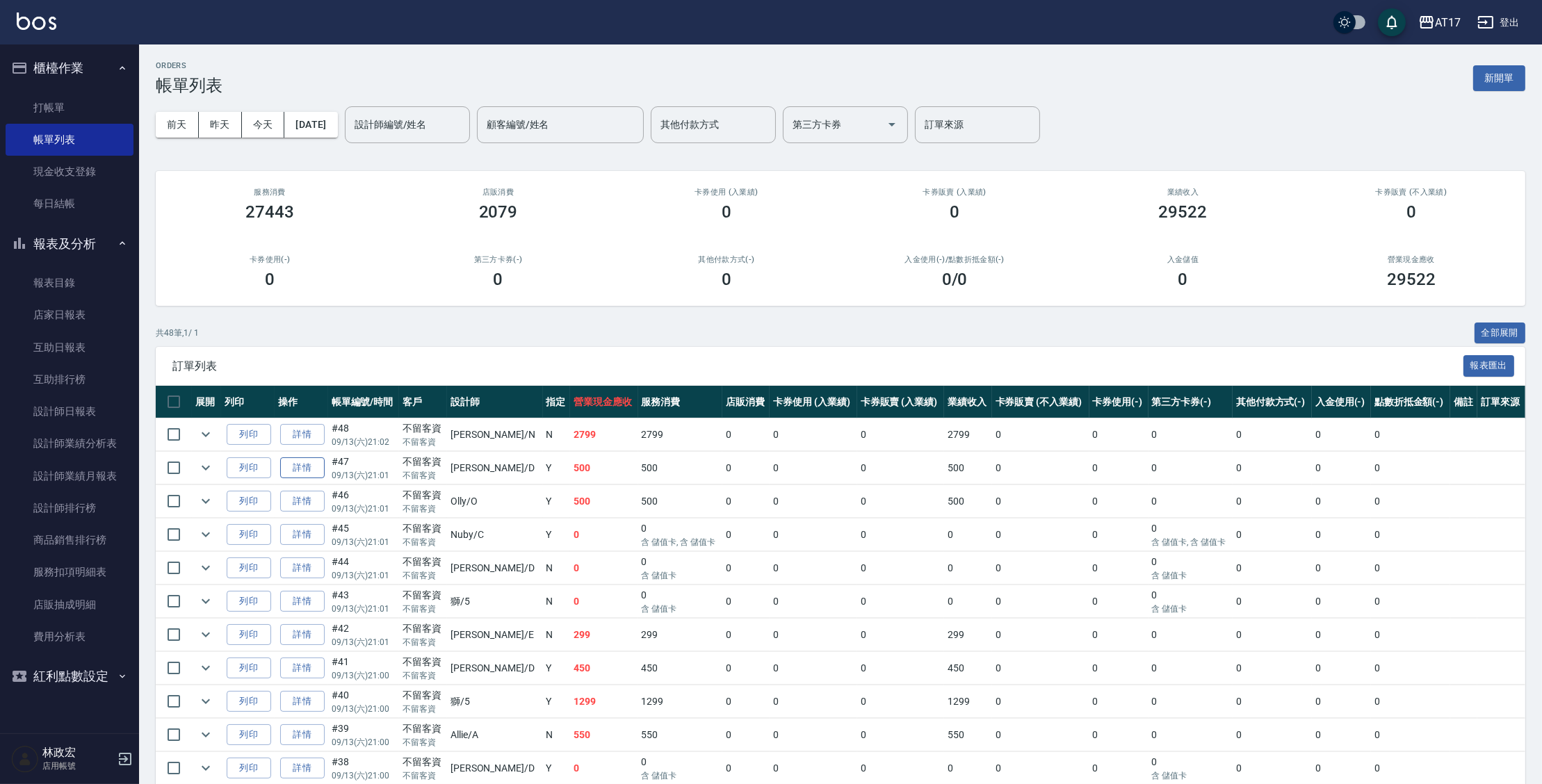
click at [320, 474] on link "詳情" at bounding box center [302, 468] width 44 height 21
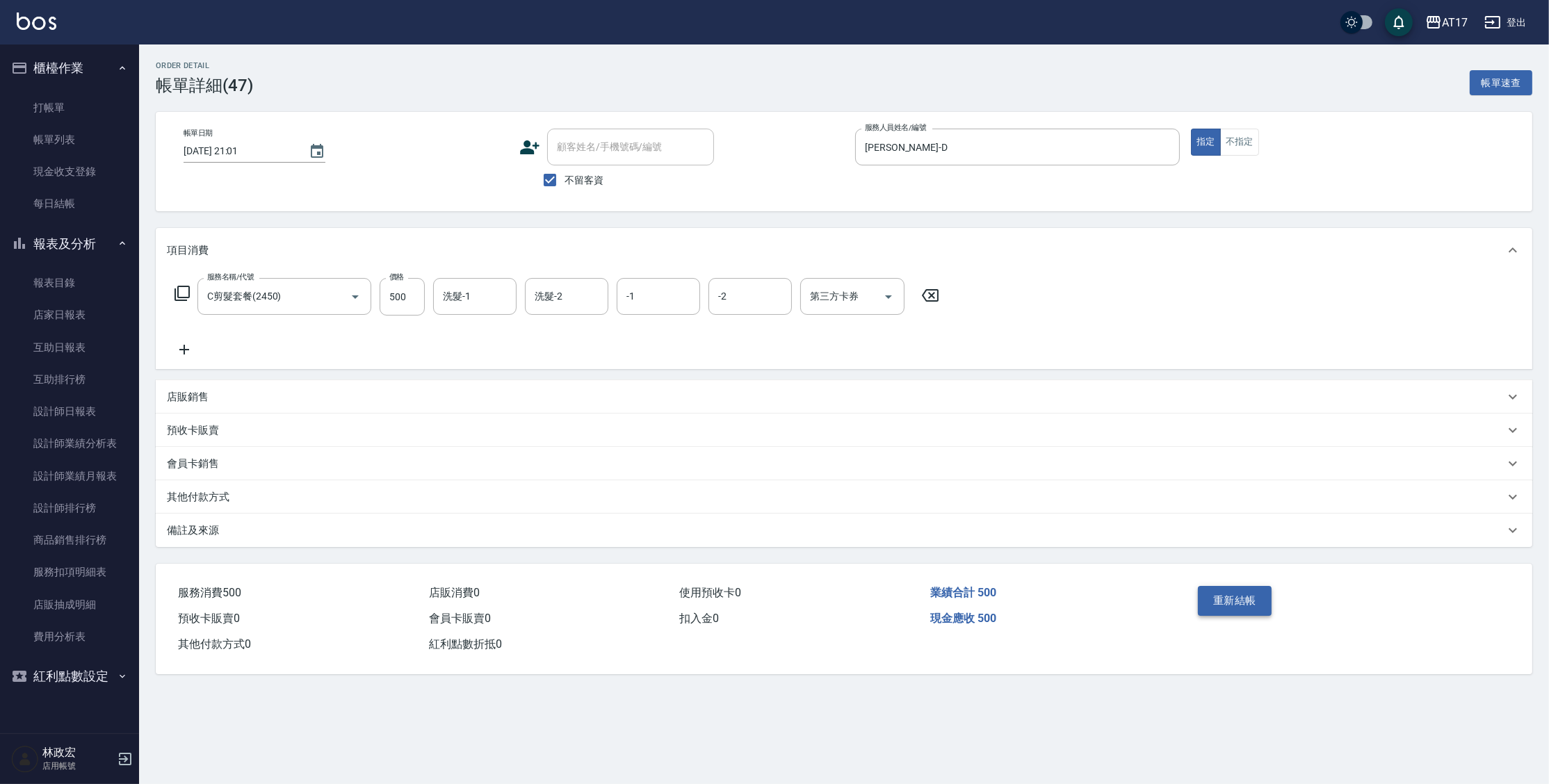
click at [1224, 606] on button "重新結帳" at bounding box center [1235, 600] width 74 height 29
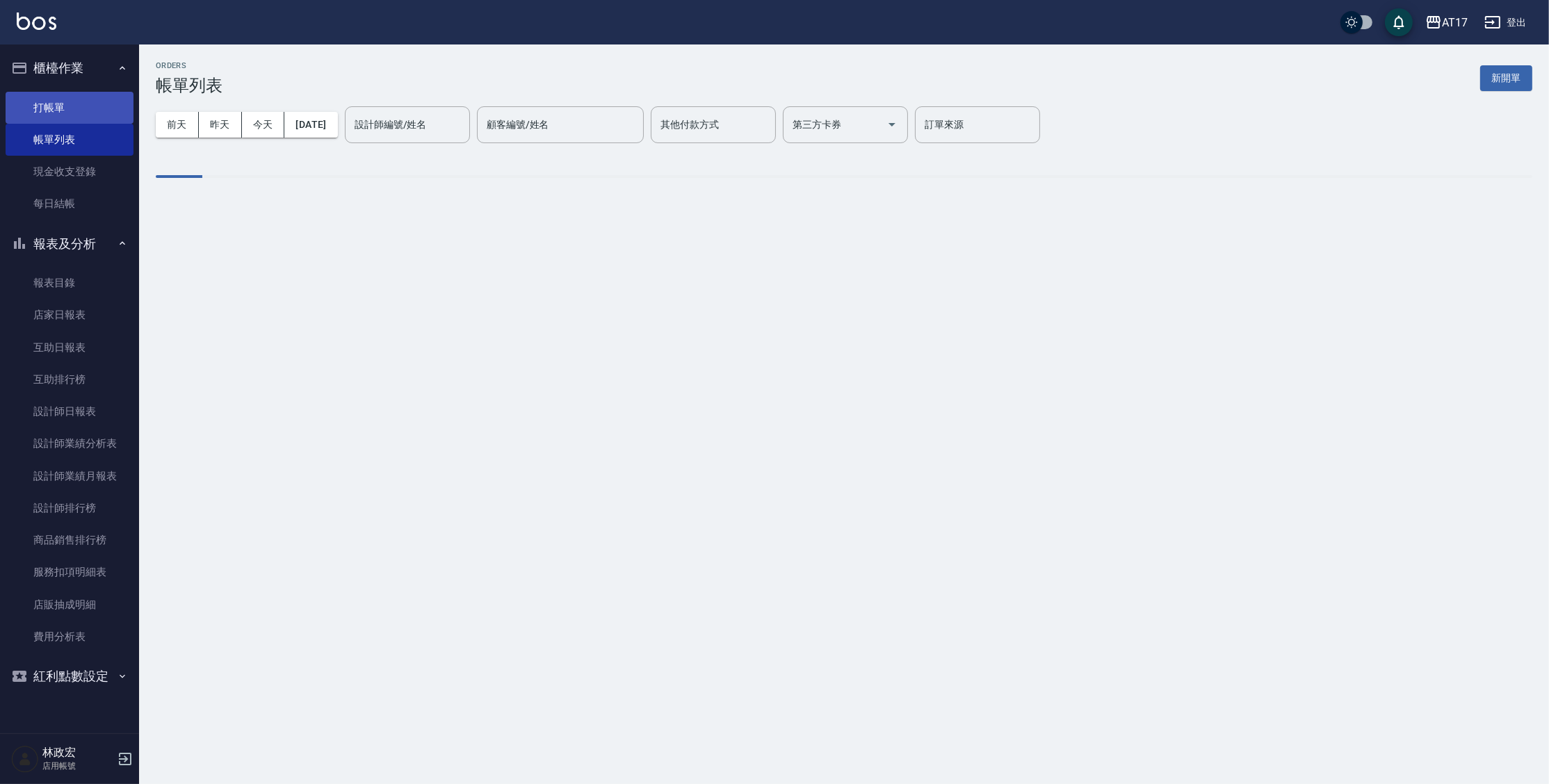
click at [66, 103] on link "打帳單" at bounding box center [69, 108] width 128 height 32
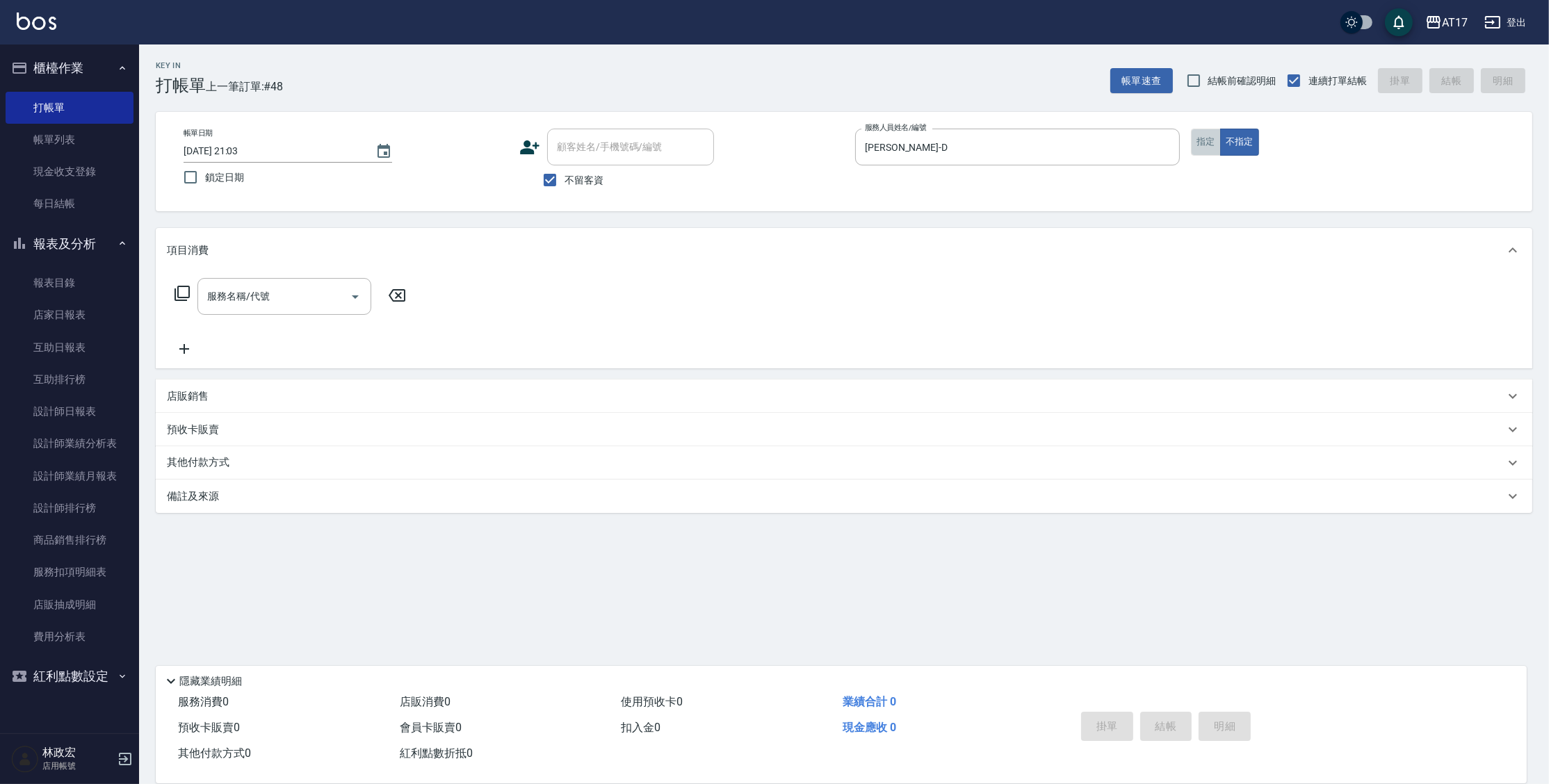
drag, startPoint x: 1191, startPoint y: 150, endPoint x: 1190, endPoint y: 129, distance: 21.0
click at [1192, 149] on button "指定" at bounding box center [1206, 143] width 30 height 27
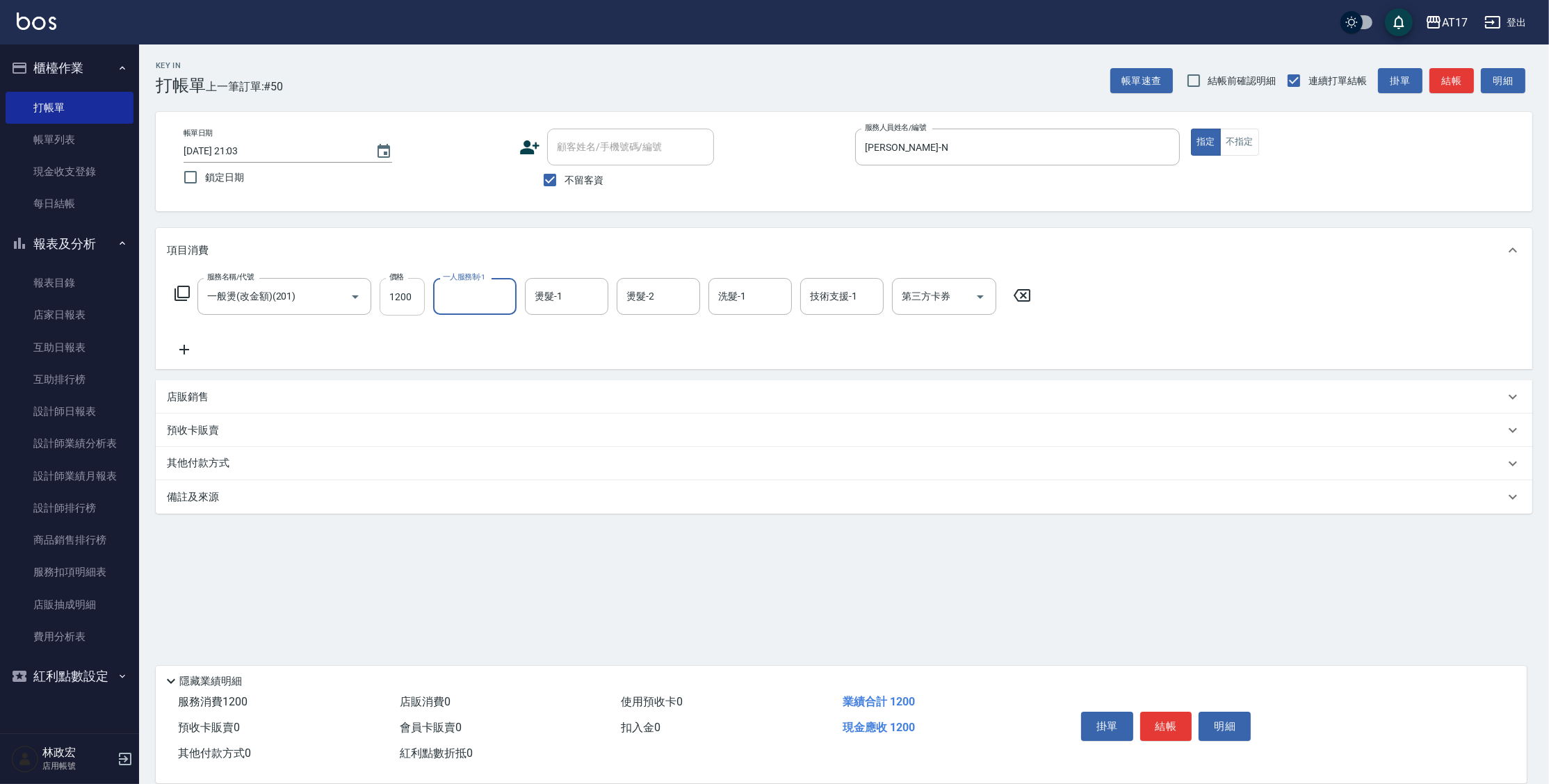
click at [416, 300] on input "1200" at bounding box center [401, 296] width 45 height 37
drag, startPoint x: 696, startPoint y: 245, endPoint x: 712, endPoint y: 277, distance: 35.8
click at [695, 246] on div "項目消費" at bounding box center [836, 250] width 1338 height 14
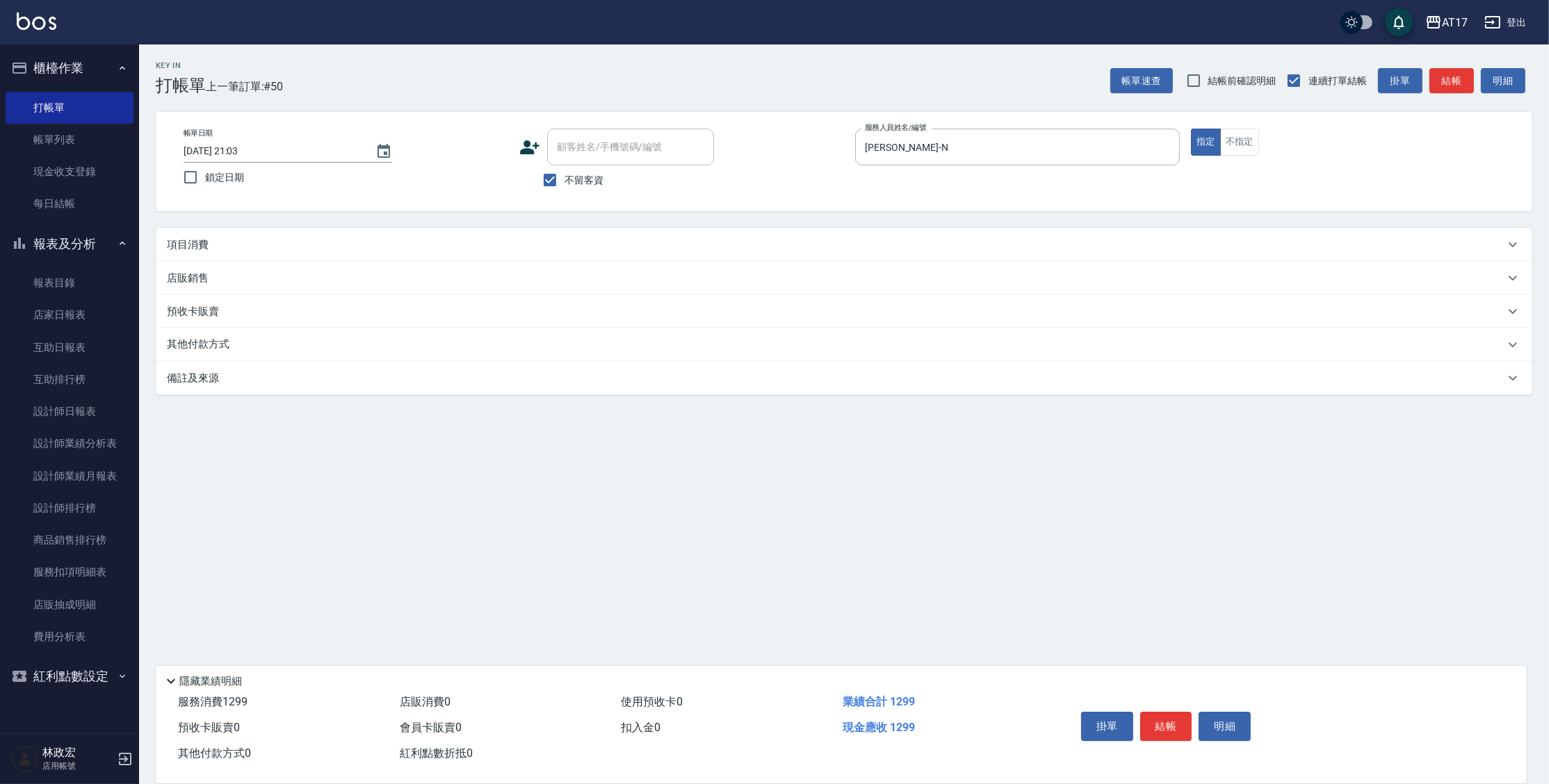
click at [746, 252] on div "項目消費" at bounding box center [844, 245] width 1377 height 34
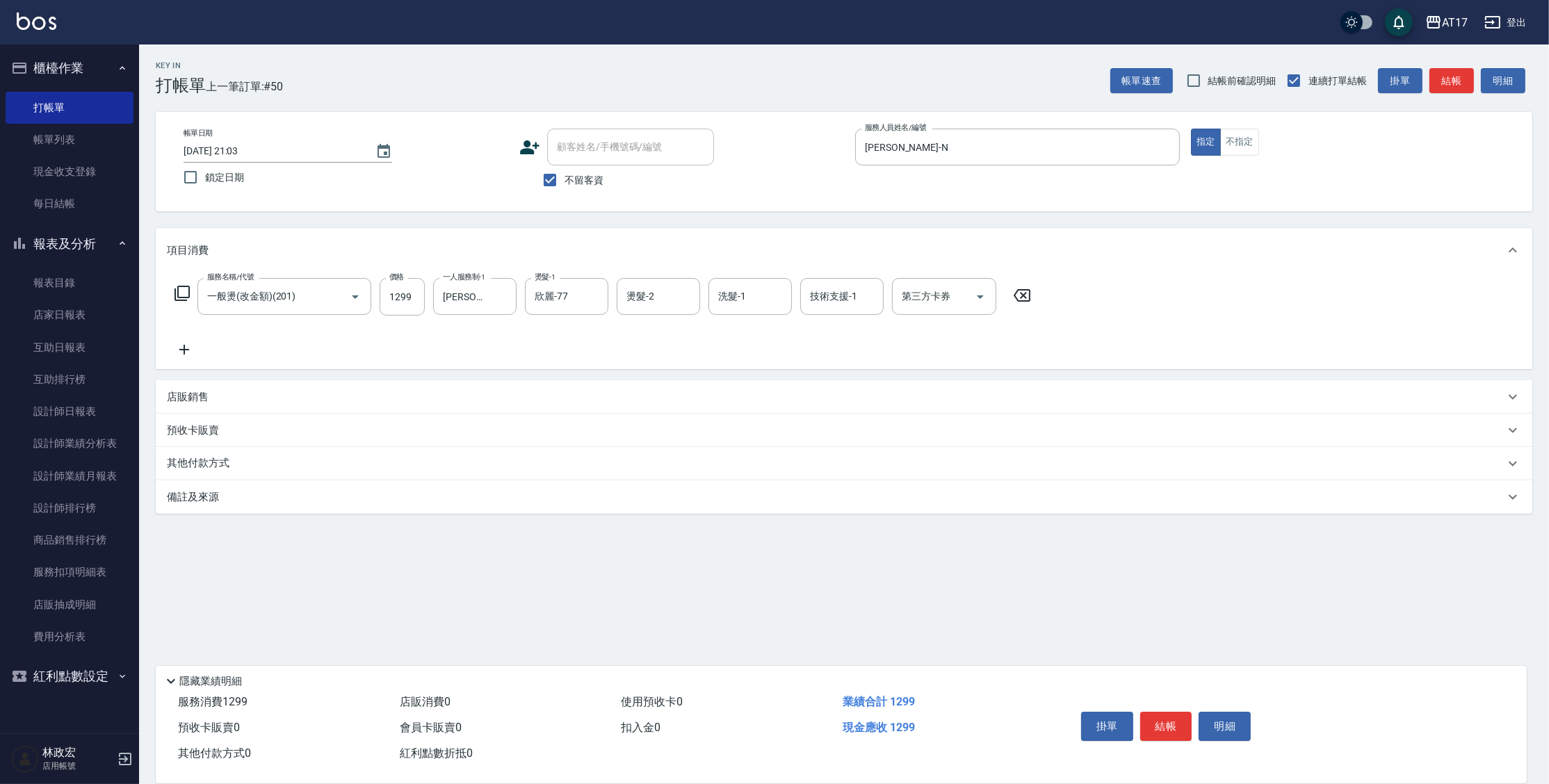
drag, startPoint x: 733, startPoint y: 297, endPoint x: 730, endPoint y: 278, distance: 19.2
click at [733, 297] on div "洗髮-1 洗髮-1" at bounding box center [749, 296] width 83 height 37
click at [400, 298] on input "450" at bounding box center [401, 296] width 45 height 37
drag, startPoint x: 340, startPoint y: 299, endPoint x: 341, endPoint y: 277, distance: 22.0
click at [340, 299] on icon "Clear" at bounding box center [336, 297] width 14 height 14
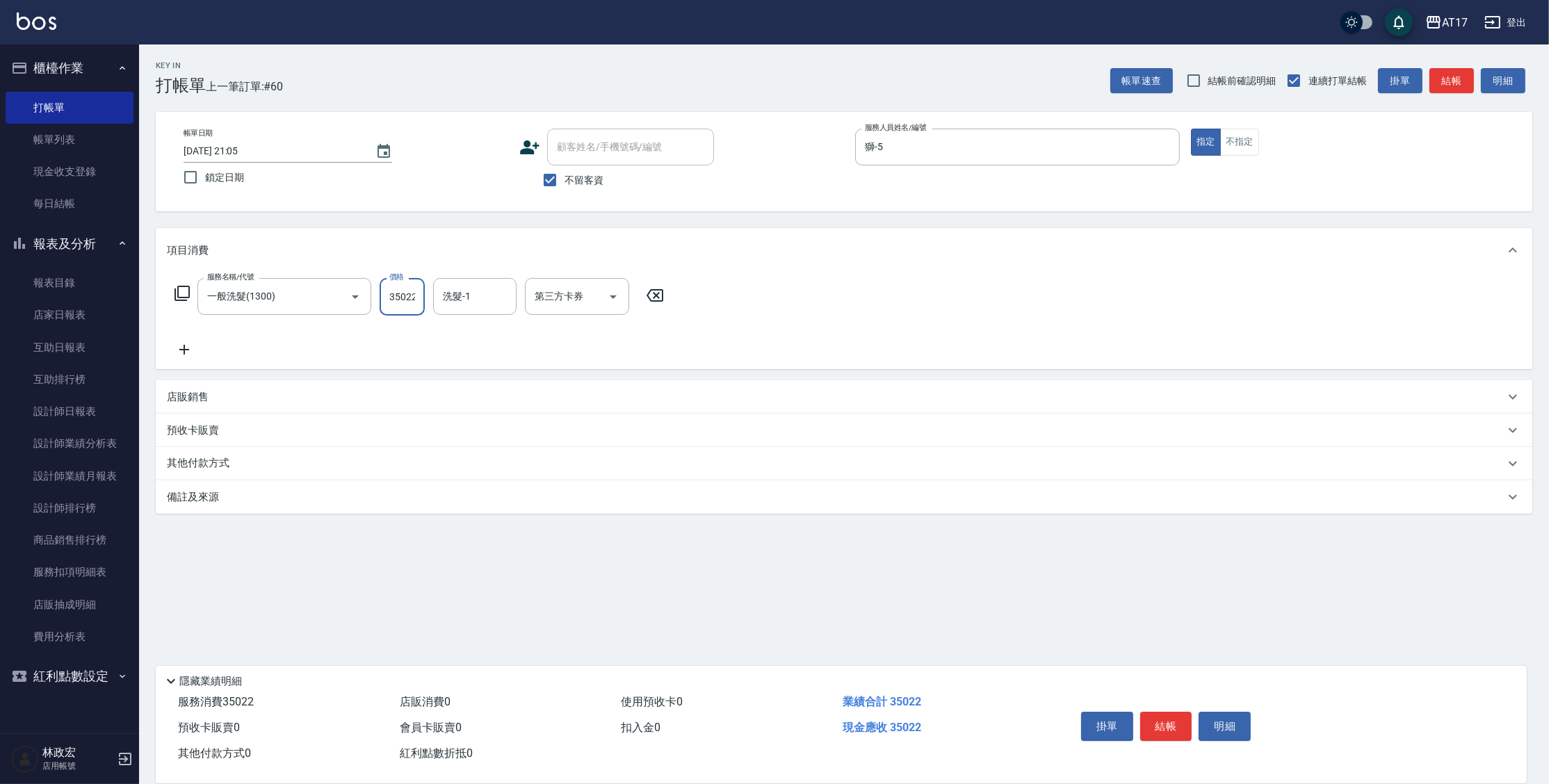
scroll to position [0, 2]
drag, startPoint x: 388, startPoint y: 294, endPoint x: 1572, endPoint y: 301, distance: 1184.0
click at [1541, 301] on html "AT17 登出 櫃檯作業 打帳單 帳單列表 現金收支登錄 每日結帳 報表及分析 報表目錄 店家日報表 互助日報表 互助排行榜 設計師日報表 設計師業績分析表 …" at bounding box center [774, 392] width 1549 height 784
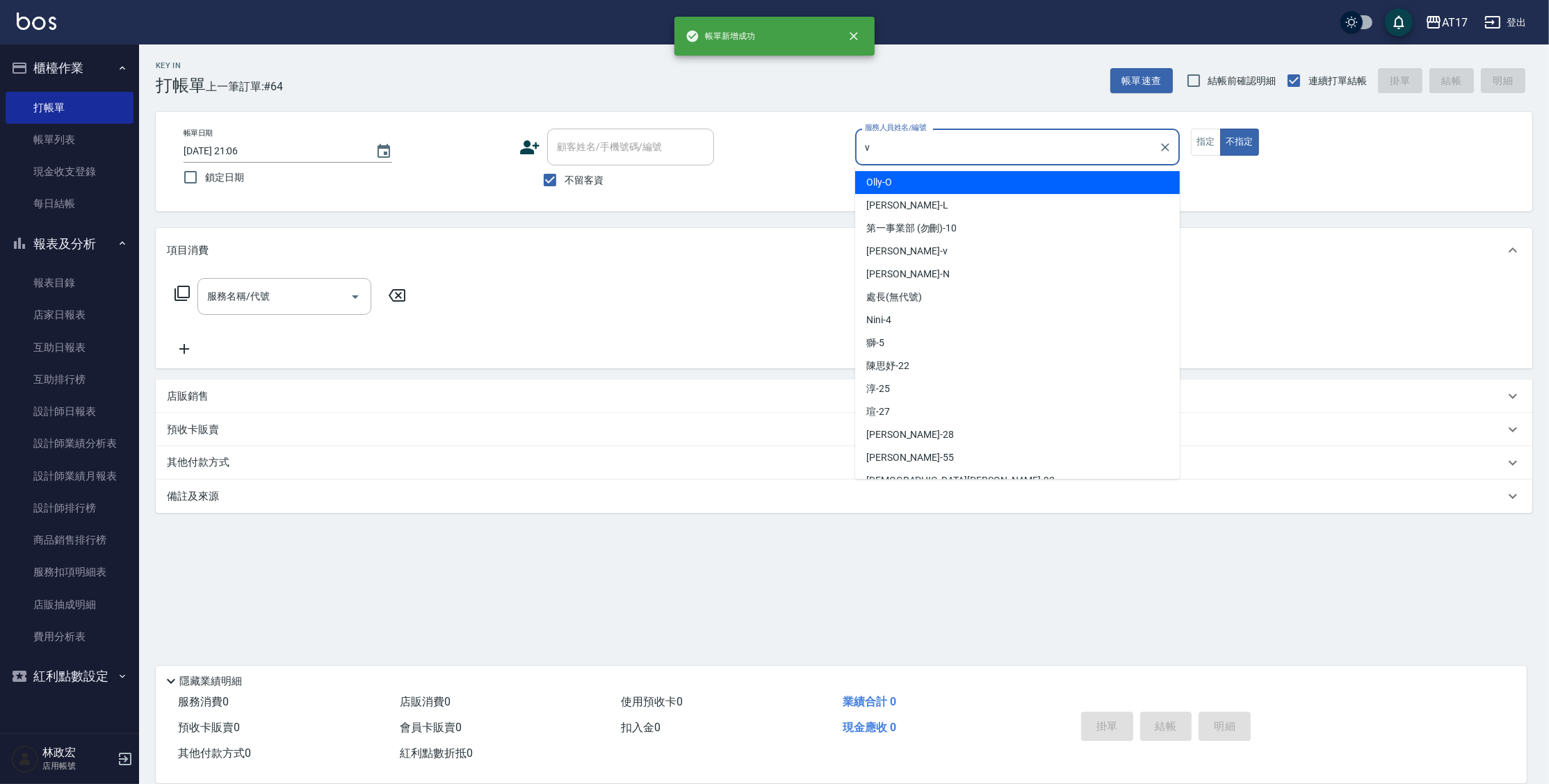
click at [1220, 129] on button "不指定" at bounding box center [1239, 143] width 39 height 27
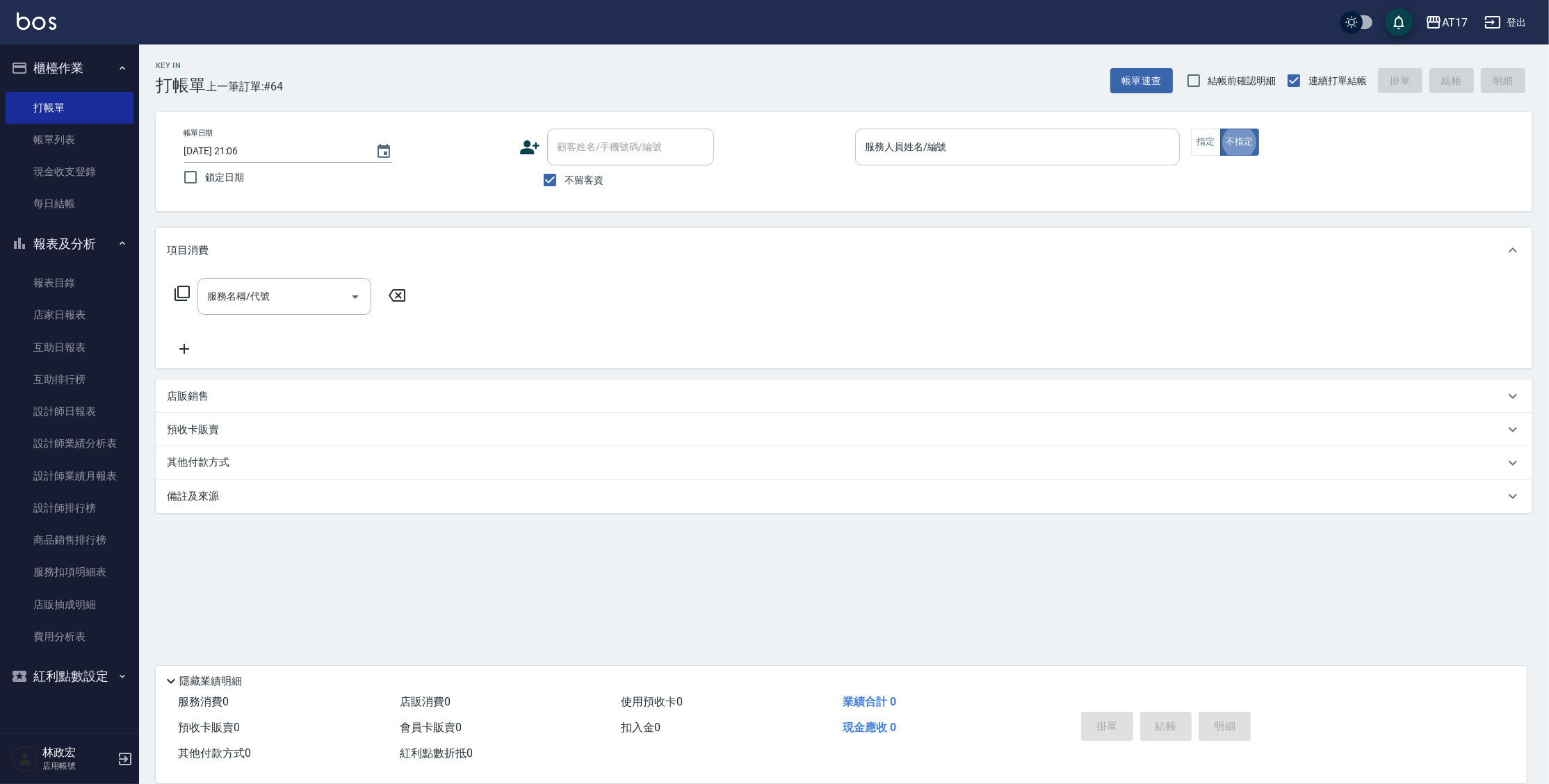
click at [1026, 129] on div "服務人員姓名/編號 服務人員姓名/編號" at bounding box center [1017, 147] width 324 height 37
click at [1021, 147] on input "服務人員姓名/編號" at bounding box center [1017, 147] width 312 height 24
click at [166, 403] on div "店販銷售" at bounding box center [844, 396] width 1377 height 34
click at [228, 397] on div "店販銷售" at bounding box center [836, 396] width 1338 height 14
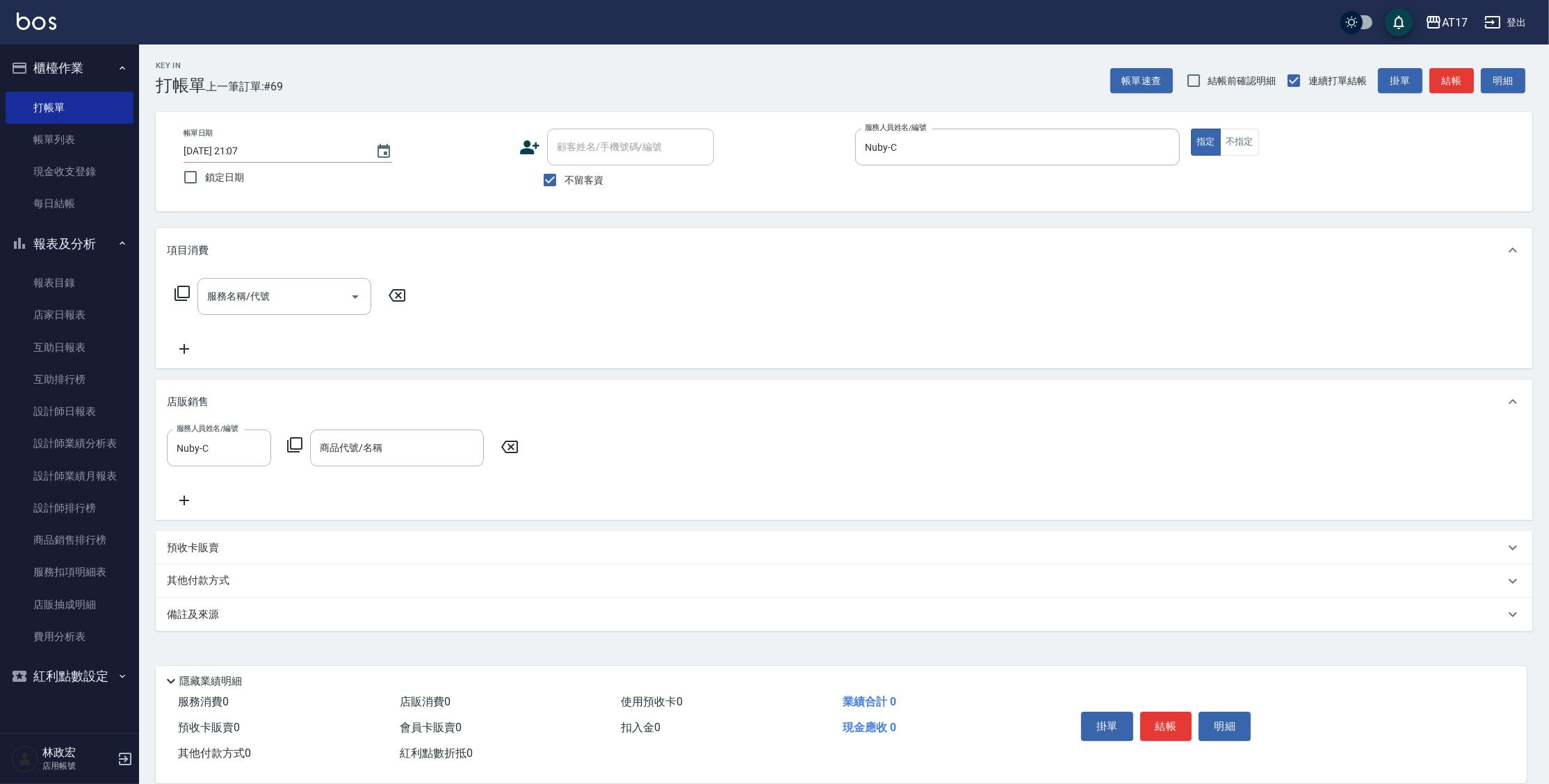
click at [298, 445] on icon at bounding box center [295, 445] width 17 height 17
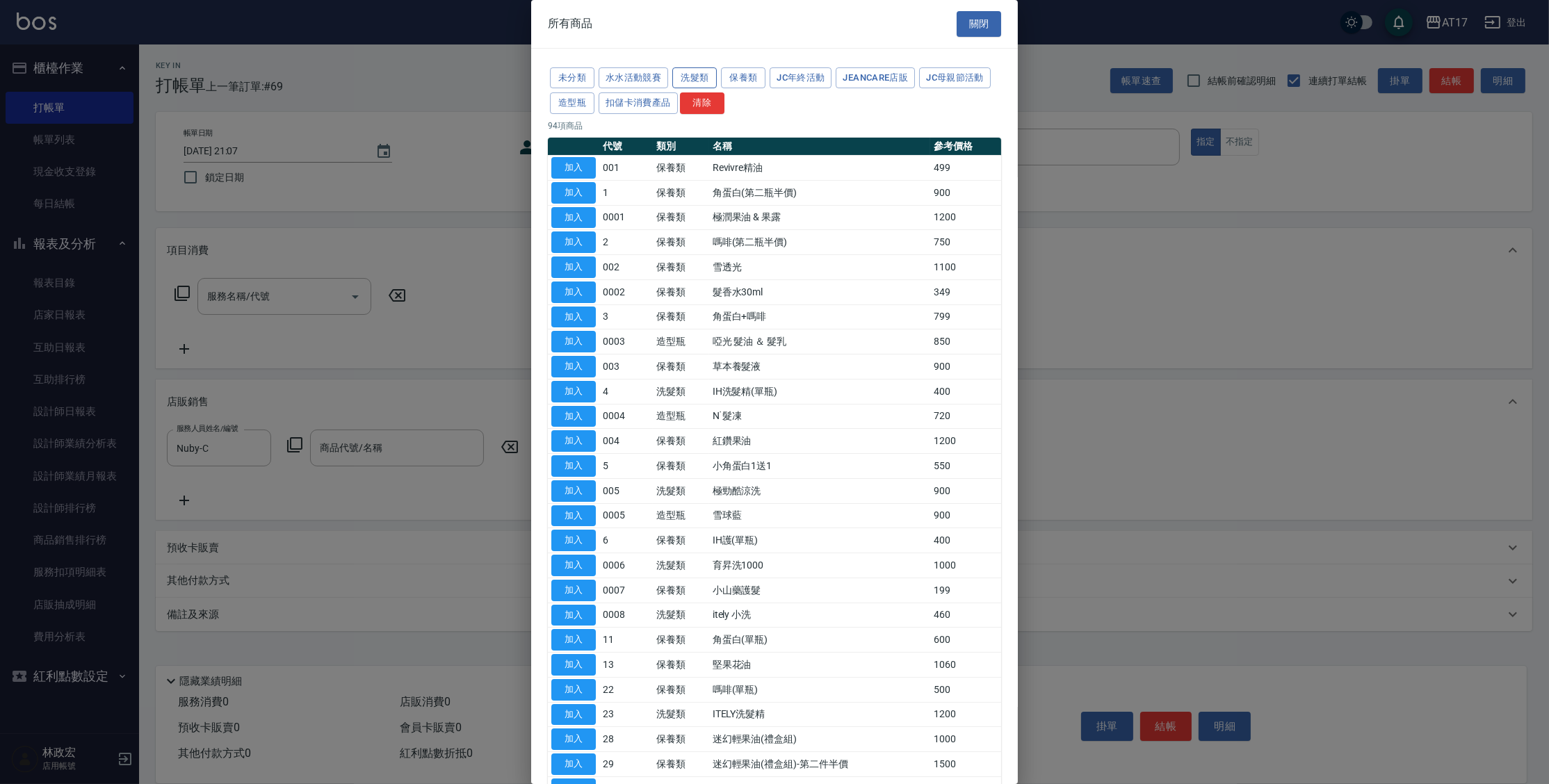
click at [681, 73] on button "洗髮類" at bounding box center [694, 78] width 44 height 21
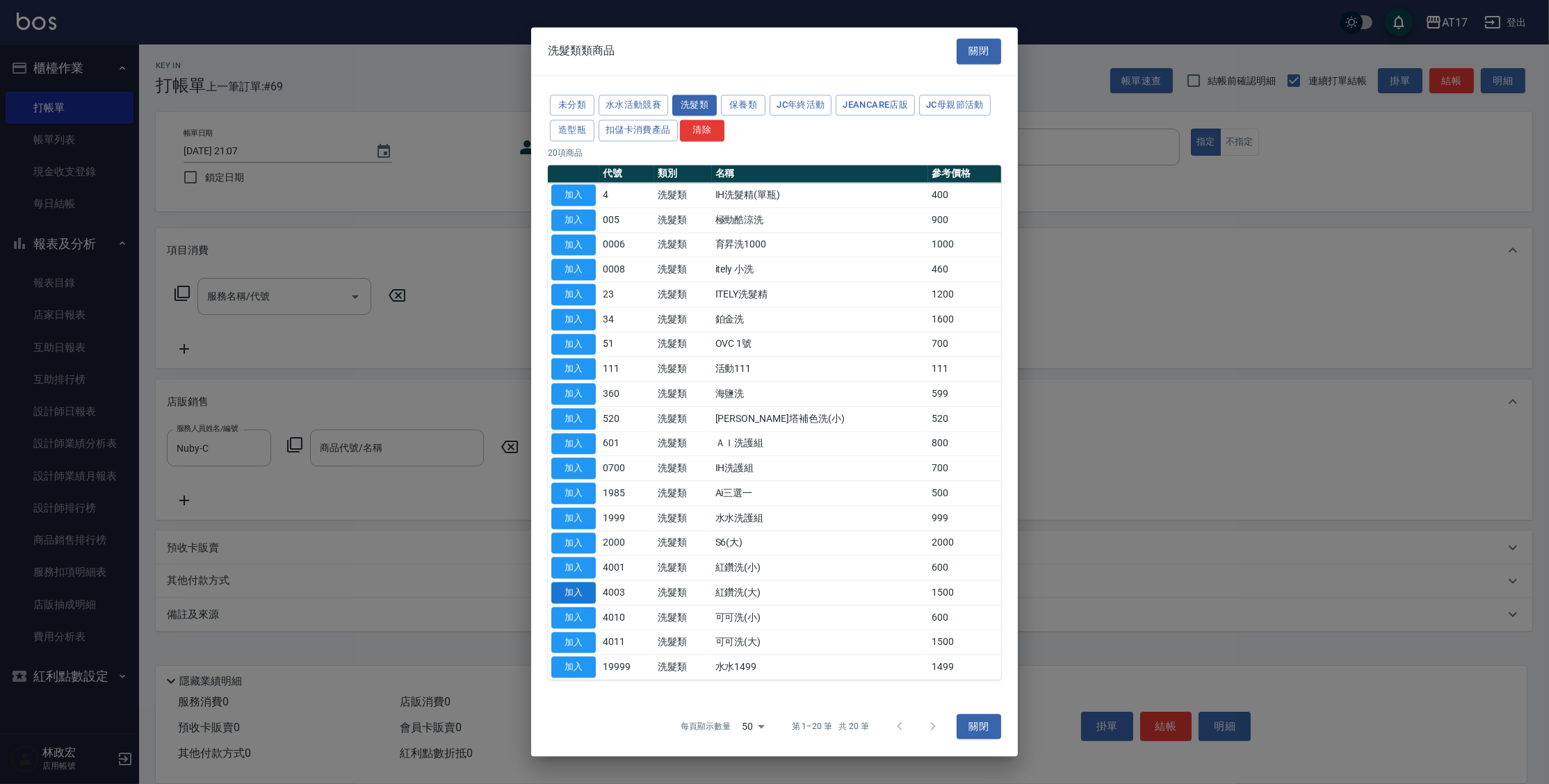
click at [573, 585] on button "加入" at bounding box center [573, 593] width 44 height 21
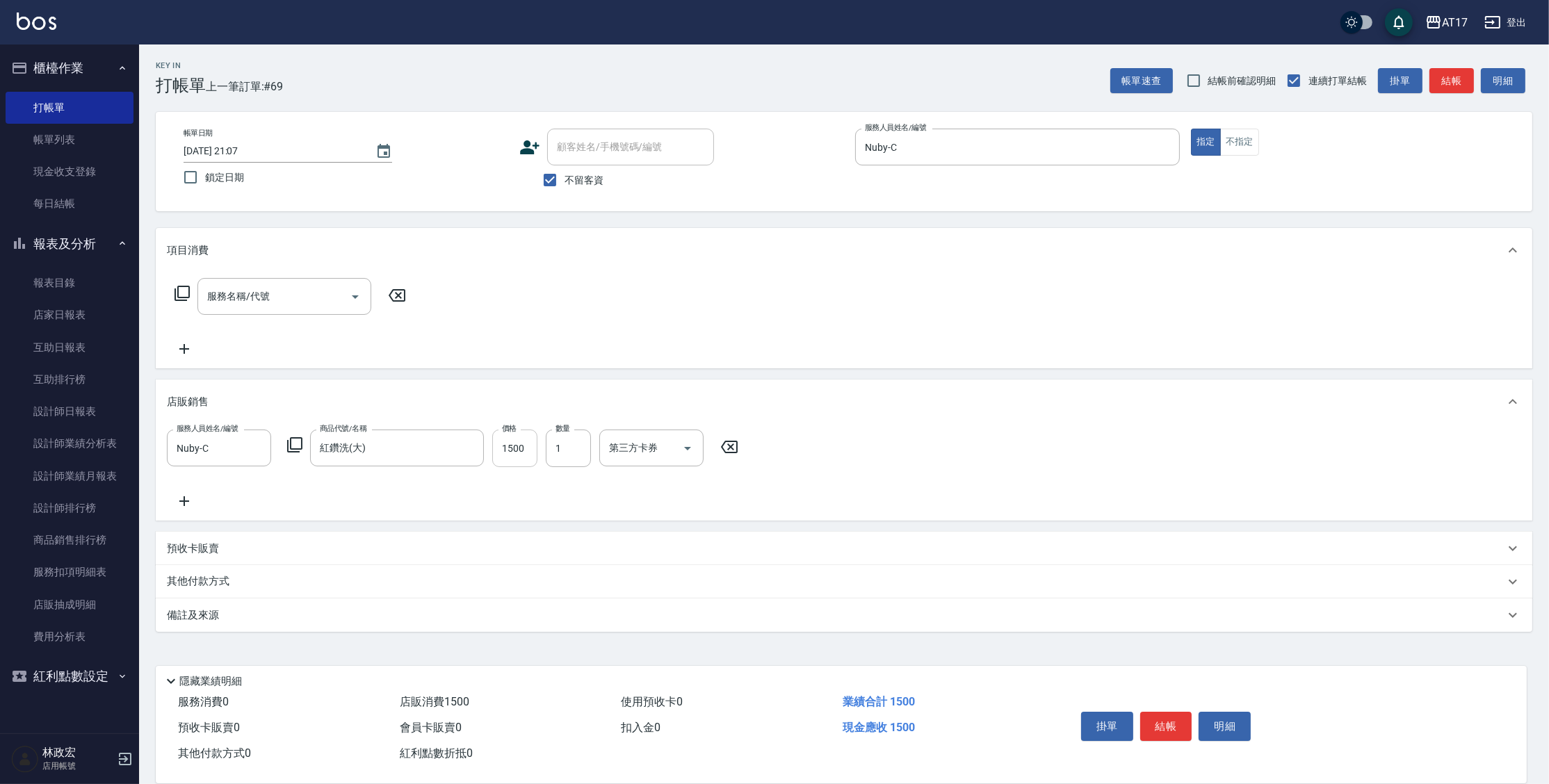
click at [509, 448] on input "1500" at bounding box center [514, 448] width 45 height 37
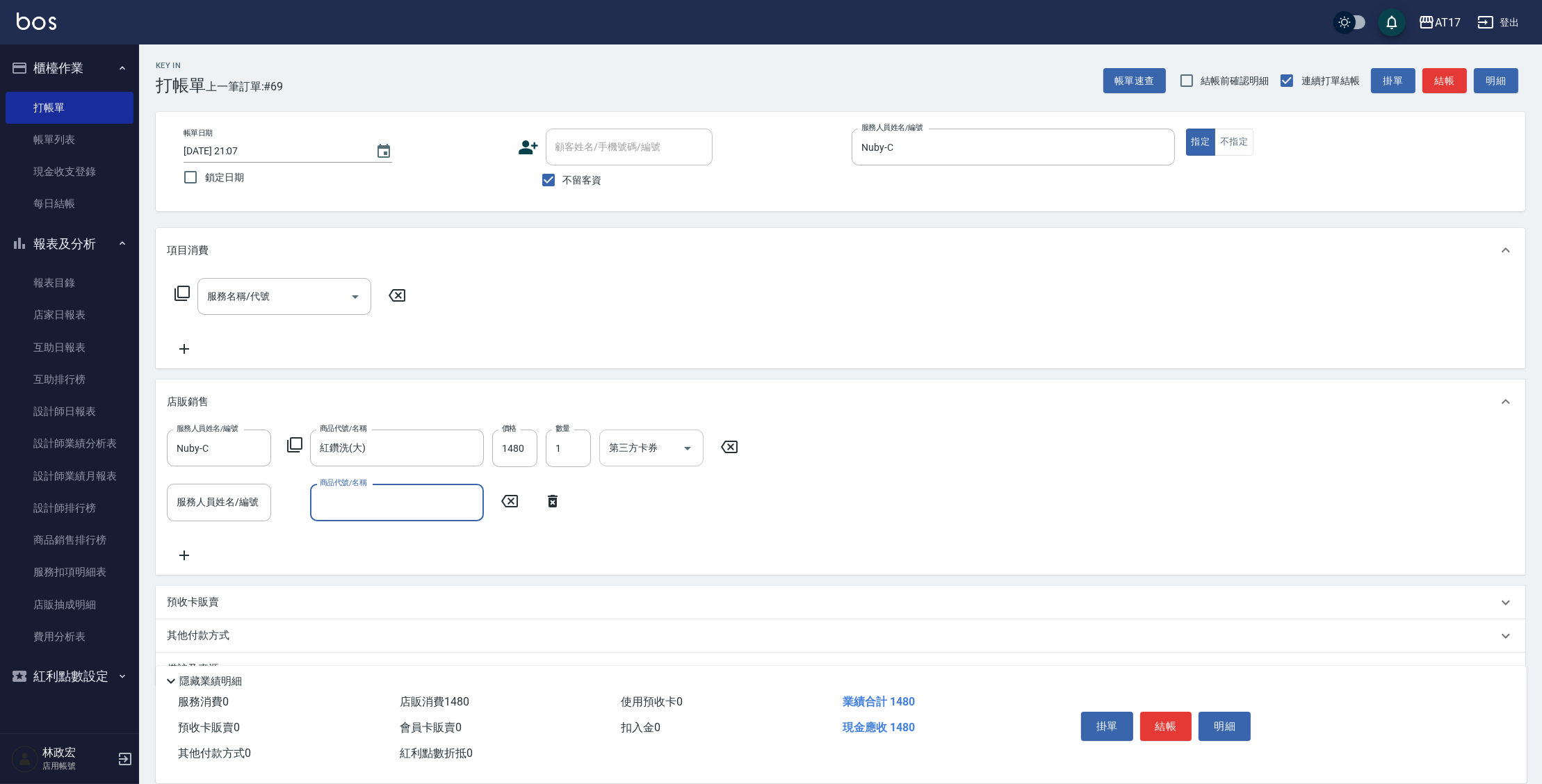
drag, startPoint x: 686, startPoint y: 454, endPoint x: 691, endPoint y: 441, distance: 13.9
click at [687, 453] on icon "Open" at bounding box center [687, 448] width 17 height 17
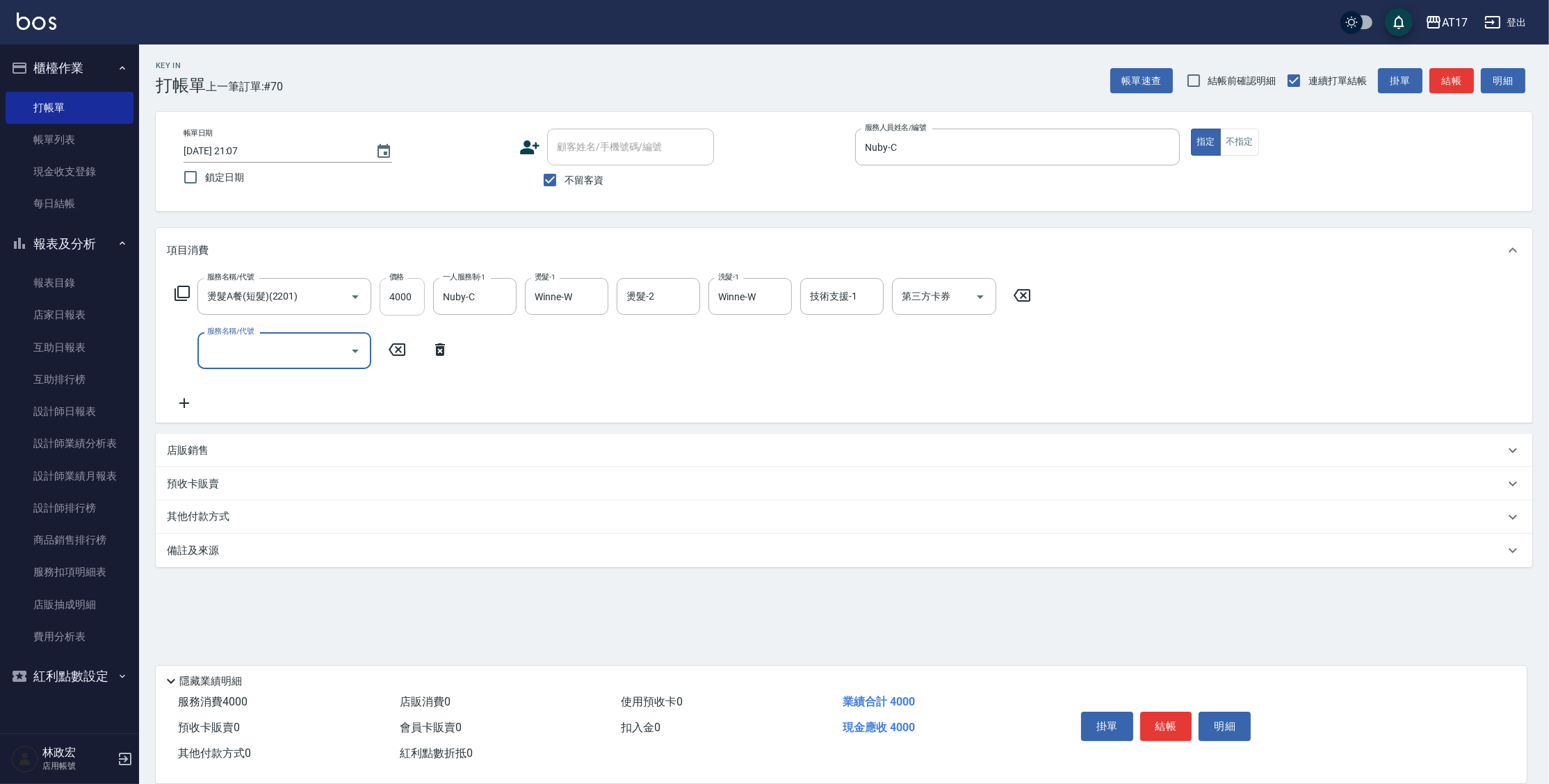
click at [410, 295] on input "4000" at bounding box center [401, 296] width 45 height 37
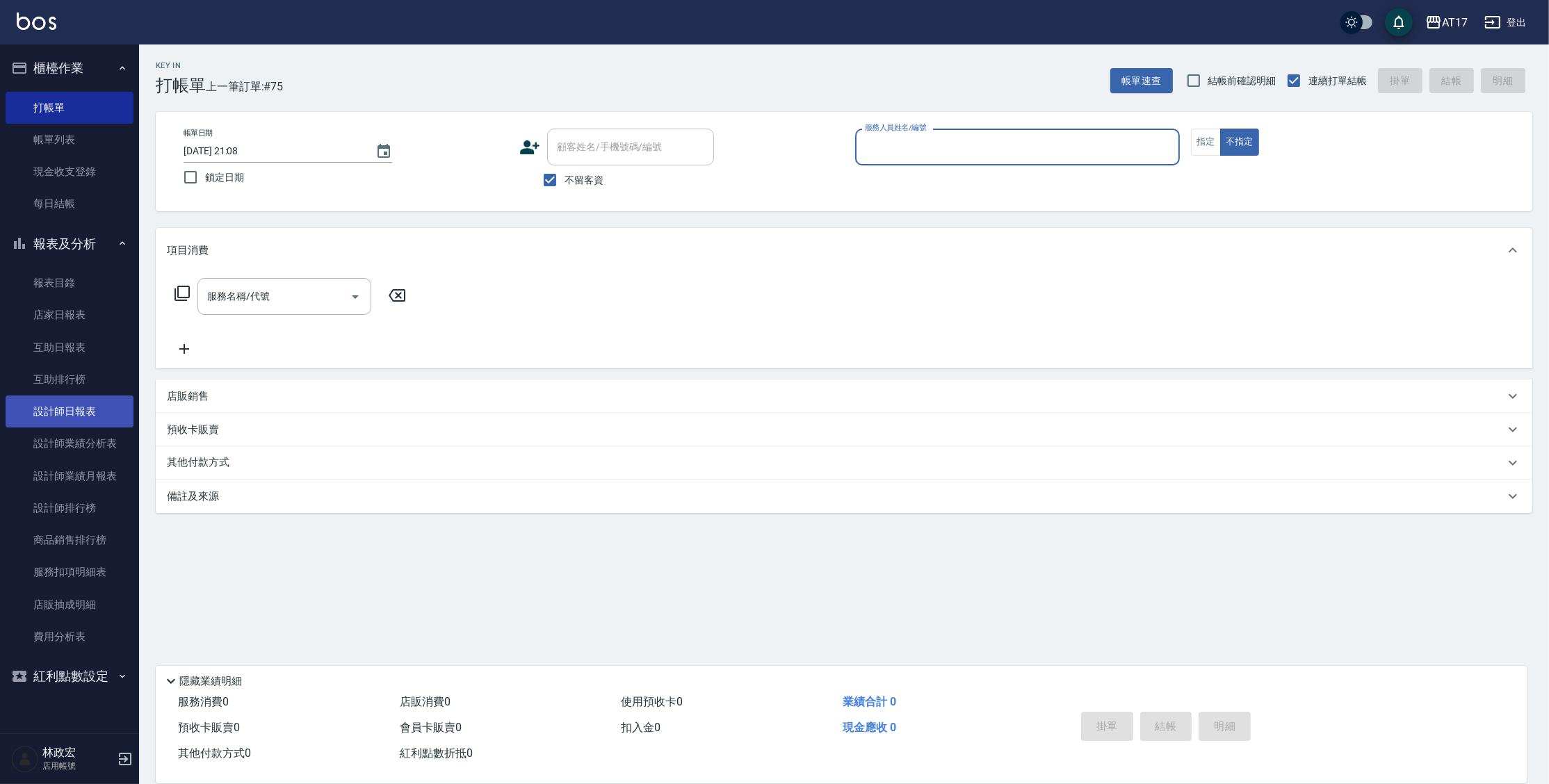
click at [89, 421] on link "設計師日報表" at bounding box center [69, 411] width 128 height 32
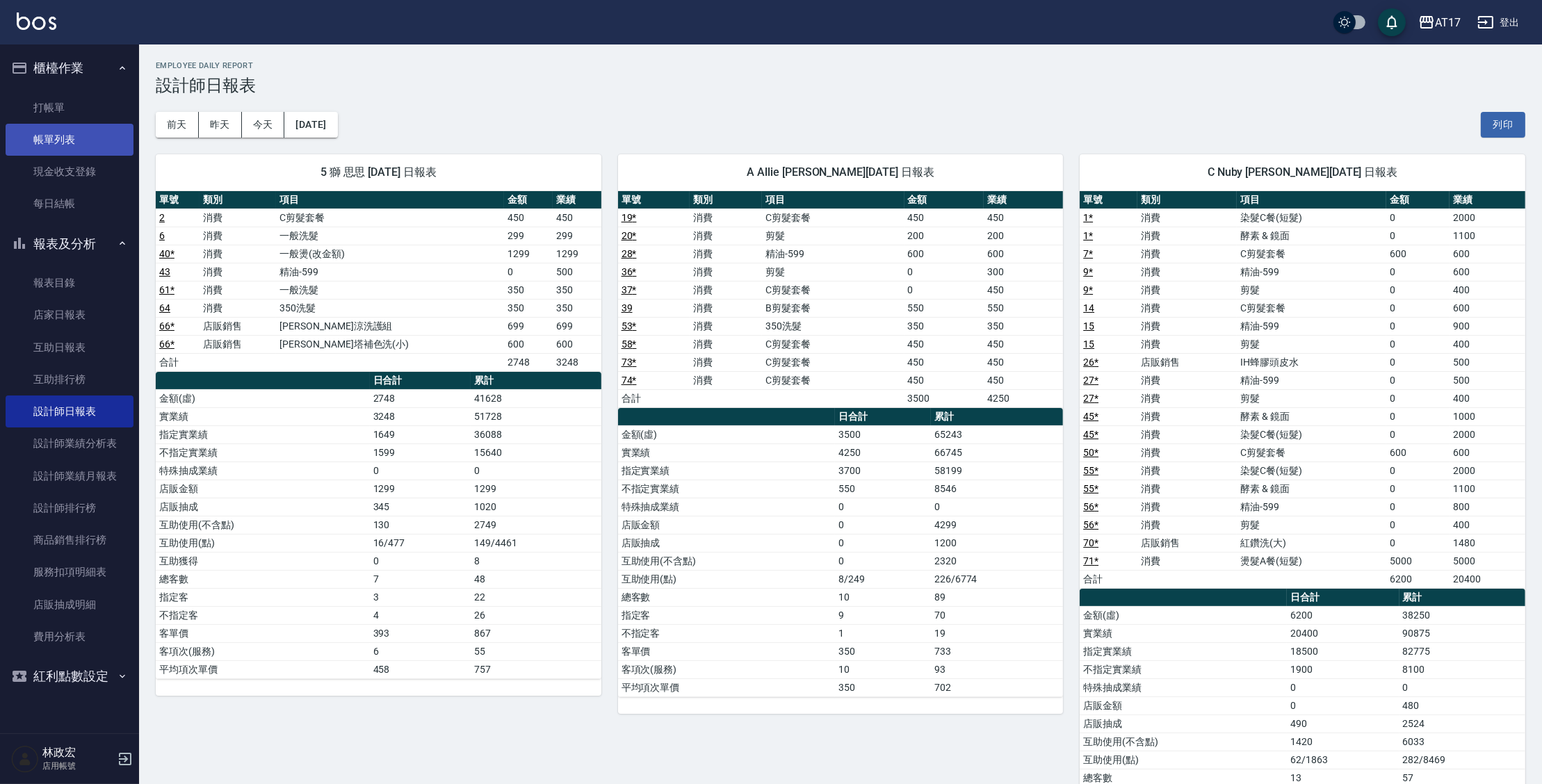
click at [79, 125] on link "帳單列表" at bounding box center [69, 140] width 128 height 32
click at [76, 144] on link "帳單列表" at bounding box center [69, 140] width 128 height 32
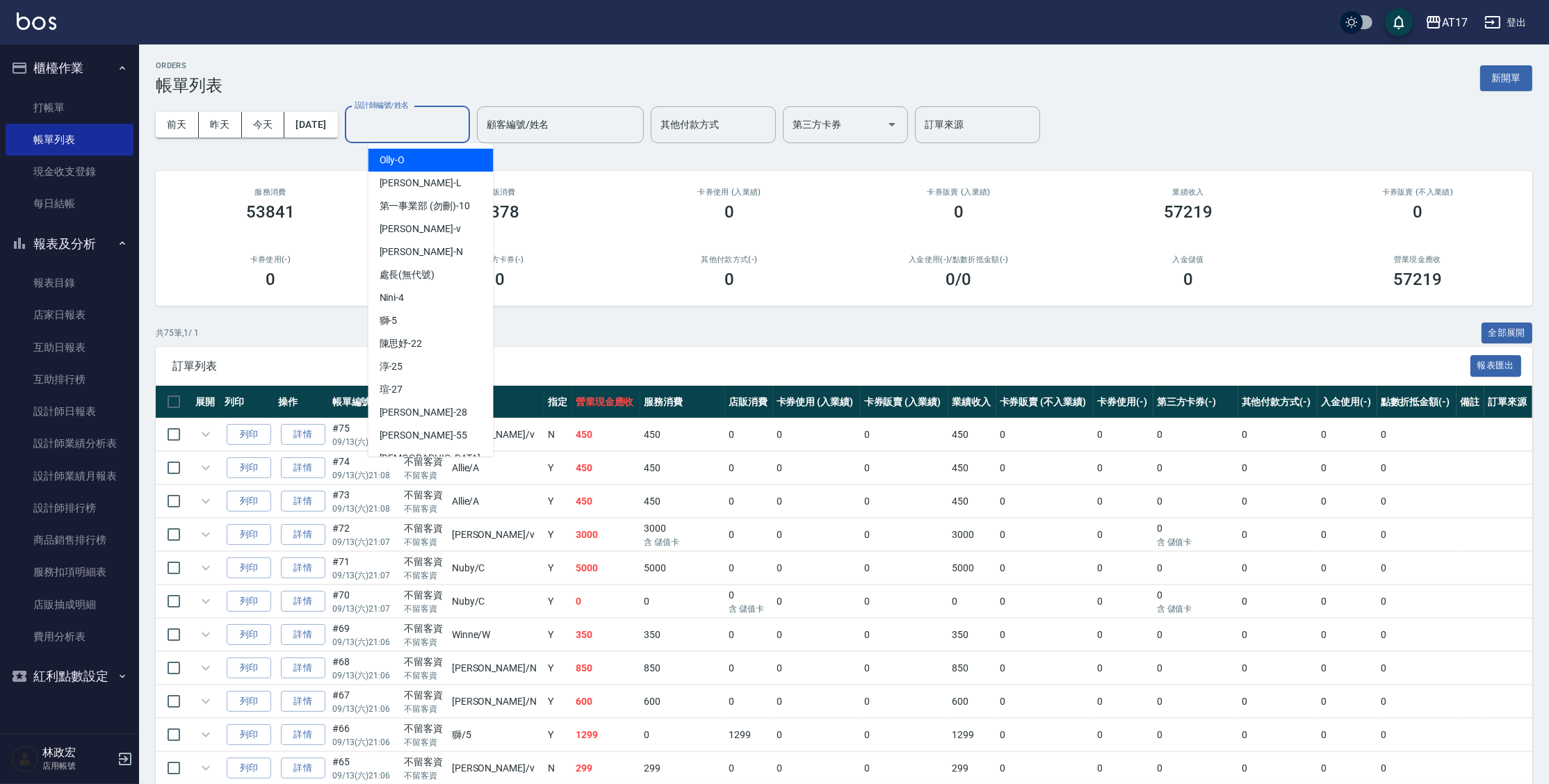
click at [395, 128] on input "設計師編號/姓名" at bounding box center [407, 125] width 113 height 24
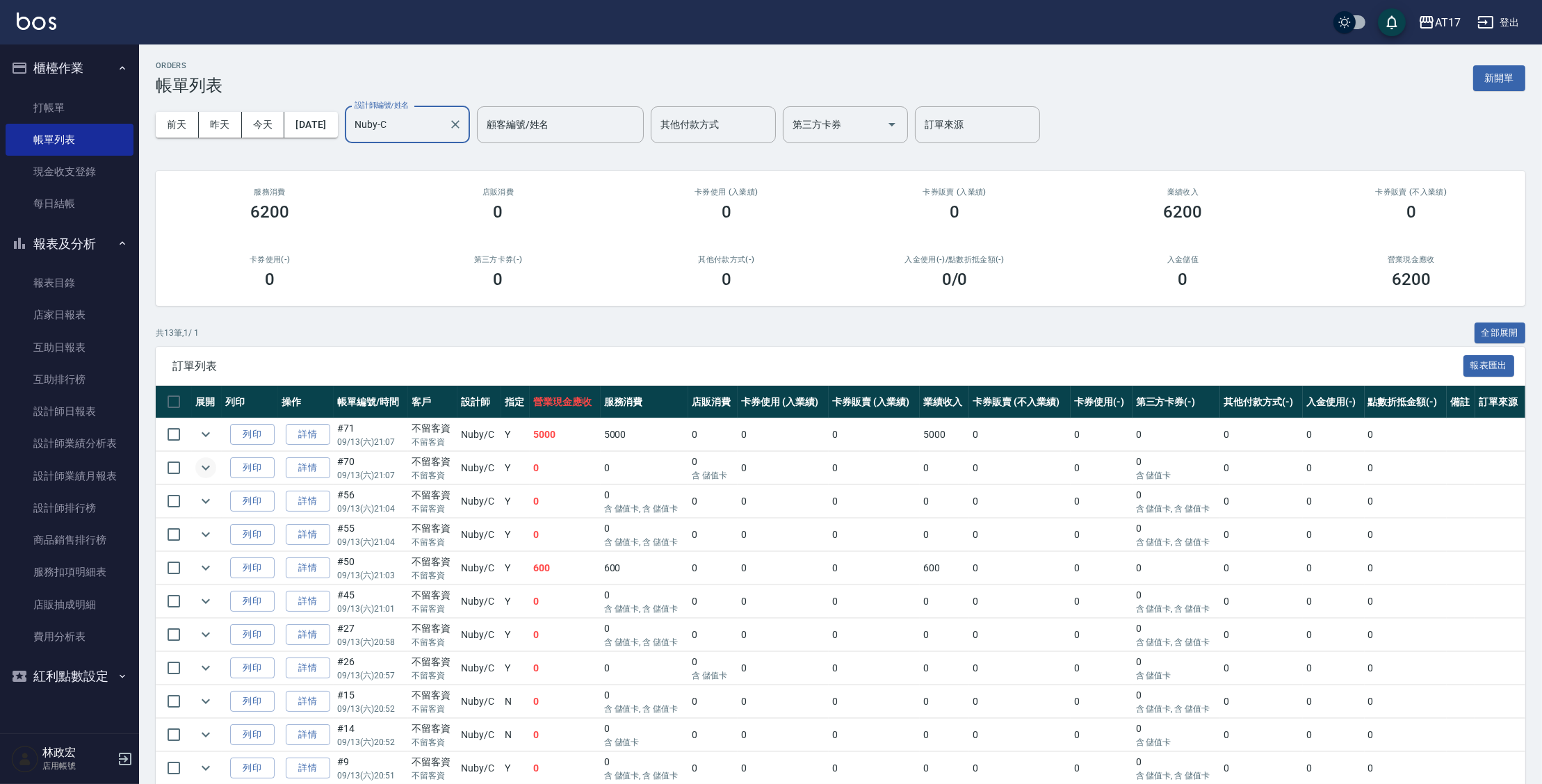
click at [206, 471] on icon "expand row" at bounding box center [206, 468] width 17 height 17
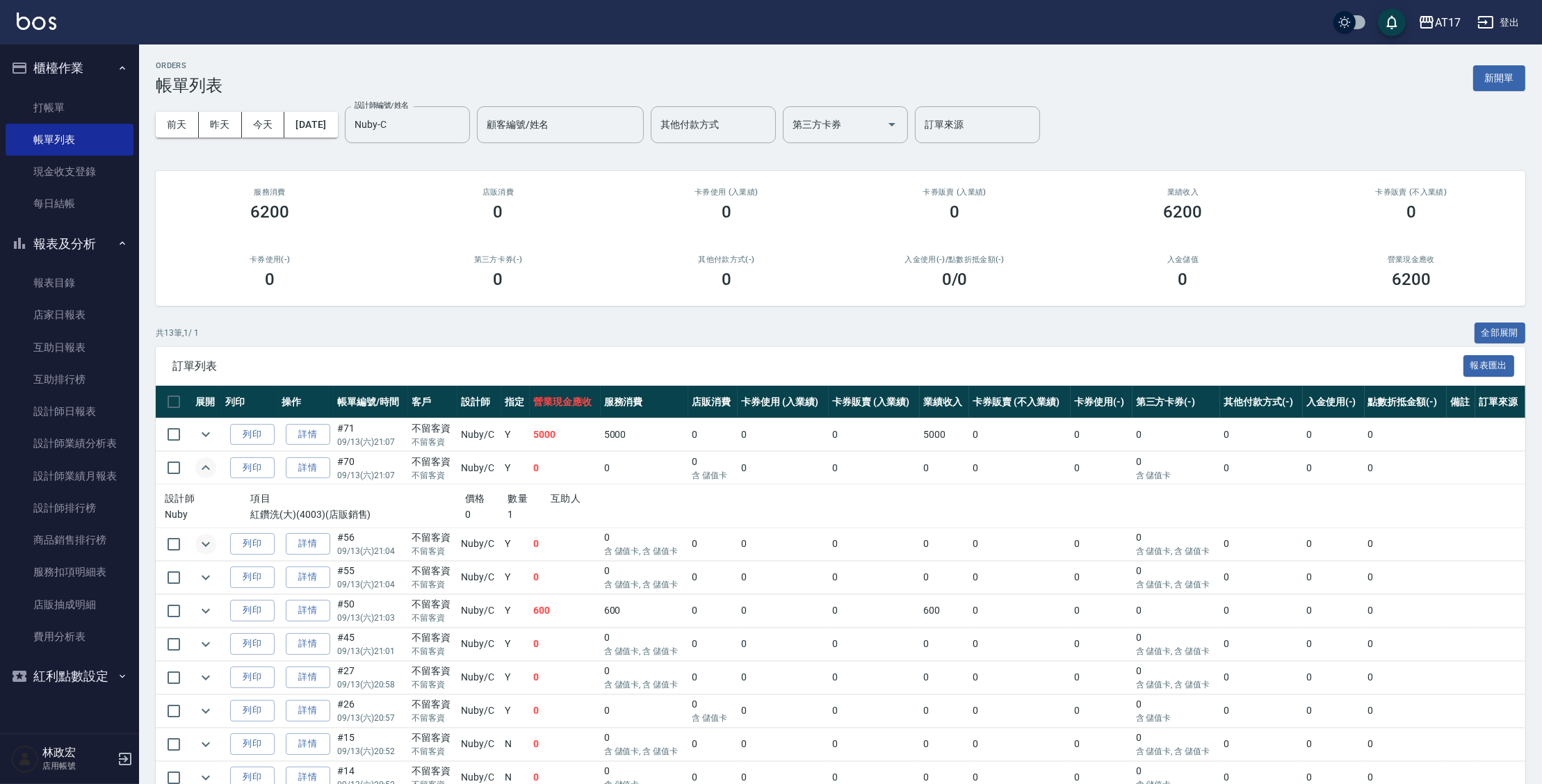
click at [205, 545] on icon "expand row" at bounding box center [205, 544] width 8 height 5
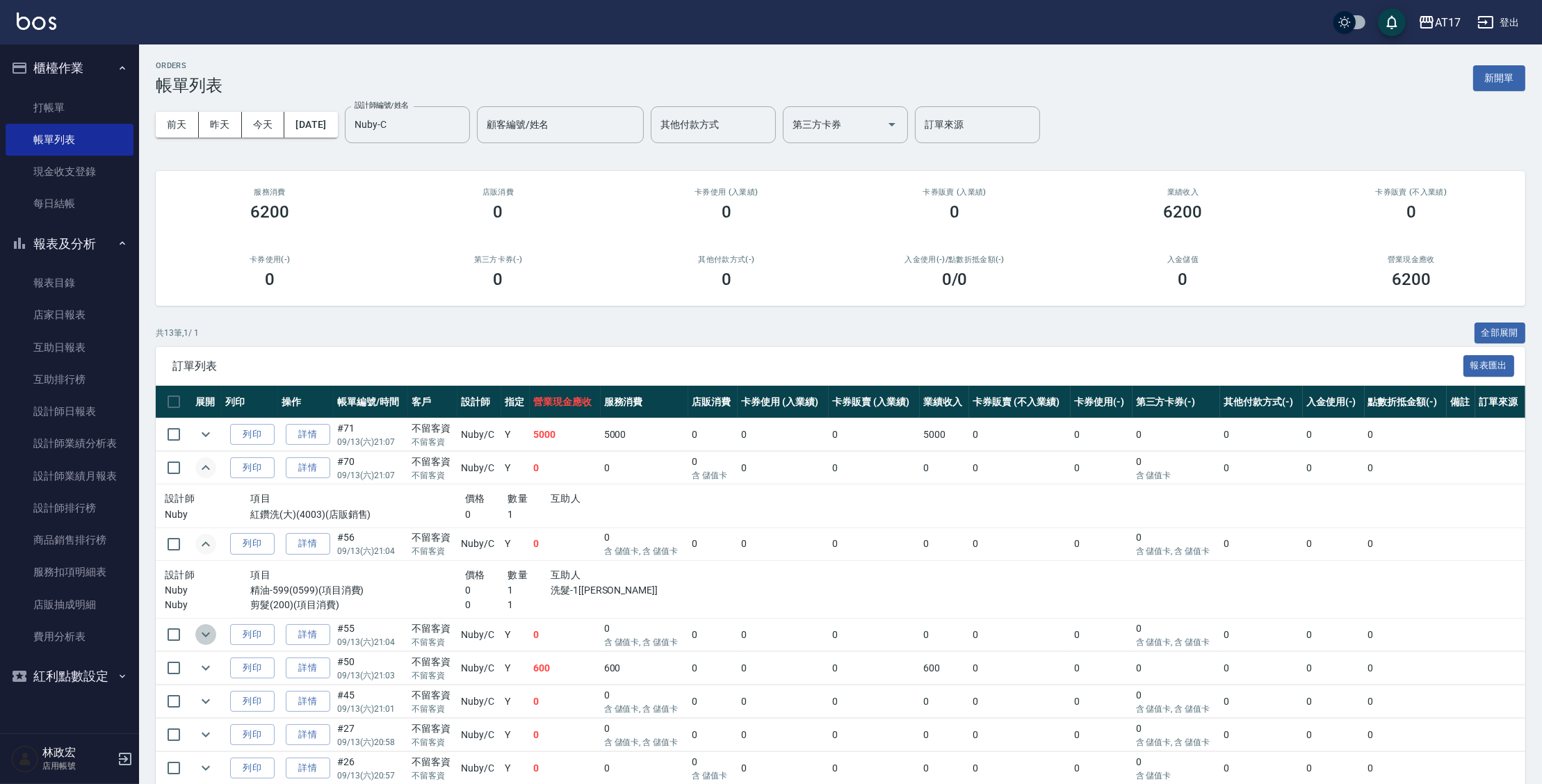
click at [209, 636] on icon "expand row" at bounding box center [206, 635] width 17 height 17
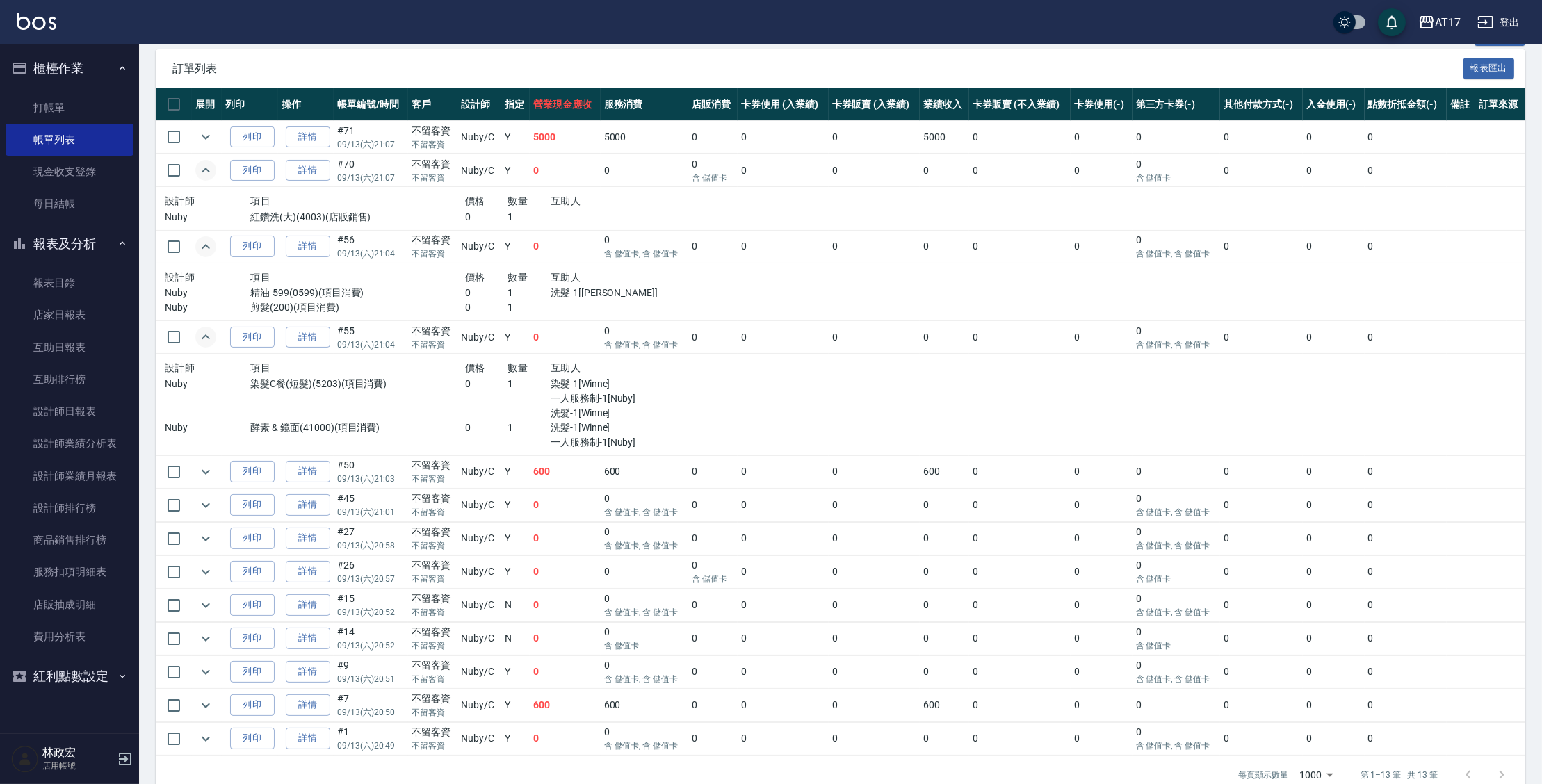
scroll to position [321, 0]
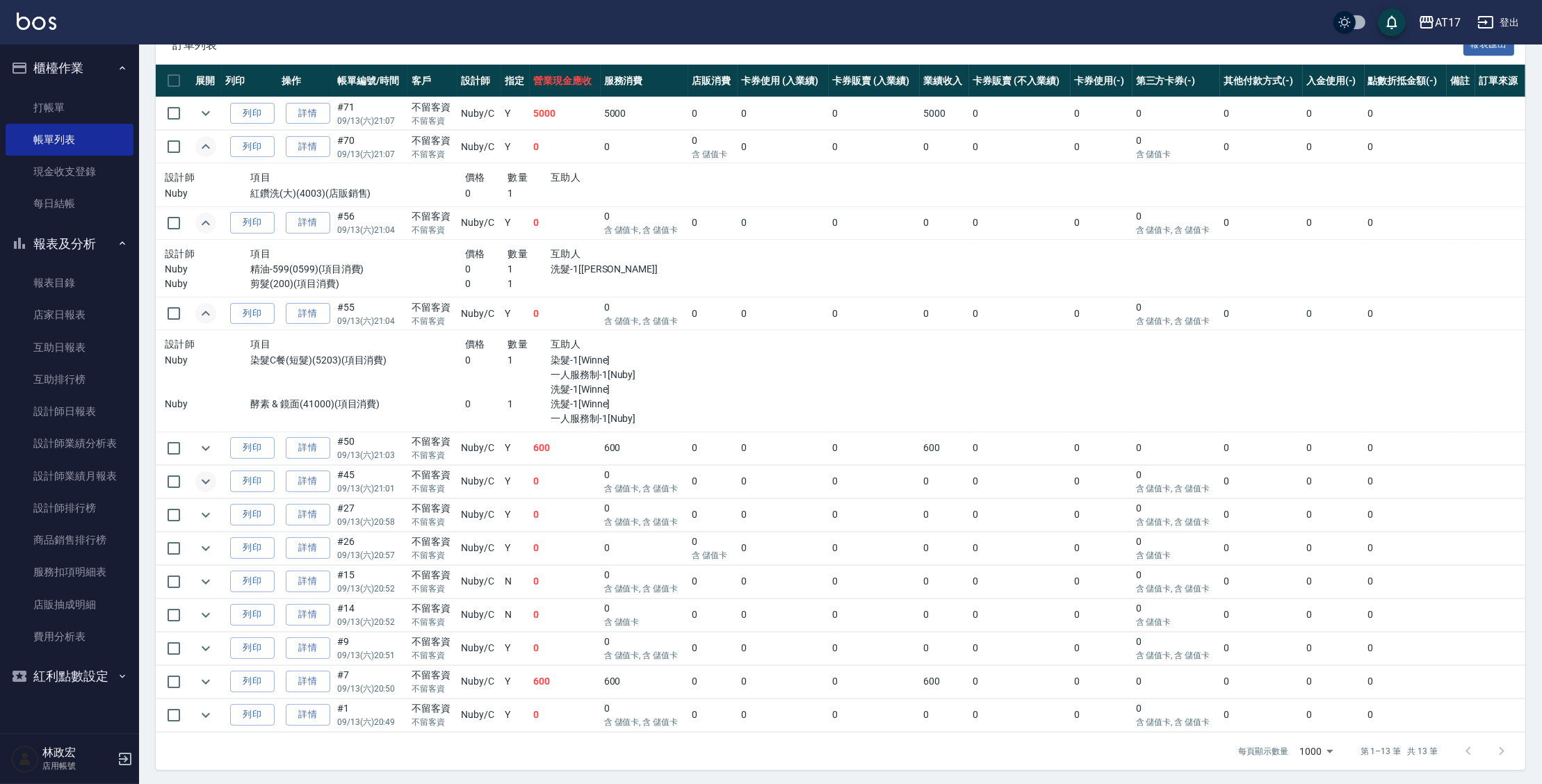
click at [207, 477] on icon "expand row" at bounding box center [206, 481] width 17 height 17
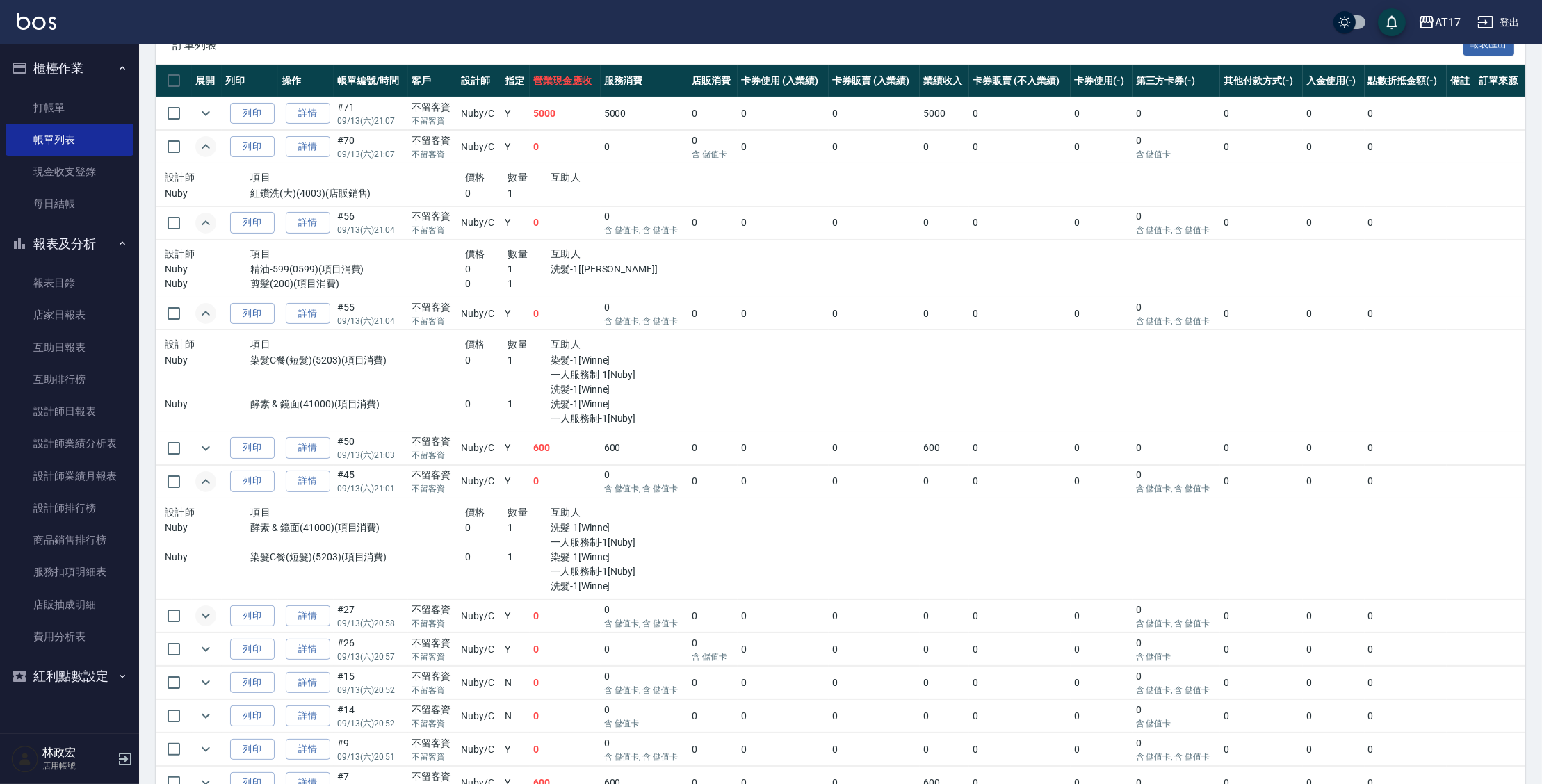
click at [214, 616] on icon "expand row" at bounding box center [206, 615] width 17 height 17
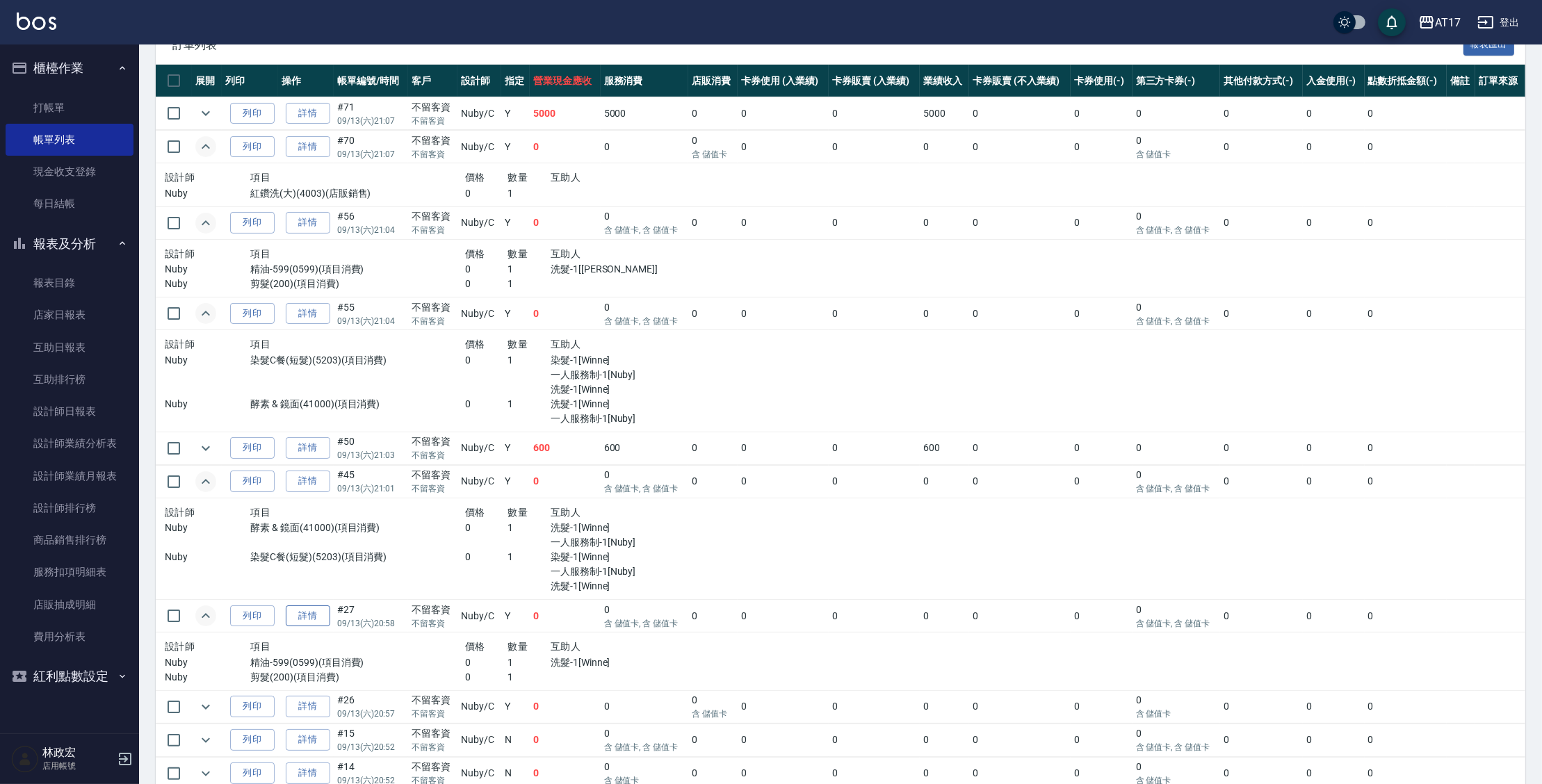
click at [317, 615] on link "詳情" at bounding box center [307, 615] width 44 height 21
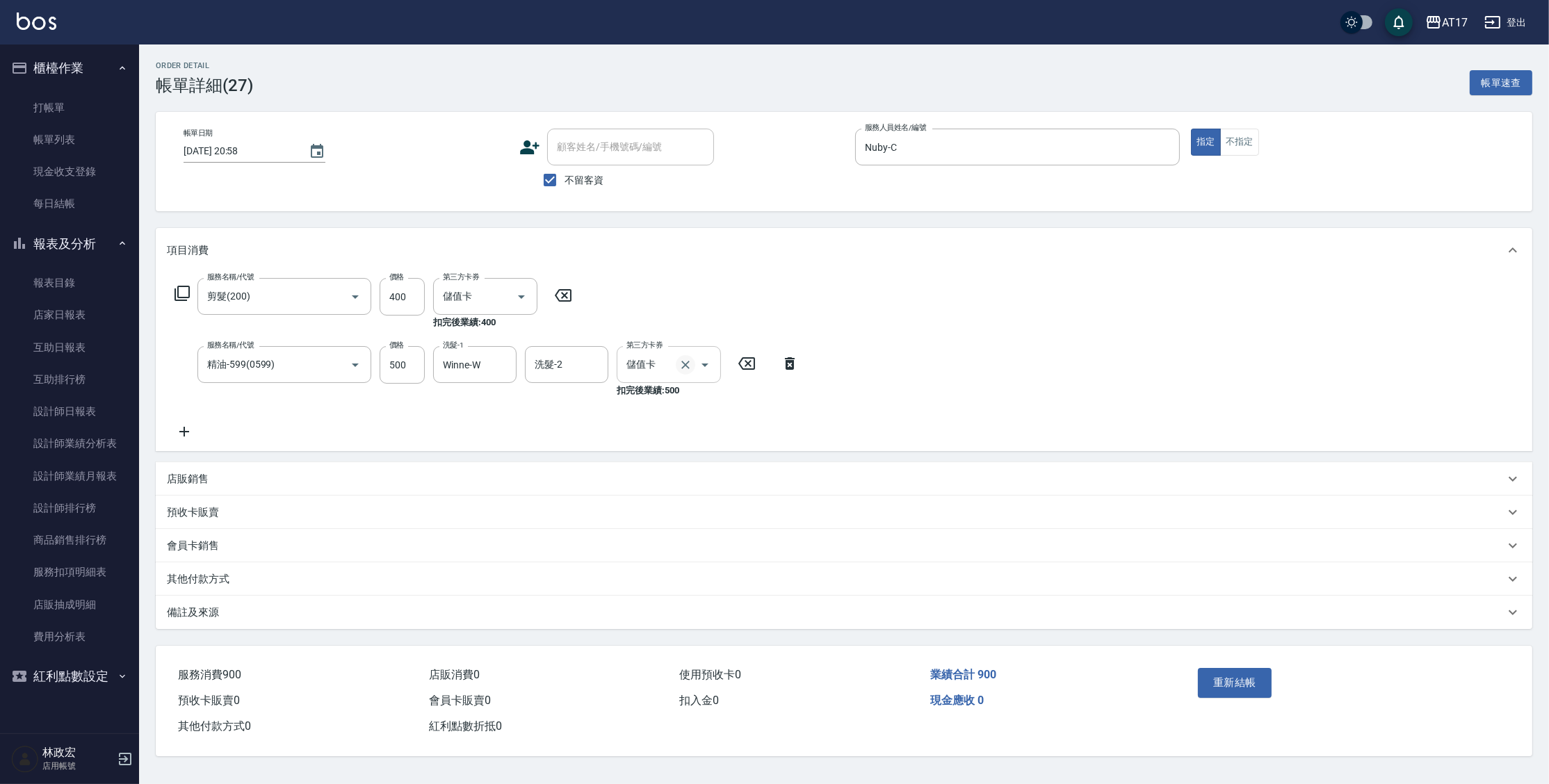
click at [688, 366] on icon "Clear" at bounding box center [685, 365] width 14 height 14
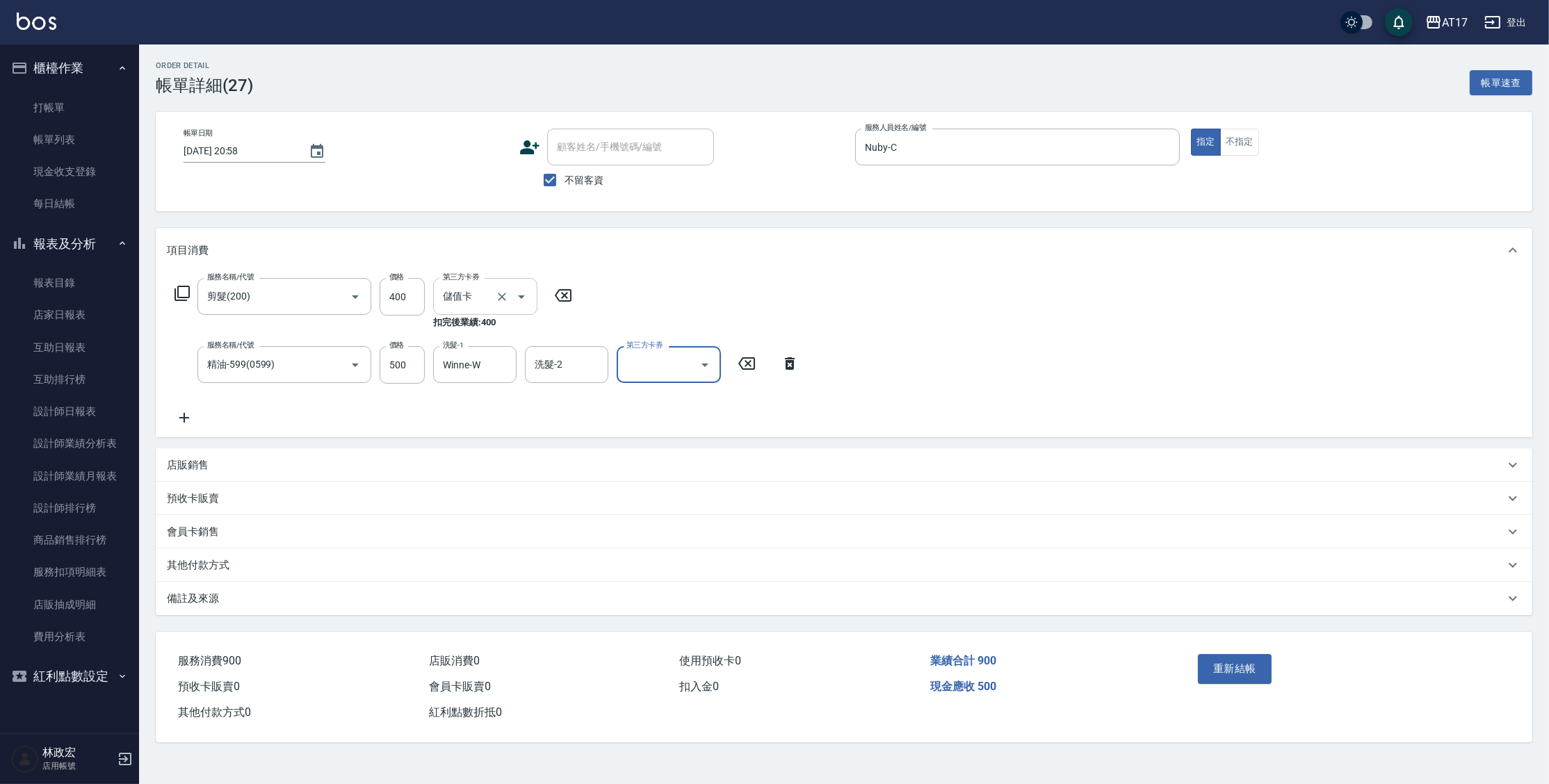
click at [501, 296] on icon "Clear" at bounding box center [501, 297] width 8 height 8
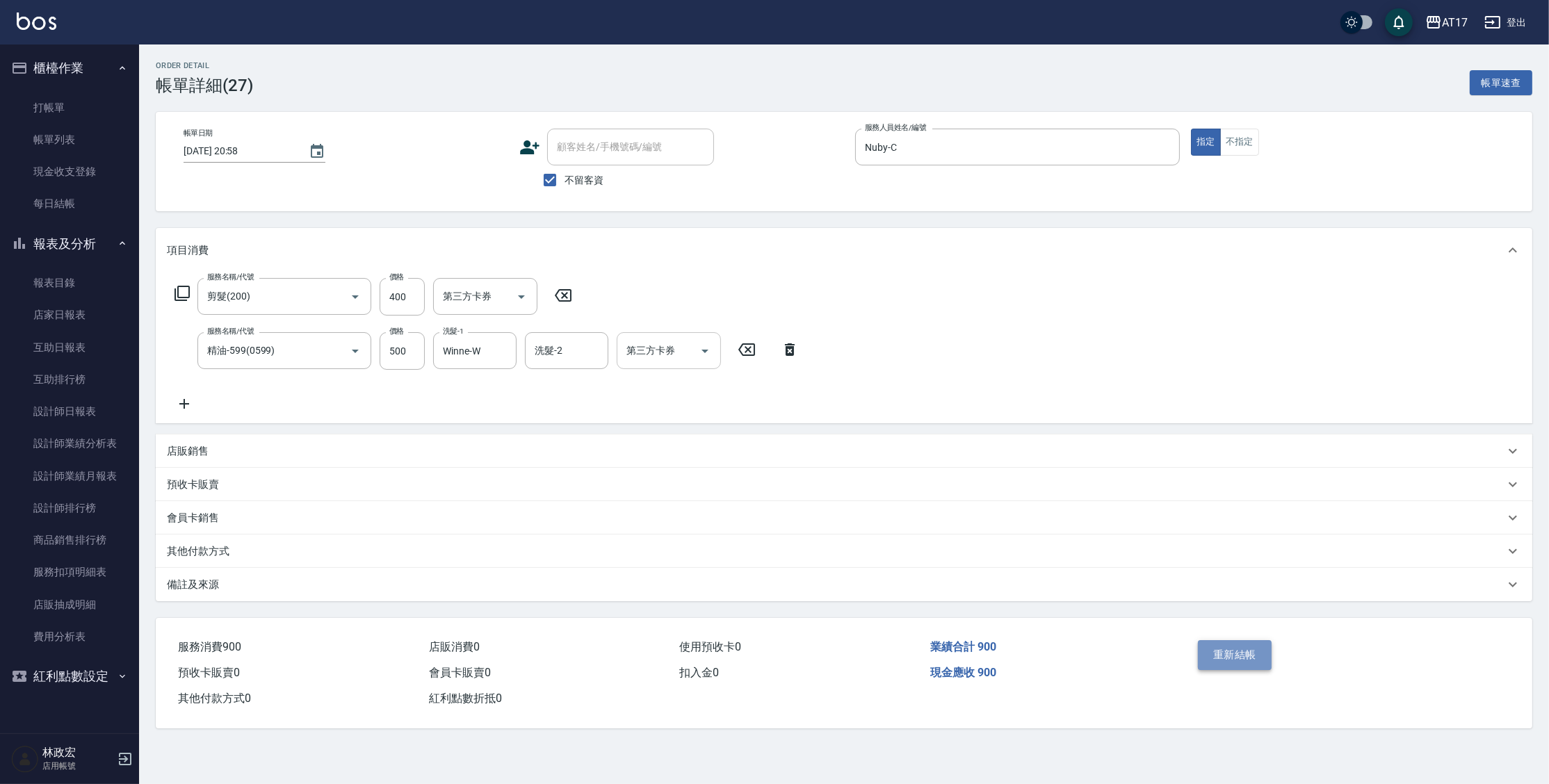
click at [1222, 663] on button "重新結帳" at bounding box center [1235, 654] width 74 height 29
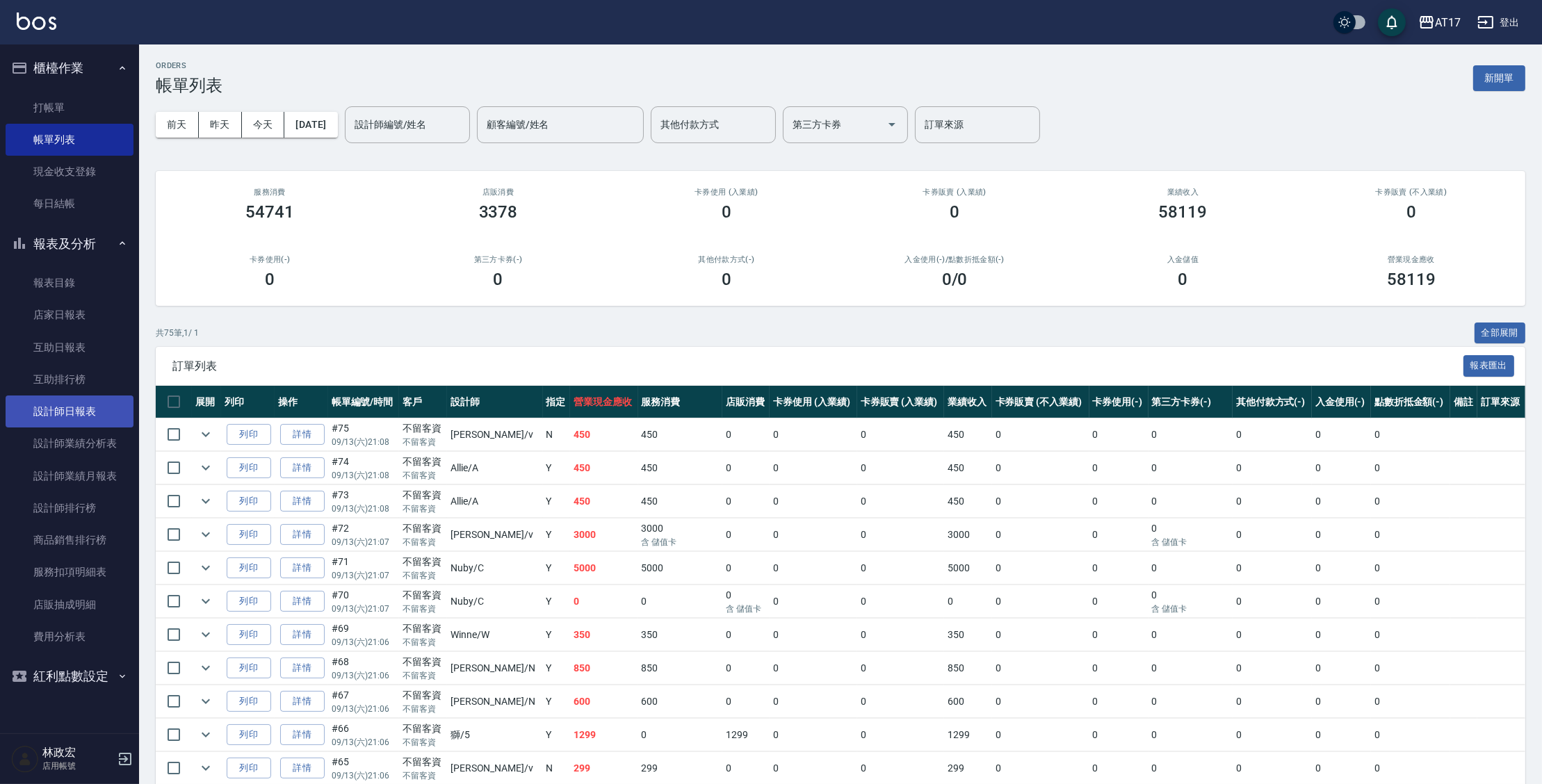
click at [95, 403] on link "設計師日報表" at bounding box center [69, 411] width 128 height 32
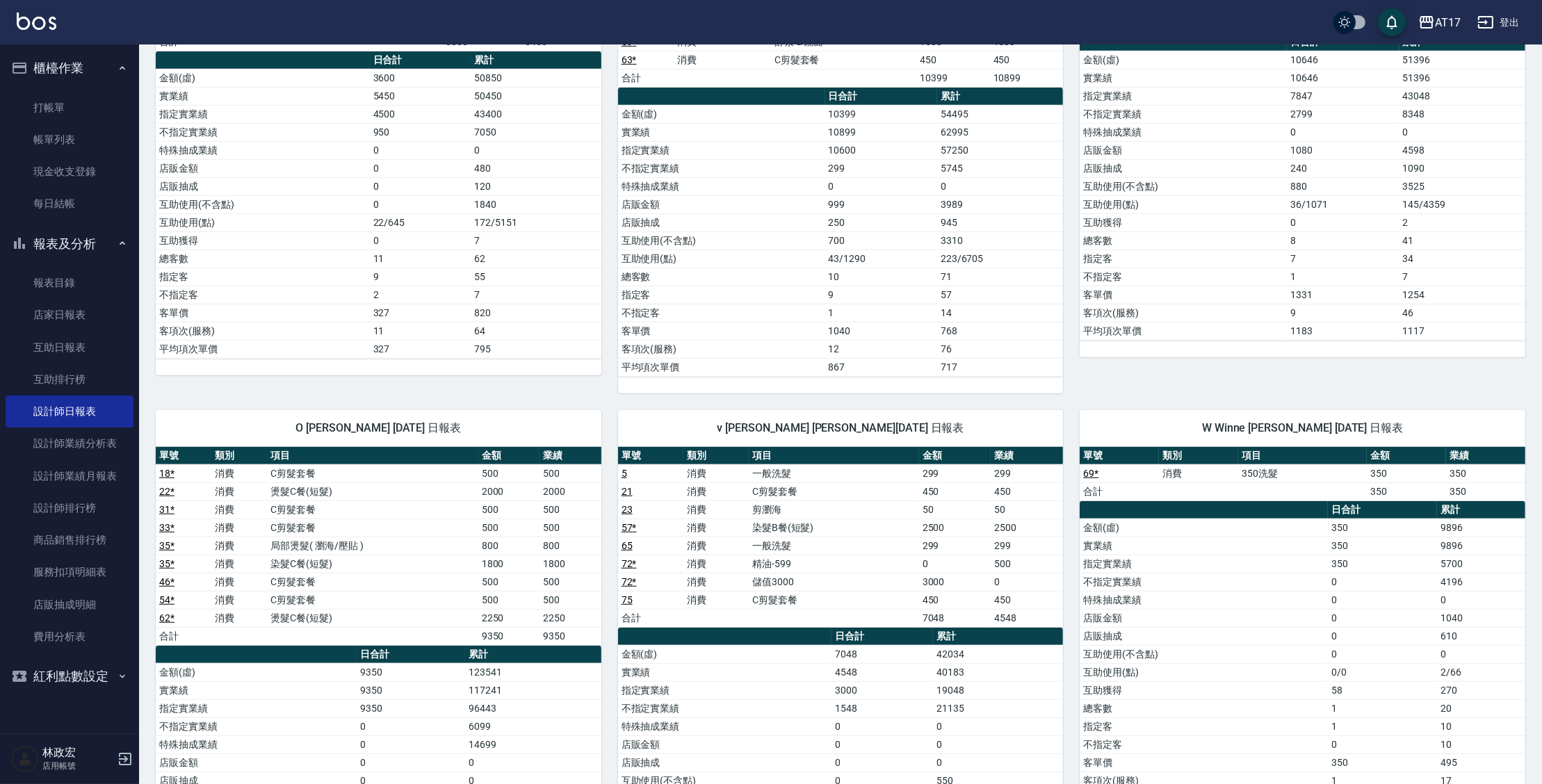
scroll to position [1307, 0]
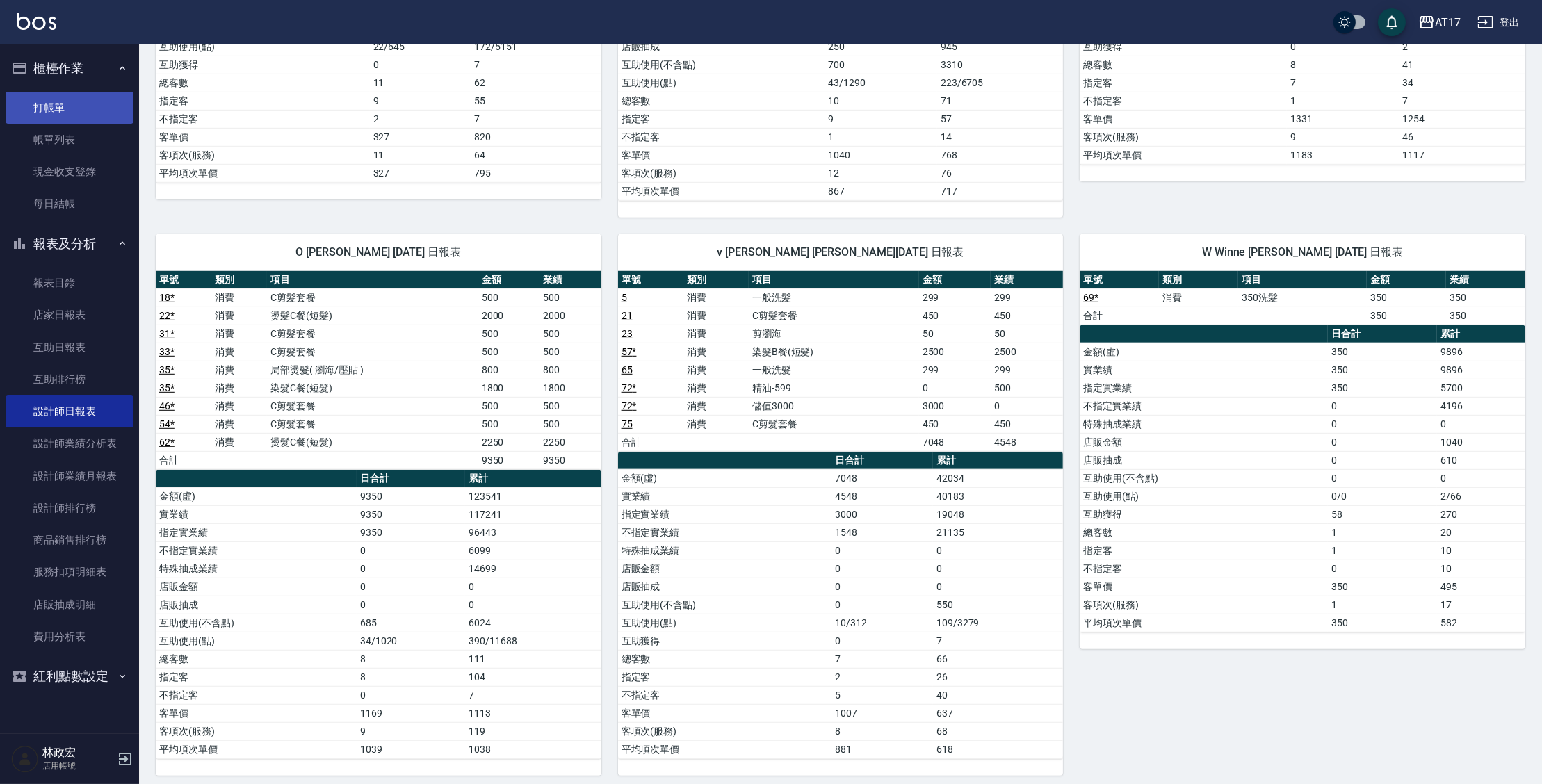
click at [72, 108] on link "打帳單" at bounding box center [69, 108] width 128 height 32
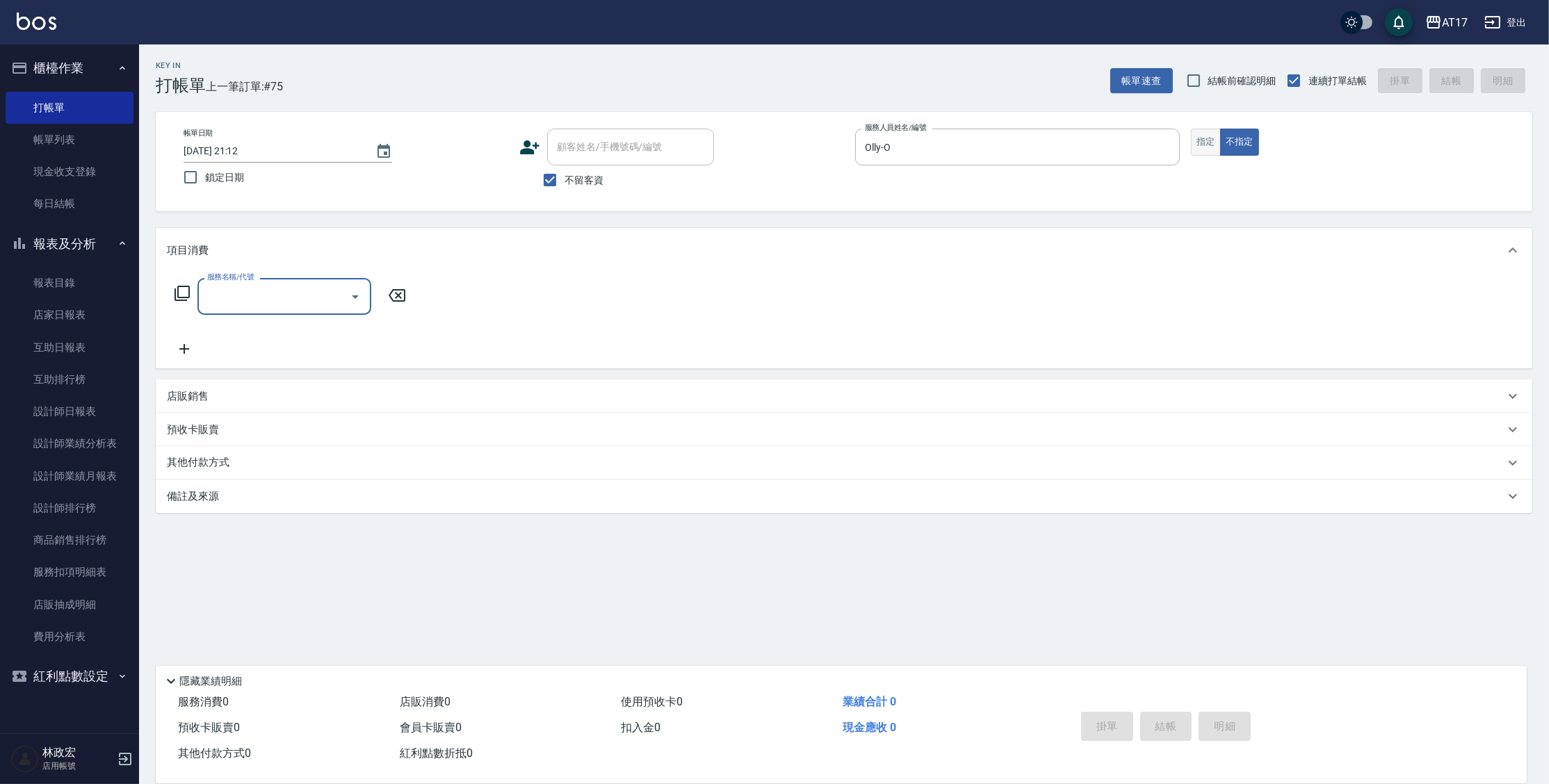
click at [1200, 134] on button "指定" at bounding box center [1206, 143] width 30 height 27
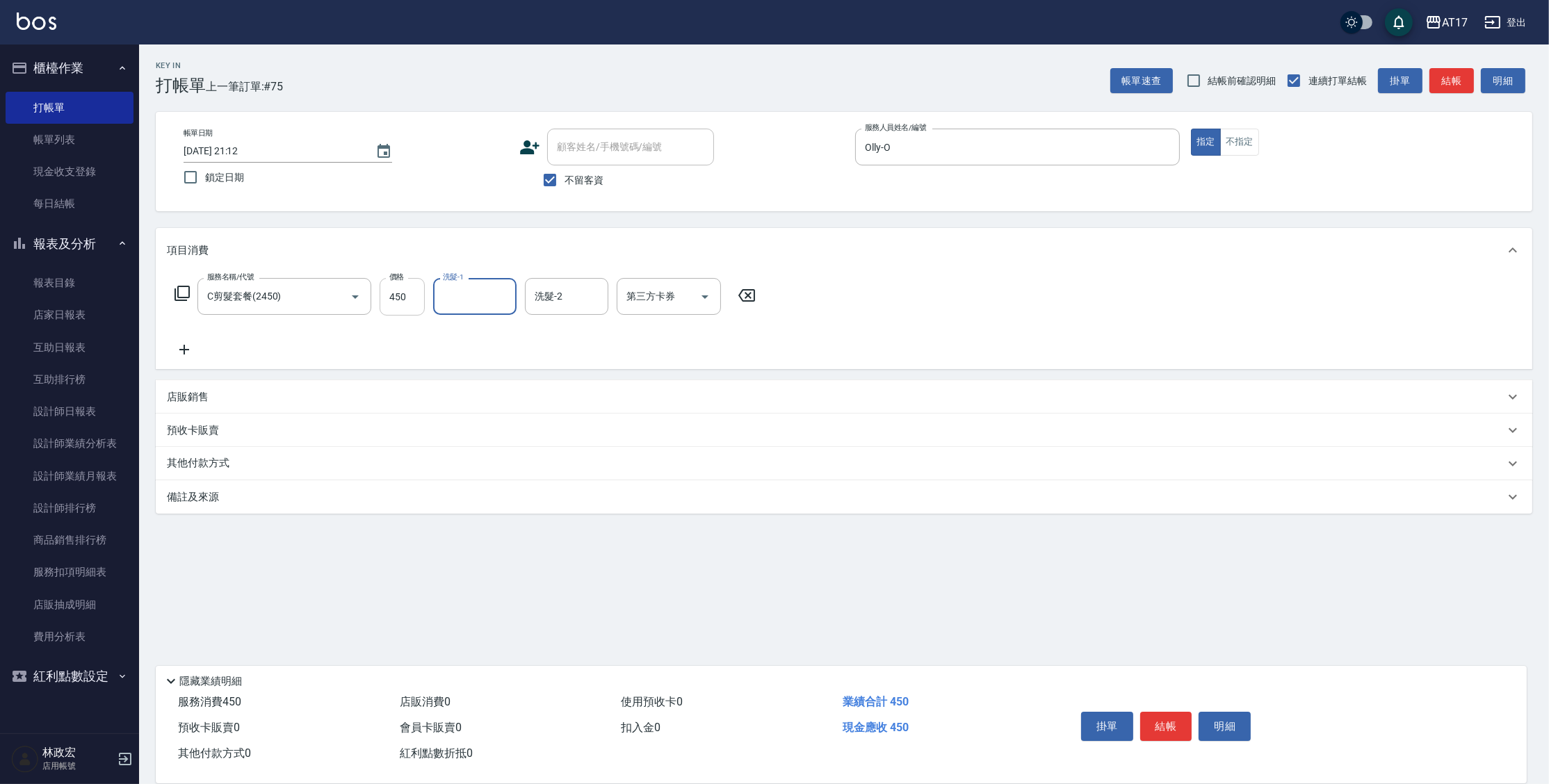
click at [420, 291] on input "450" at bounding box center [401, 296] width 45 height 37
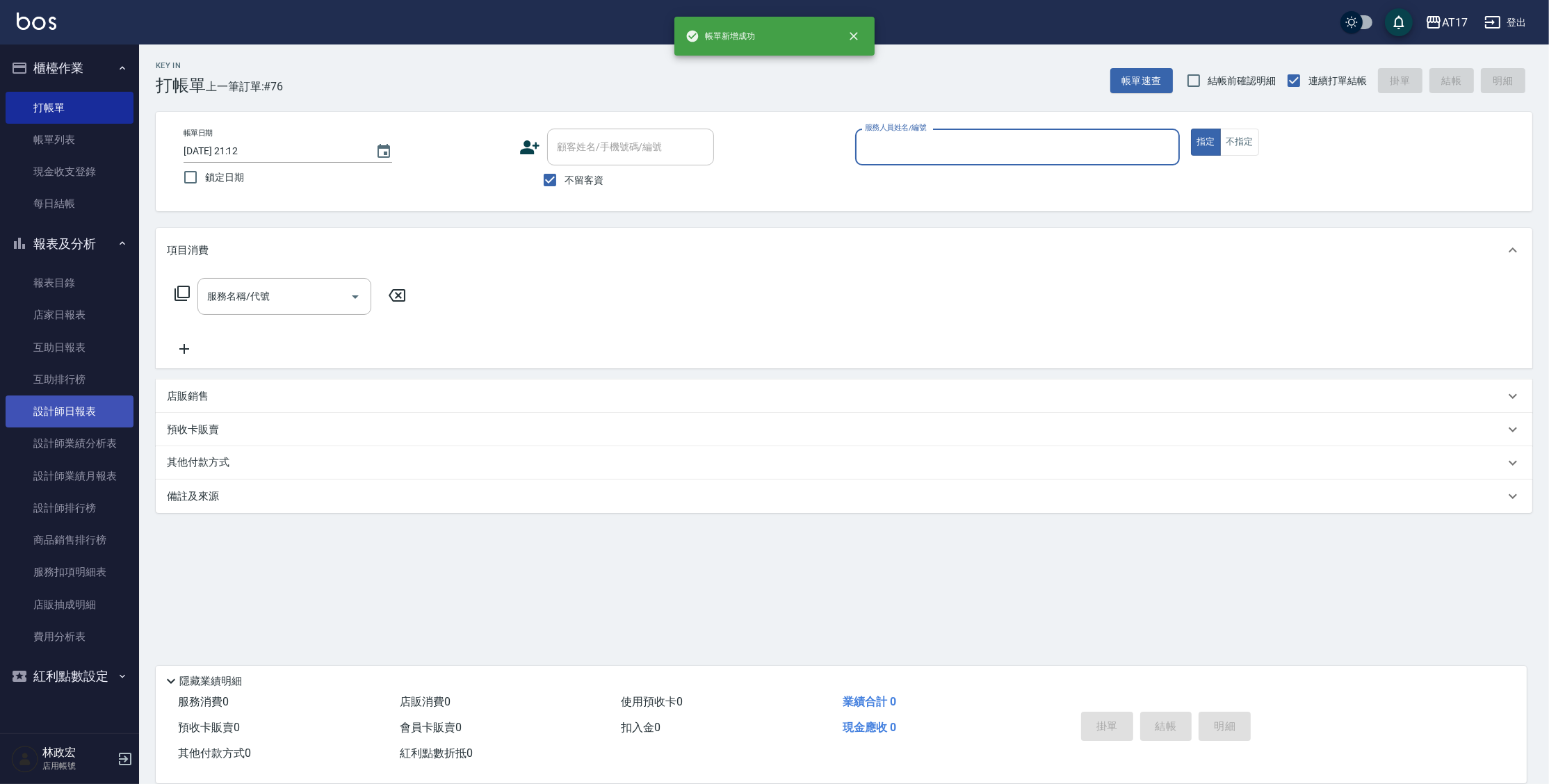
click at [81, 418] on link "設計師日報表" at bounding box center [69, 411] width 128 height 32
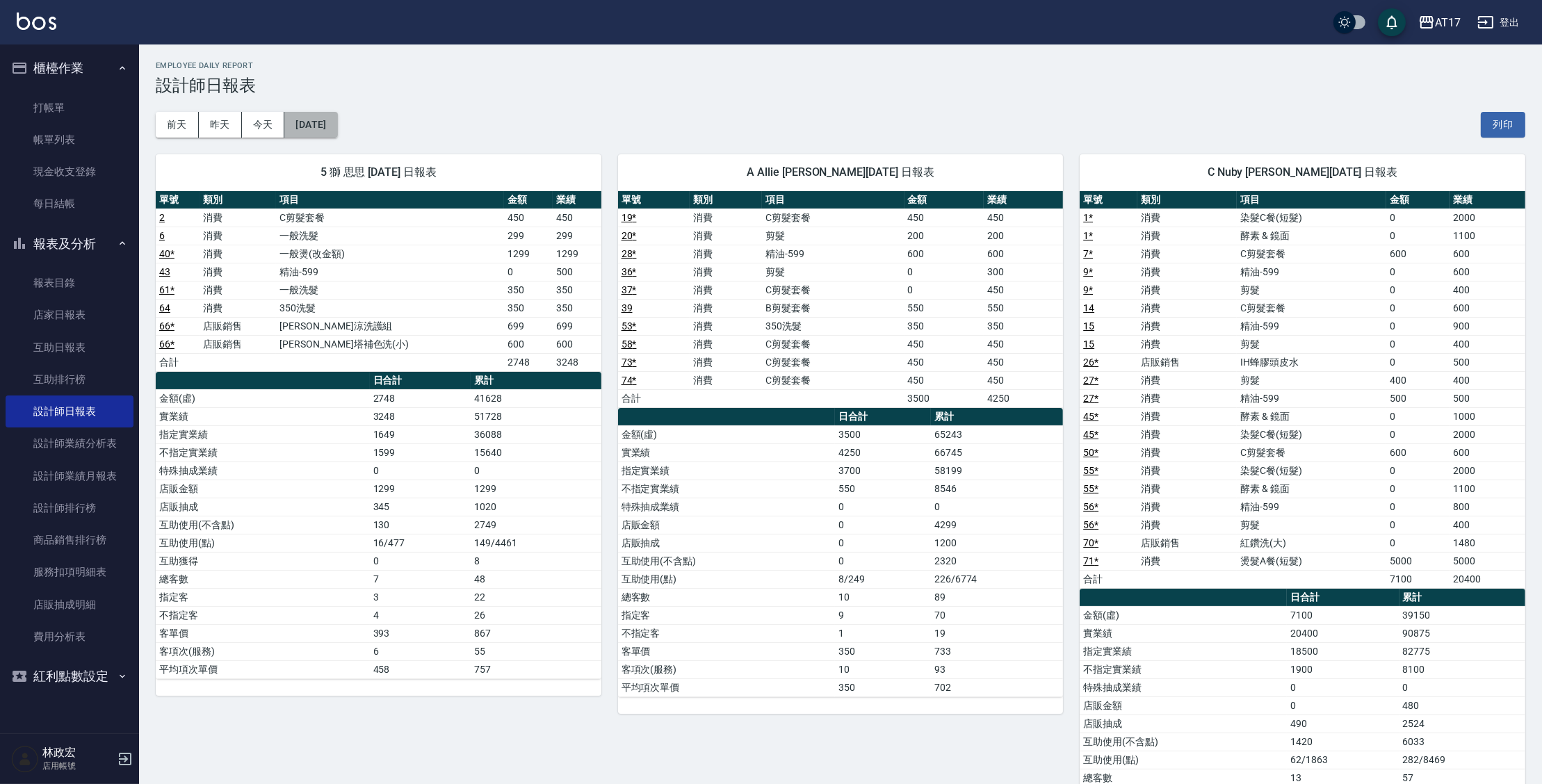
click at [337, 117] on button "[DATE]" at bounding box center [311, 125] width 53 height 26
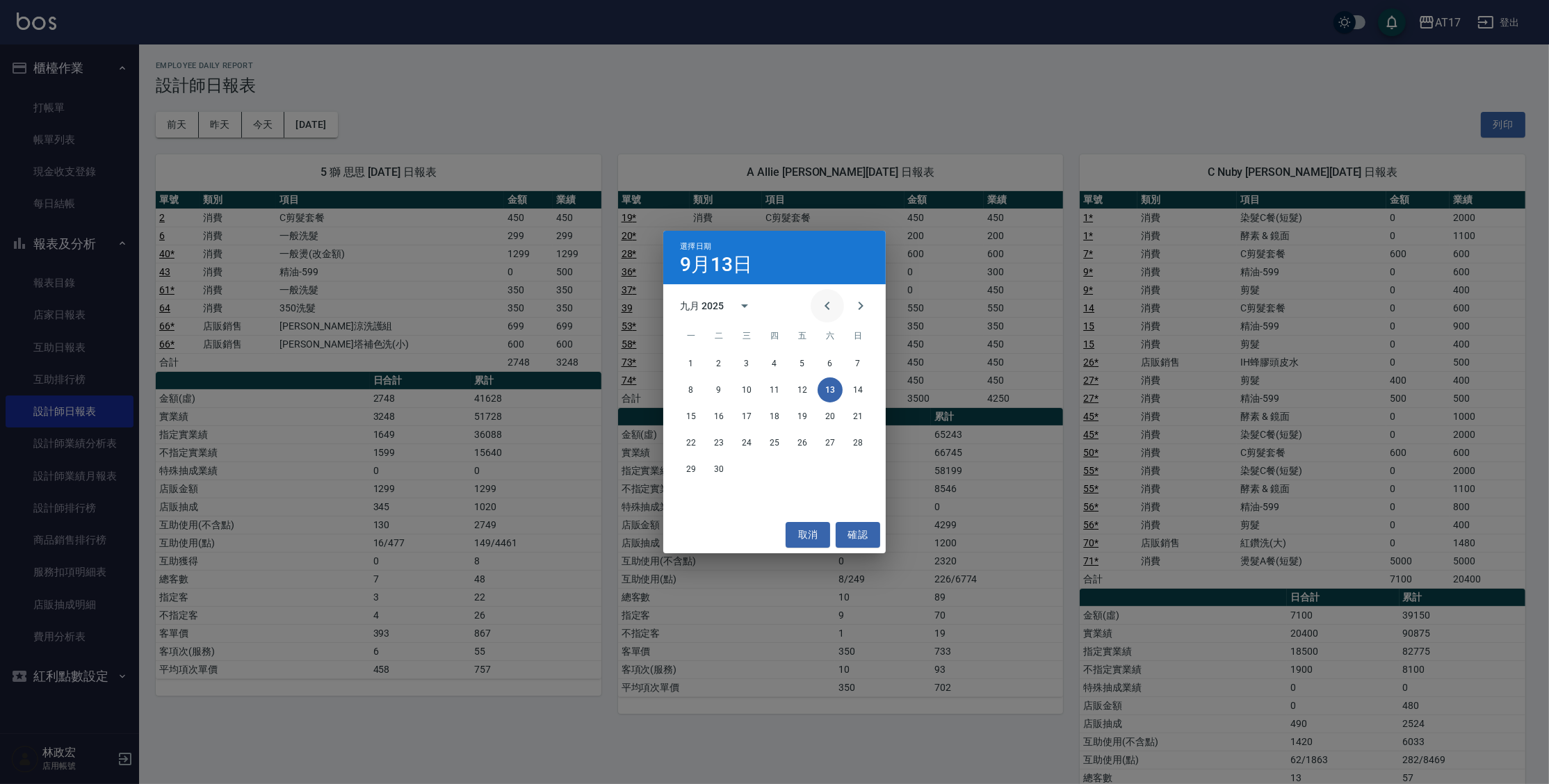
click at [827, 301] on icon "Previous month" at bounding box center [827, 306] width 17 height 17
click at [749, 416] on button "13" at bounding box center [746, 416] width 25 height 25
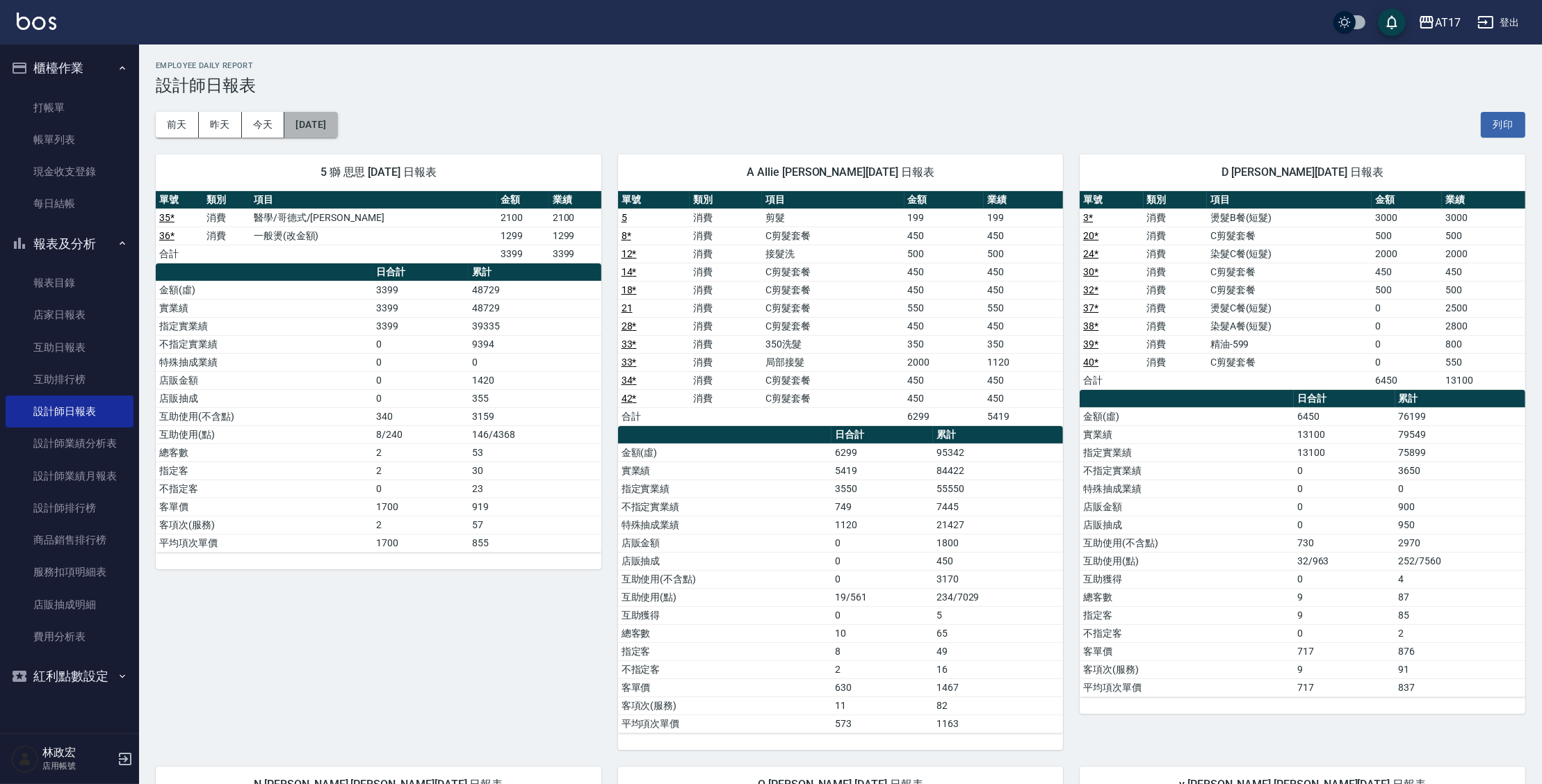
click at [297, 125] on button "[DATE]" at bounding box center [311, 125] width 53 height 26
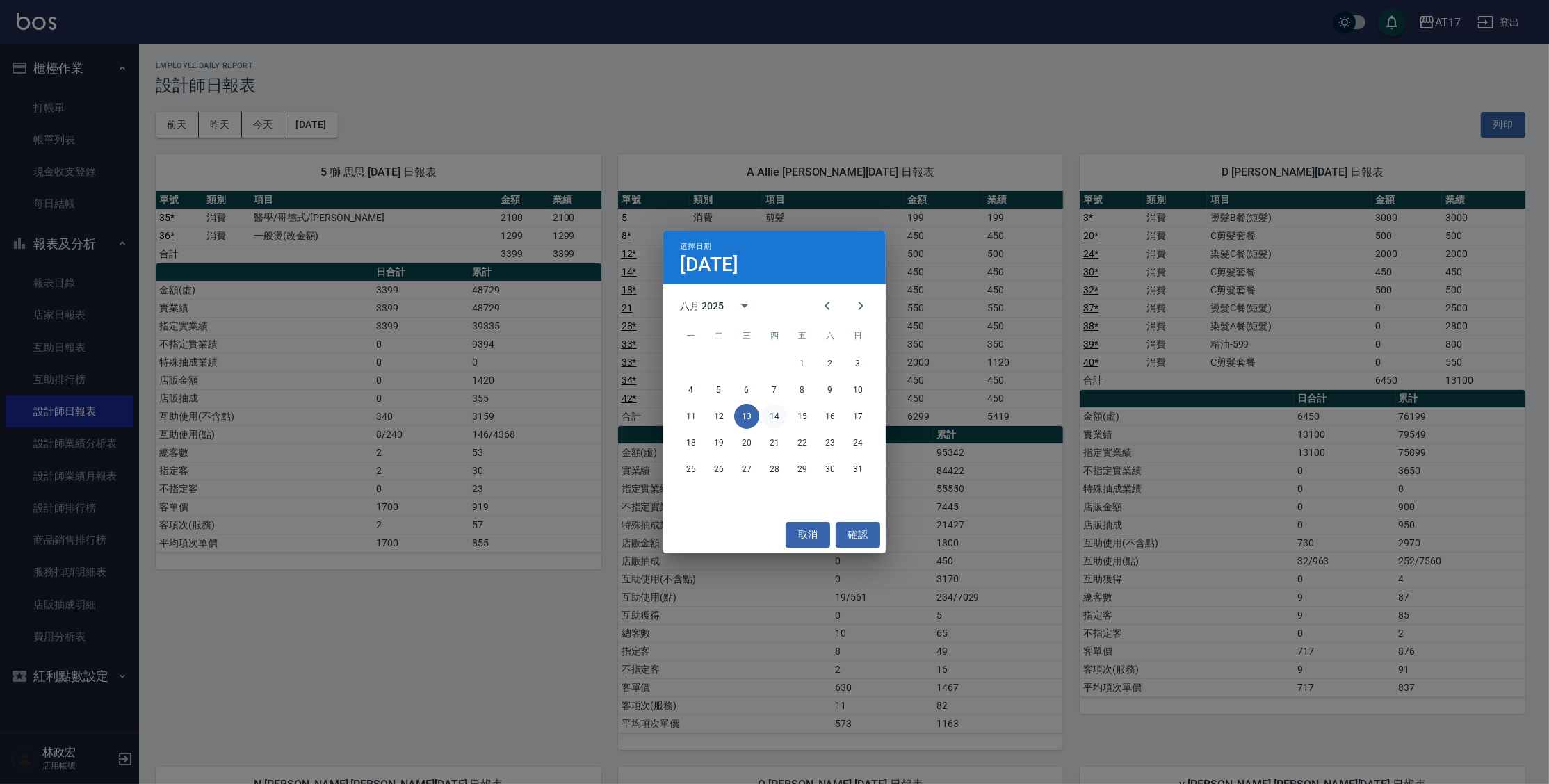
click at [778, 418] on button "14" at bounding box center [774, 416] width 25 height 25
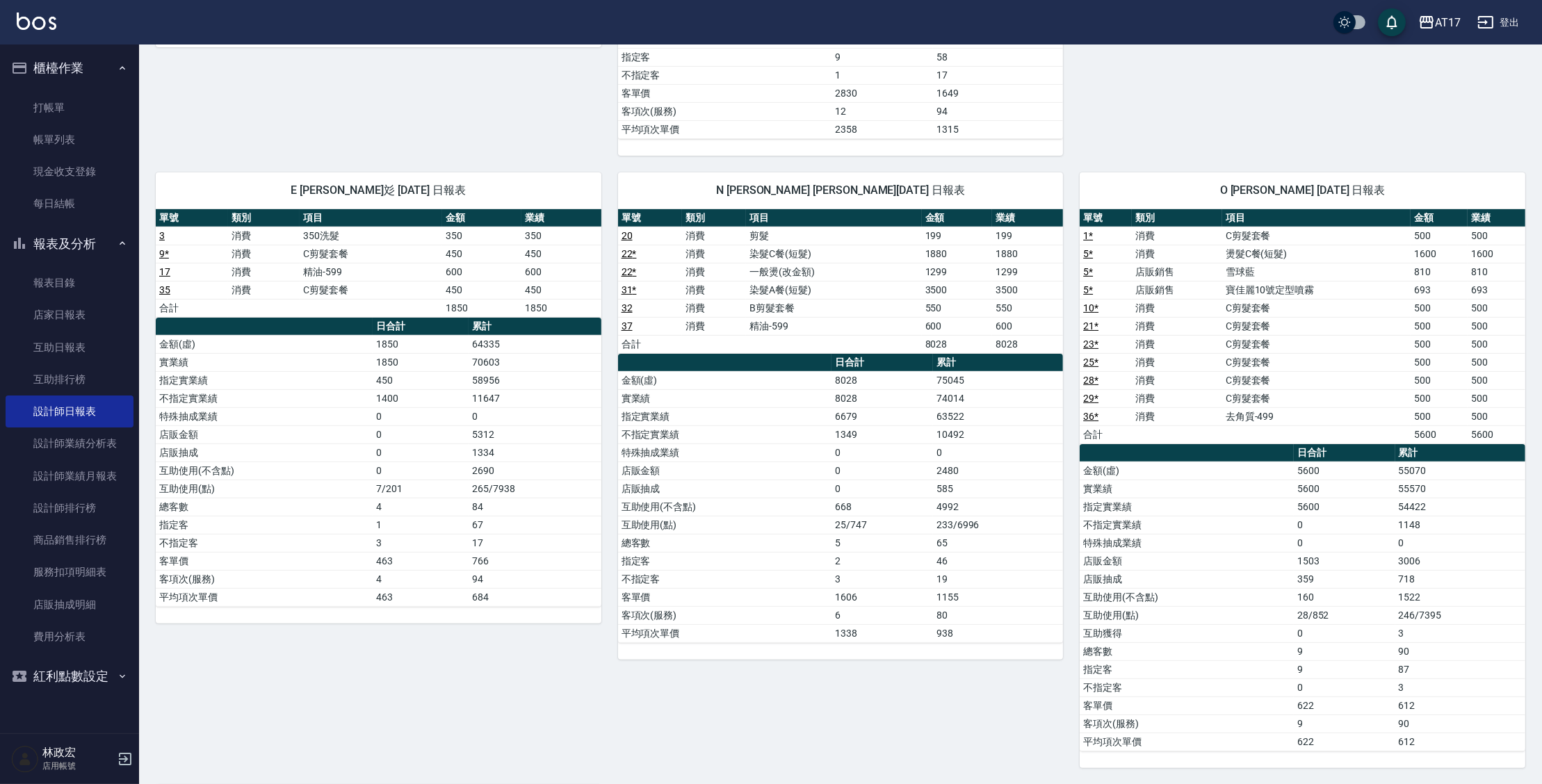
scroll to position [619, 0]
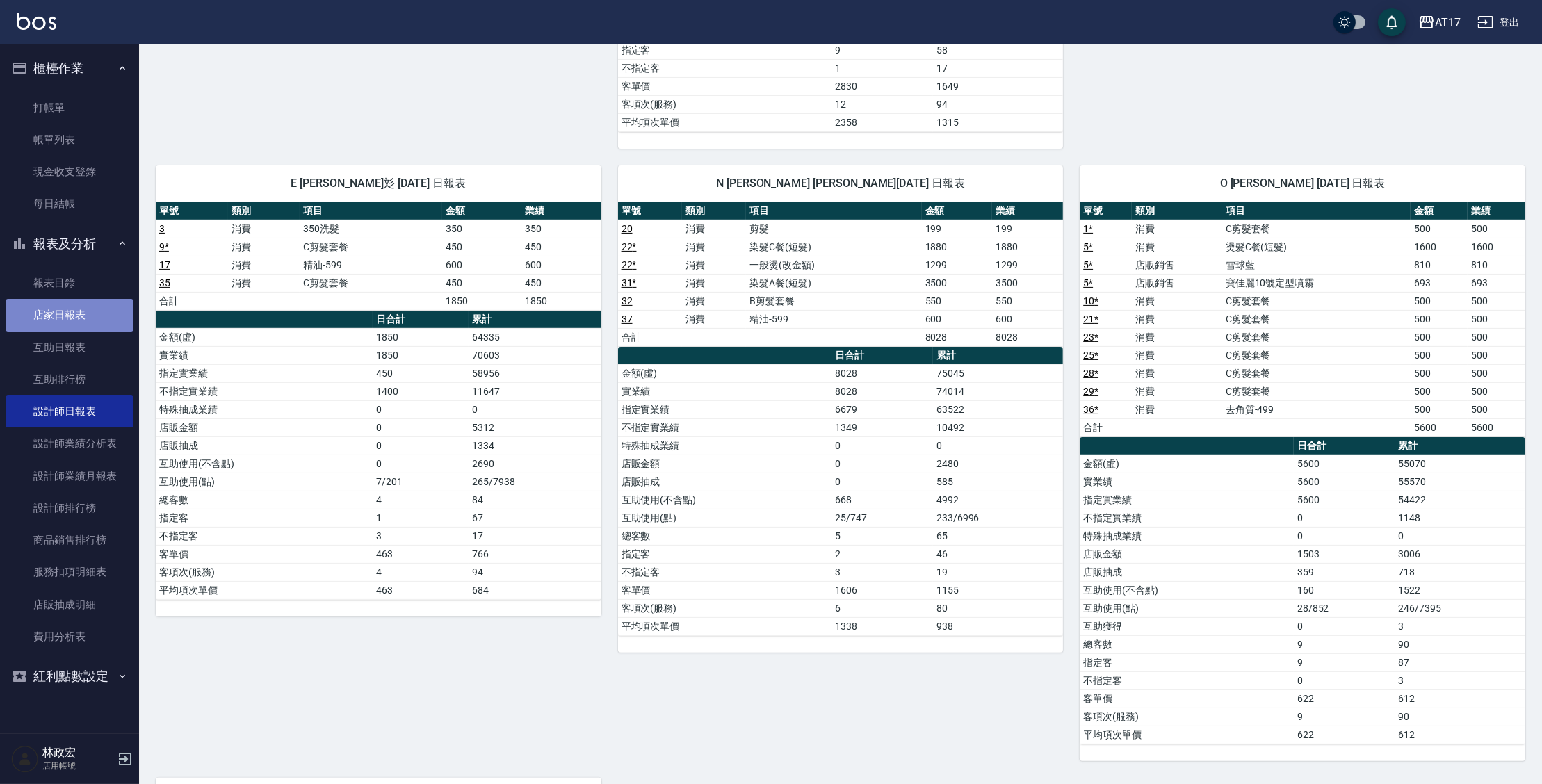
click at [61, 310] on link "店家日報表" at bounding box center [69, 315] width 128 height 32
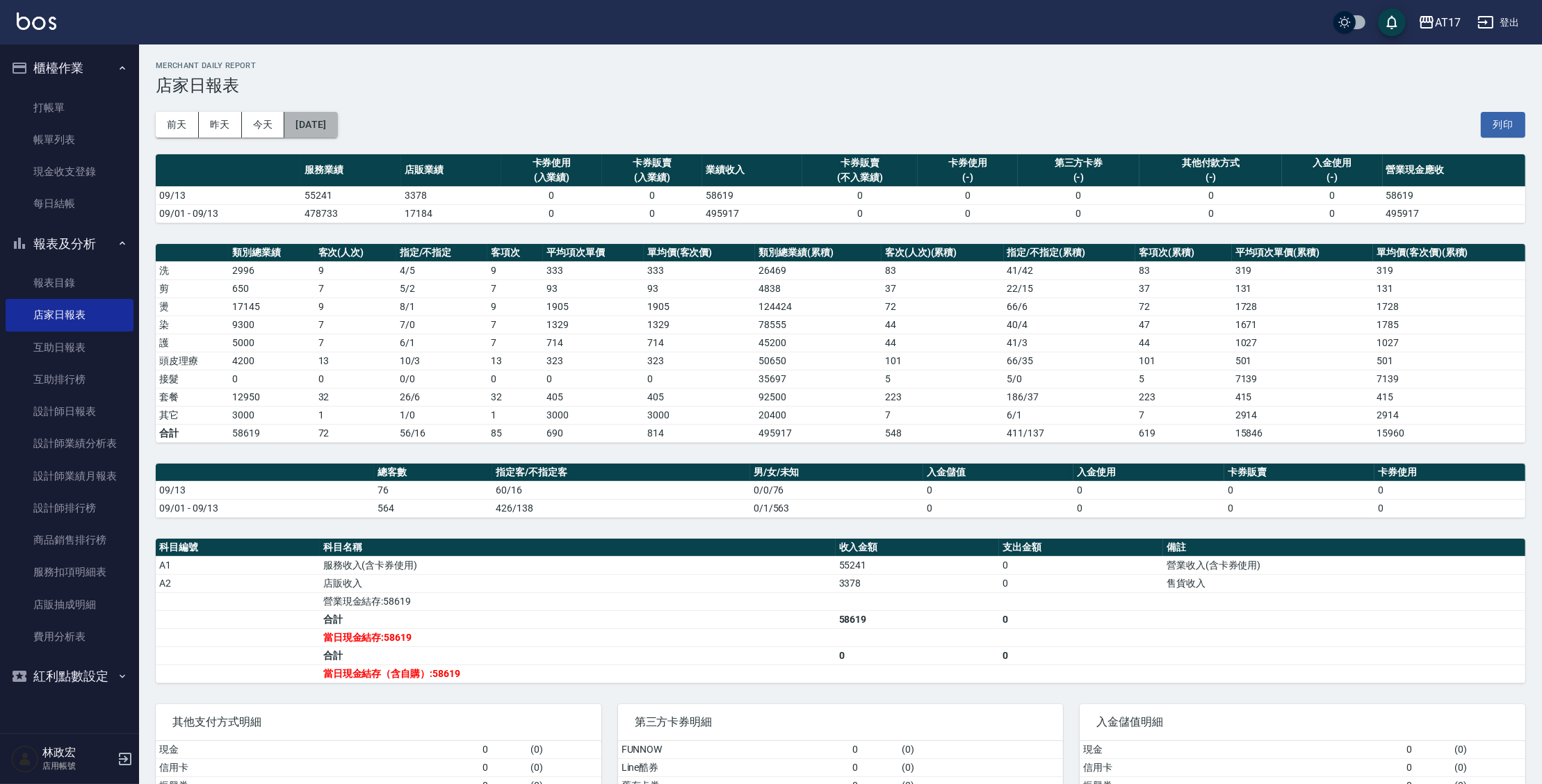
click at [332, 124] on button "[DATE]" at bounding box center [311, 125] width 53 height 26
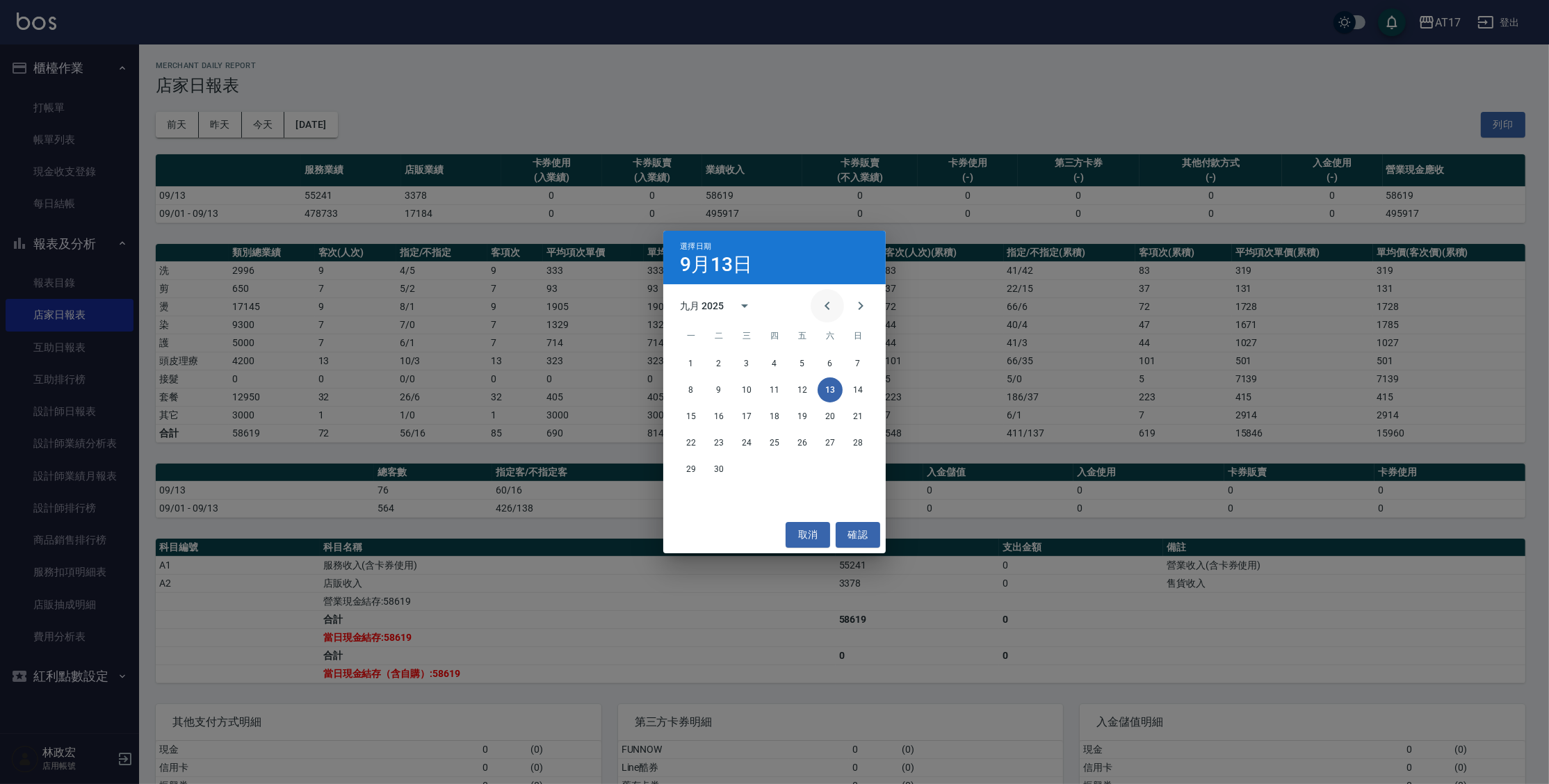
click at [816, 300] on button "Previous month" at bounding box center [827, 306] width 34 height 34
click at [816, 300] on button "Previous month" at bounding box center [827, 306] width 34 height 34
click at [723, 416] on button "13" at bounding box center [719, 416] width 25 height 25
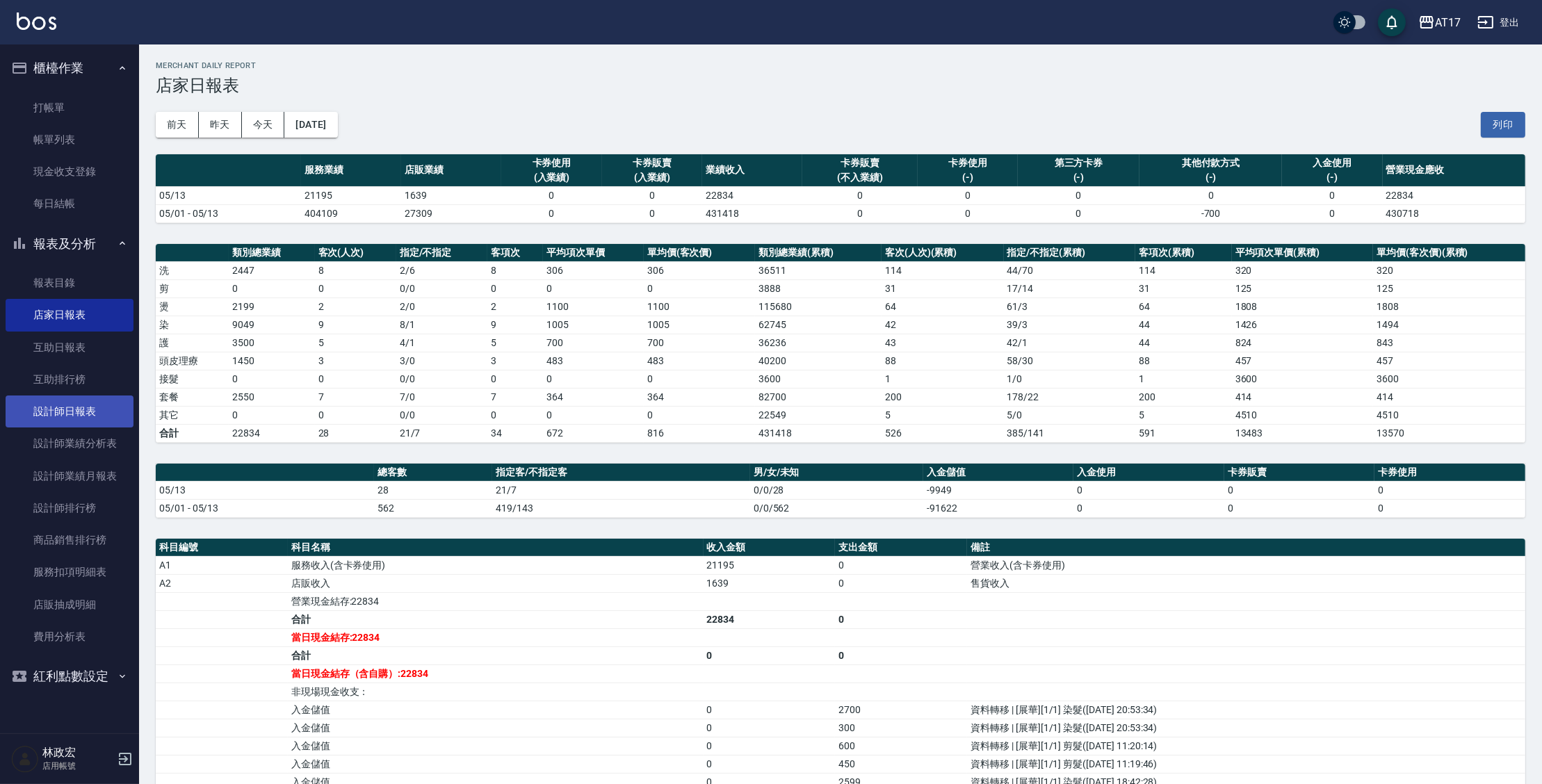
click at [58, 412] on link "設計師日報表" at bounding box center [69, 411] width 128 height 32
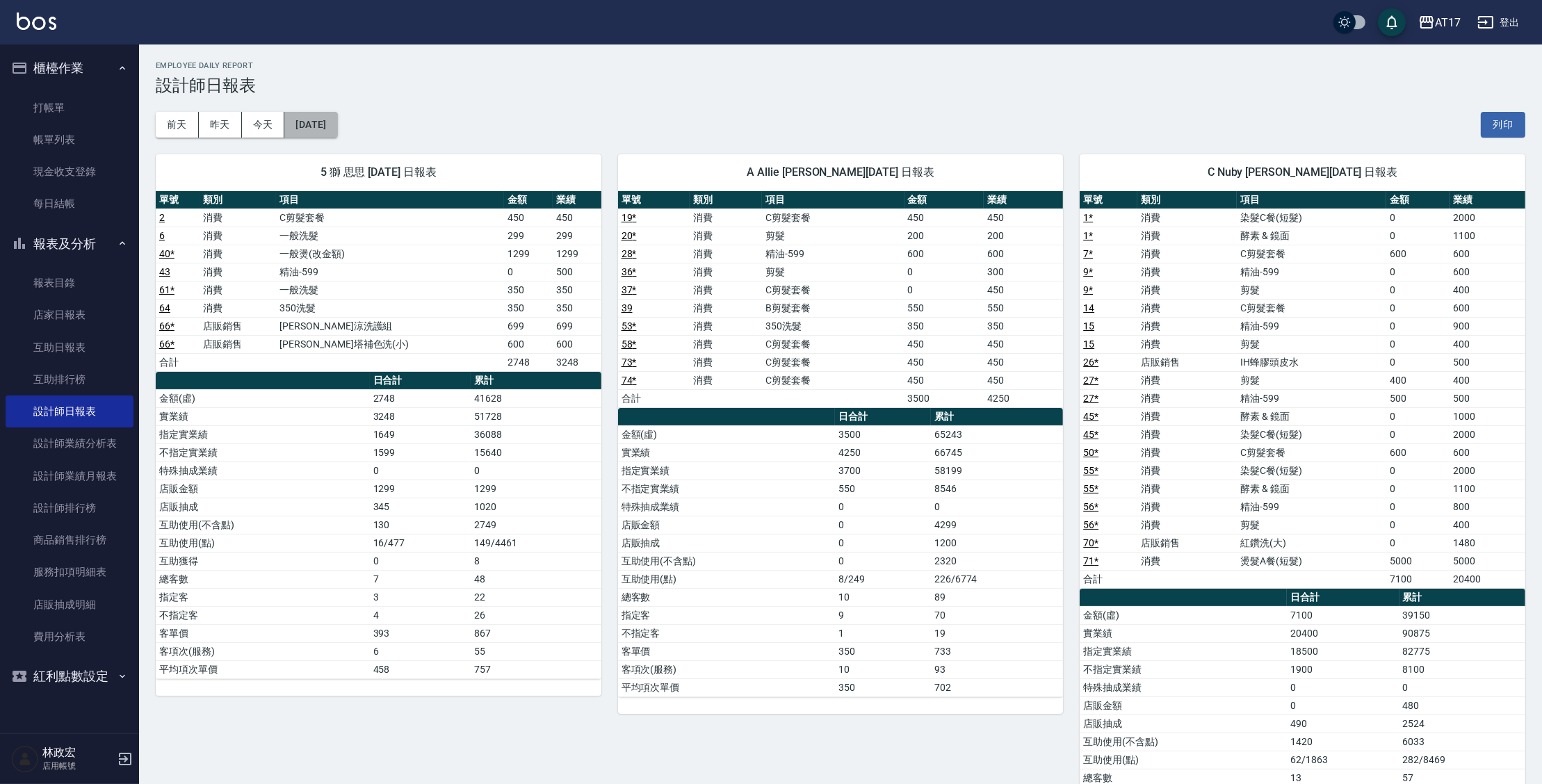
click at [327, 129] on button "[DATE]" at bounding box center [311, 125] width 53 height 26
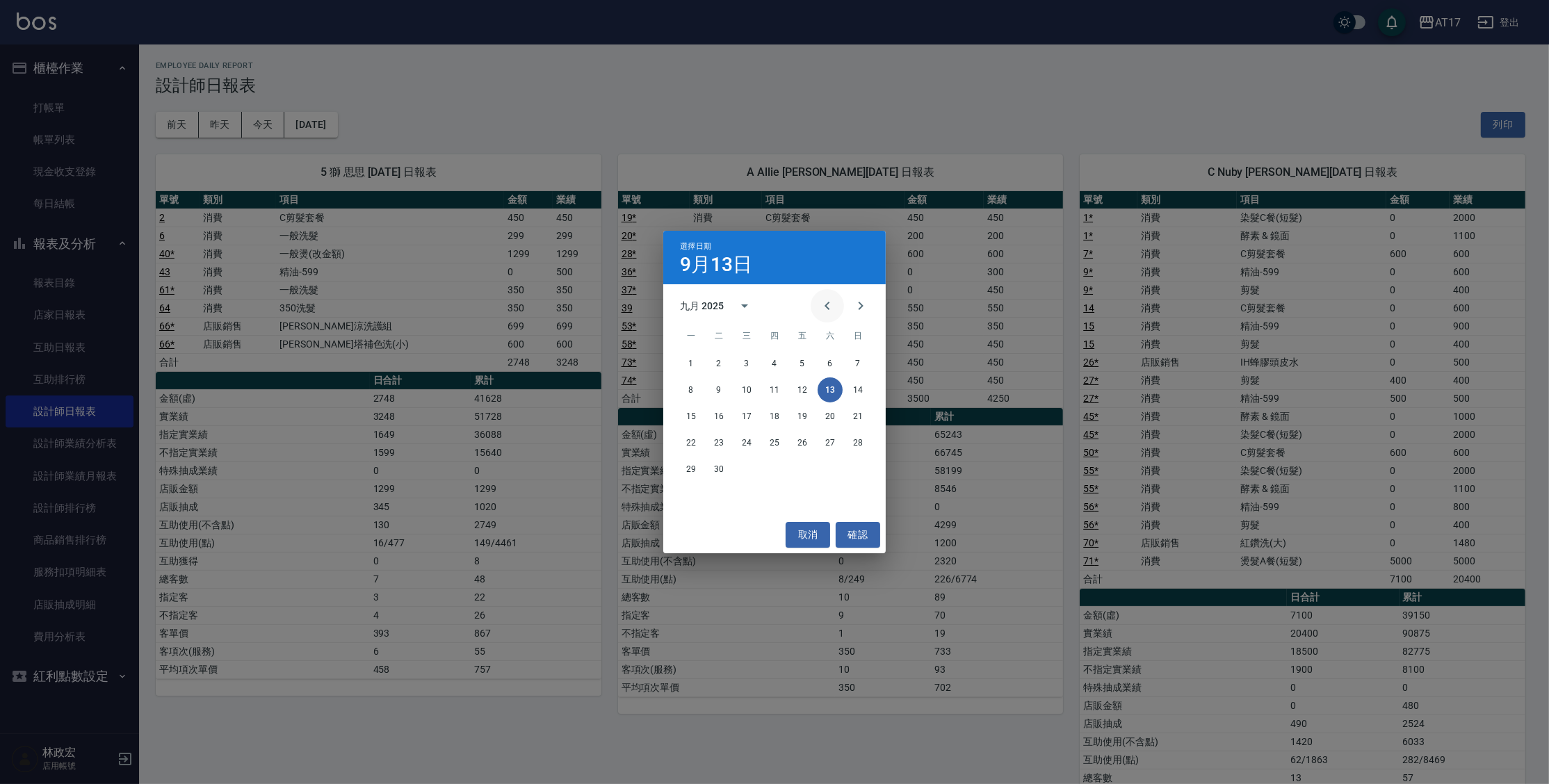
click at [824, 301] on icon "Previous month" at bounding box center [827, 306] width 17 height 17
click at [824, 300] on icon "Previous month" at bounding box center [827, 306] width 17 height 17
click at [825, 300] on icon "Previous month" at bounding box center [827, 306] width 17 height 17
click at [826, 300] on icon "Previous month" at bounding box center [827, 306] width 17 height 17
click at [721, 416] on button "13" at bounding box center [719, 416] width 25 height 25
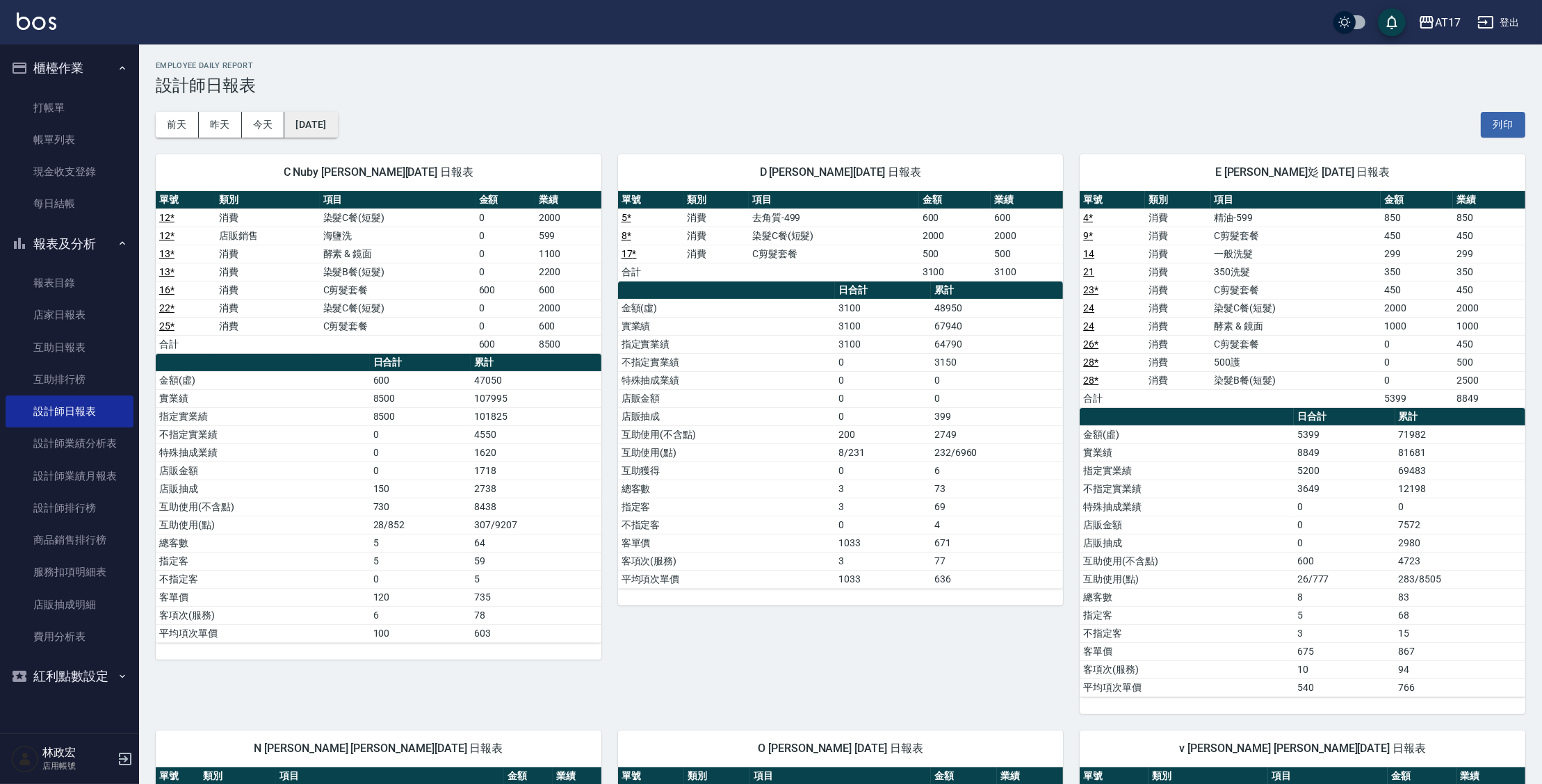
click at [330, 129] on button "[DATE]" at bounding box center [311, 125] width 53 height 26
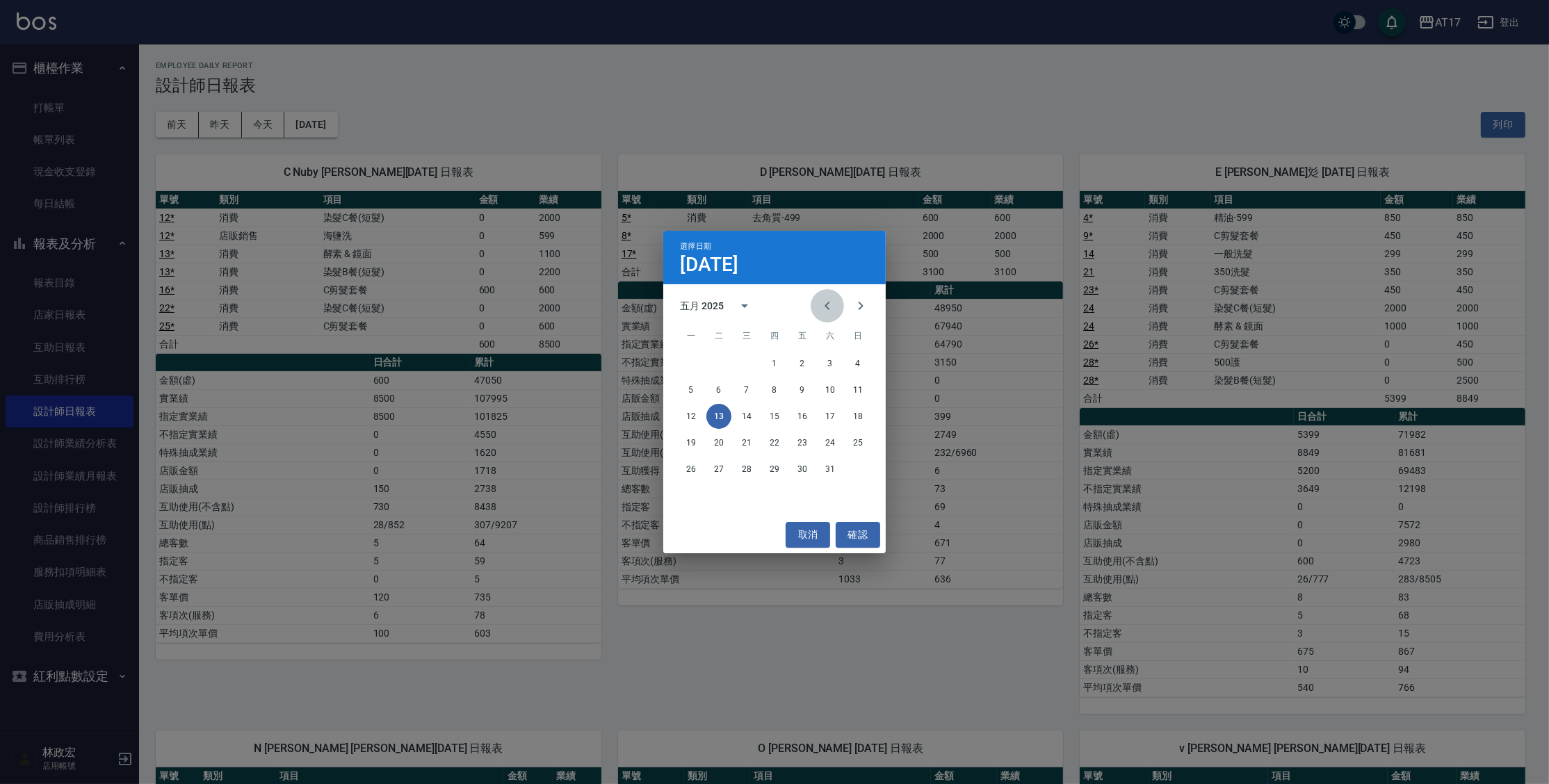
click at [825, 300] on icon "Previous month" at bounding box center [827, 306] width 17 height 17
click at [855, 394] on button "13" at bounding box center [858, 390] width 25 height 25
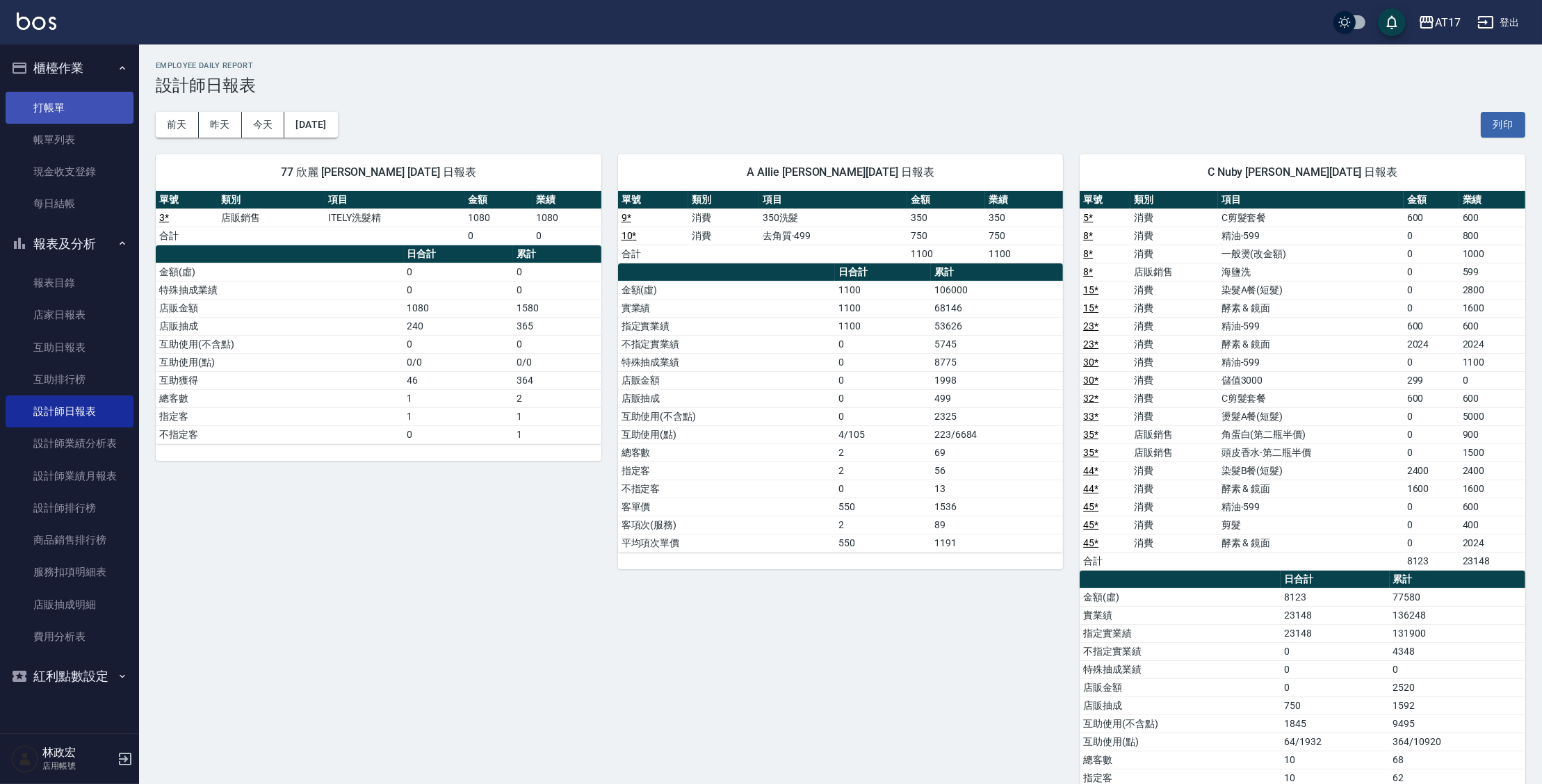
click at [76, 104] on link "打帳單" at bounding box center [69, 108] width 128 height 32
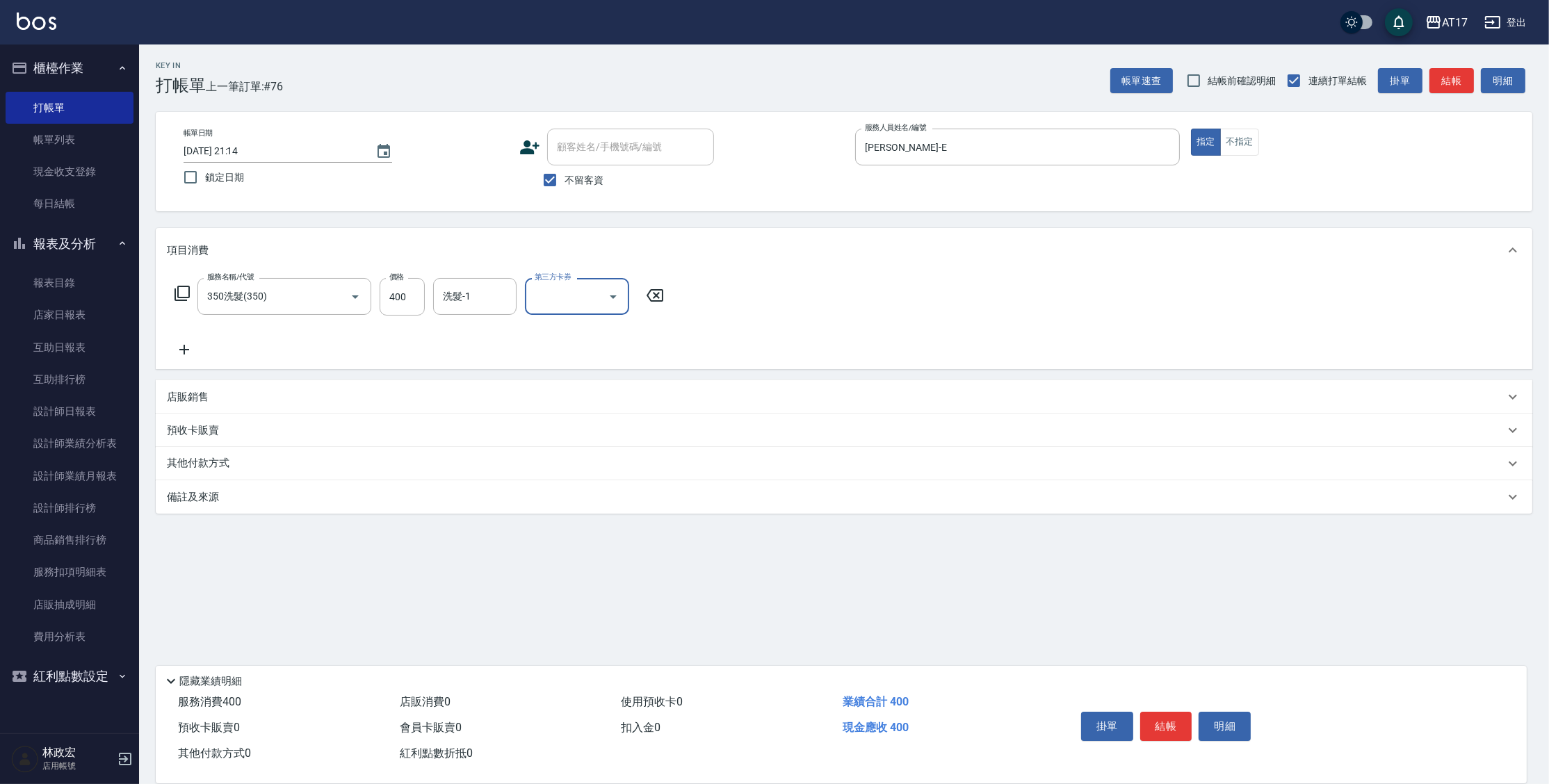
click at [537, 308] on div "第三方卡券" at bounding box center [577, 296] width 105 height 37
click at [468, 296] on input "洗髮-1" at bounding box center [475, 297] width 71 height 24
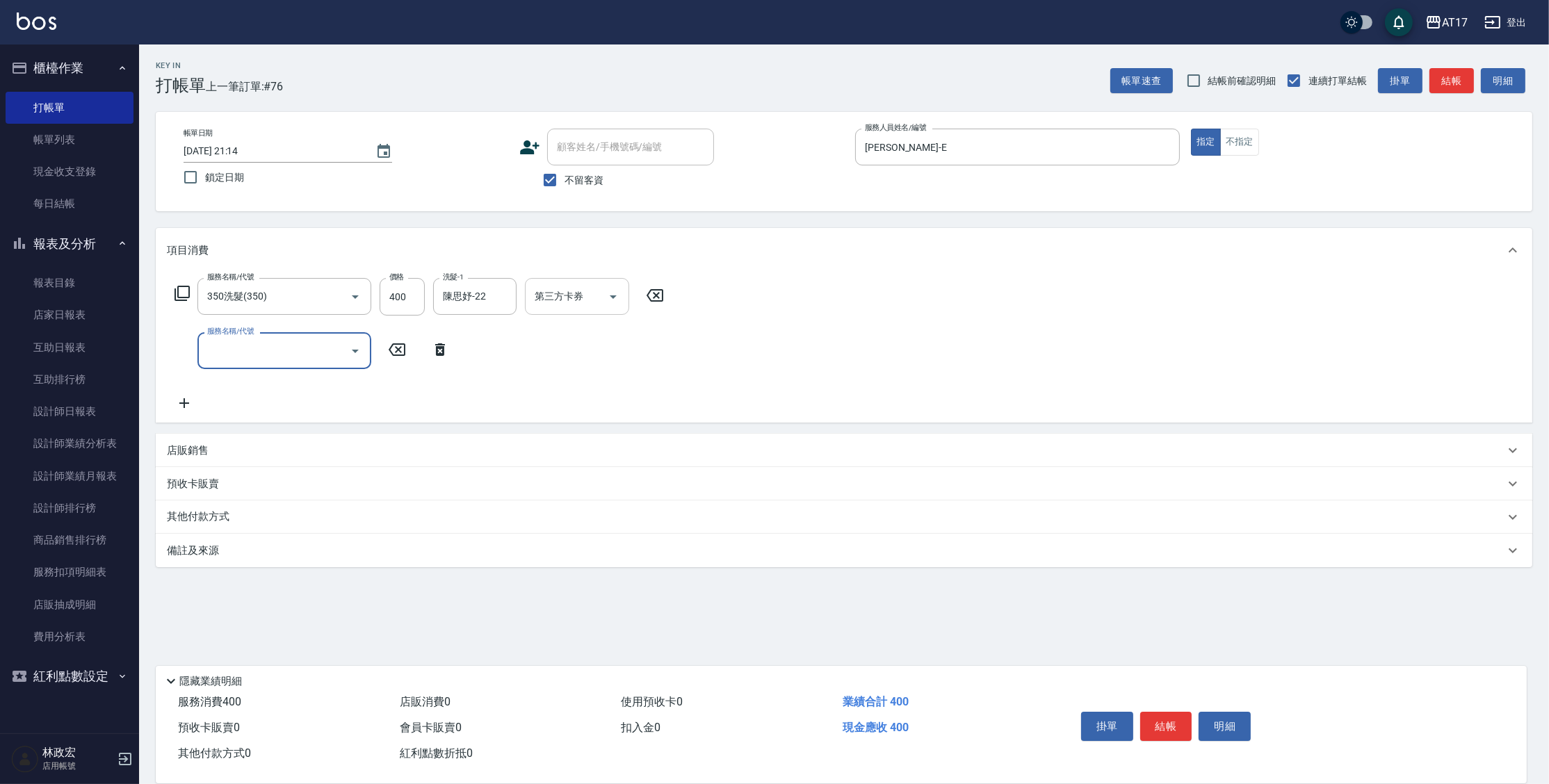
click at [546, 284] on div "第三方卡券 第三方卡券" at bounding box center [577, 296] width 105 height 37
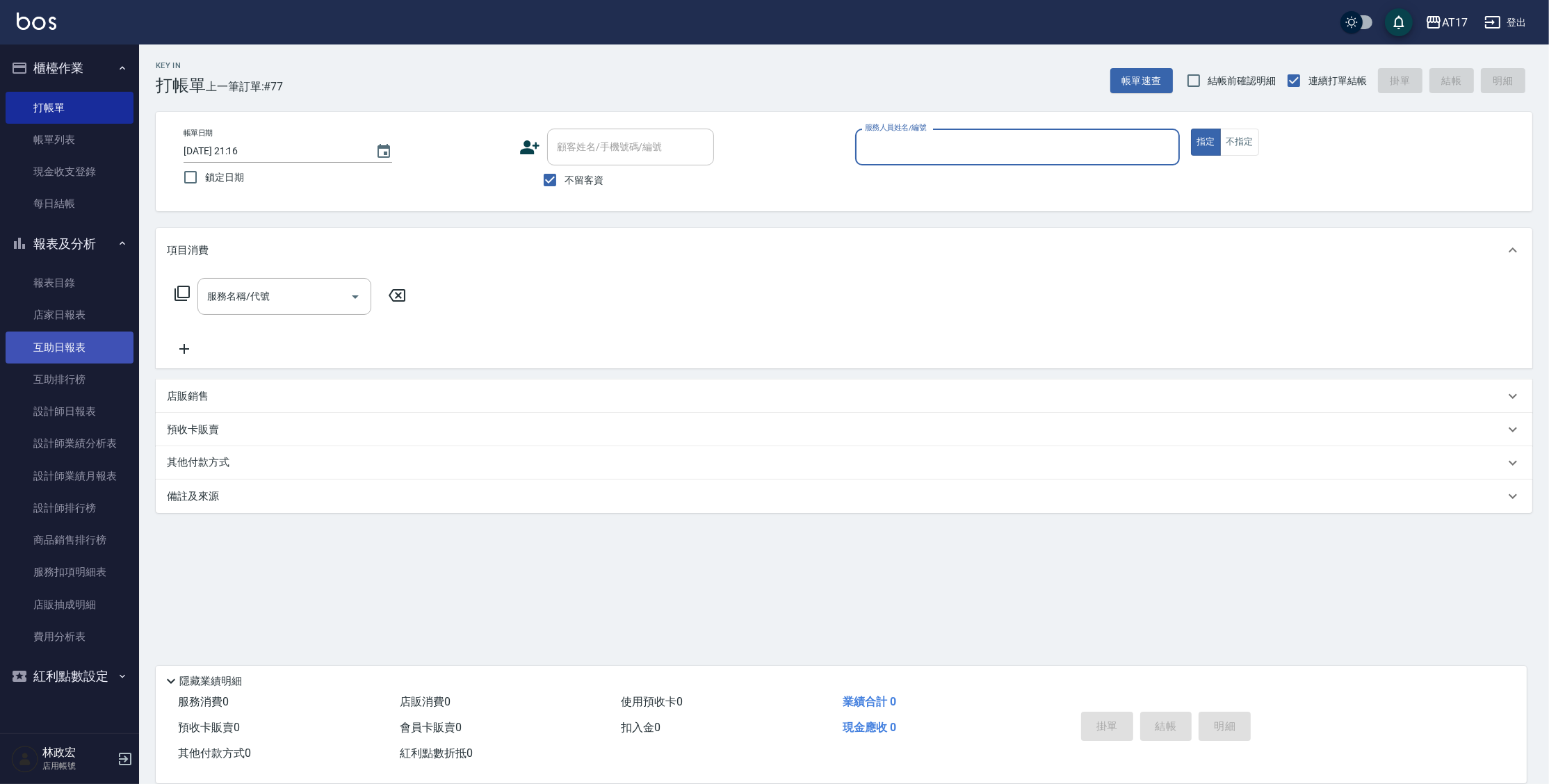
click at [122, 334] on link "互助日報表" at bounding box center [69, 348] width 128 height 32
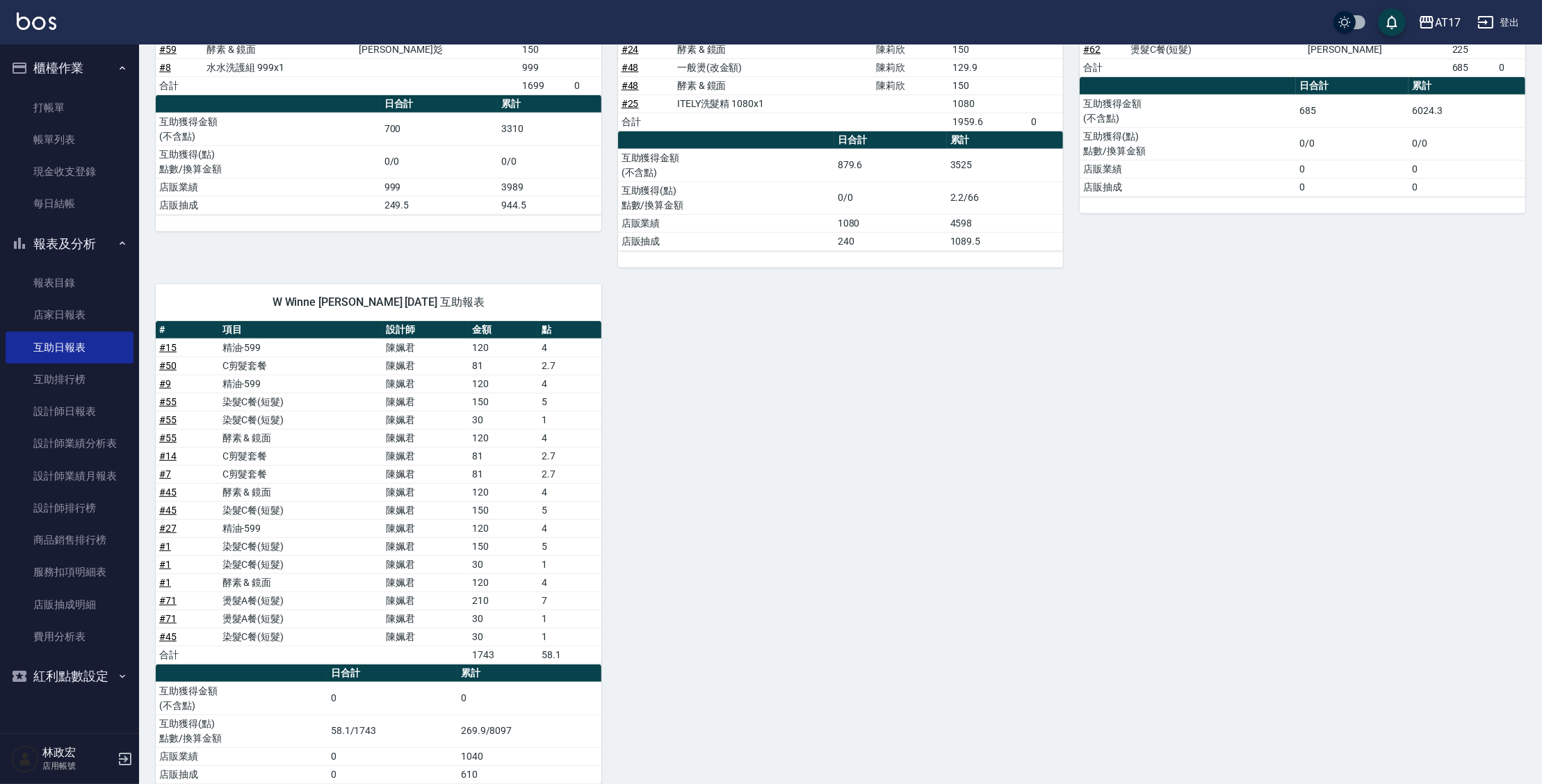
scroll to position [1365, 0]
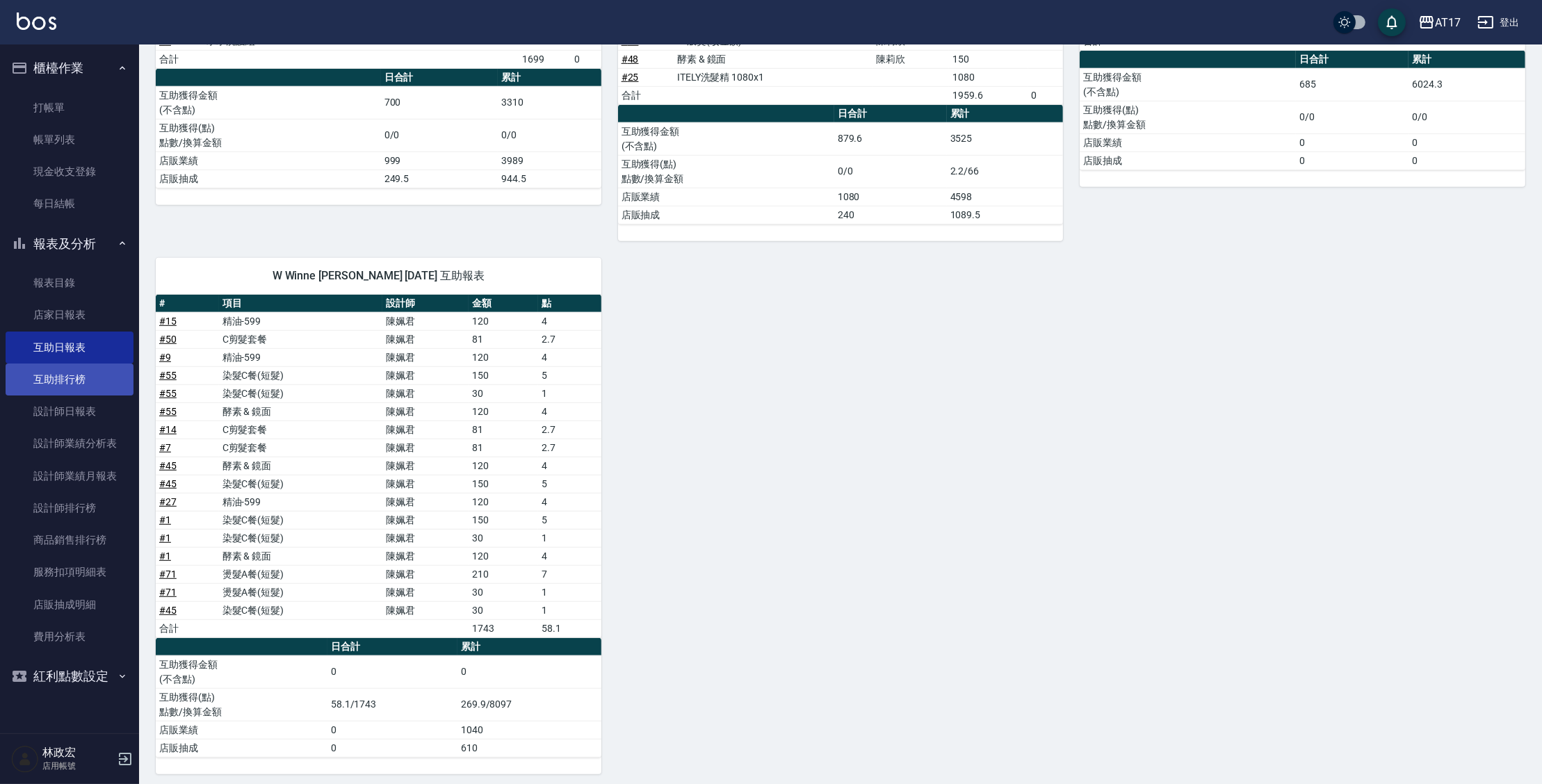
click at [68, 383] on link "互助排行榜" at bounding box center [69, 379] width 128 height 32
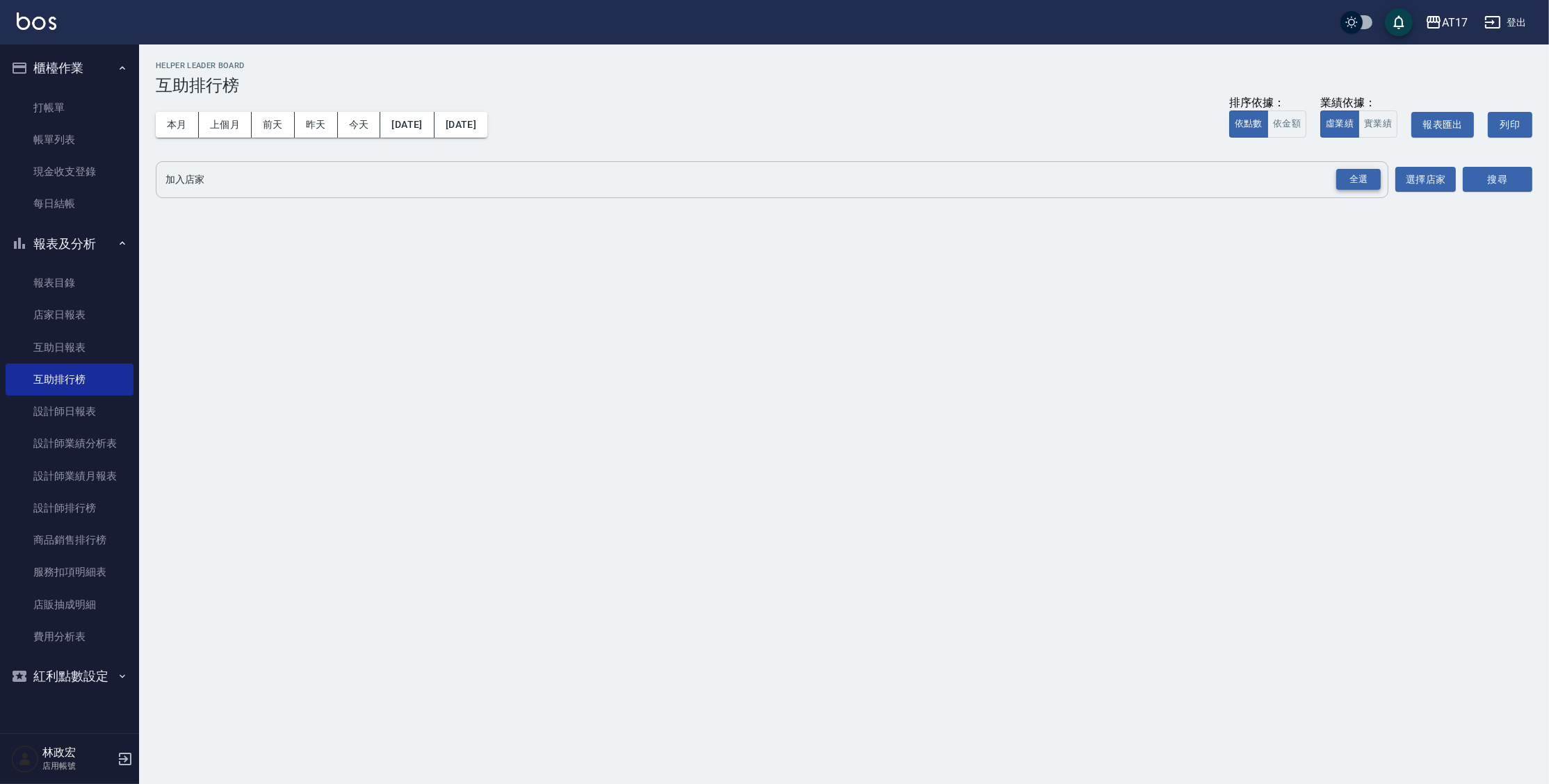
click at [1344, 178] on div "全選" at bounding box center [1358, 179] width 44 height 21
click at [1510, 170] on button "搜尋" at bounding box center [1497, 181] width 69 height 26
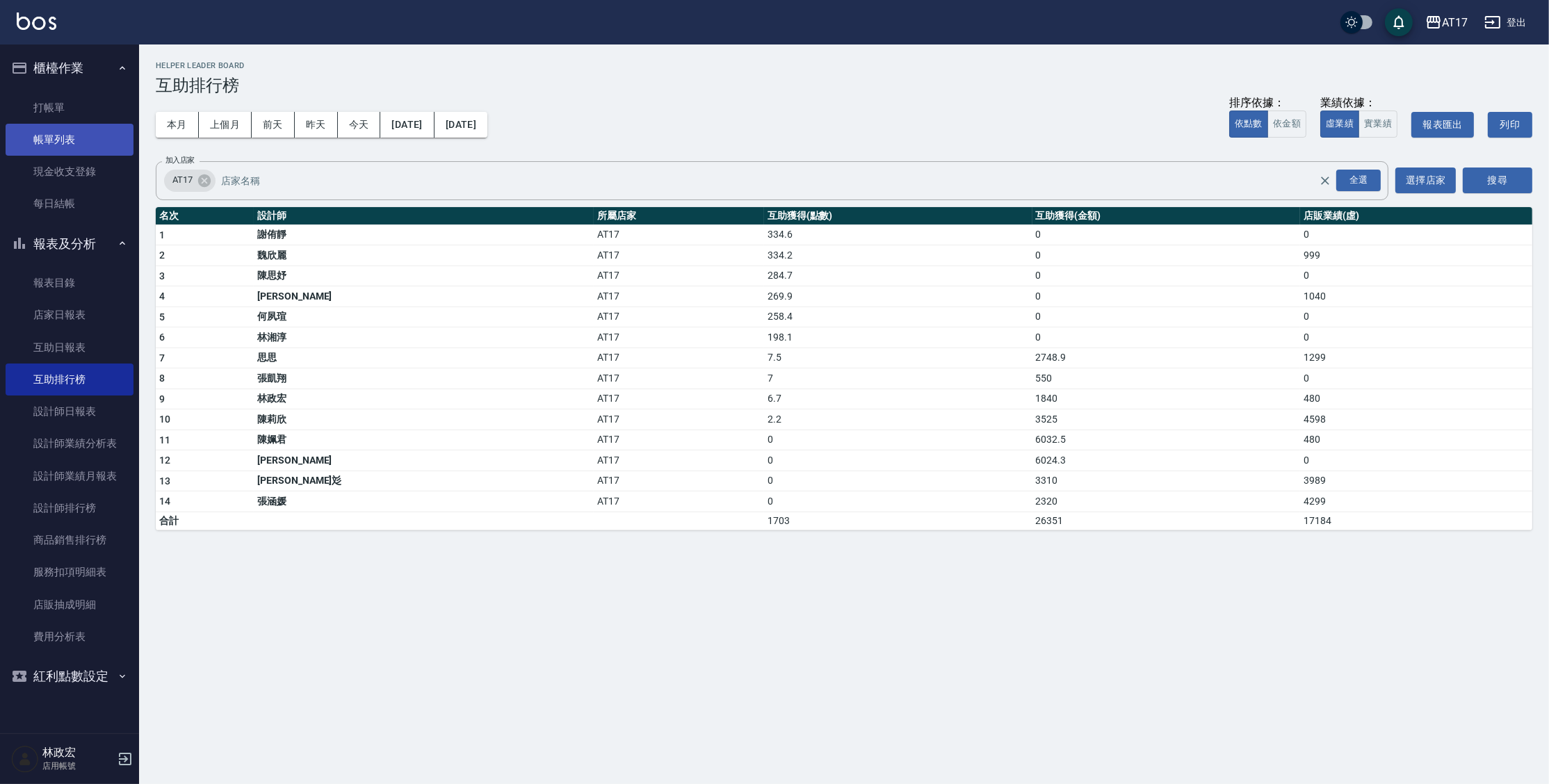
click at [34, 130] on link "帳單列表" at bounding box center [69, 140] width 128 height 32
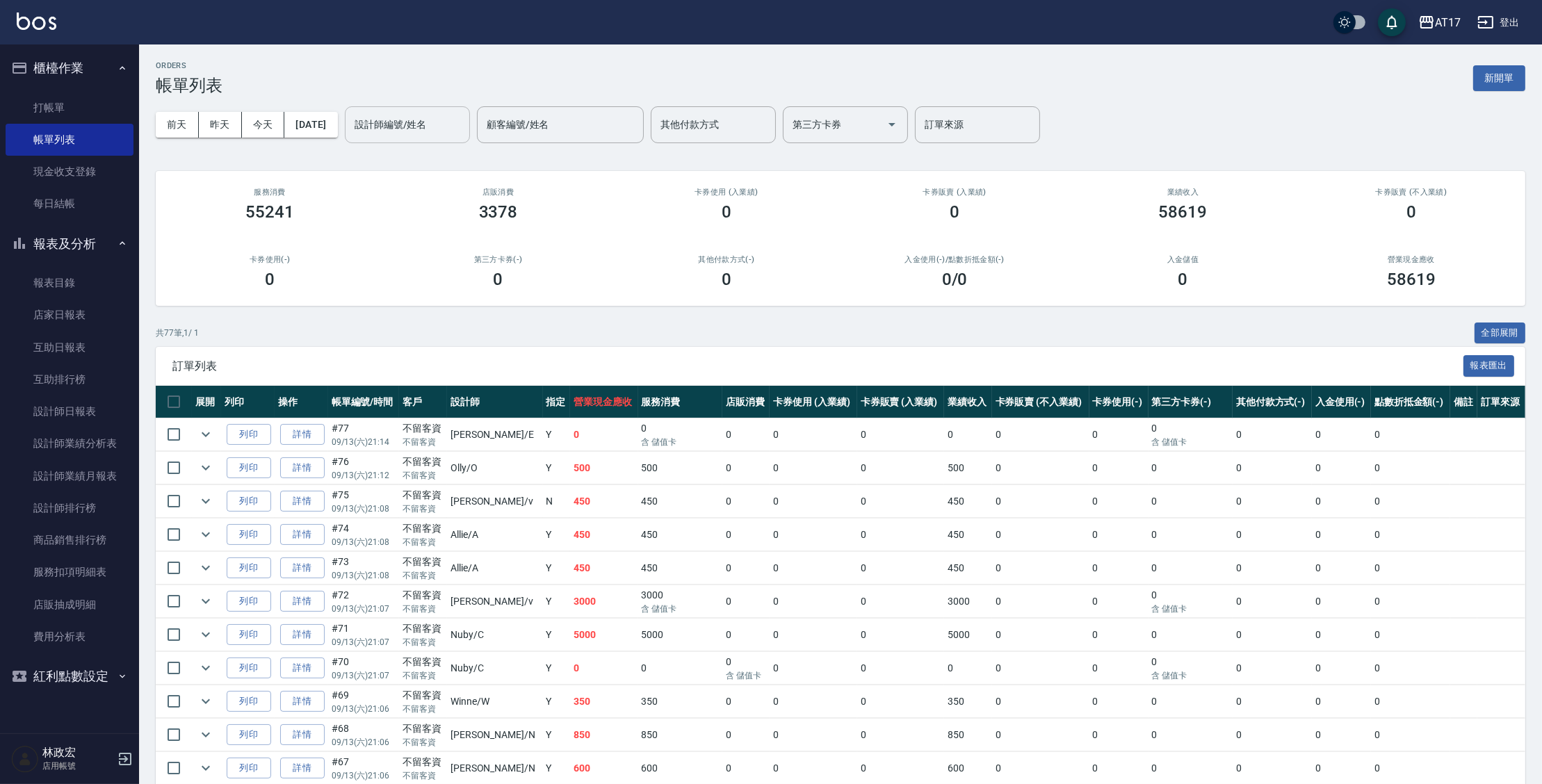
click at [439, 132] on input "設計師編號/姓名" at bounding box center [407, 125] width 113 height 24
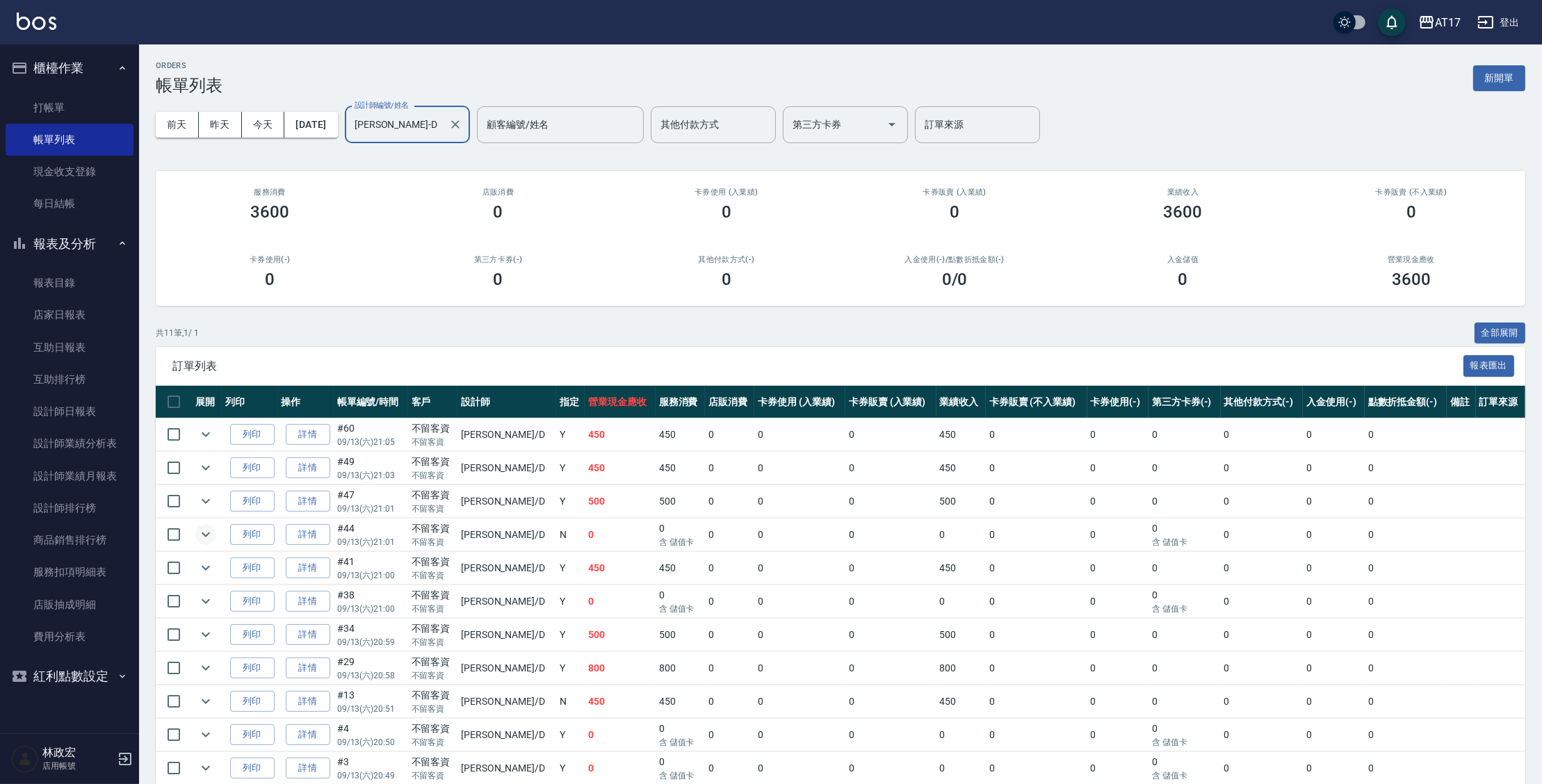
click at [204, 530] on icon "expand row" at bounding box center [206, 535] width 17 height 17
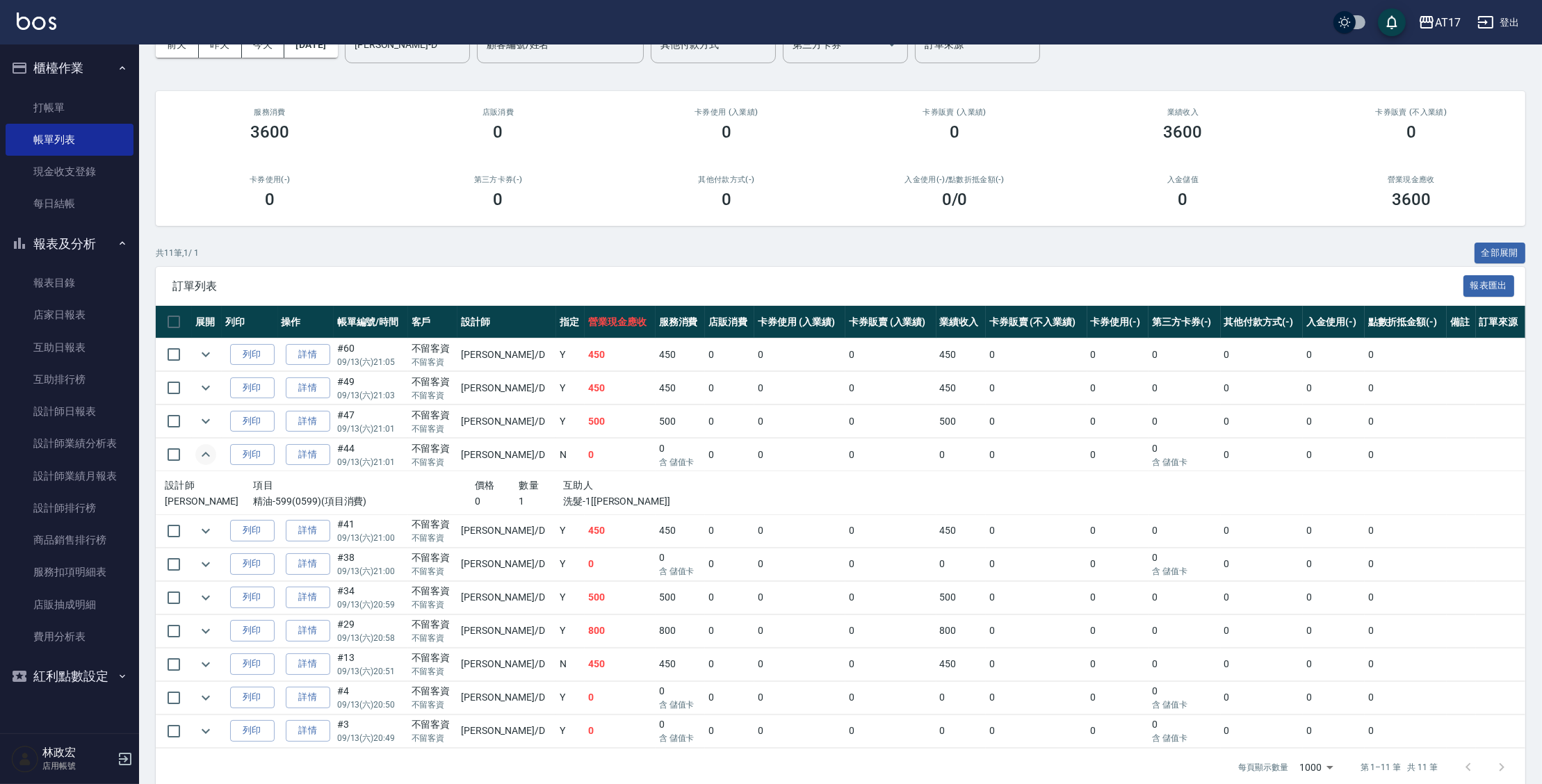
scroll to position [97, 0]
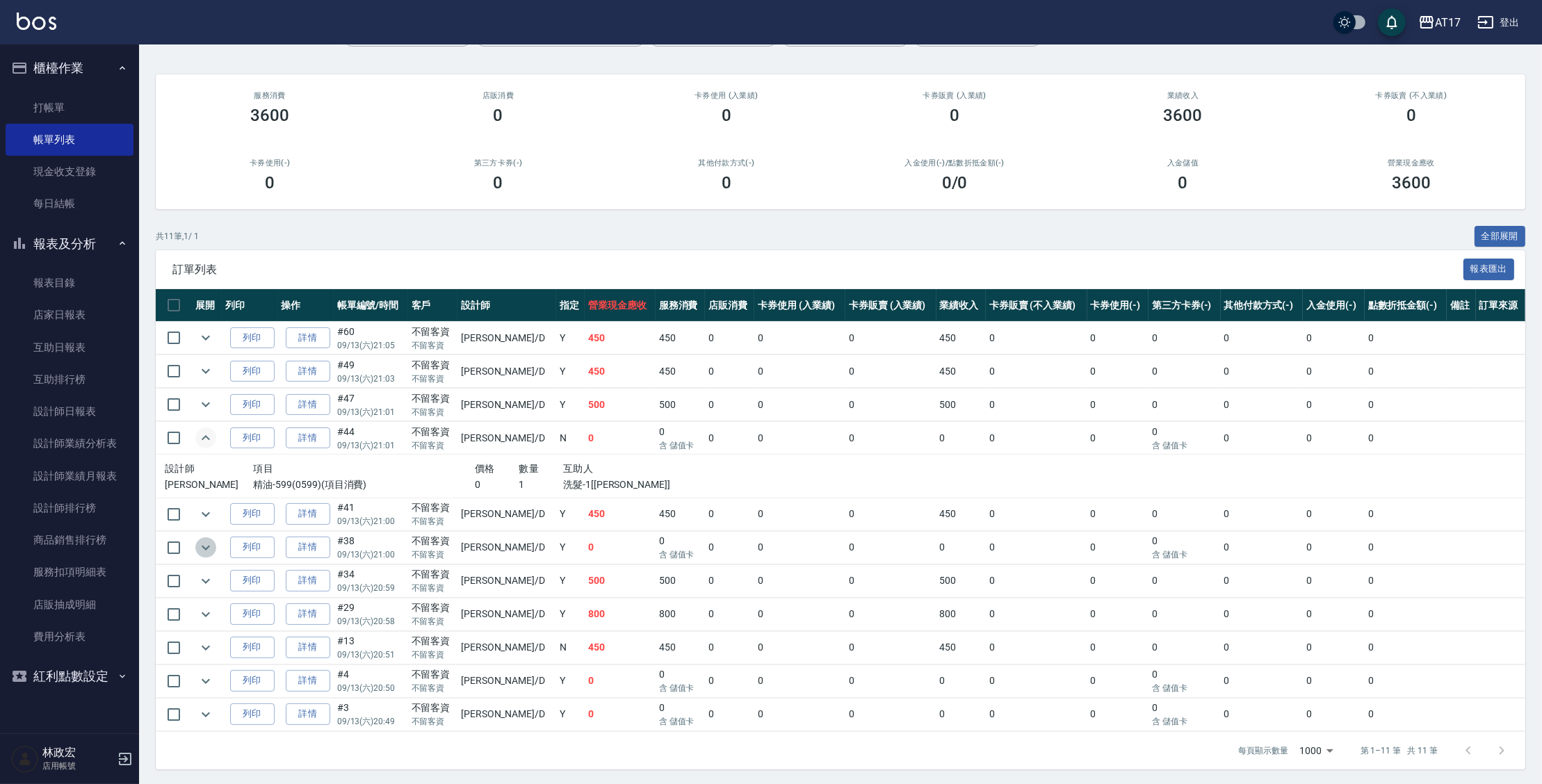
click at [208, 546] on icon "expand row" at bounding box center [205, 547] width 8 height 5
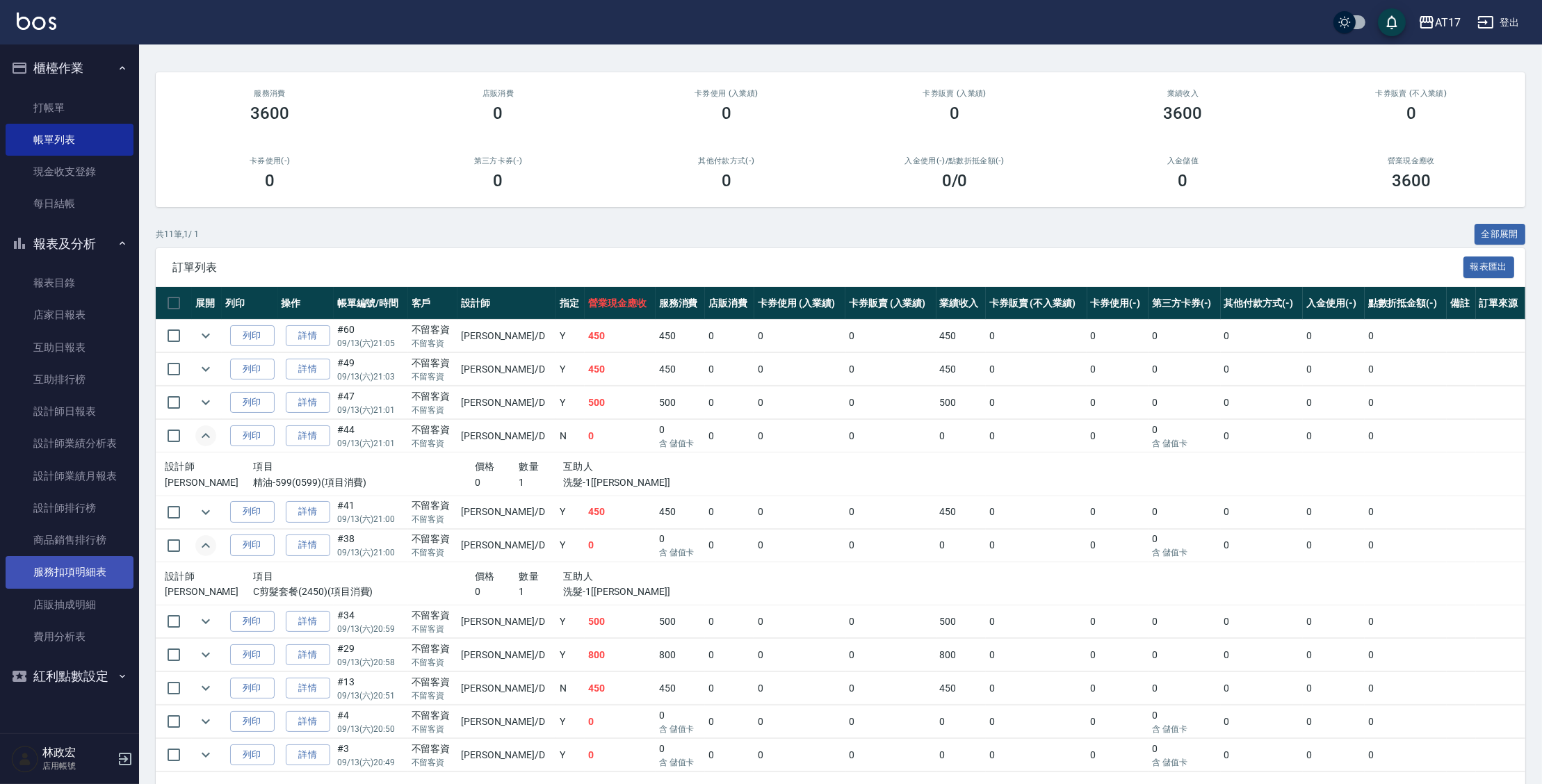
scroll to position [98, 0]
click at [76, 102] on link "打帳單" at bounding box center [69, 108] width 128 height 32
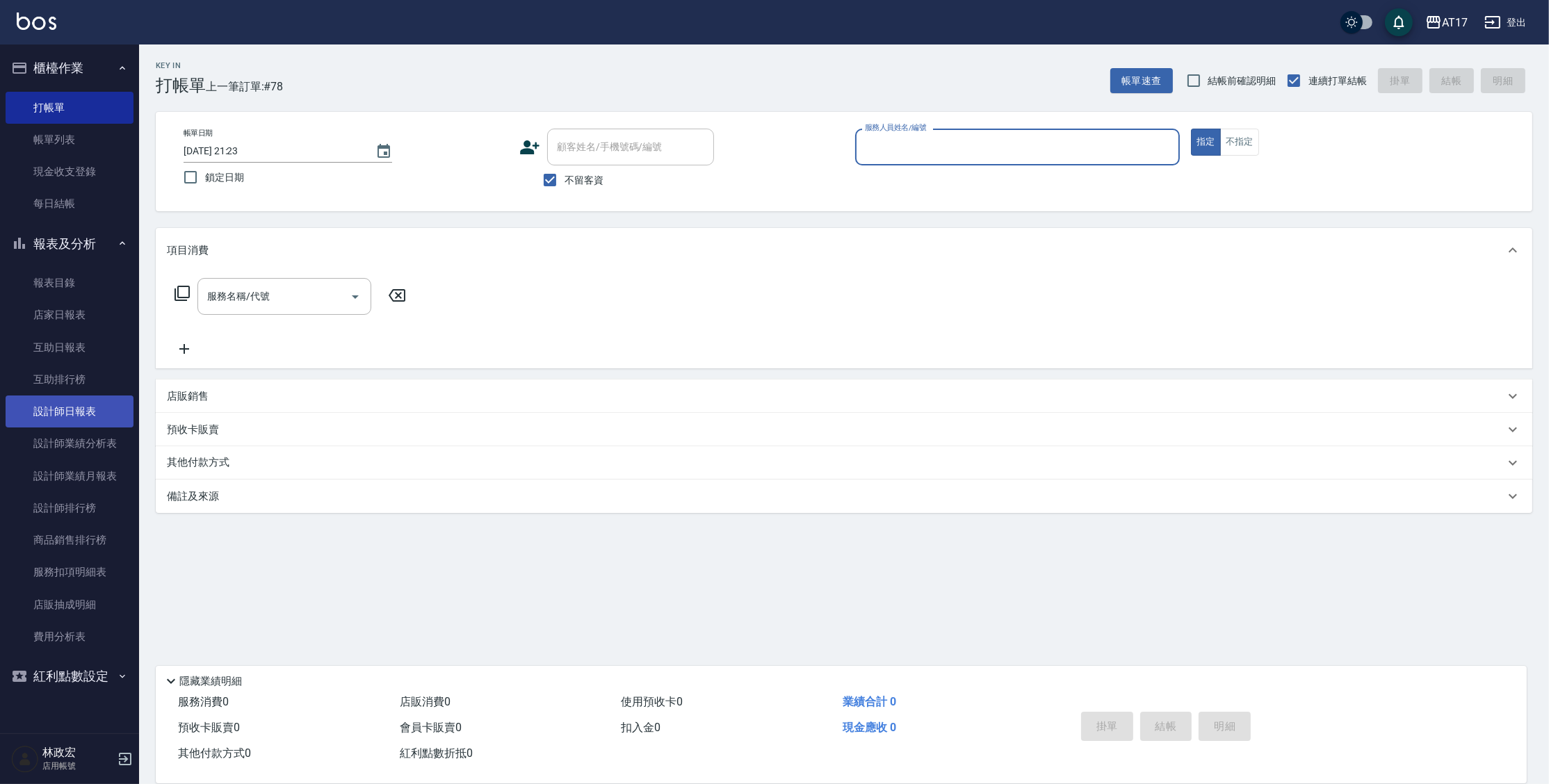
click at [90, 413] on link "設計師日報表" at bounding box center [69, 411] width 128 height 32
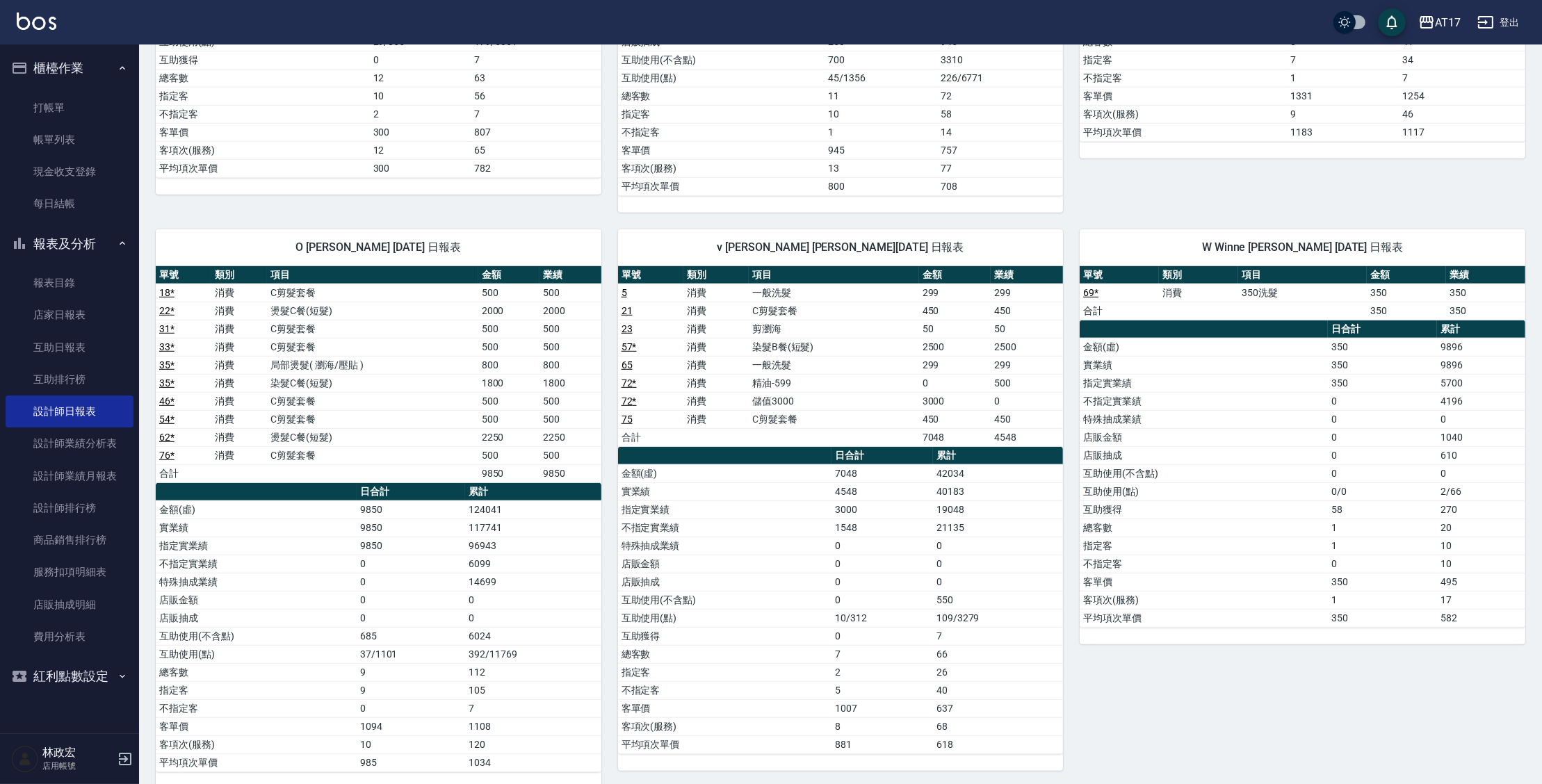
scroll to position [1343, 0]
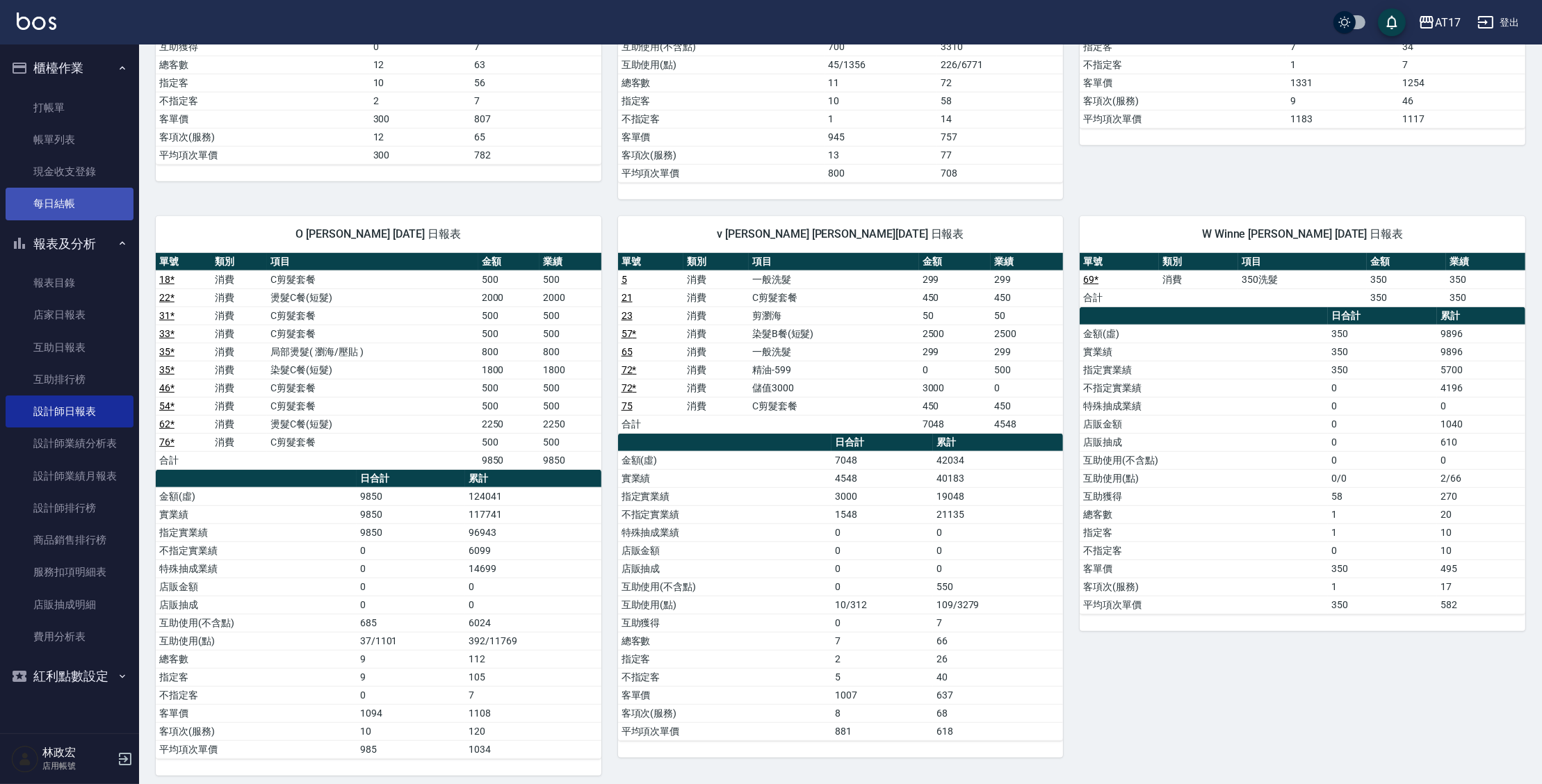
click at [104, 218] on link "每日結帳" at bounding box center [69, 204] width 128 height 32
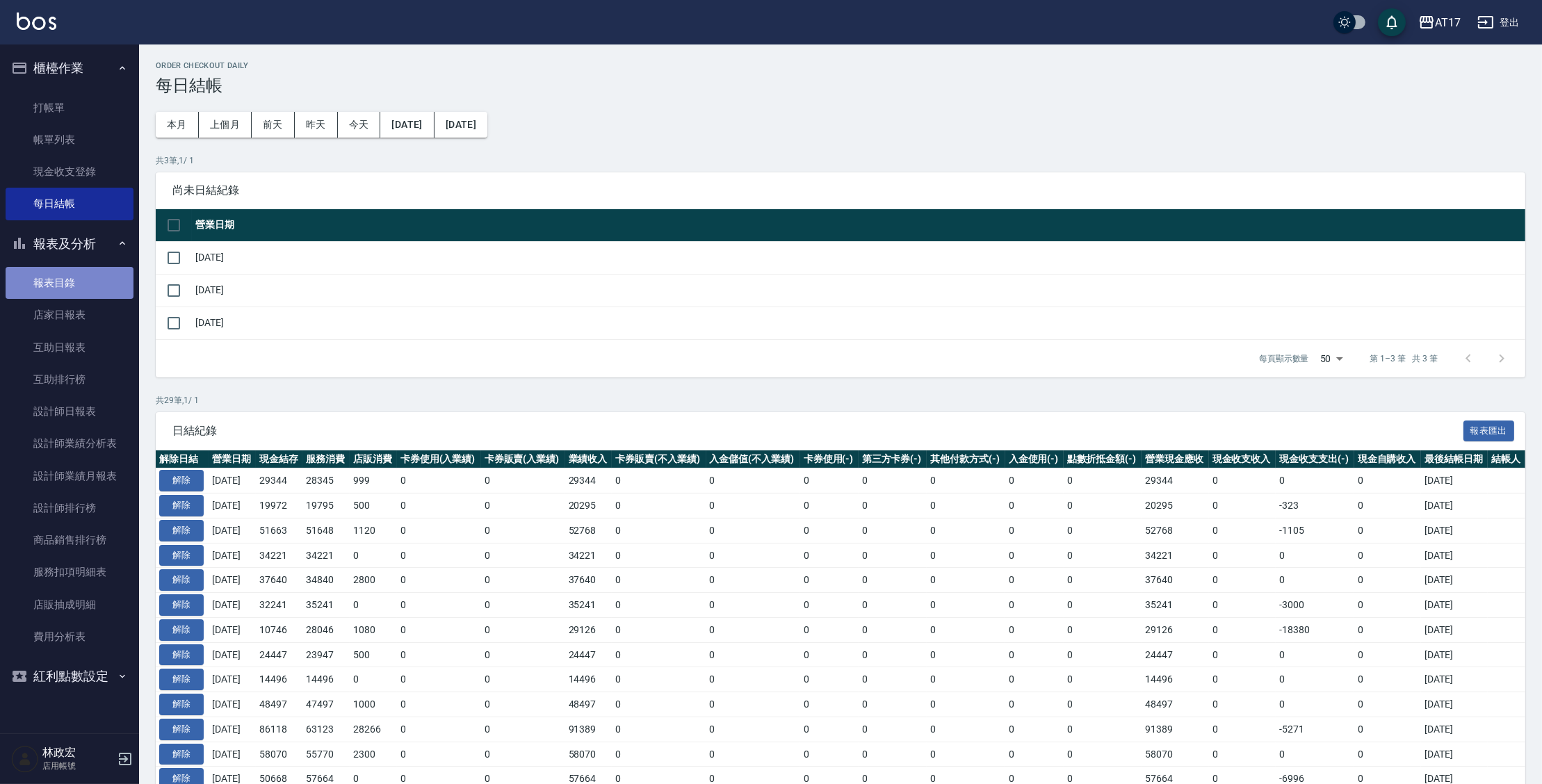
click at [81, 298] on link "報表目錄" at bounding box center [69, 283] width 128 height 32
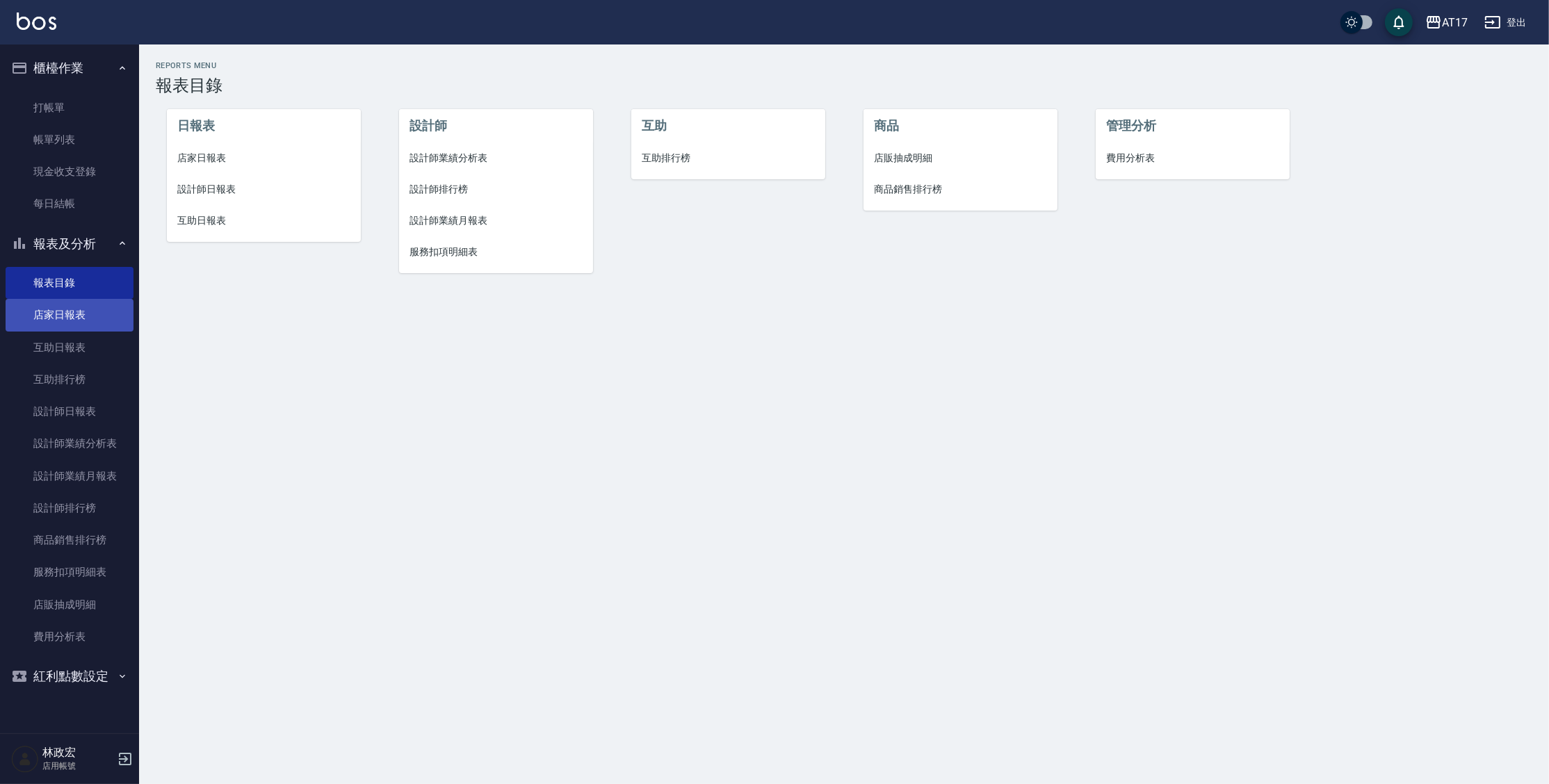
click at [120, 319] on link "店家日報表" at bounding box center [69, 315] width 128 height 32
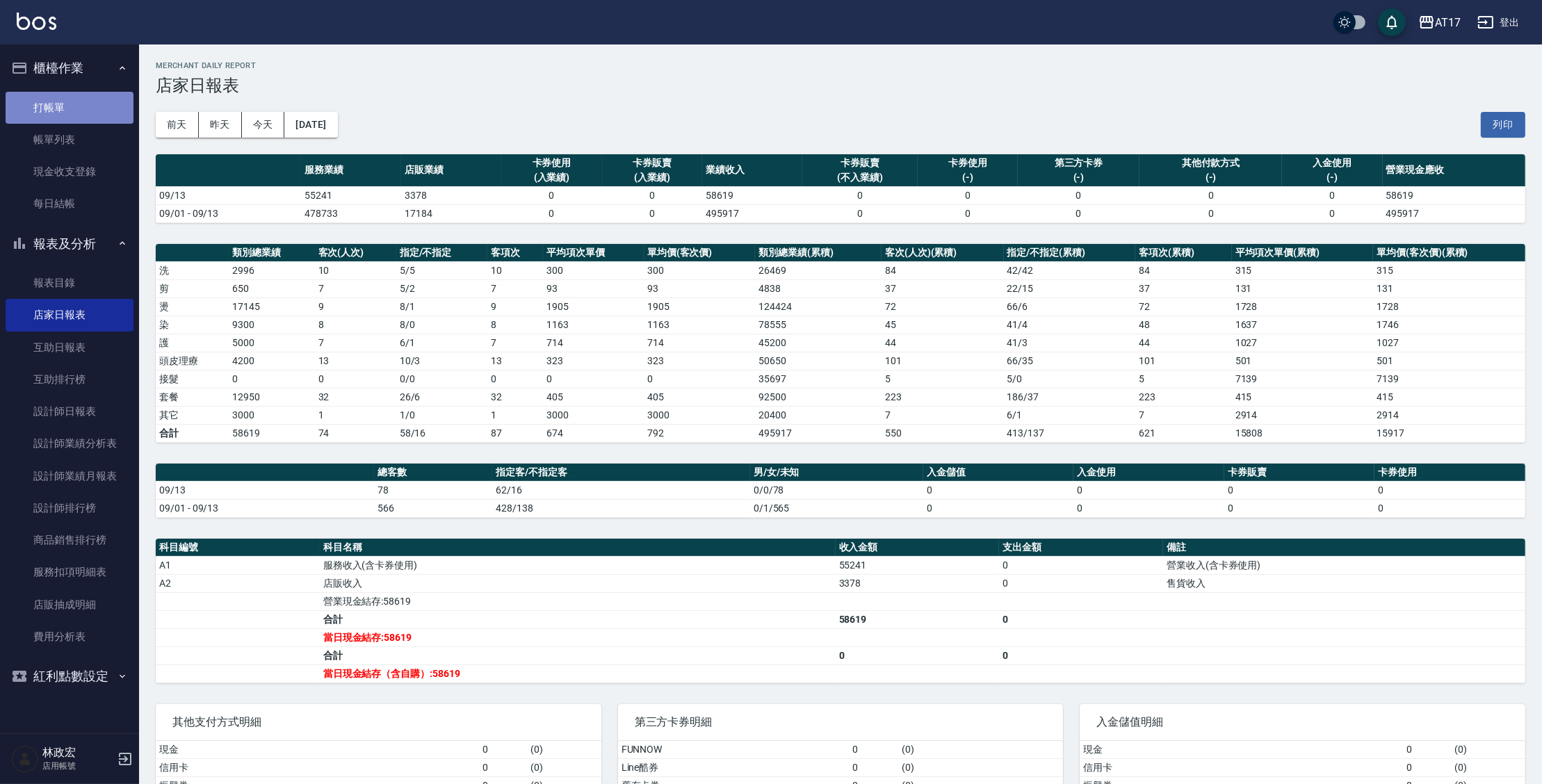
click at [86, 109] on link "打帳單" at bounding box center [69, 108] width 128 height 32
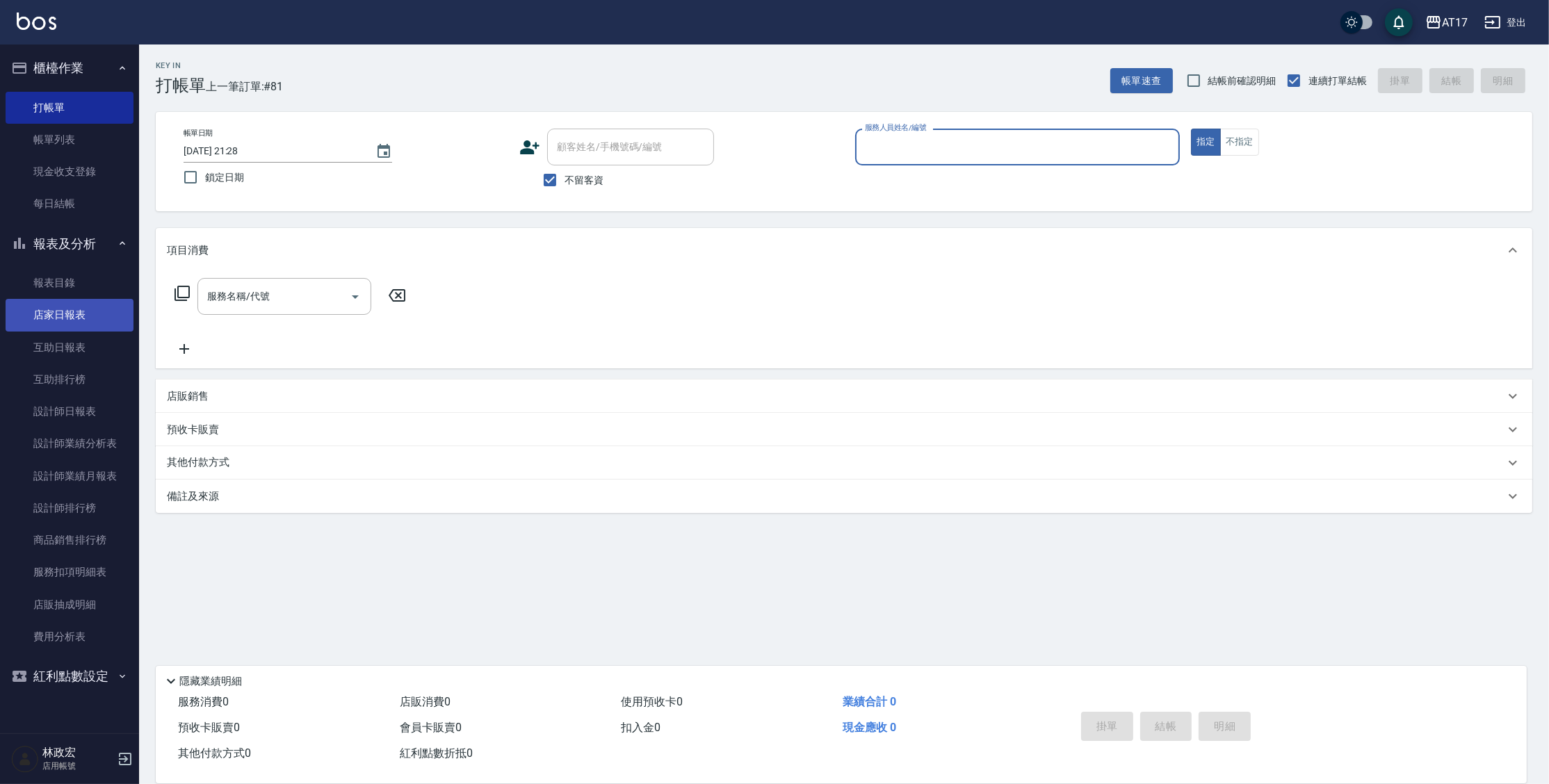
click at [63, 308] on link "店家日報表" at bounding box center [69, 315] width 128 height 32
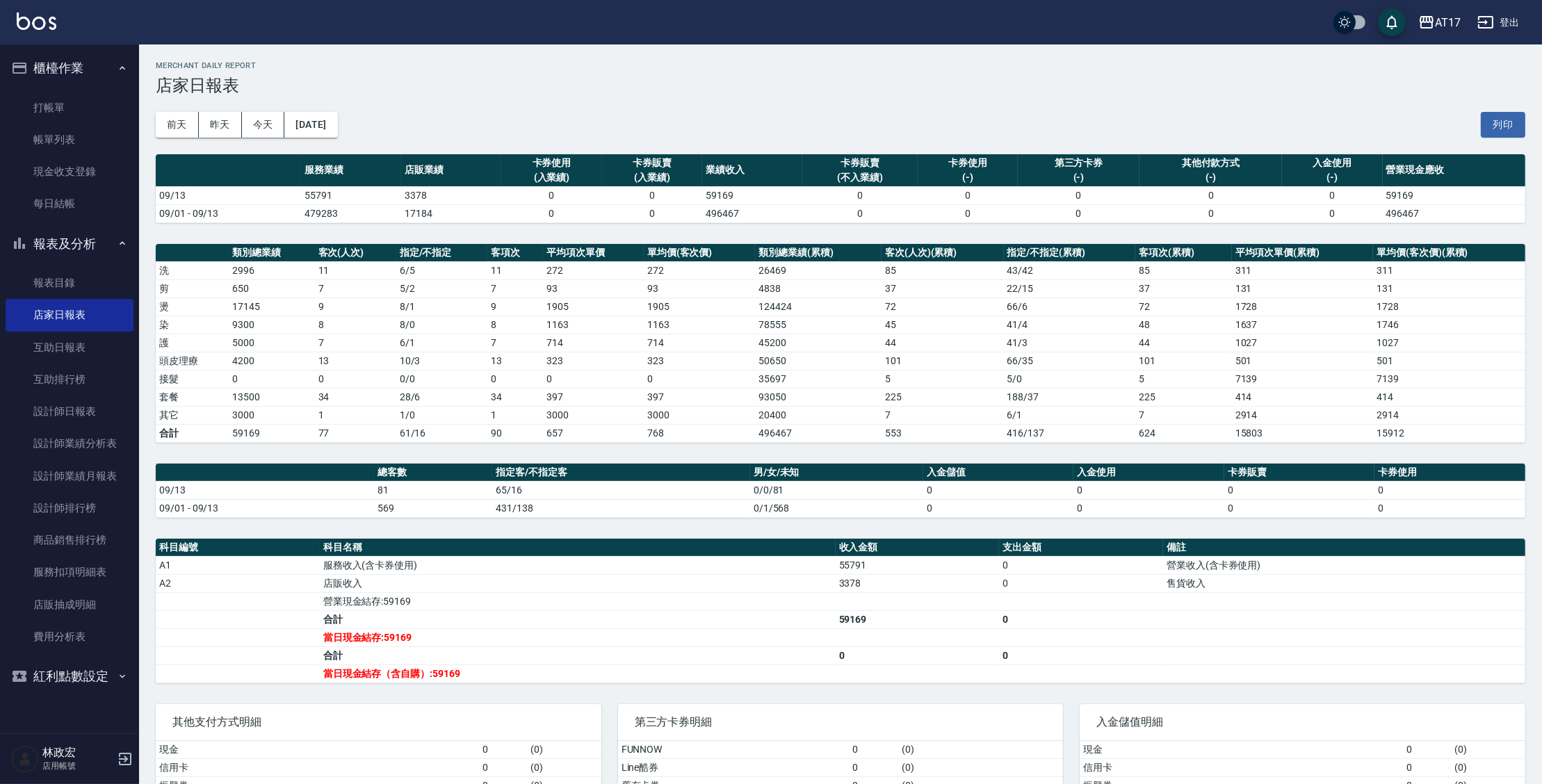
click at [367, 127] on div "[DATE] [DATE] [DATE] [DATE] 列印" at bounding box center [840, 124] width 1370 height 59
click at [337, 127] on button "[DATE]" at bounding box center [311, 125] width 53 height 26
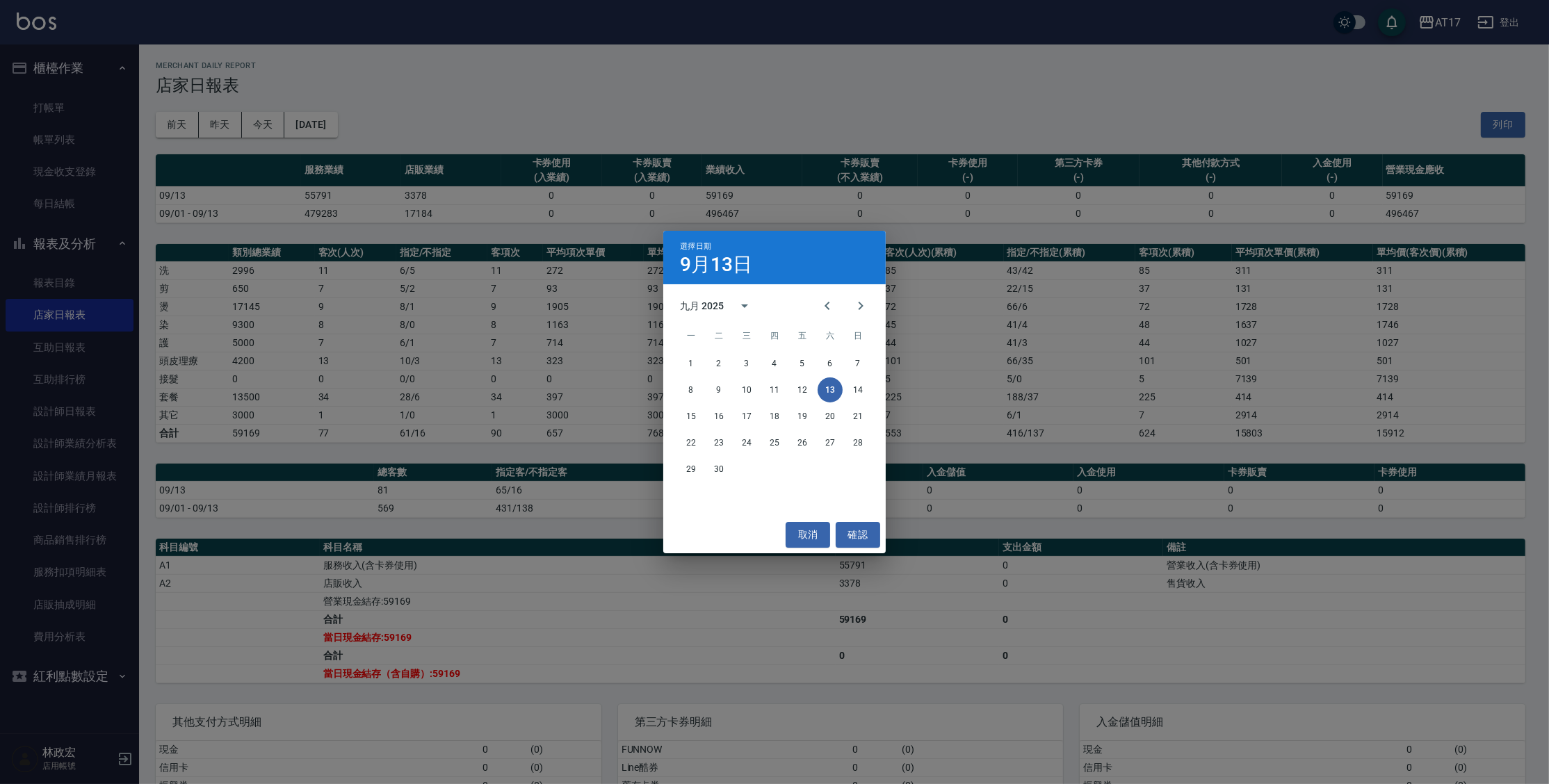
click at [229, 265] on div "選擇日期 9月13日 九月 2025 一 二 三 四 五 六 日 1 2 3 4 5 6 7 8 9 10 11 12 13 14 15 16 17 18 1…" at bounding box center [774, 392] width 1549 height 784
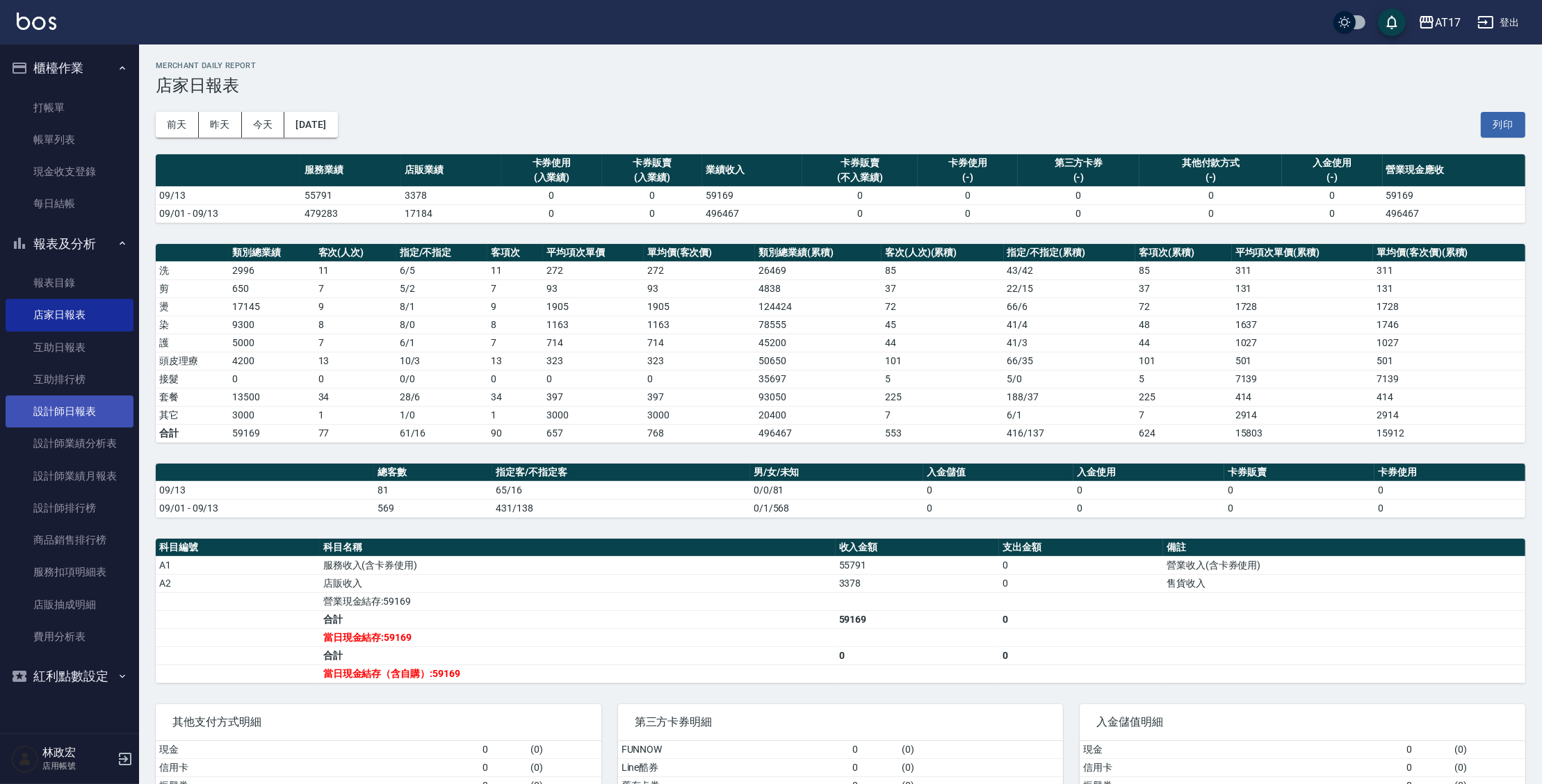
click at [107, 413] on link "設計師日報表" at bounding box center [69, 411] width 128 height 32
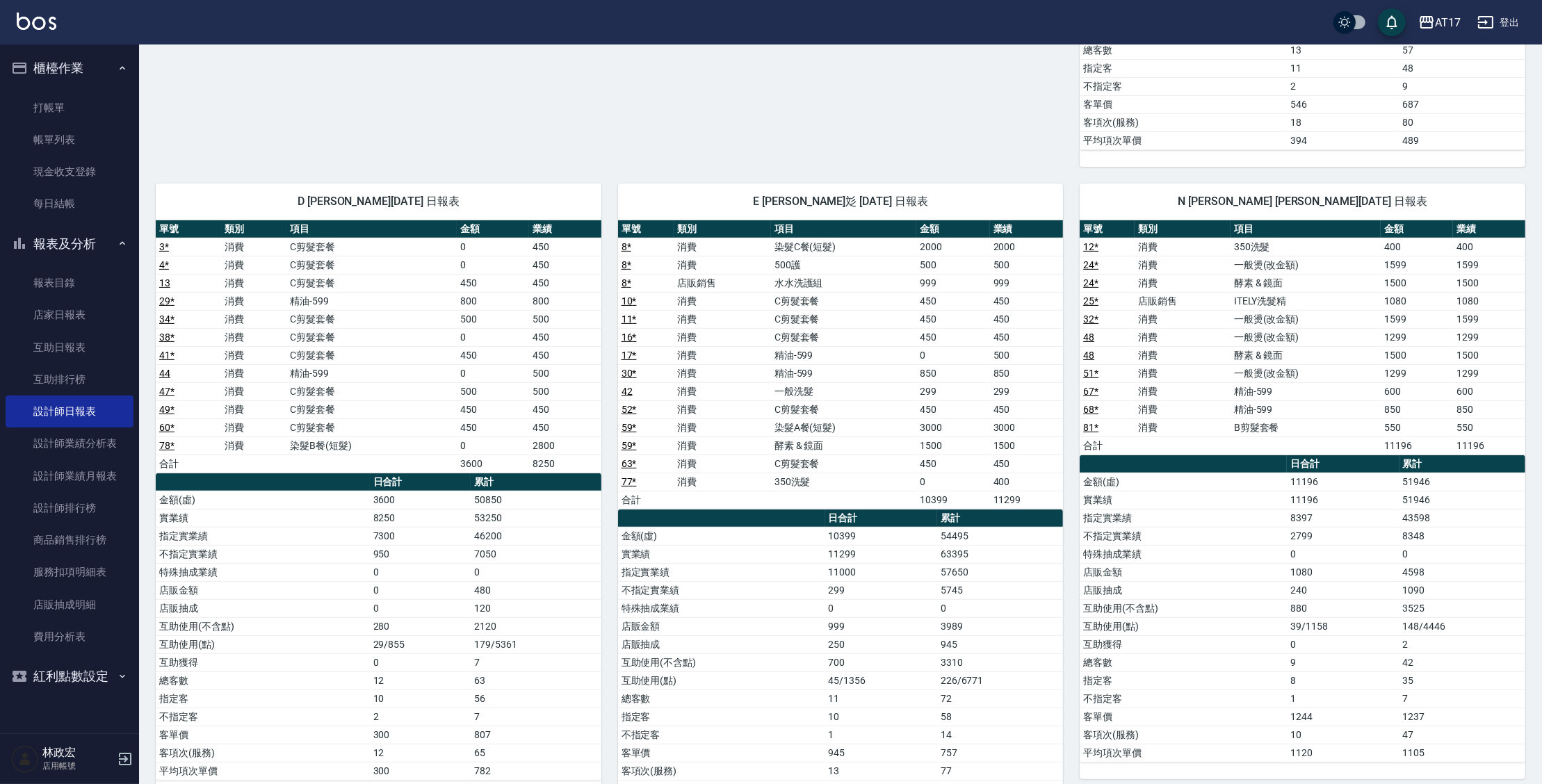
scroll to position [783, 0]
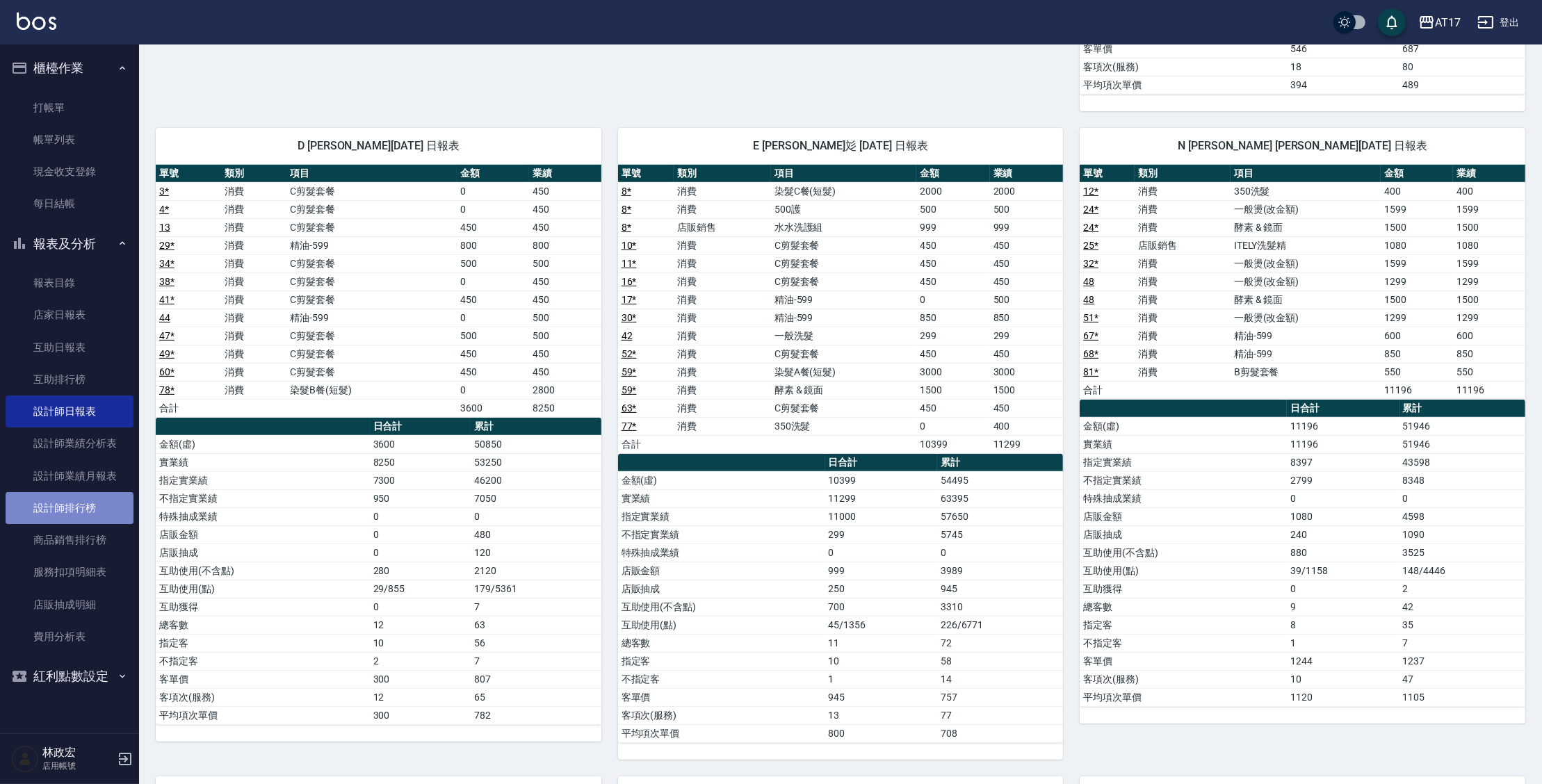
click at [88, 510] on link "設計師排行榜" at bounding box center [69, 508] width 128 height 32
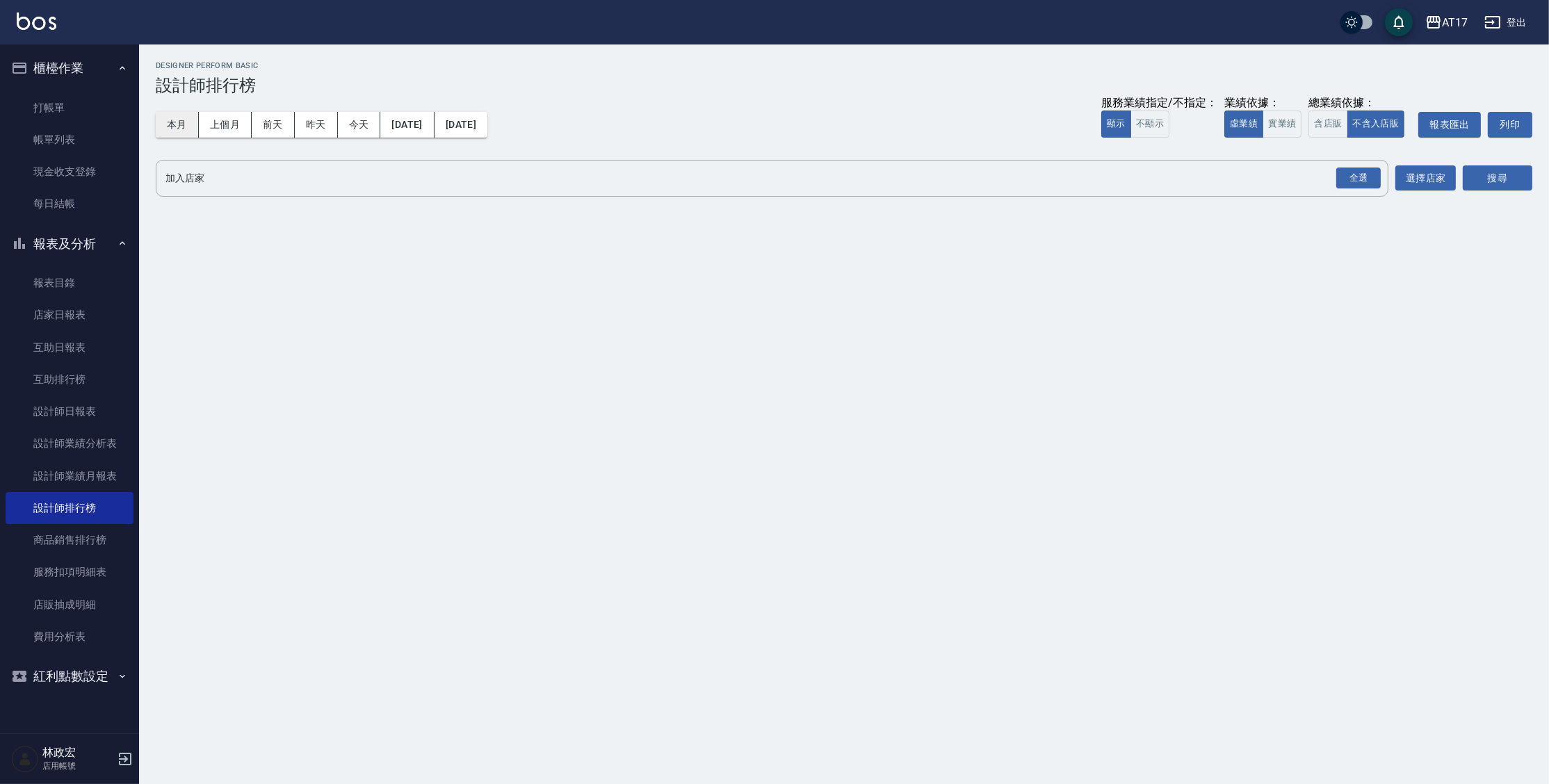
click at [182, 131] on button "本月" at bounding box center [177, 125] width 43 height 26
click at [1297, 128] on button "實業績" at bounding box center [1281, 124] width 39 height 27
click at [1367, 185] on div "全選" at bounding box center [1358, 178] width 44 height 21
click at [1460, 178] on div "加入店家 AT17 全選 加入店家 選擇店家 搜尋" at bounding box center [844, 179] width 1377 height 39
click at [1466, 178] on button "搜尋" at bounding box center [1497, 179] width 69 height 26
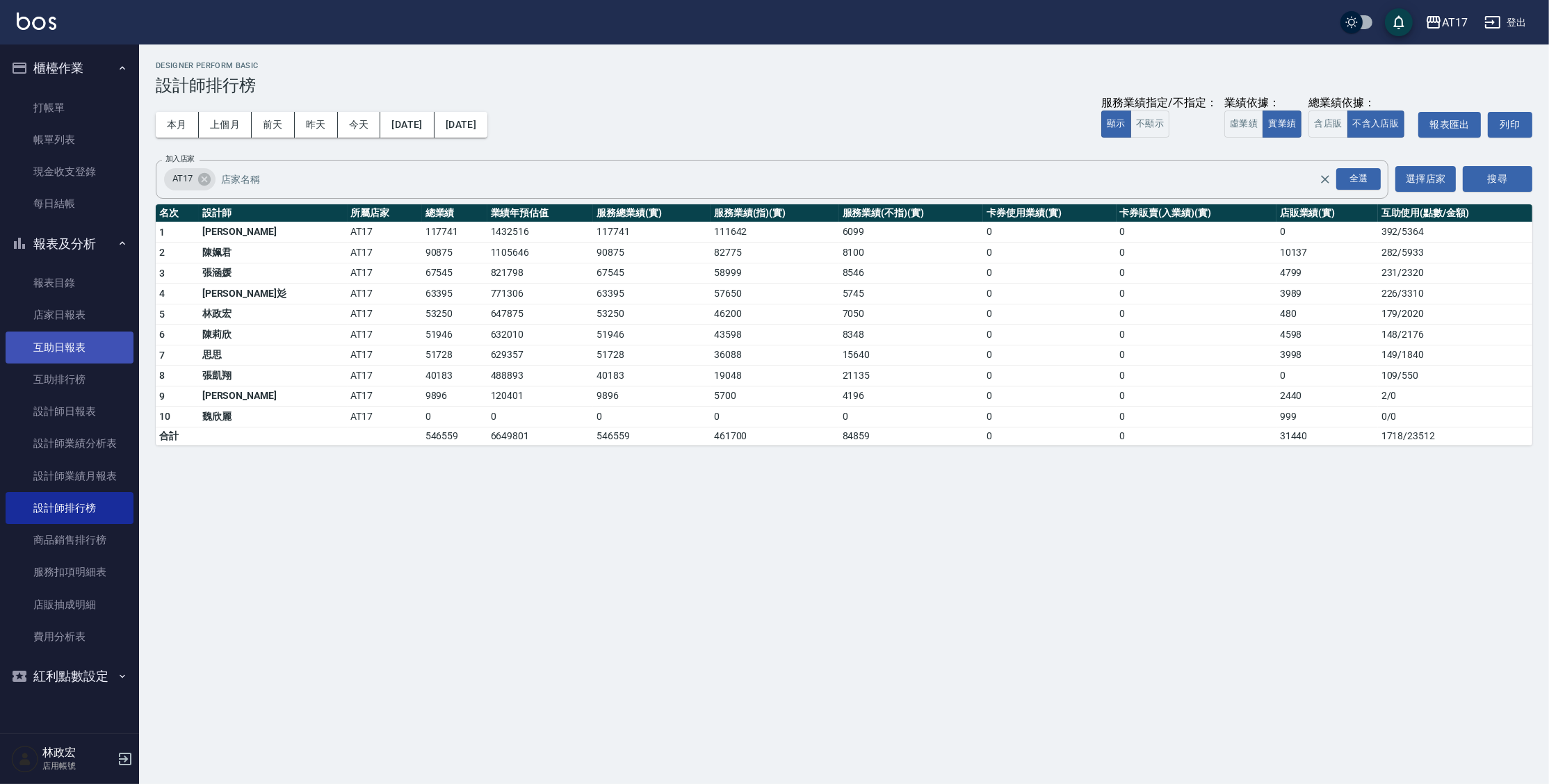
click at [75, 355] on link "互助日報表" at bounding box center [69, 348] width 128 height 32
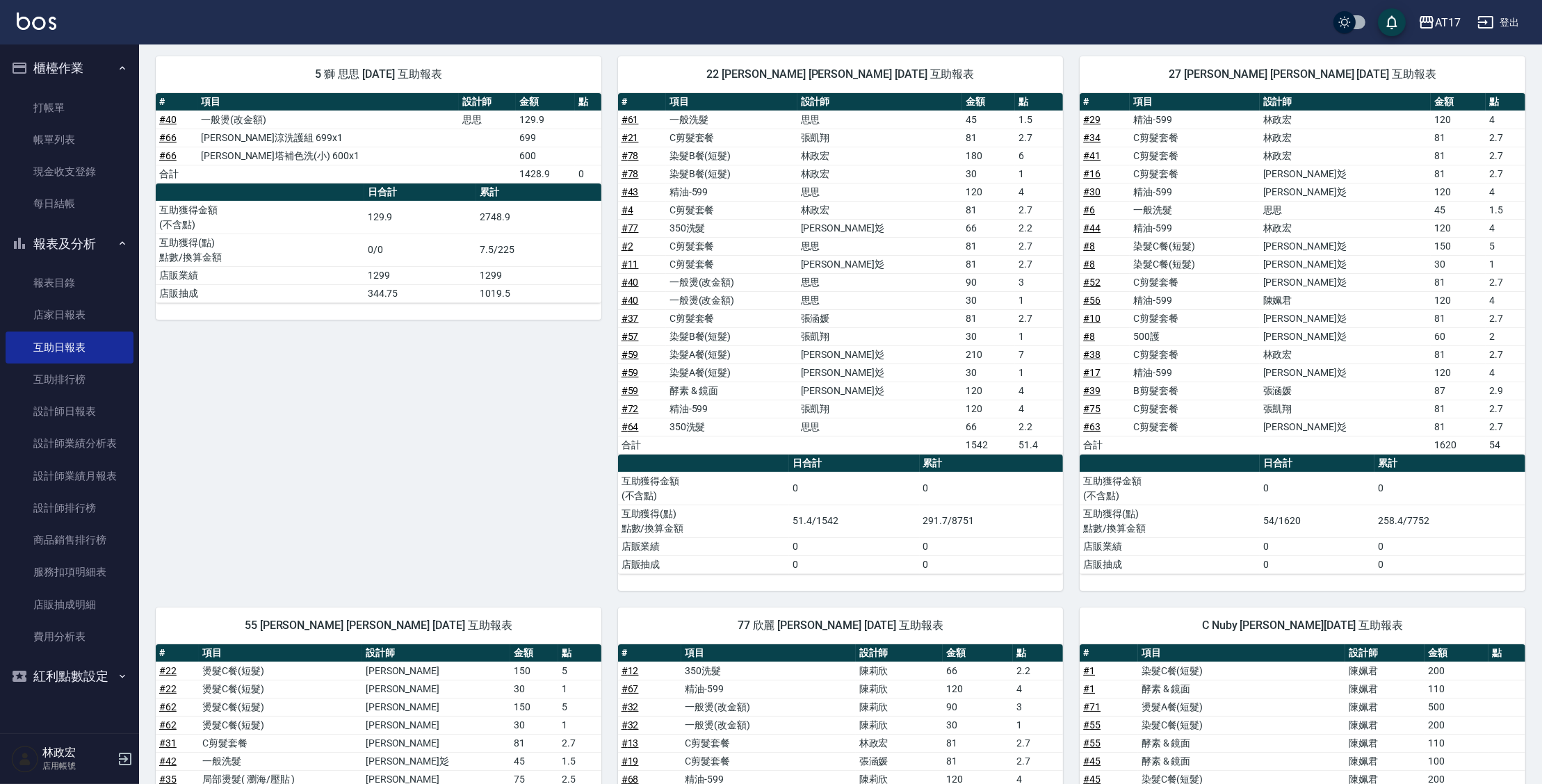
scroll to position [145, 0]
